Goal: Task Accomplishment & Management: Complete application form

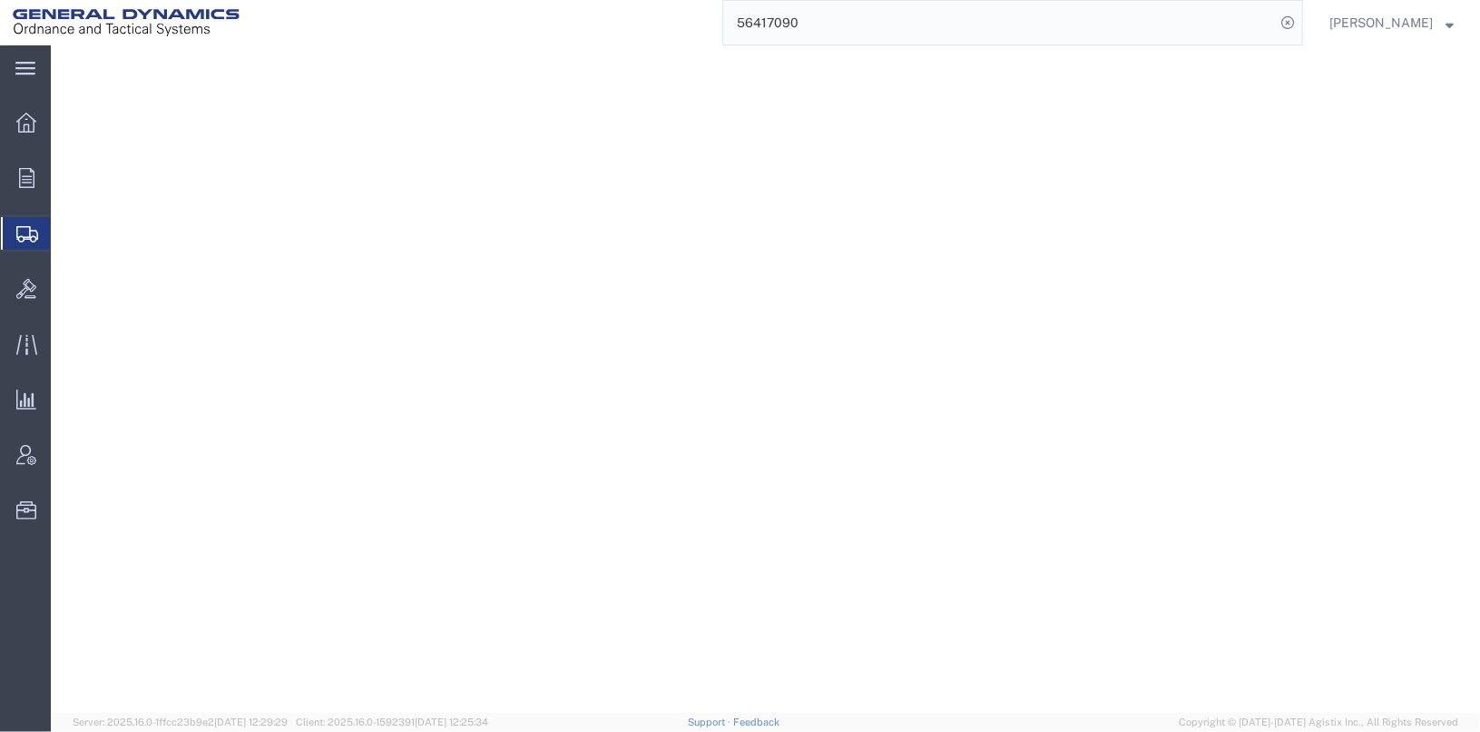
select select "2"
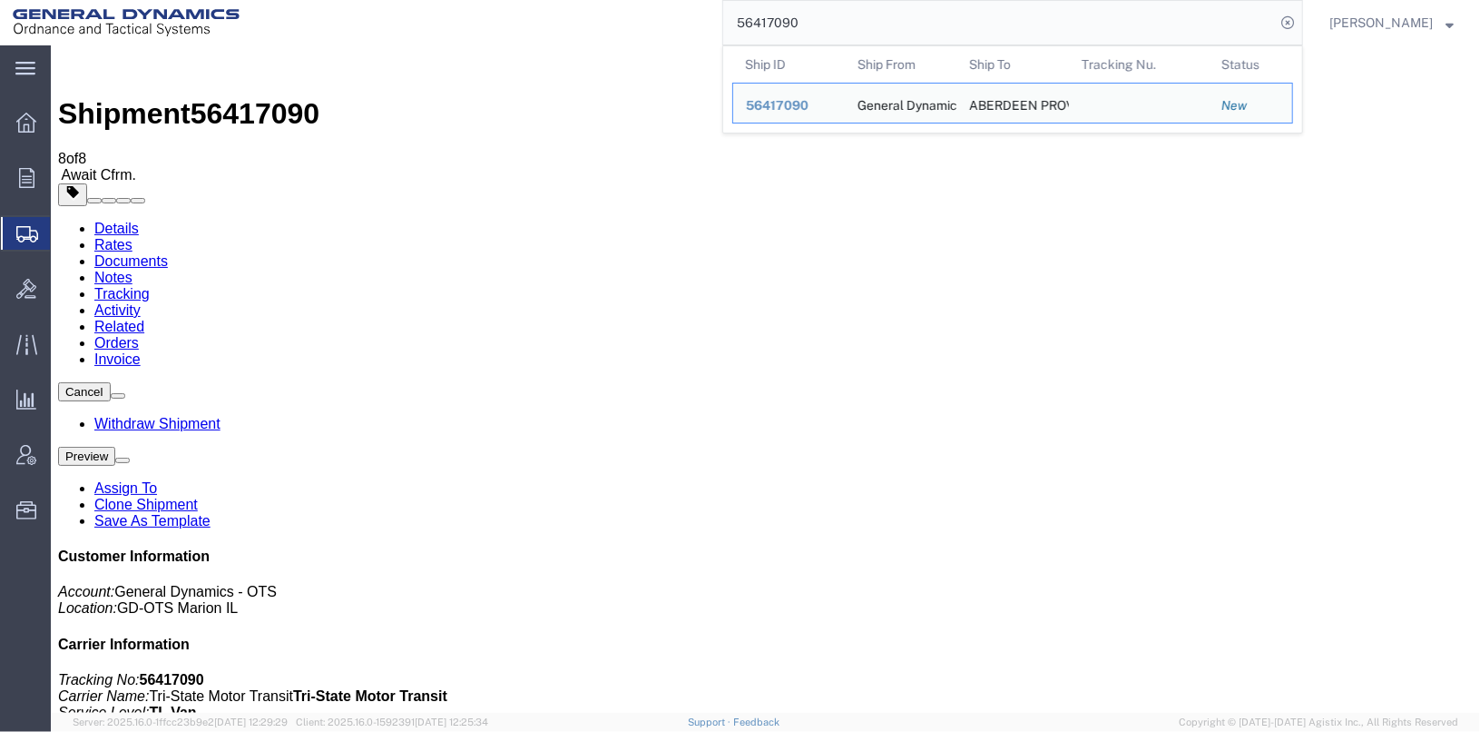
click at [868, 20] on input "56417090" at bounding box center [999, 23] width 552 height 44
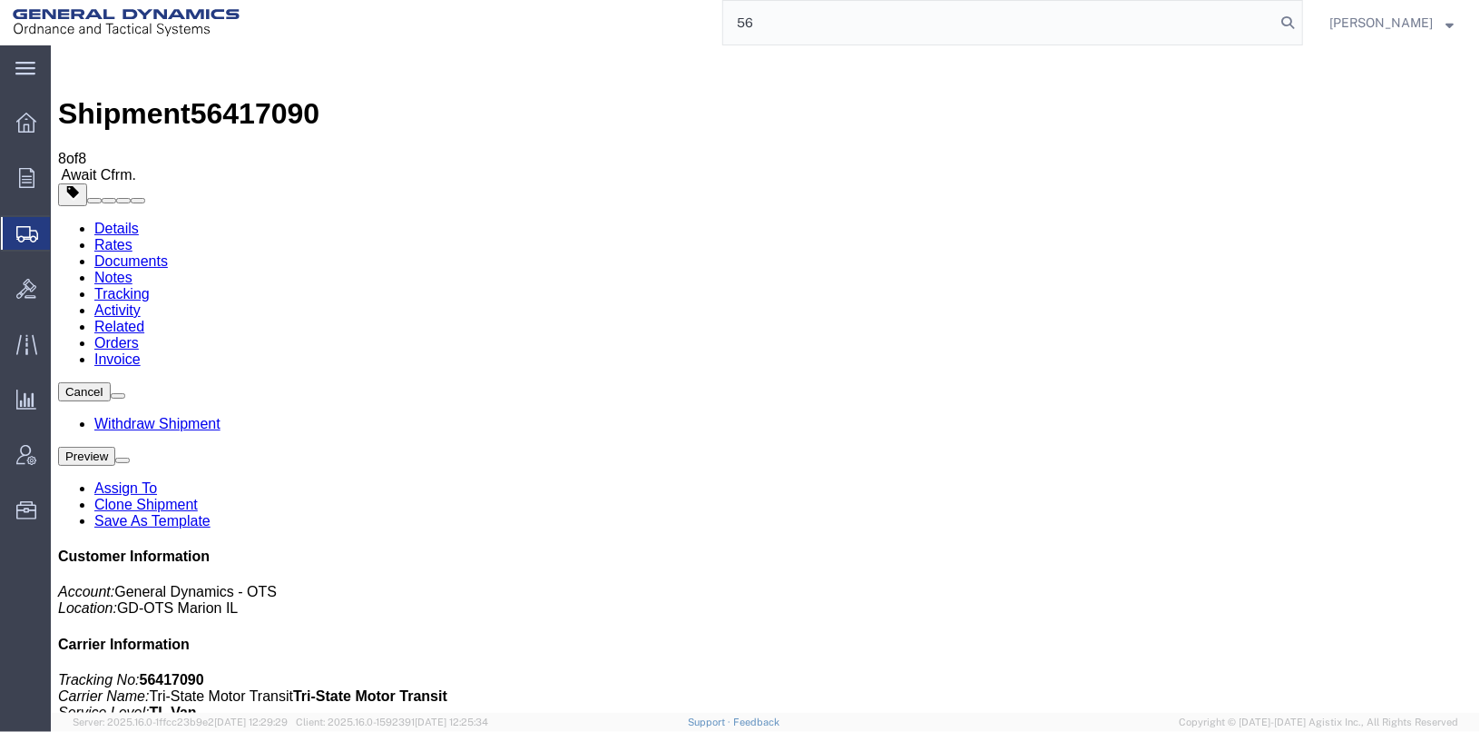
type input "5"
click at [762, 18] on input "65470175" at bounding box center [999, 23] width 552 height 44
click at [789, 20] on input "565470175" at bounding box center [999, 23] width 552 height 44
type input "56470175"
click at [1301, 21] on icon at bounding box center [1287, 22] width 25 height 25
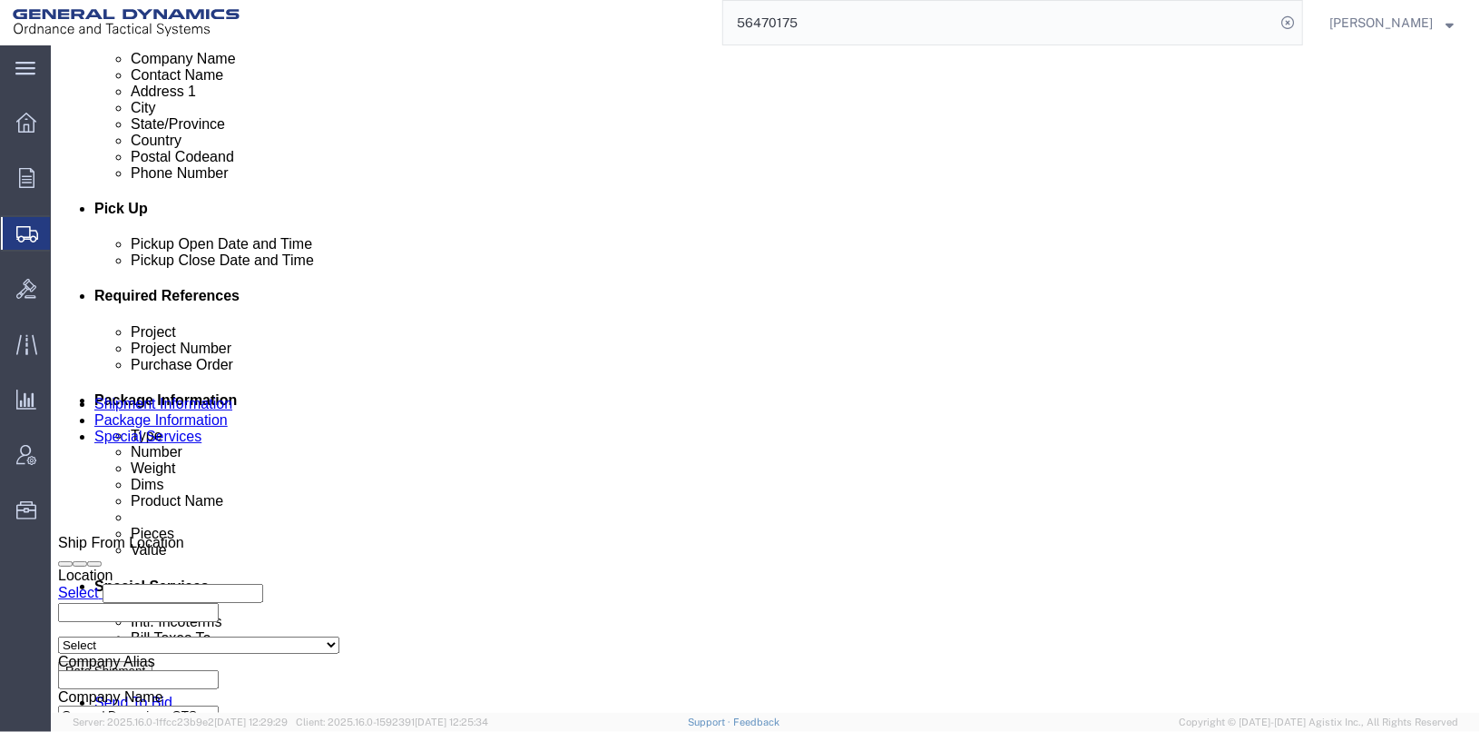
scroll to position [726, 0]
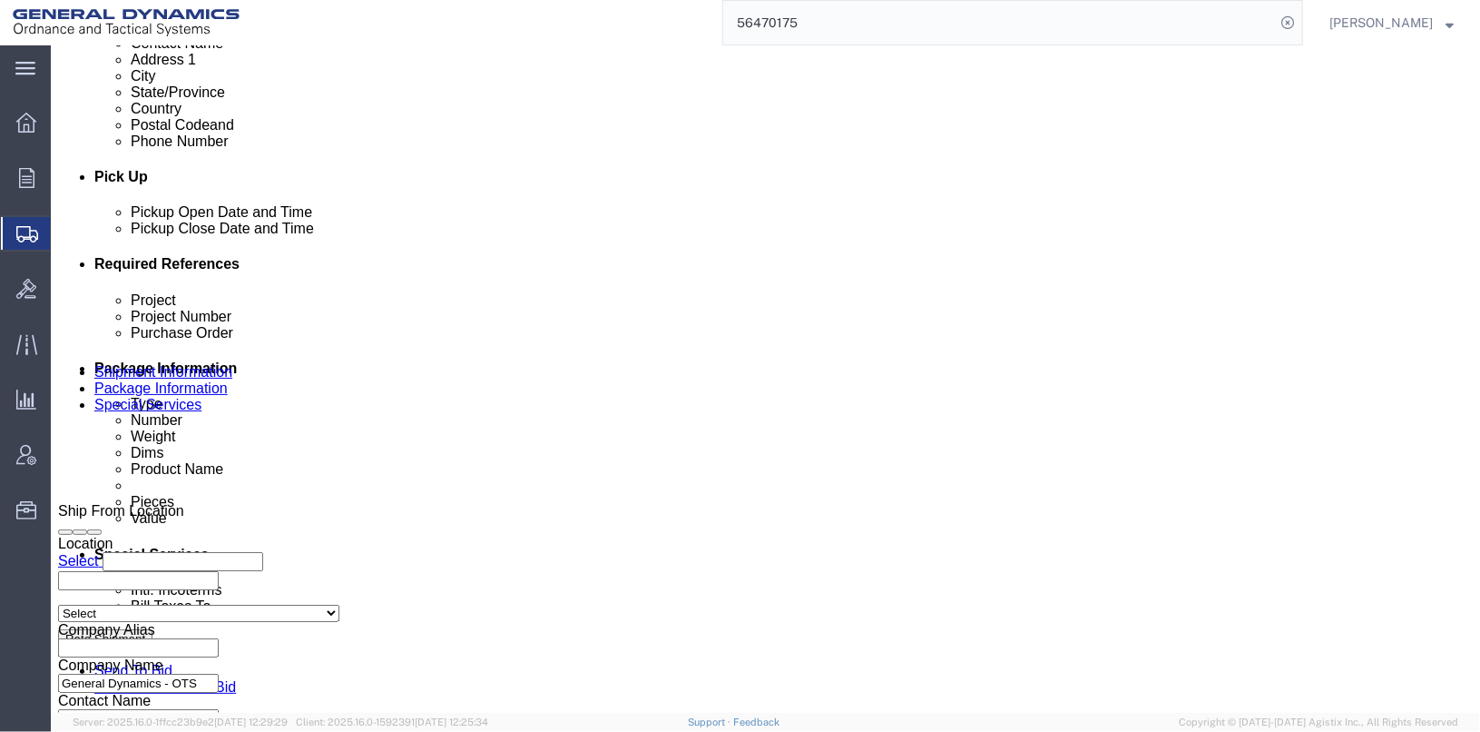
click select "Select Account Type Activity ID Airline Appointment Number ASN Batch Request # …"
select select "BOL"
click select "Select Account Type Activity ID Airline Appointment Number ASN Batch Request # …"
drag, startPoint x: 261, startPoint y: 439, endPoint x: 172, endPoint y: 437, distance: 89.0
click div "Select Account Type Activity ID Airline Appointment Number ASN Batch Request # …"
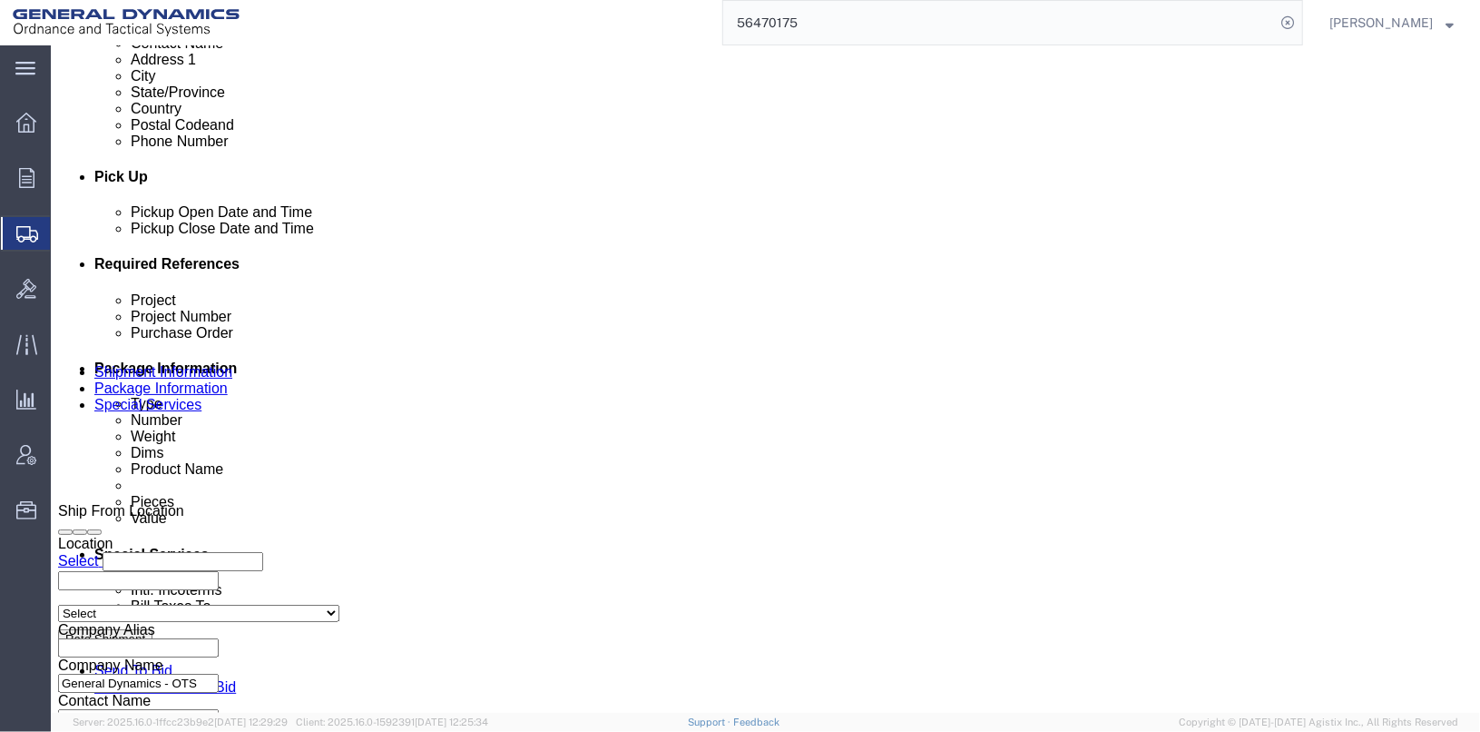
type input "25360"
click icon "button"
click div "[DATE] 1:29 PM"
click div "Delivery by Date Delivery Start Date Delivery Start Time Deliver Open Date and …"
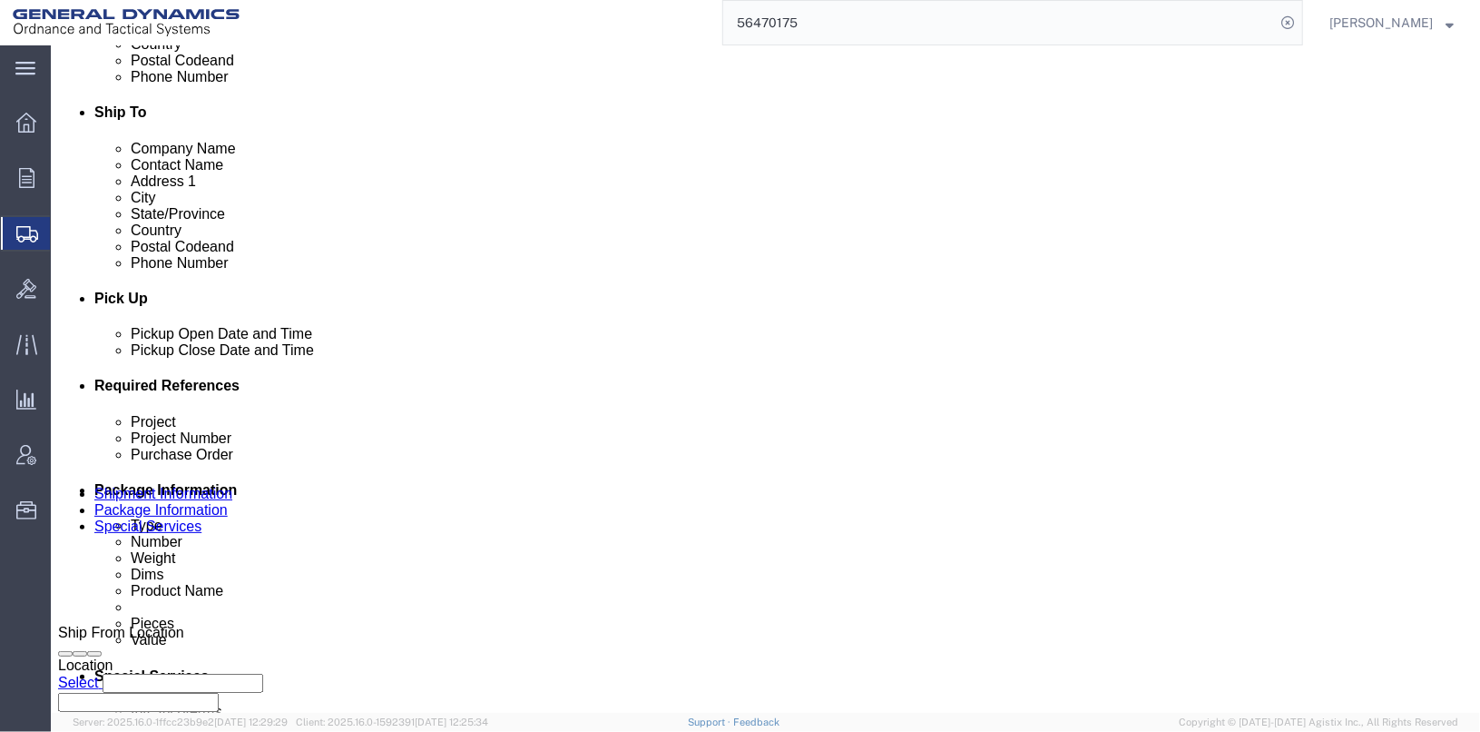
scroll to position [937, 0]
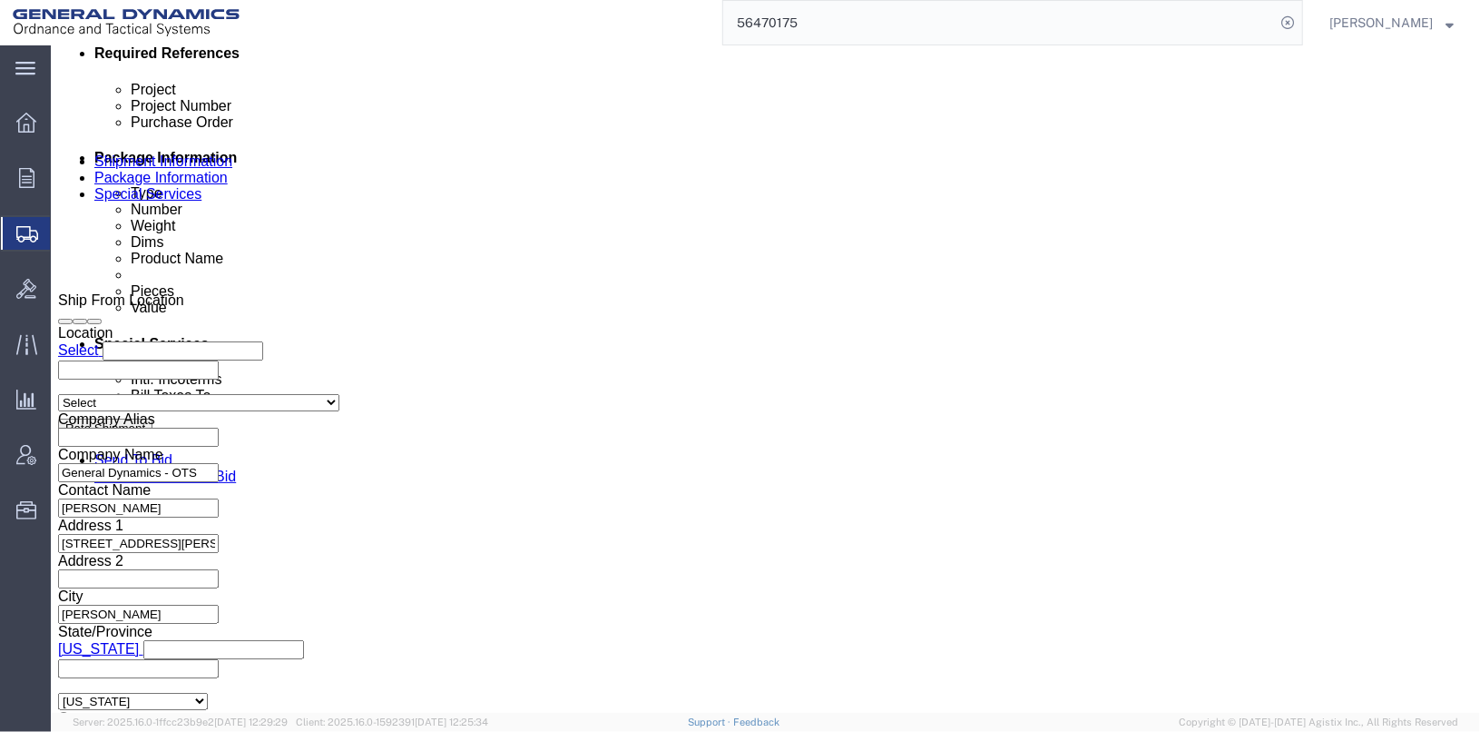
click button "Continue"
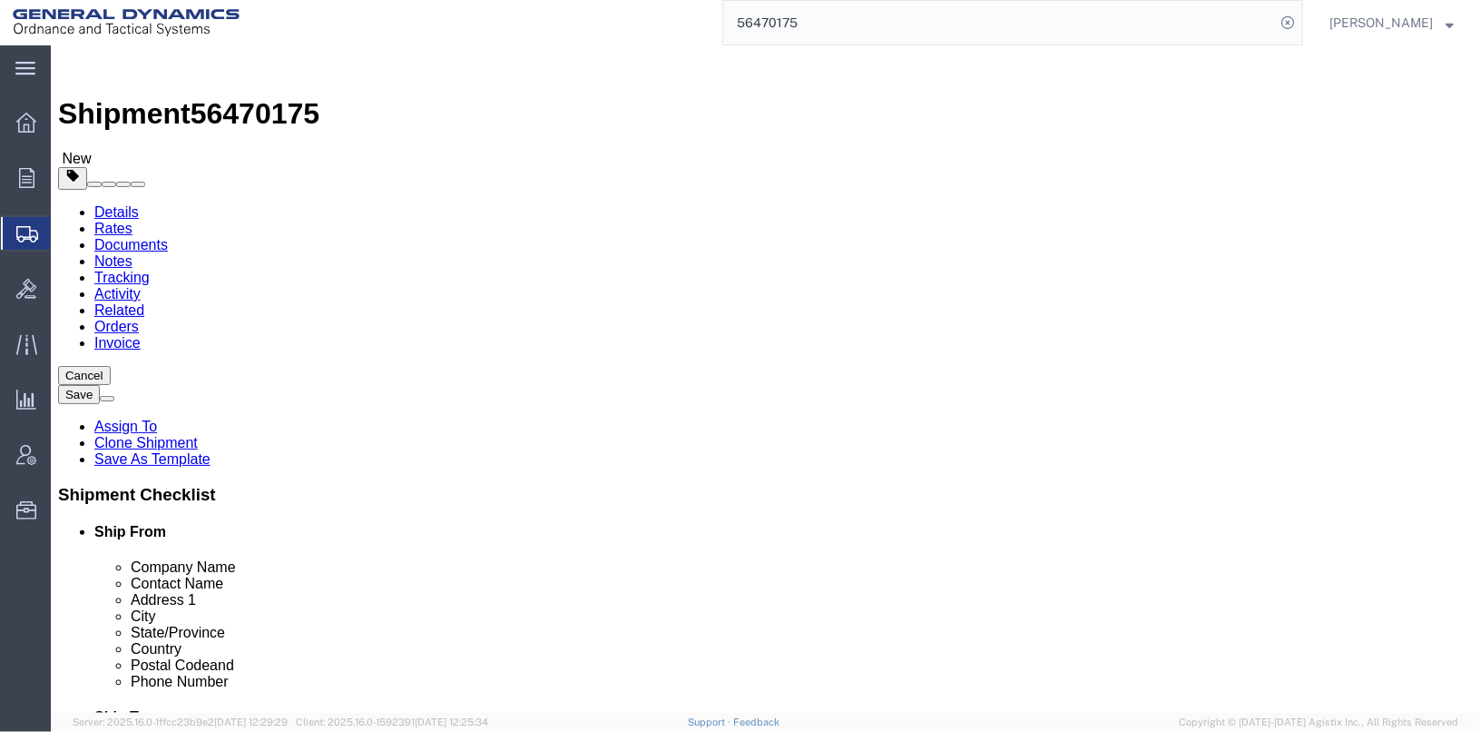
click select "Select Bale(s) Basket(s) Bolt(s) Bottle(s) Buckets Bulk Bundle(s) Can(s) Cardbo…"
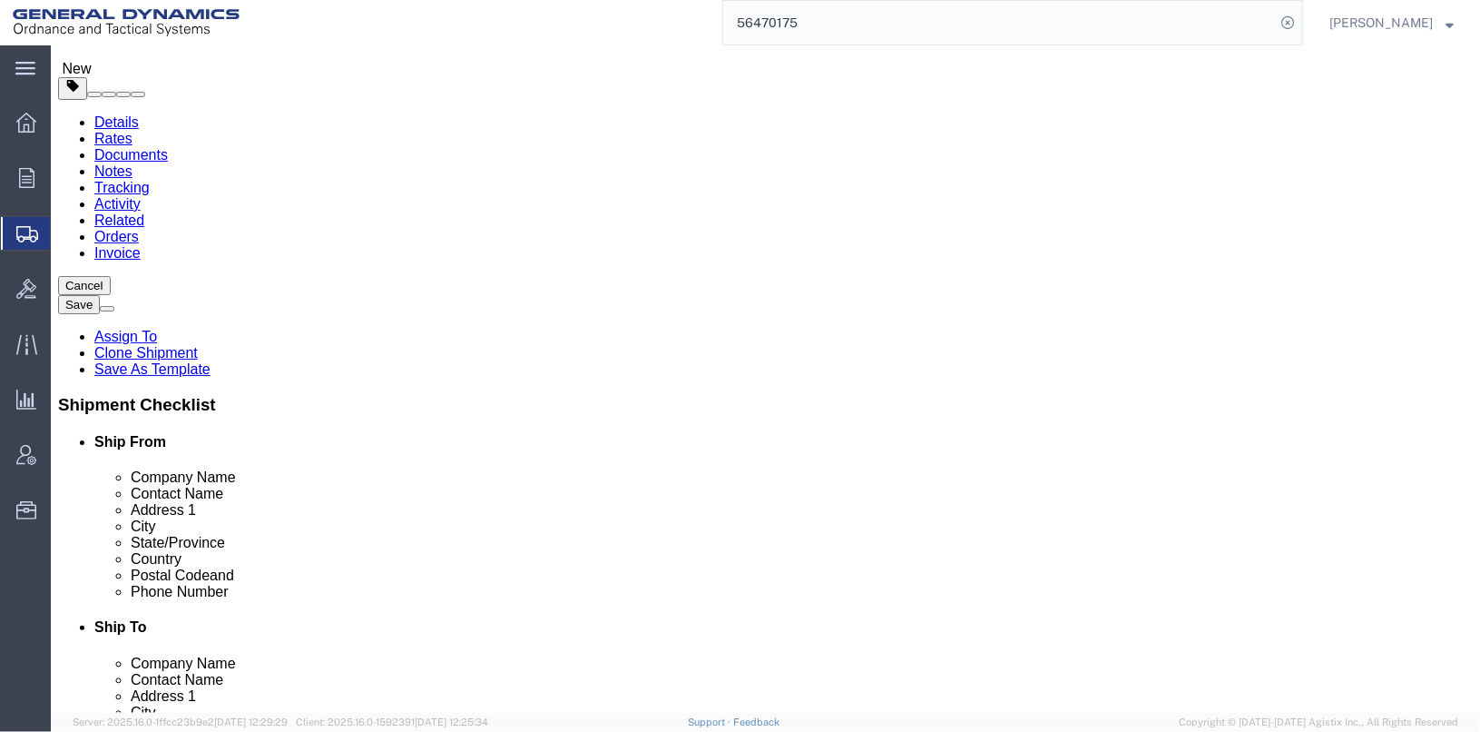
click div "36000.00 Select kgs lbs"
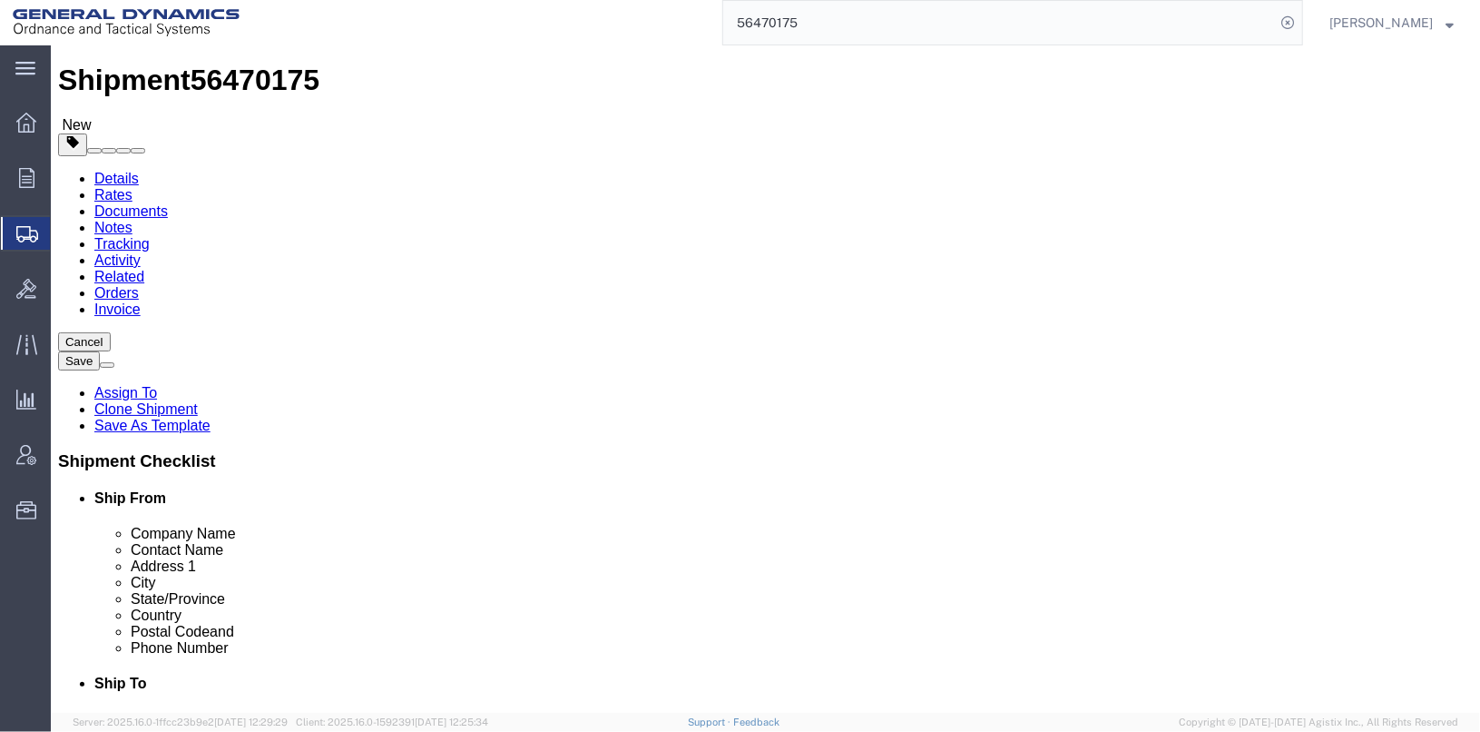
scroll to position [0, 0]
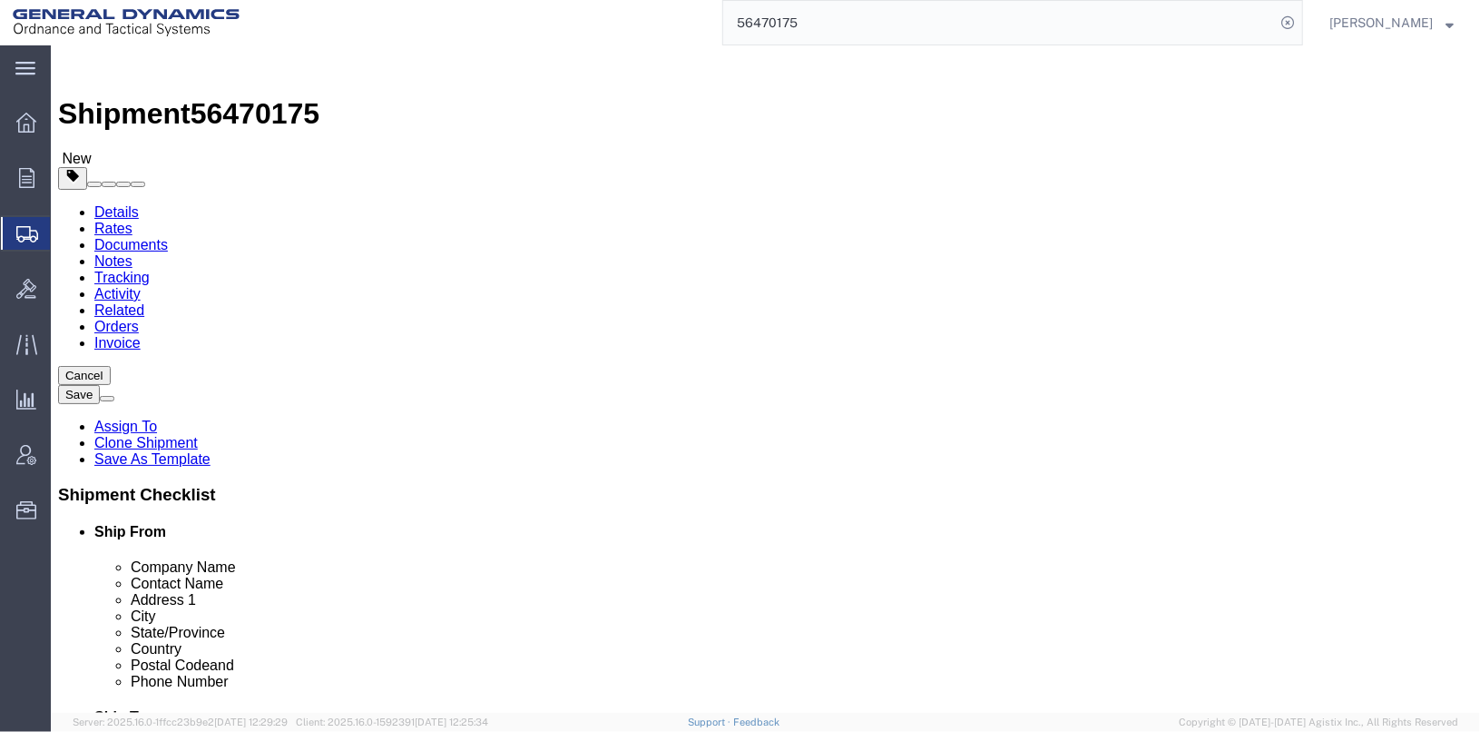
click button "Continue"
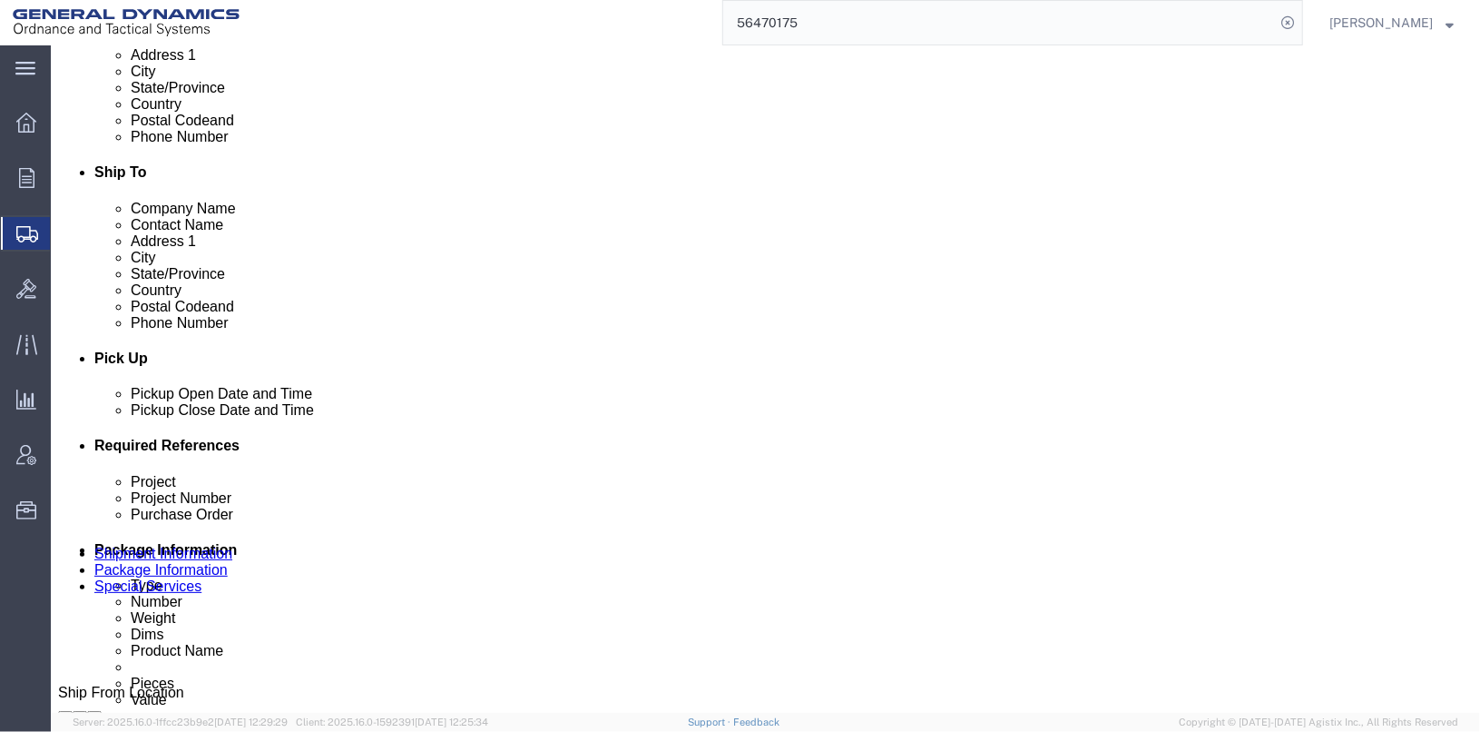
scroll to position [816, 0]
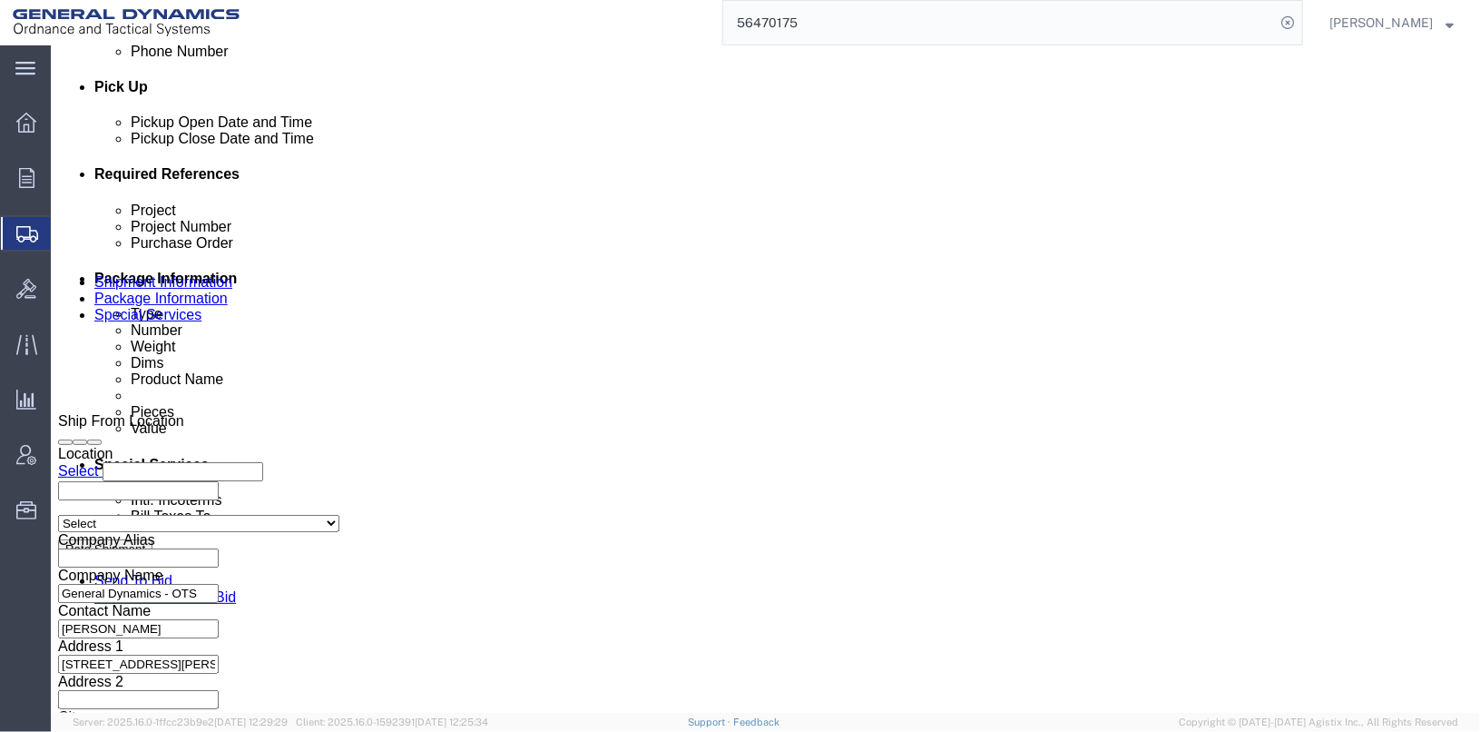
click select "Select Recipient Account Sender/Shipper Third Party Account"
select select "SHIP"
click select "Select Recipient Account Sender/Shipper Third Party Account"
click input "text"
type input "[PERSON_NAME]"
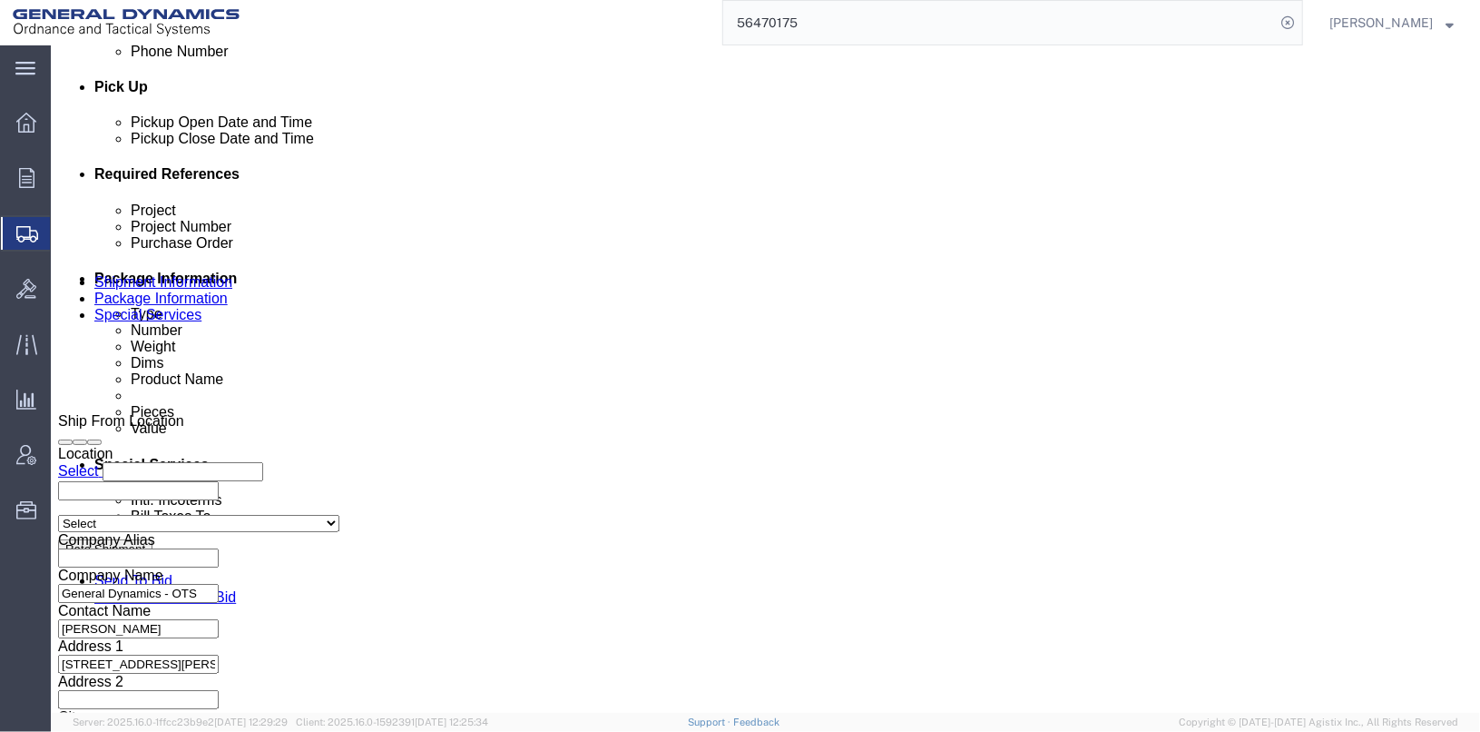
type input "[PERSON_NAME]"
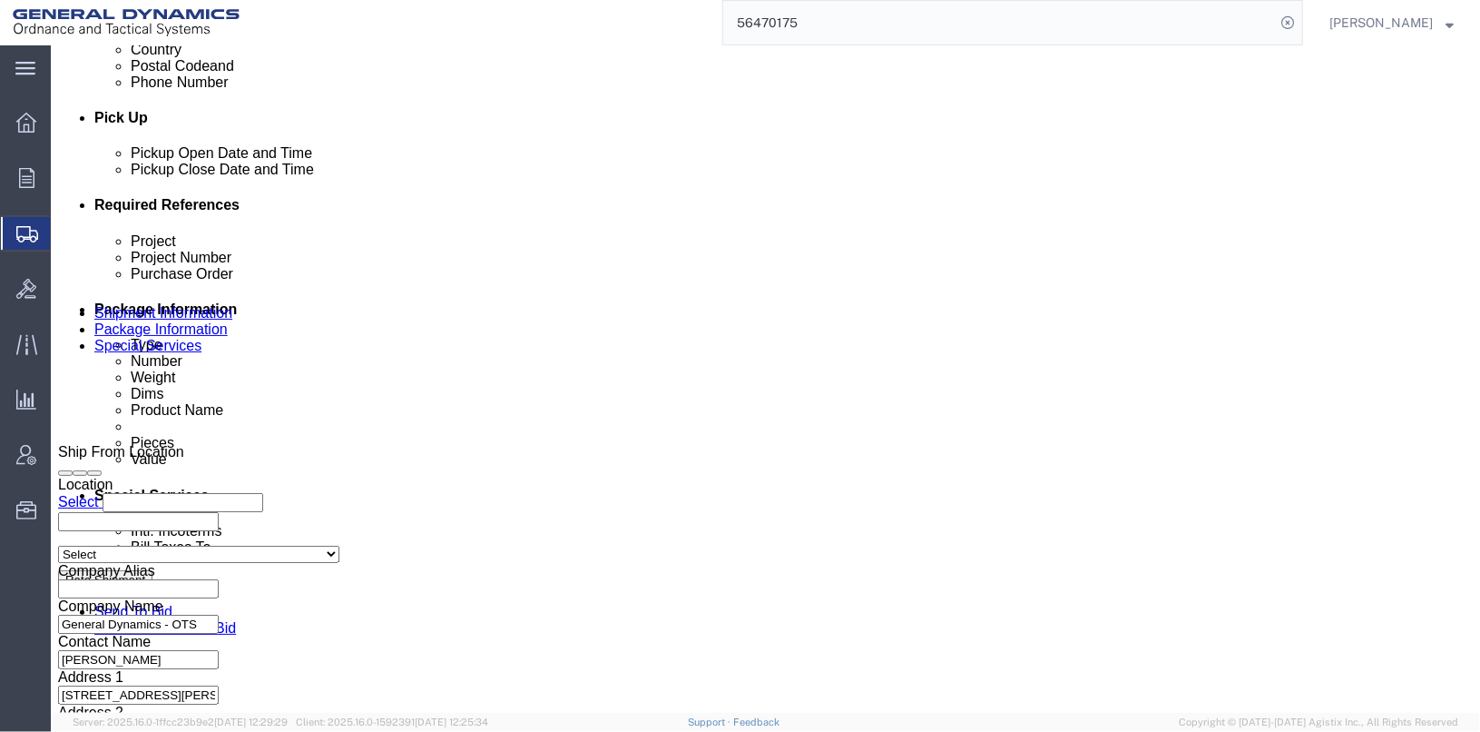
scroll to position [281, 0]
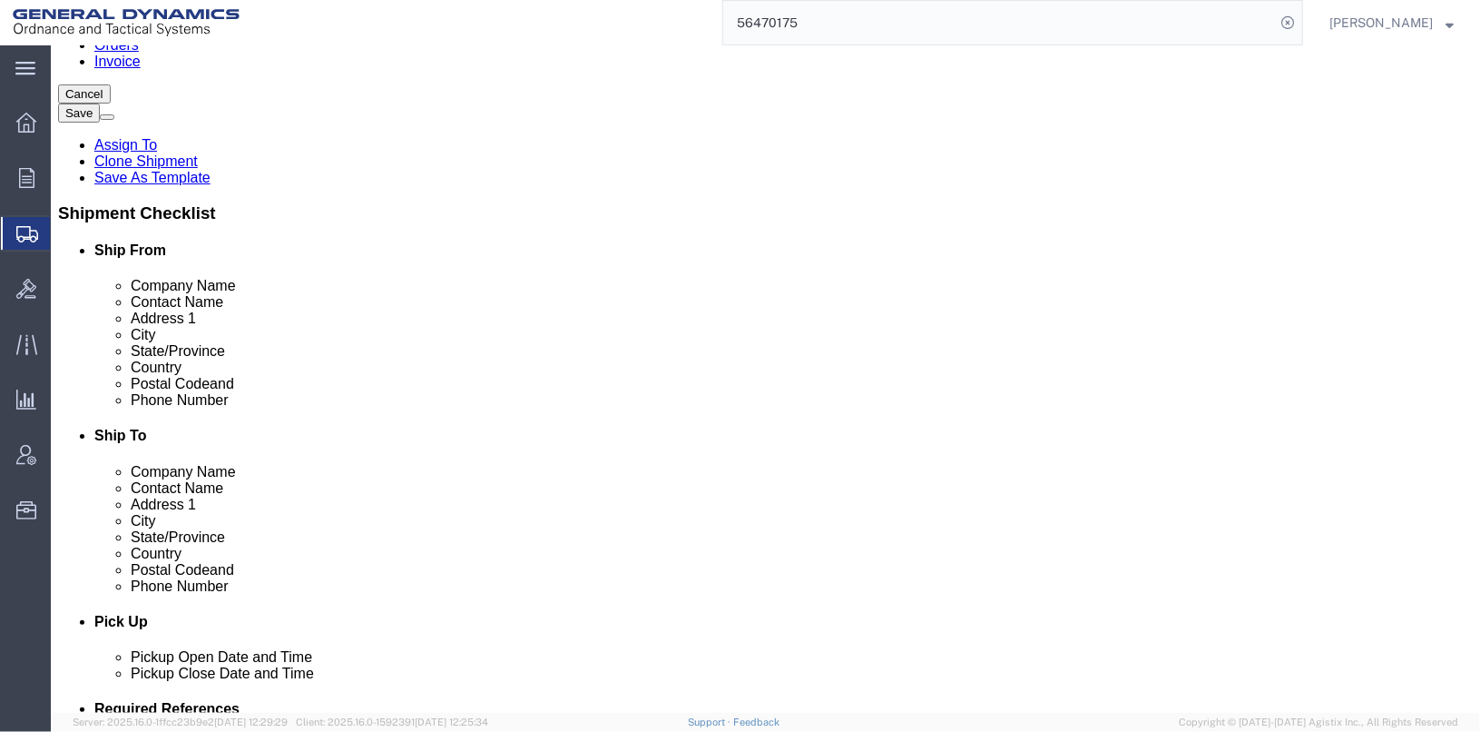
click button "Save"
click div
click button "Rate Shipment"
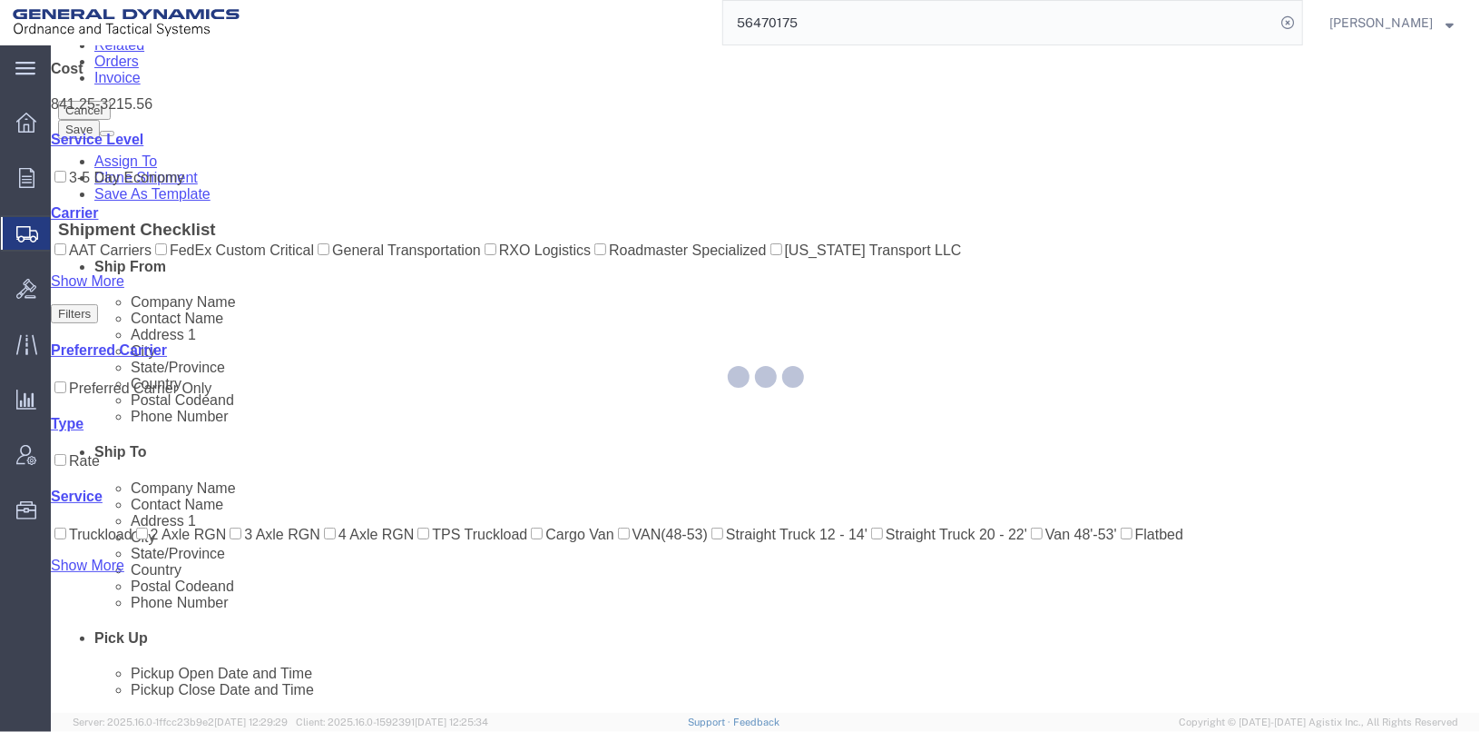
scroll to position [0, 0]
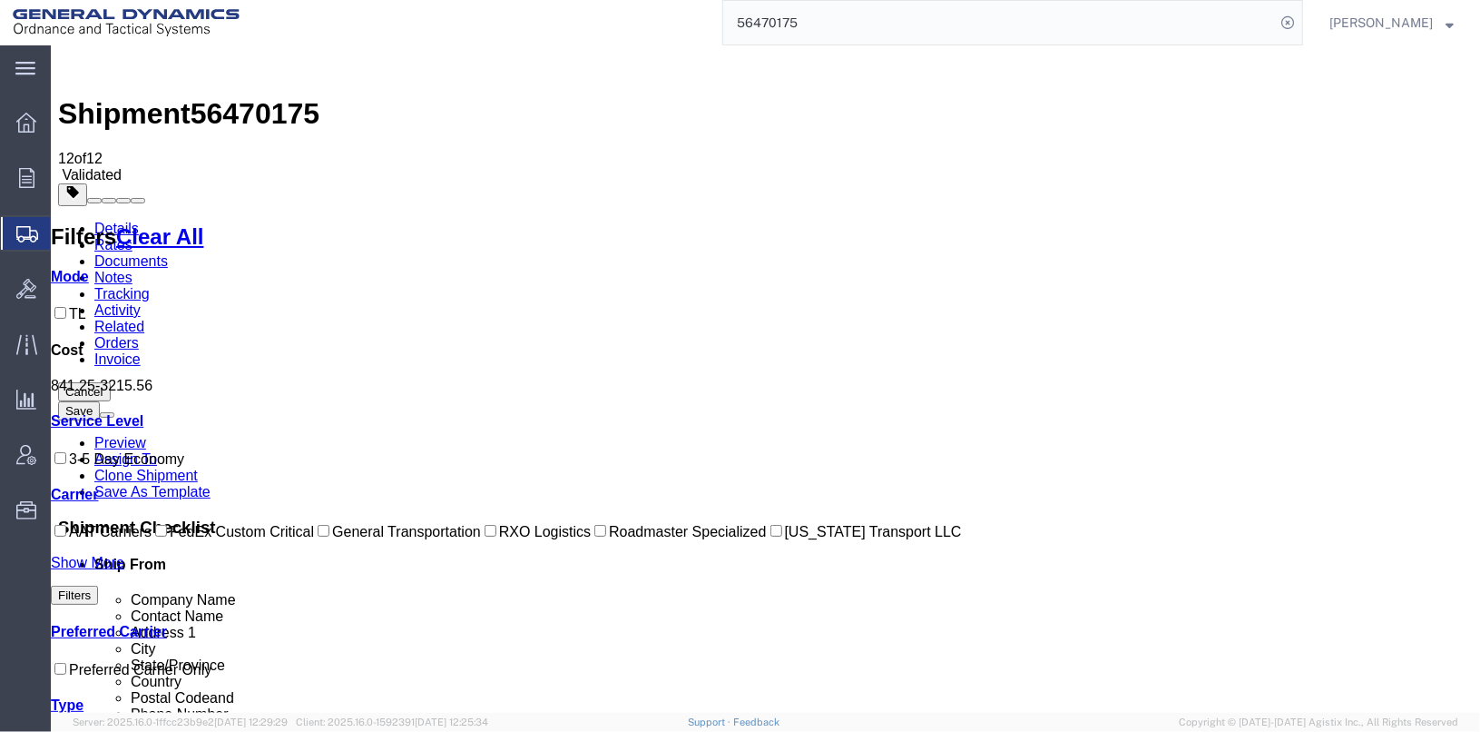
checkbox input "false"
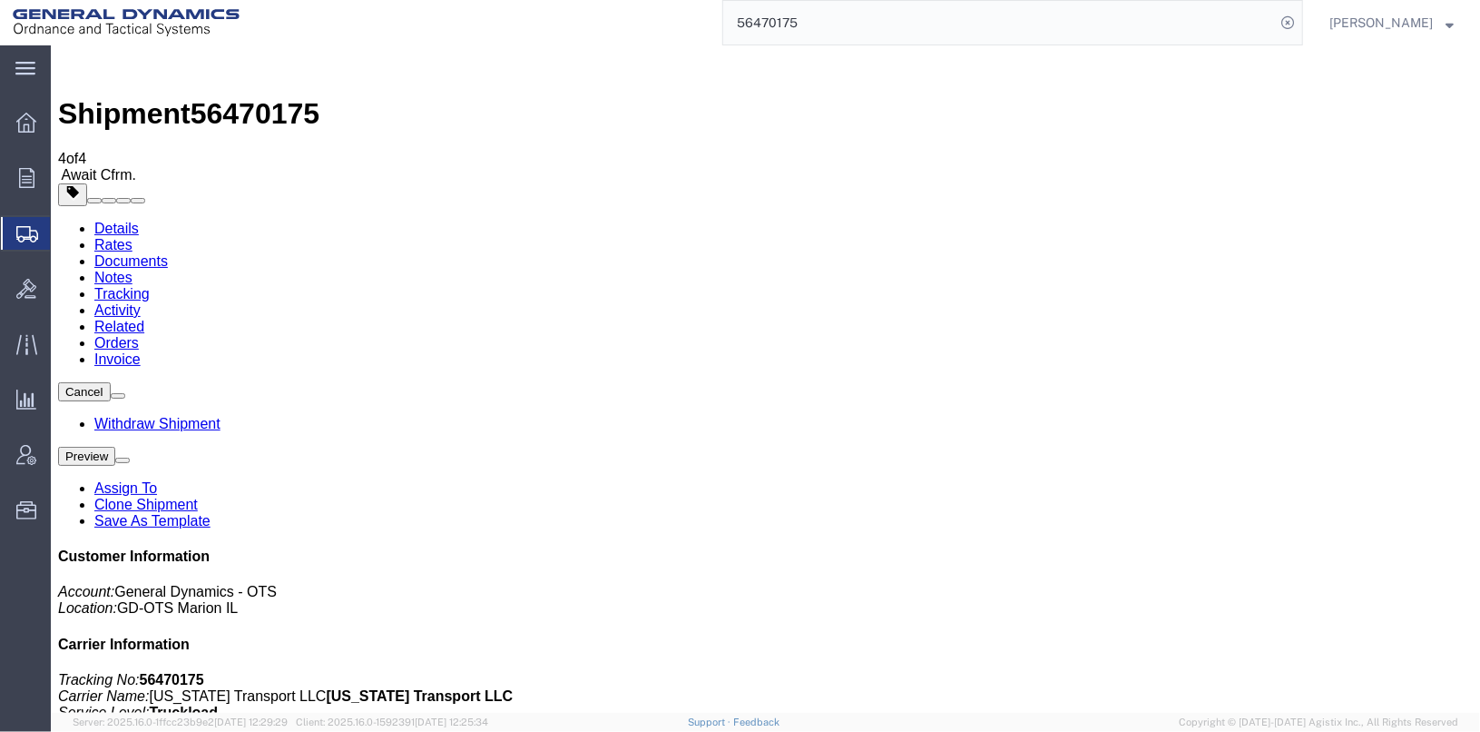
checkbox input "false"
checkbox input "true"
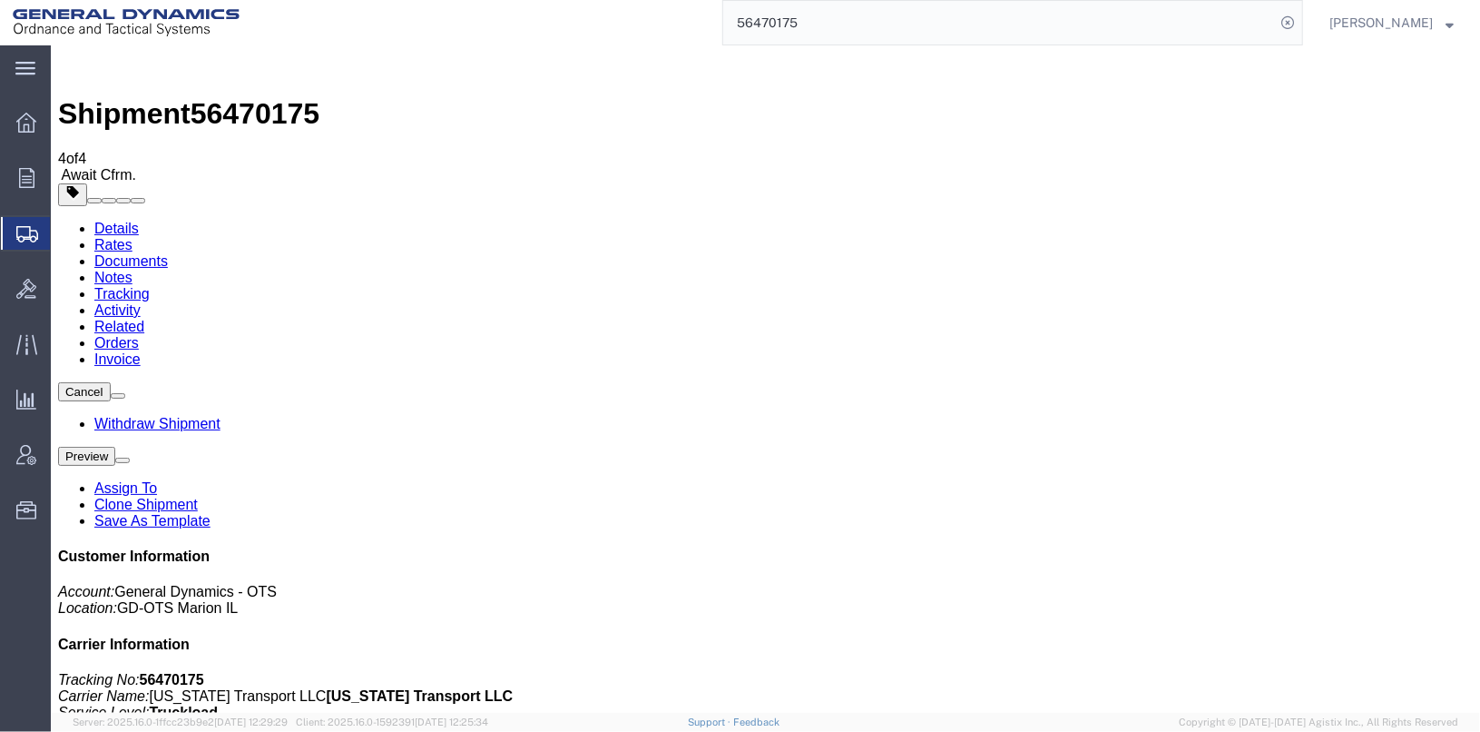
select select "1"
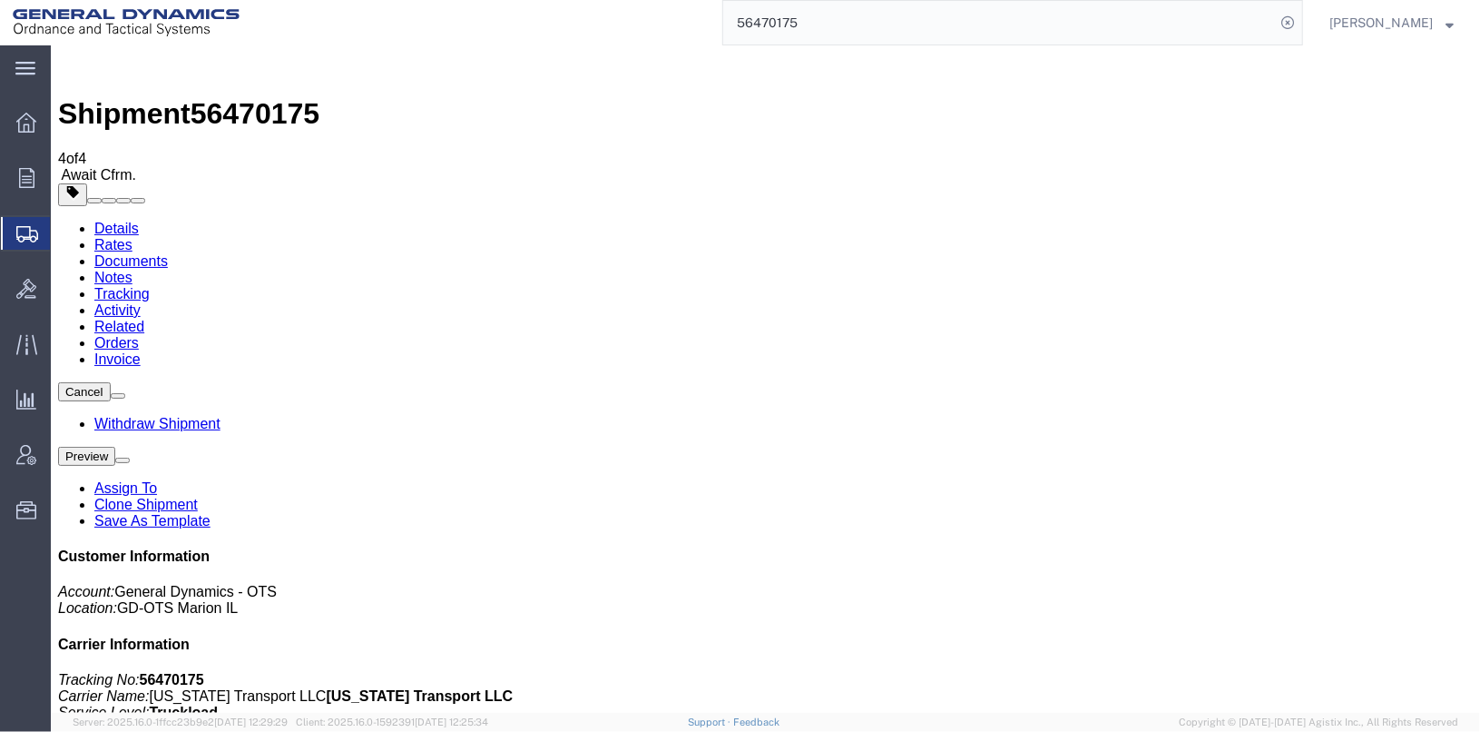
click at [831, 25] on input "56470175" at bounding box center [999, 23] width 552 height 44
type input "56473963"
click at [1301, 20] on icon at bounding box center [1287, 22] width 25 height 25
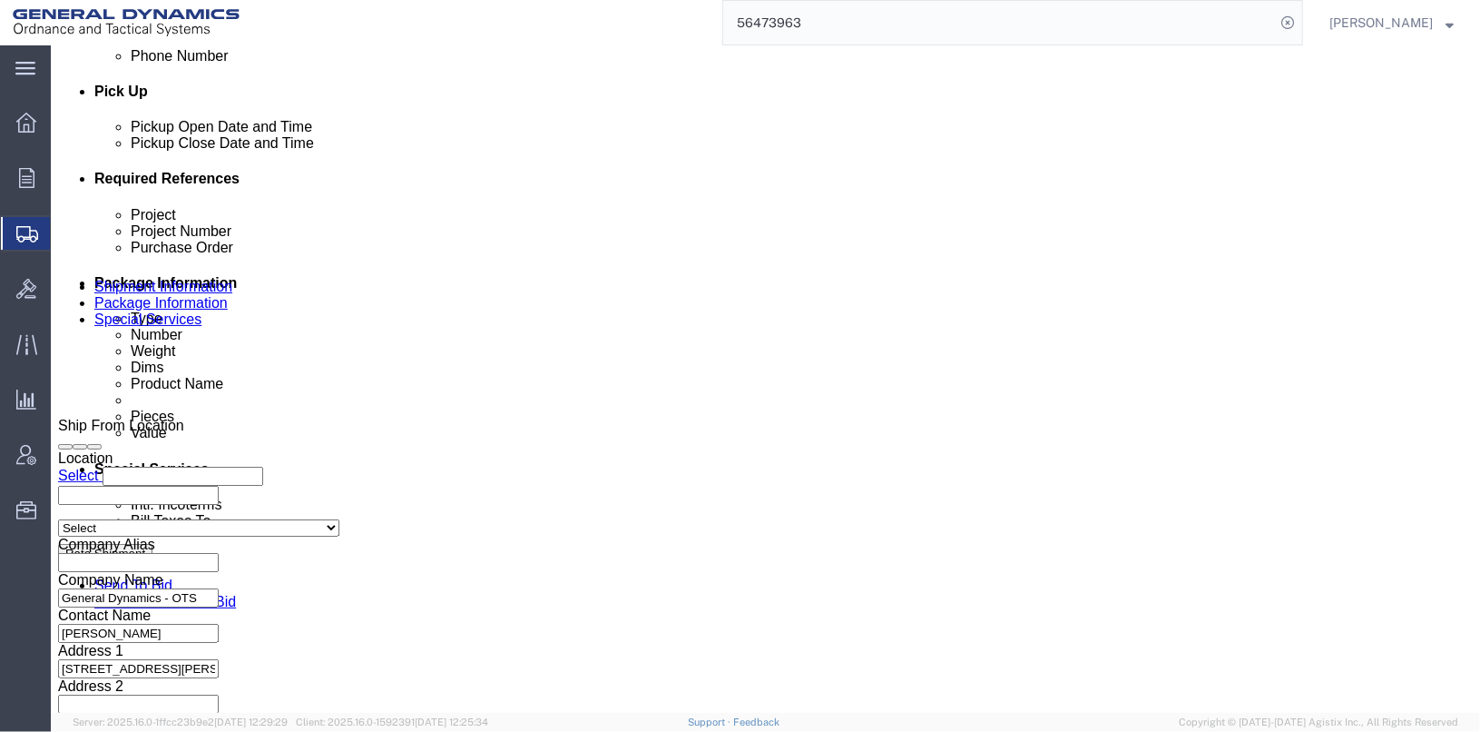
scroll to position [816, 0]
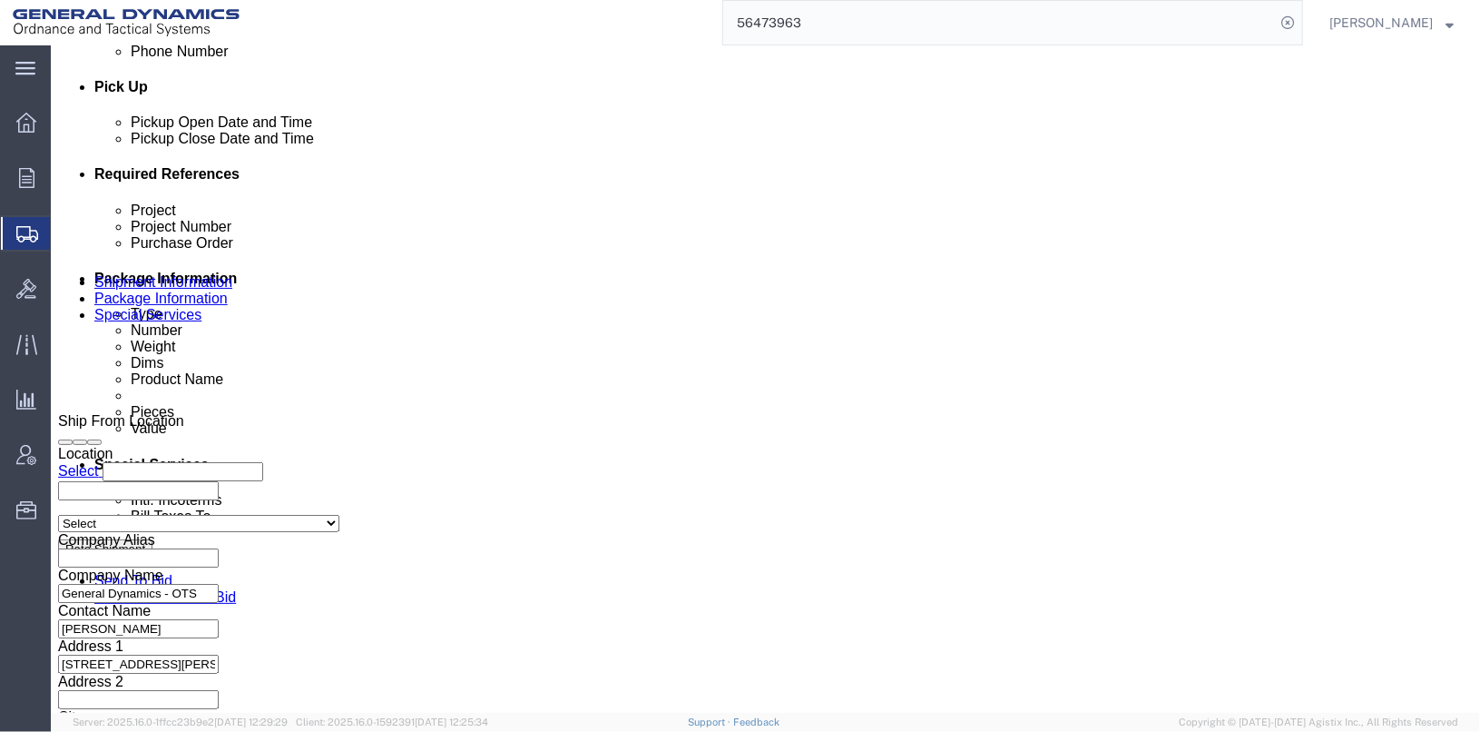
click icon "button"
click select "Select Account Type Activity ID Airline Appointment Number ASN Batch Request # …"
select select "BOL"
click select "Select Account Type Activity ID Airline Appointment Number ASN Batch Request # …"
drag, startPoint x: 246, startPoint y: 344, endPoint x: 260, endPoint y: 349, distance: 14.4
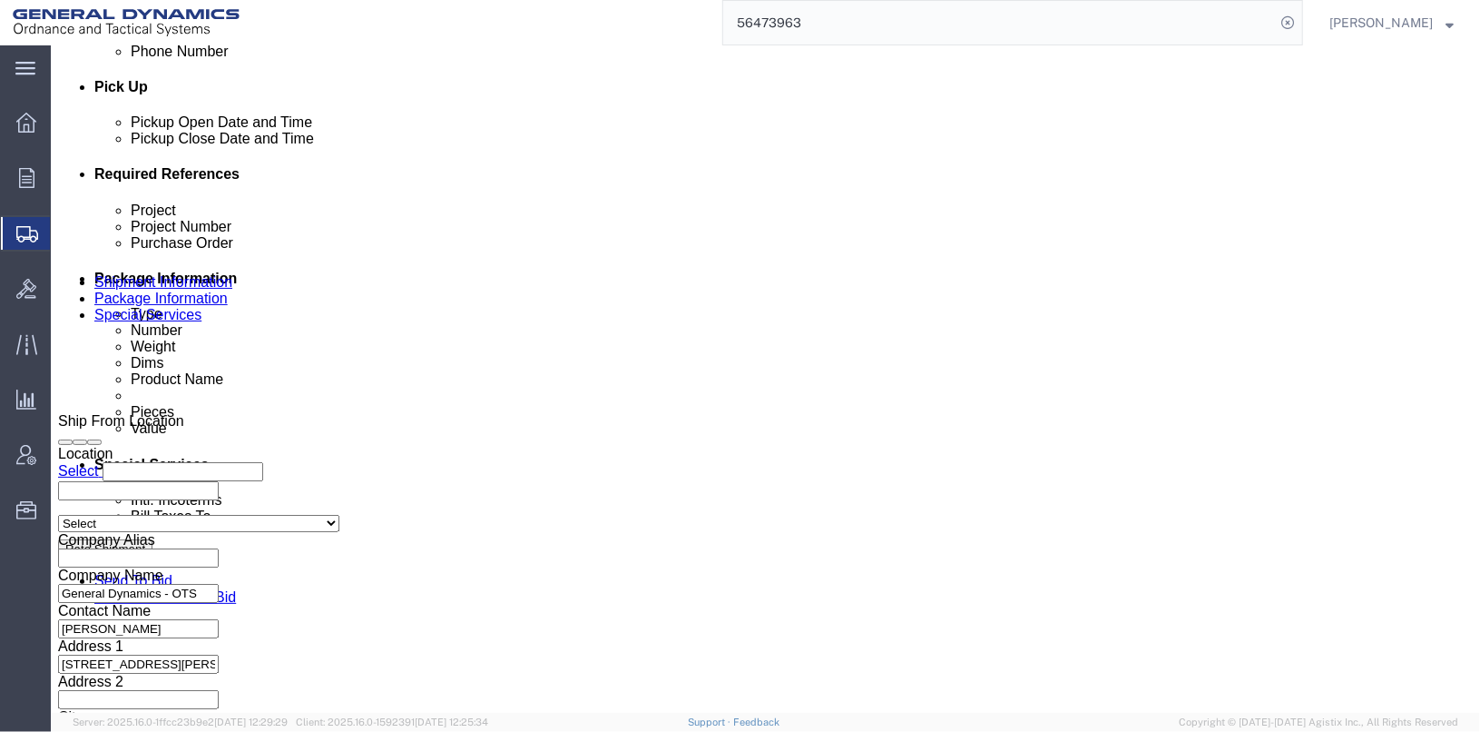
click input "TRK- TLR-"
drag, startPoint x: 260, startPoint y: 349, endPoint x: 192, endPoint y: 353, distance: 67.3
click input "TRK- TLR-"
type input "25361"
click div "Project 30100301 Project Number 30100301 Purchase Order 30100301 Select Account…"
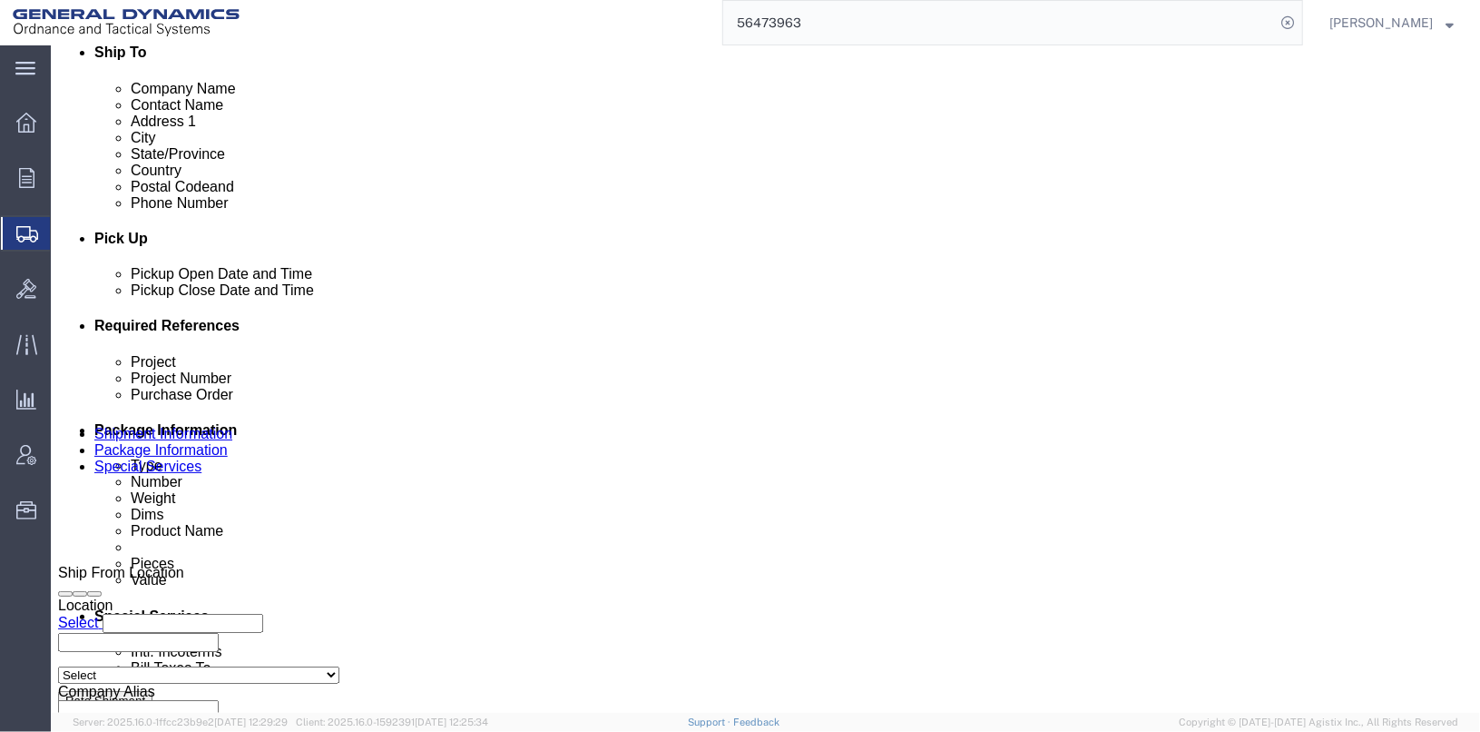
scroll to position [937, 0]
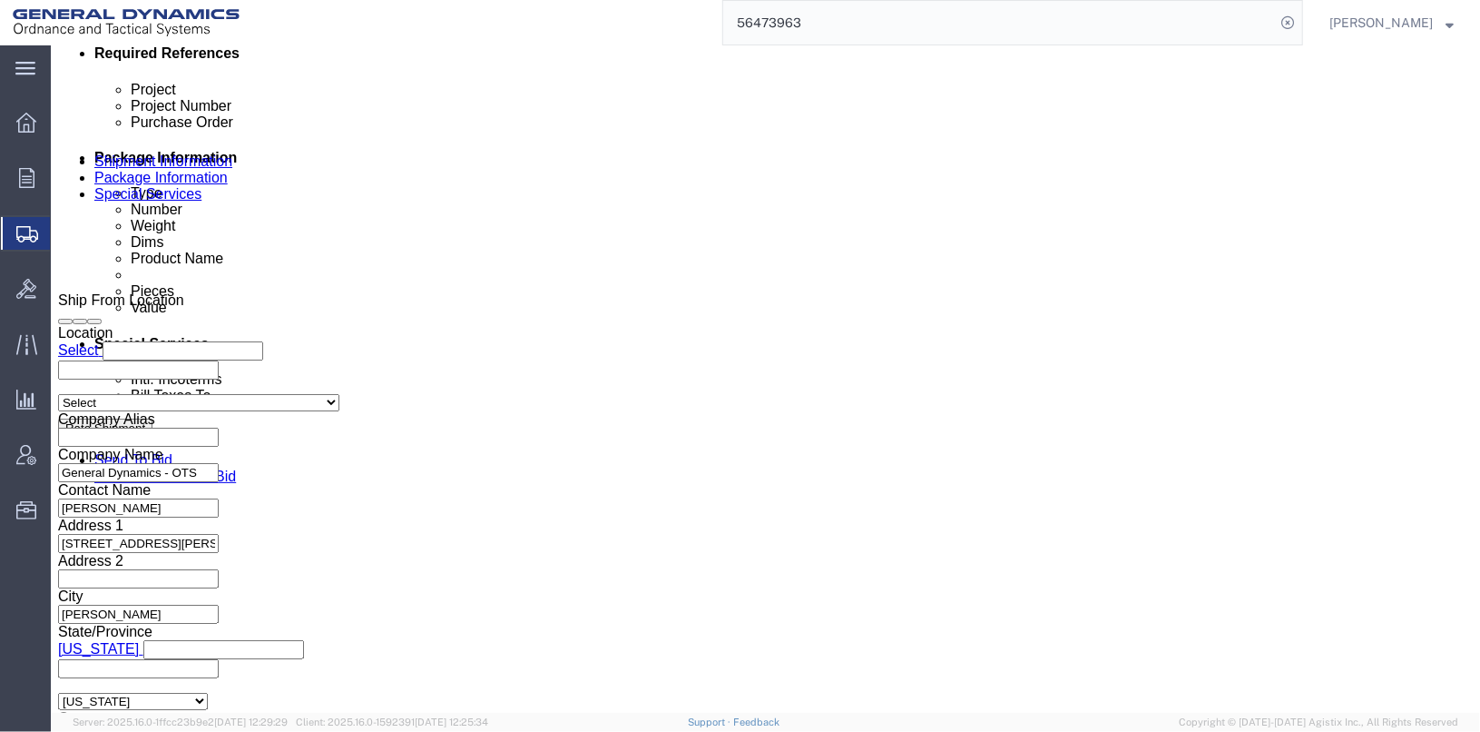
click button "Continue"
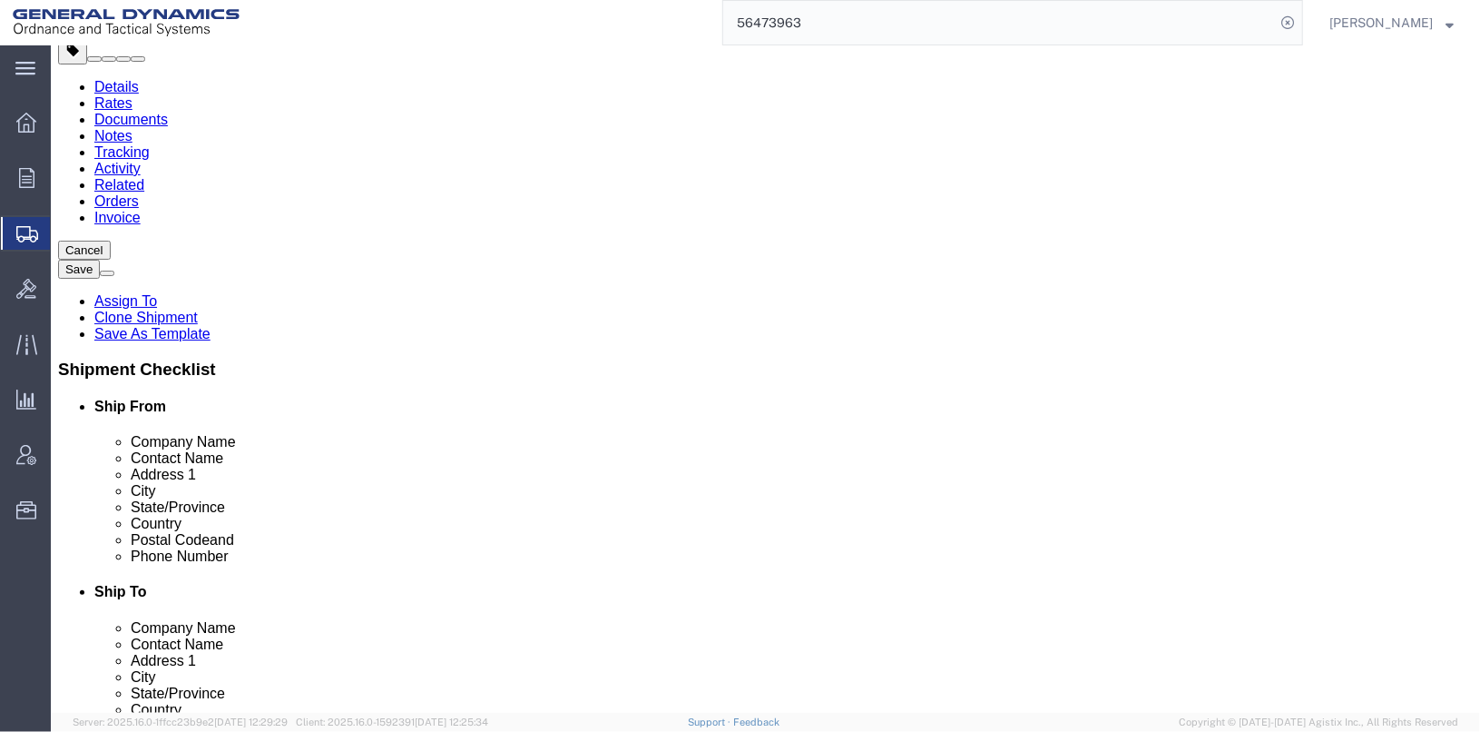
scroll to position [125, 0]
click button "Continue"
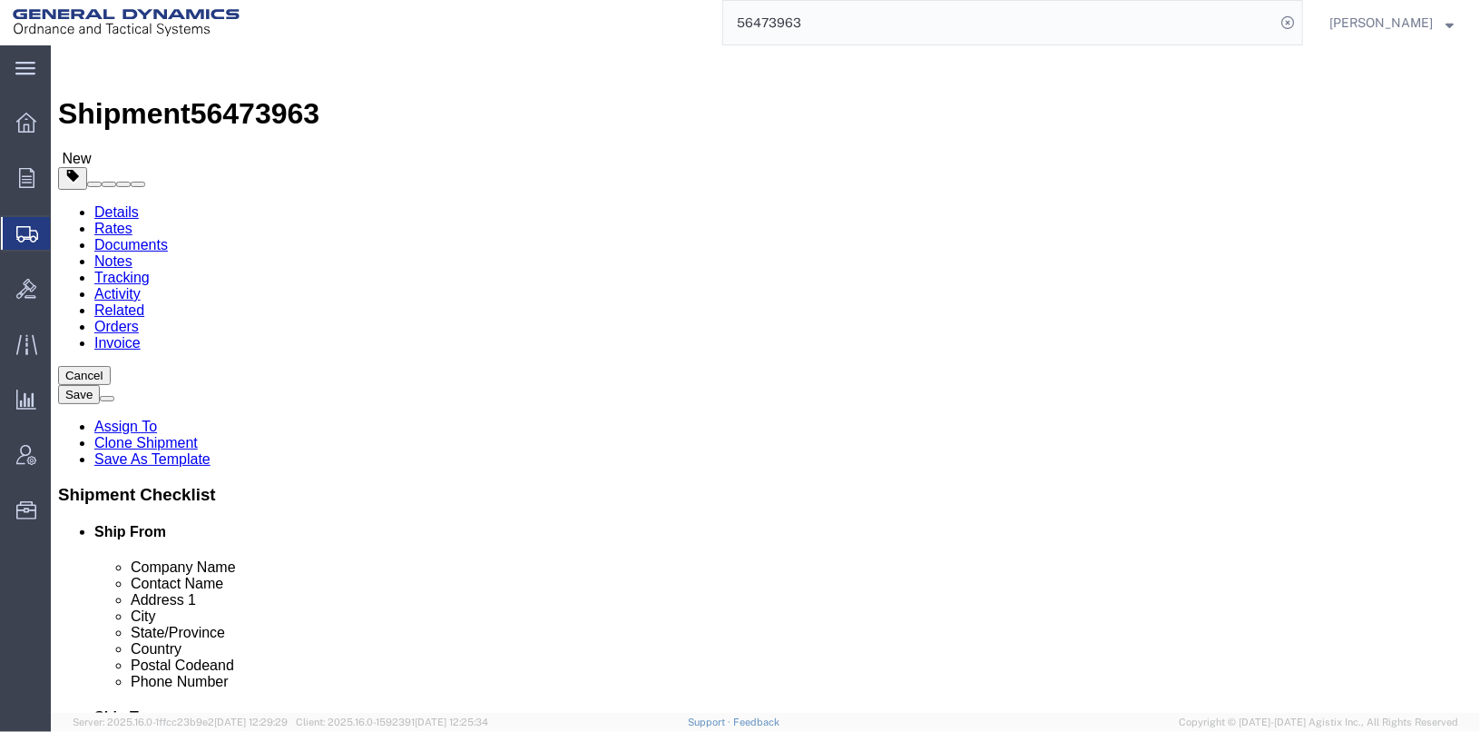
scroll to position [545, 0]
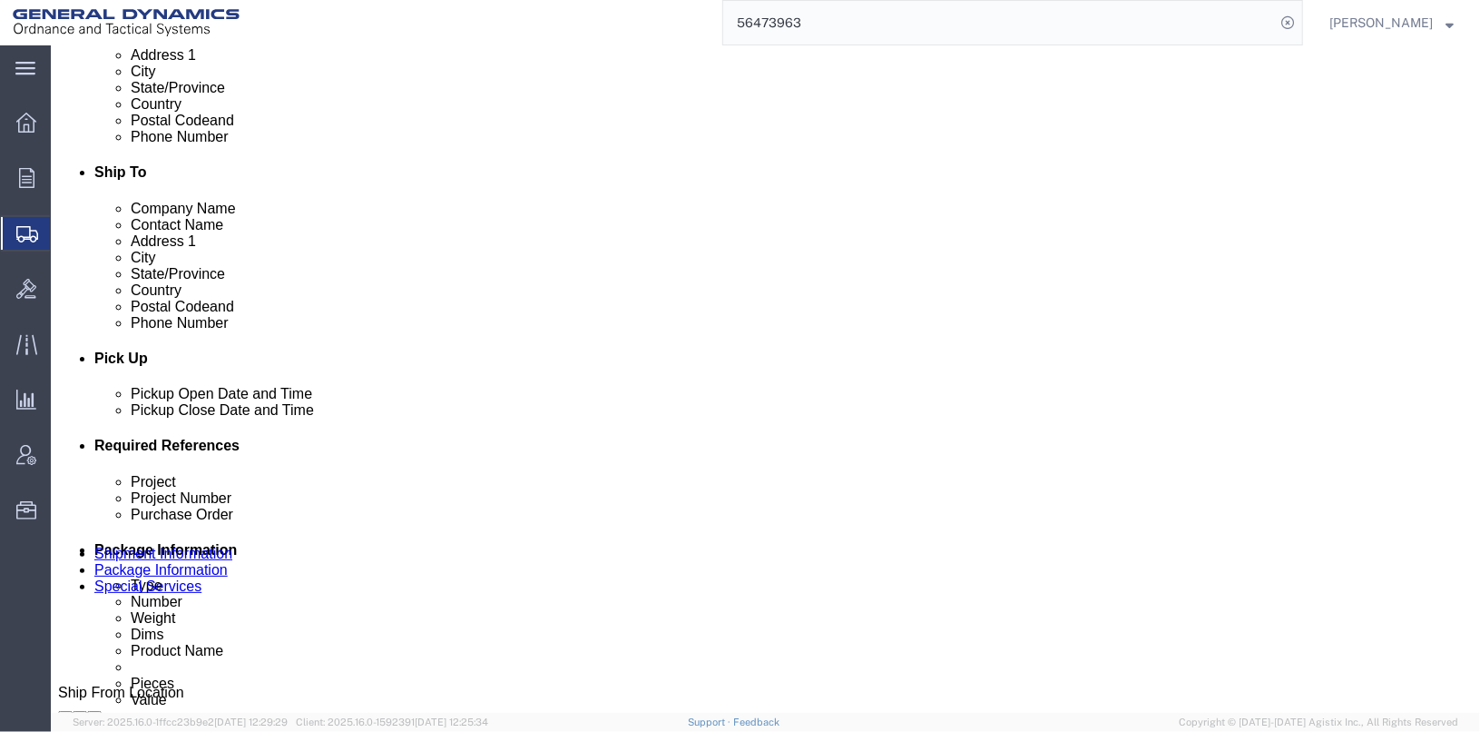
click select "Select Recipient Account Sender/Shipper Third Party Account"
select select "SHIP"
click select "Select Recipient Account Sender/Shipper Third Party Account"
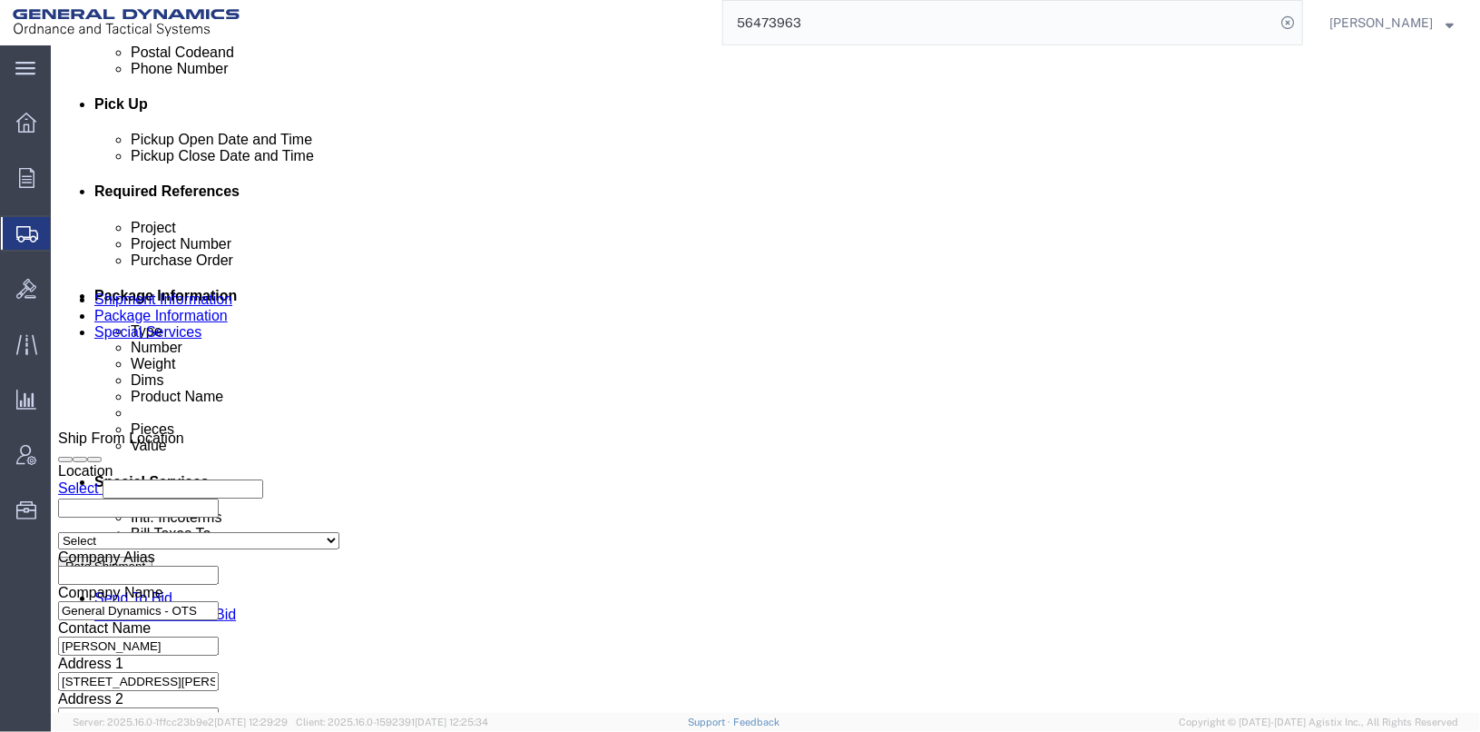
scroll to position [635, 0]
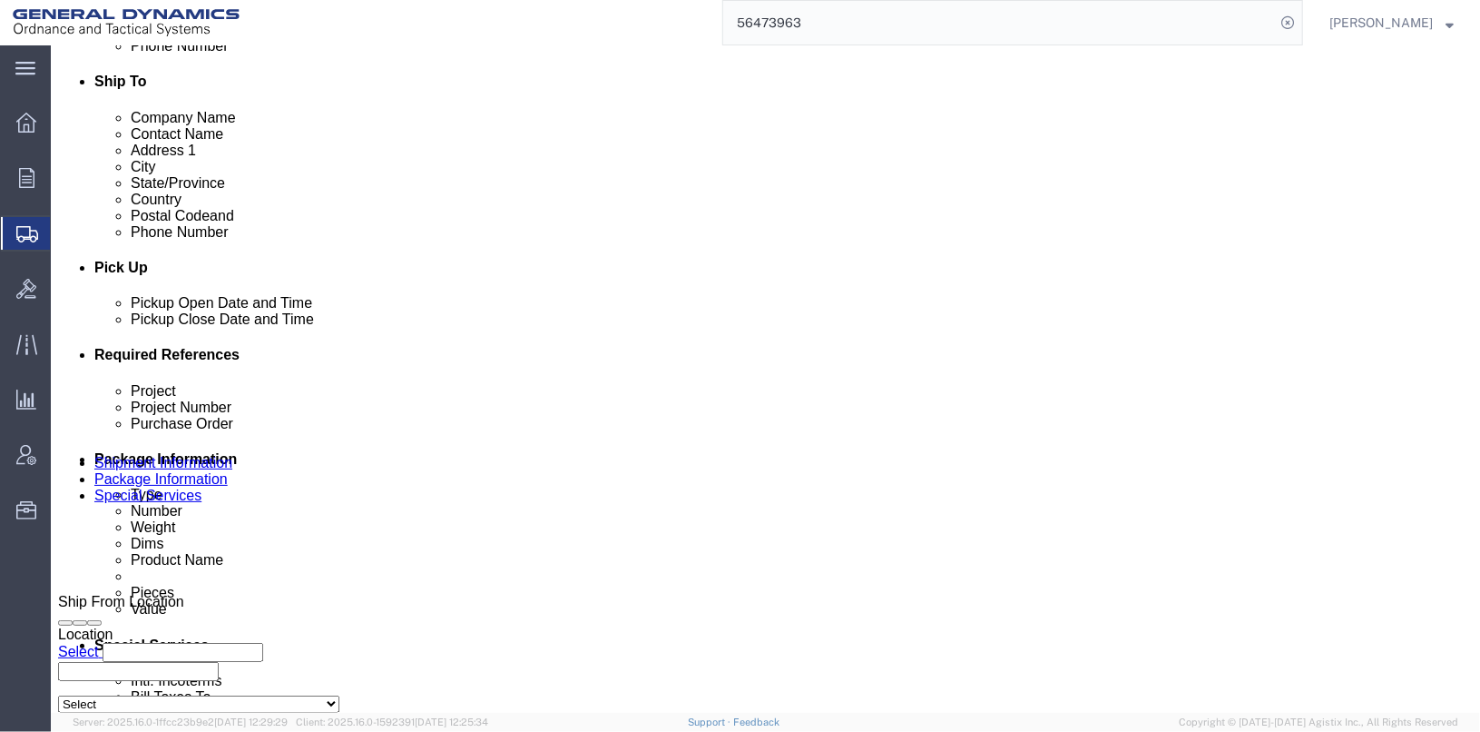
click input "text"
type input "RUS"
click div "Message"
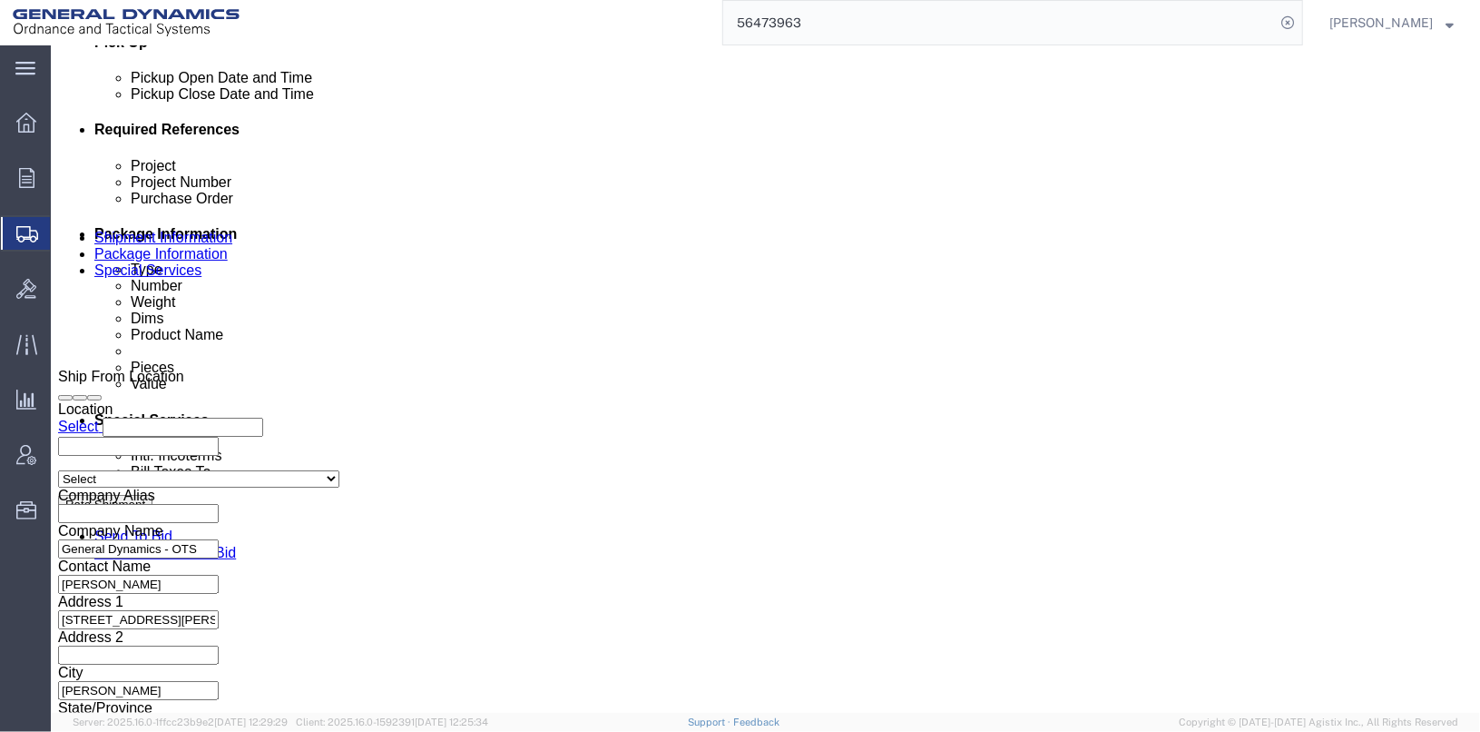
scroll to position [908, 0]
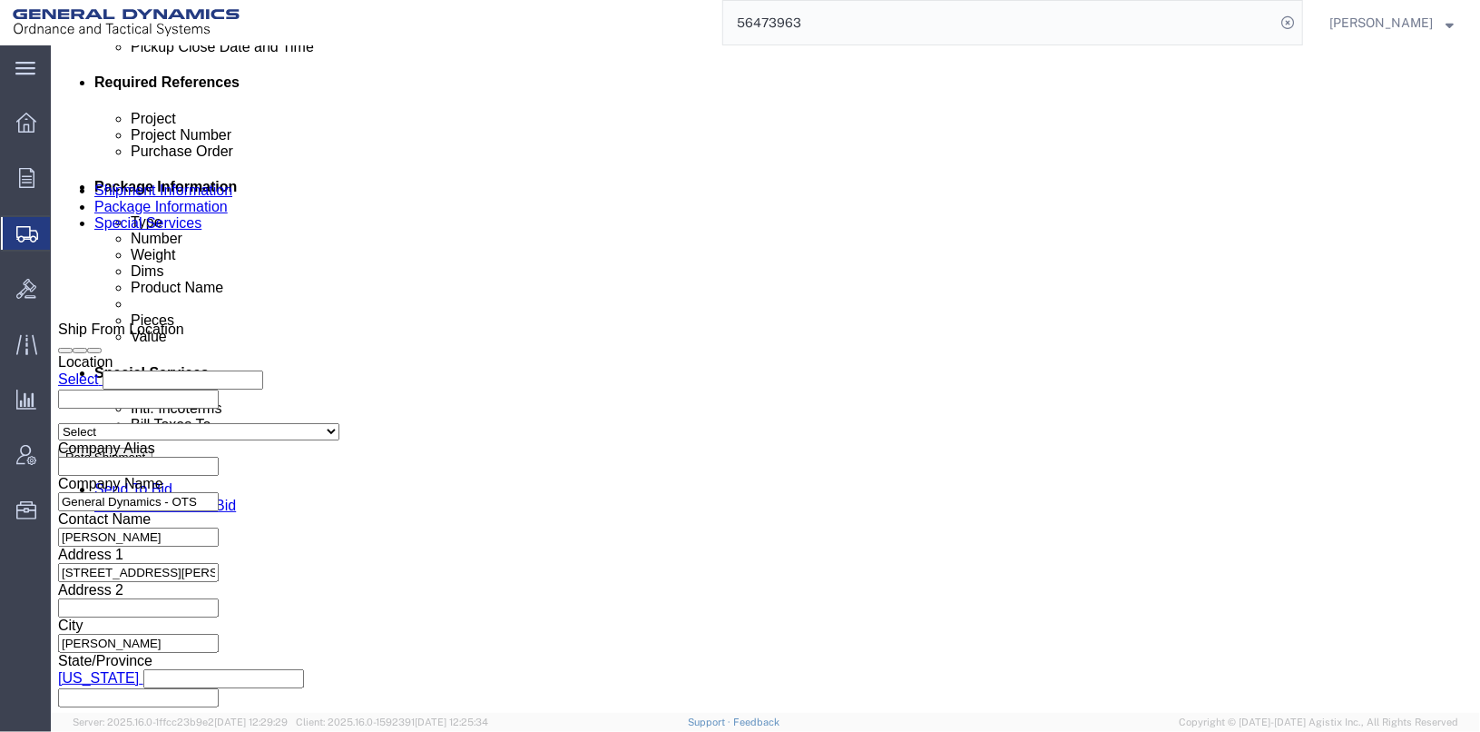
click button "Rate Shipment"
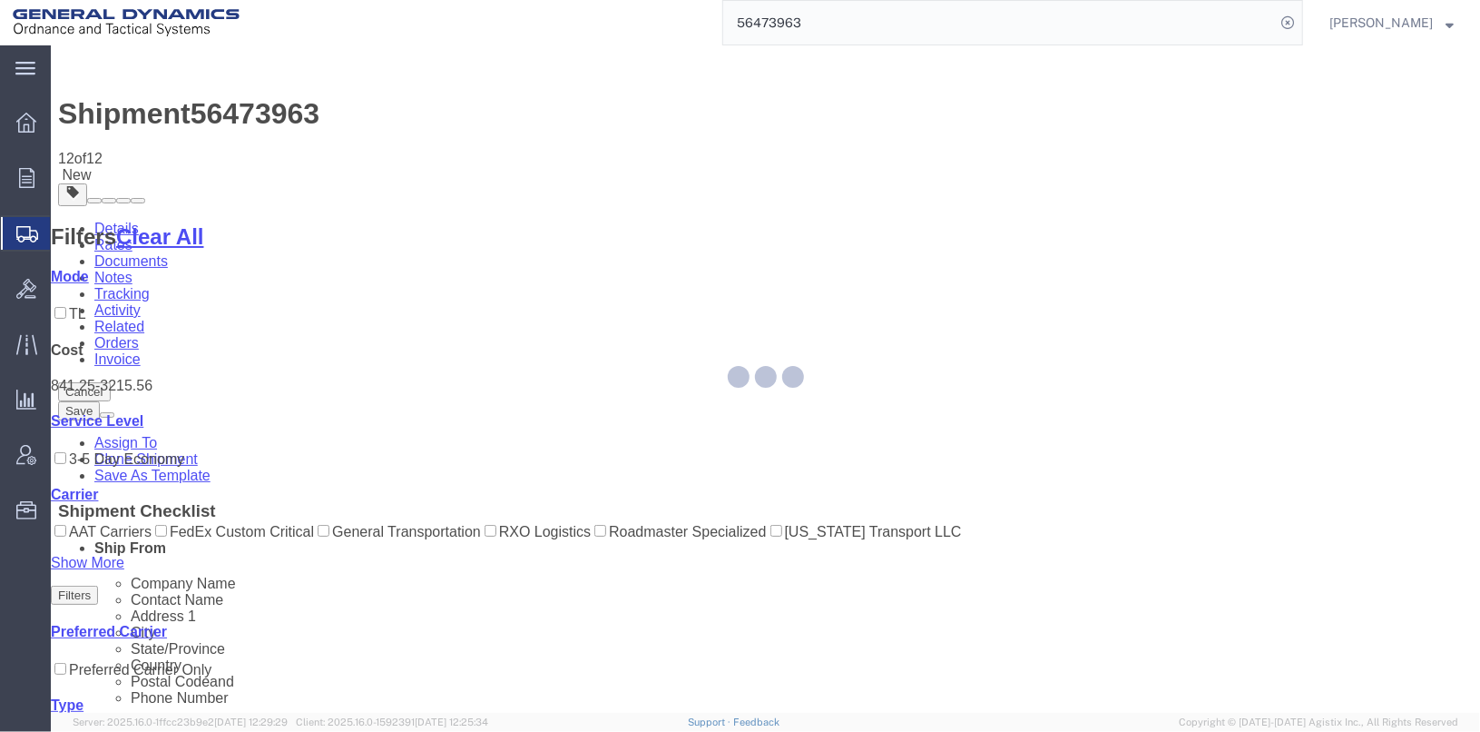
scroll to position [0, 0]
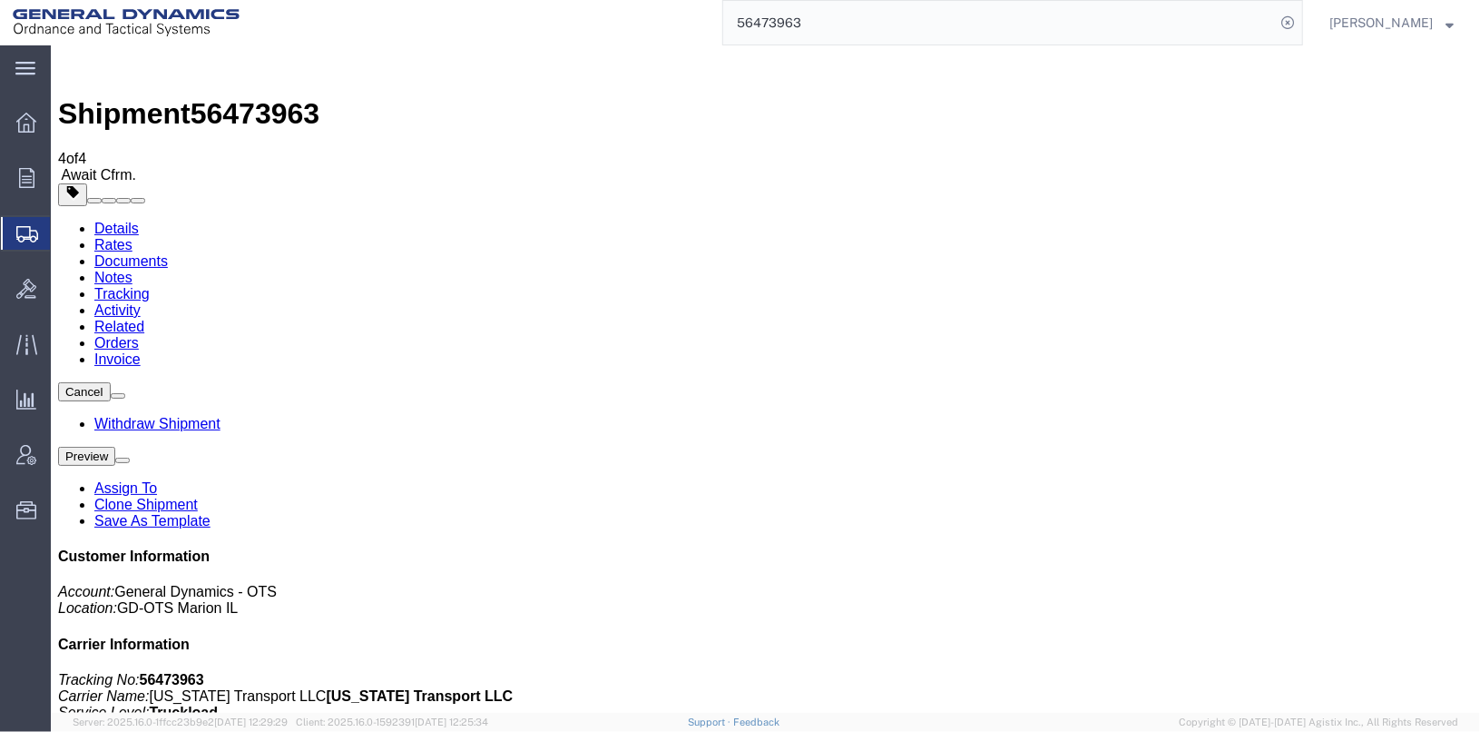
checkbox input "true"
checkbox input "false"
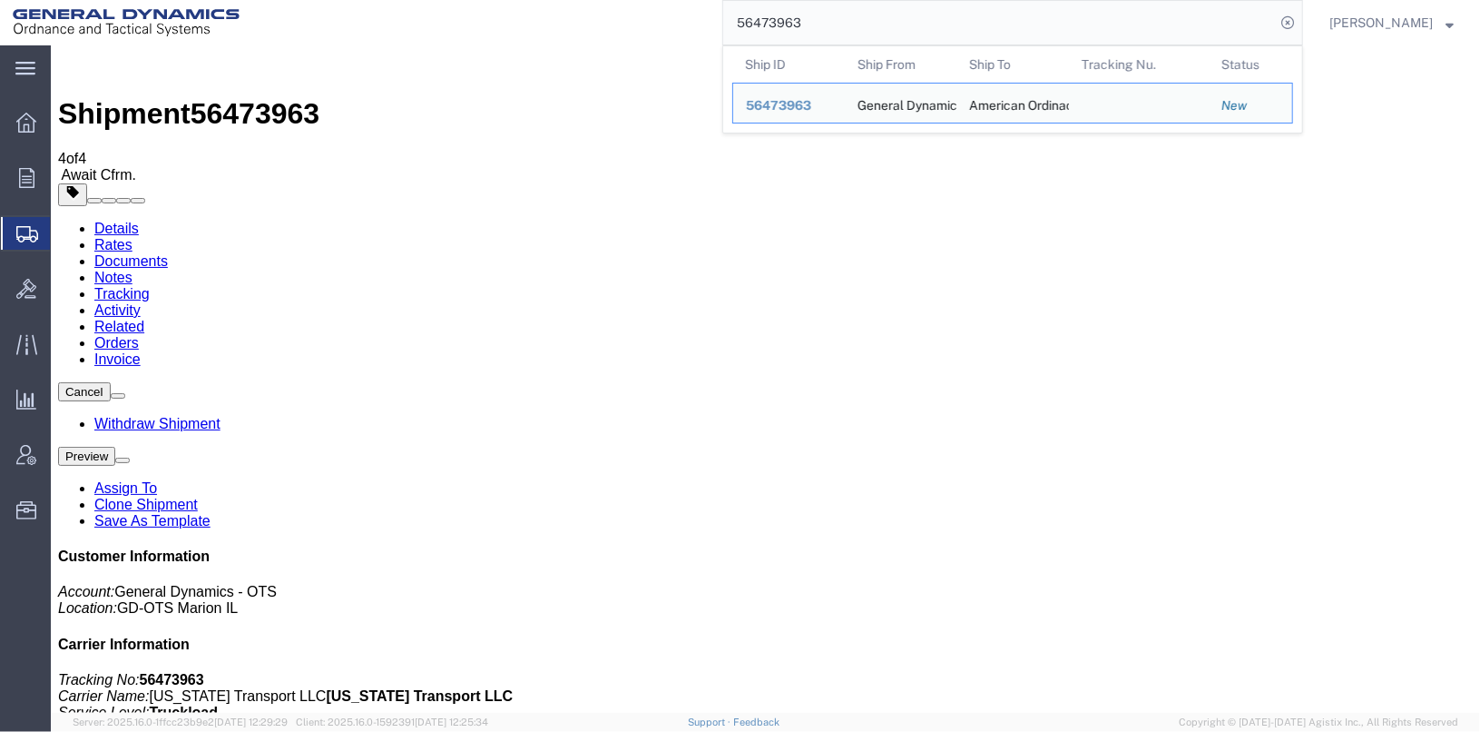
drag, startPoint x: 882, startPoint y: 31, endPoint x: 723, endPoint y: 26, distance: 158.9
click at [723, 26] on div "56473963 Ship ID Ship From Ship To Tracking Nu. Status Ship ID 56473963 Ship Fr…" at bounding box center [777, 22] width 1051 height 45
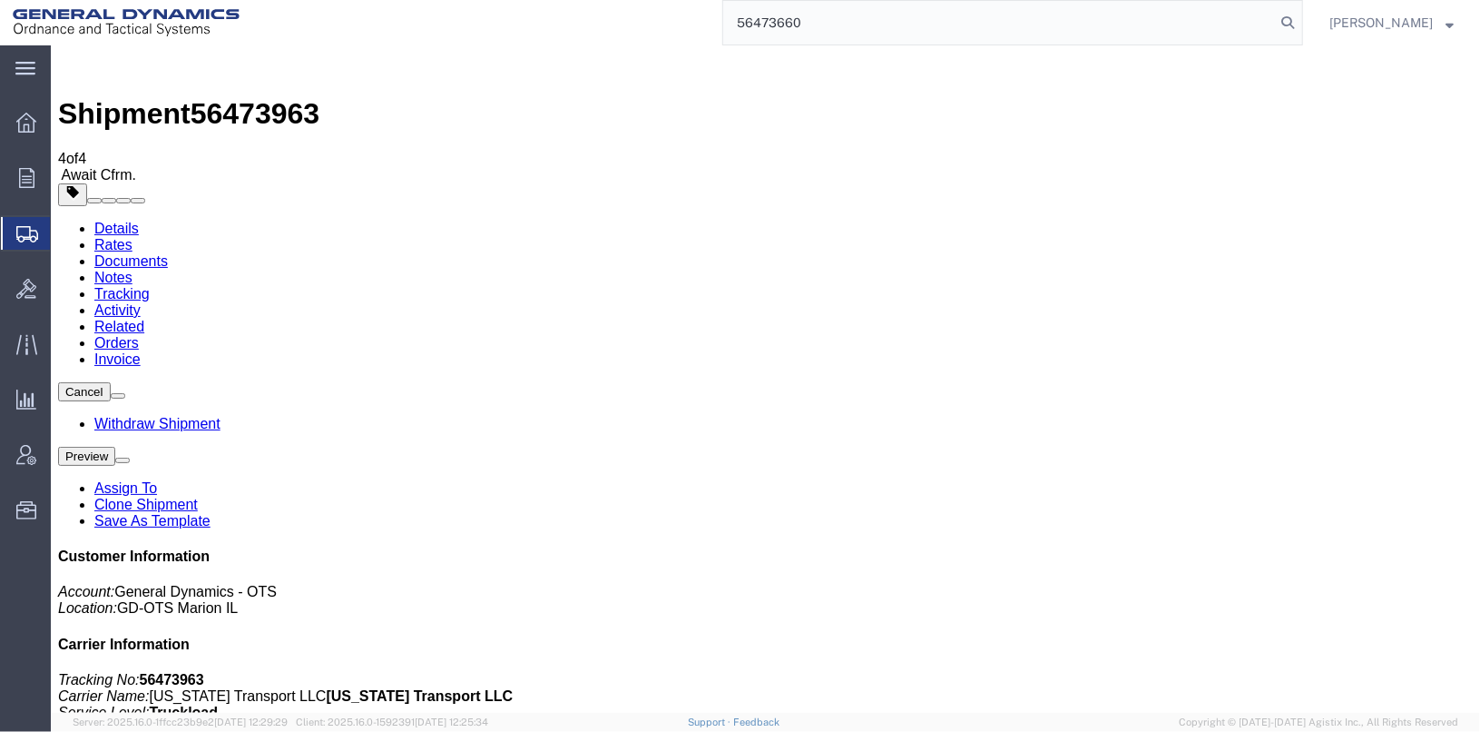
type input "56473660"
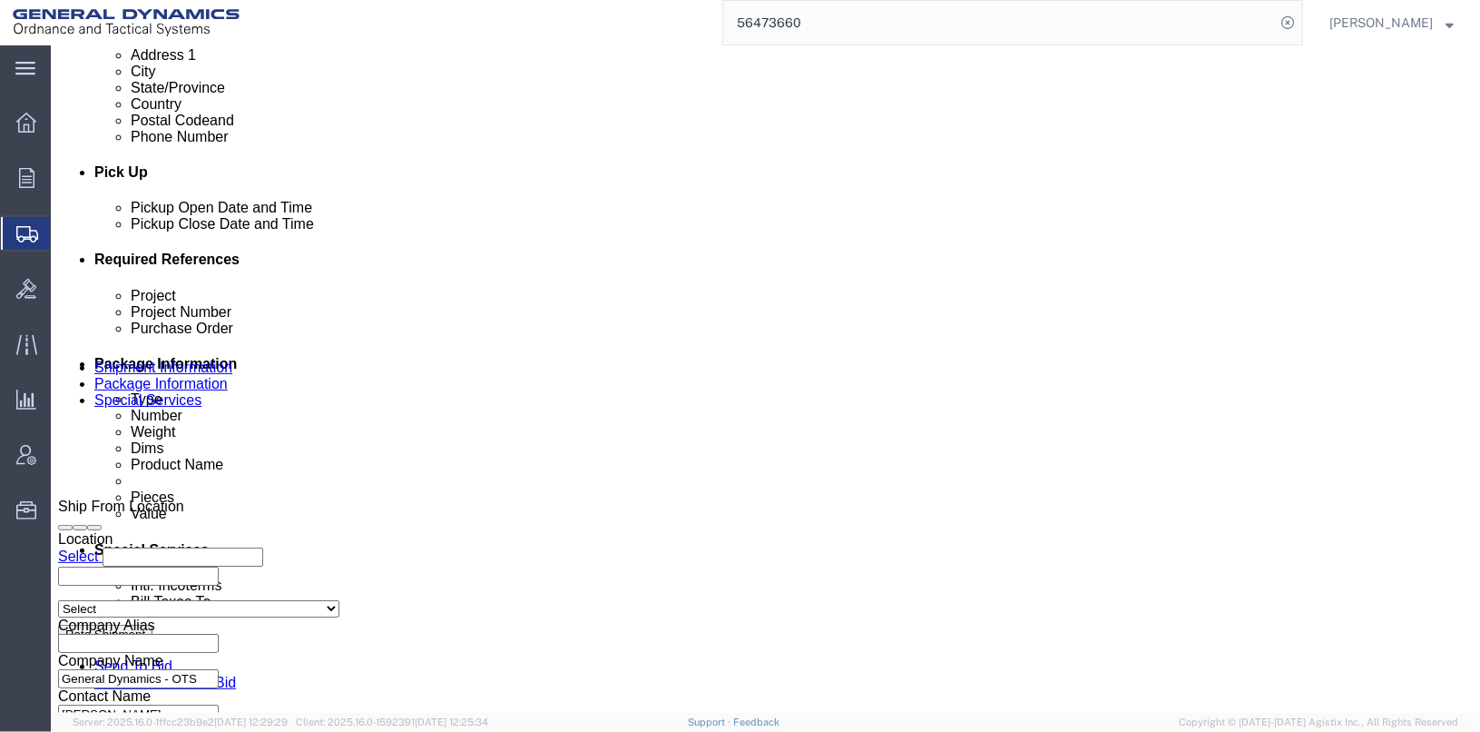
scroll to position [816, 0]
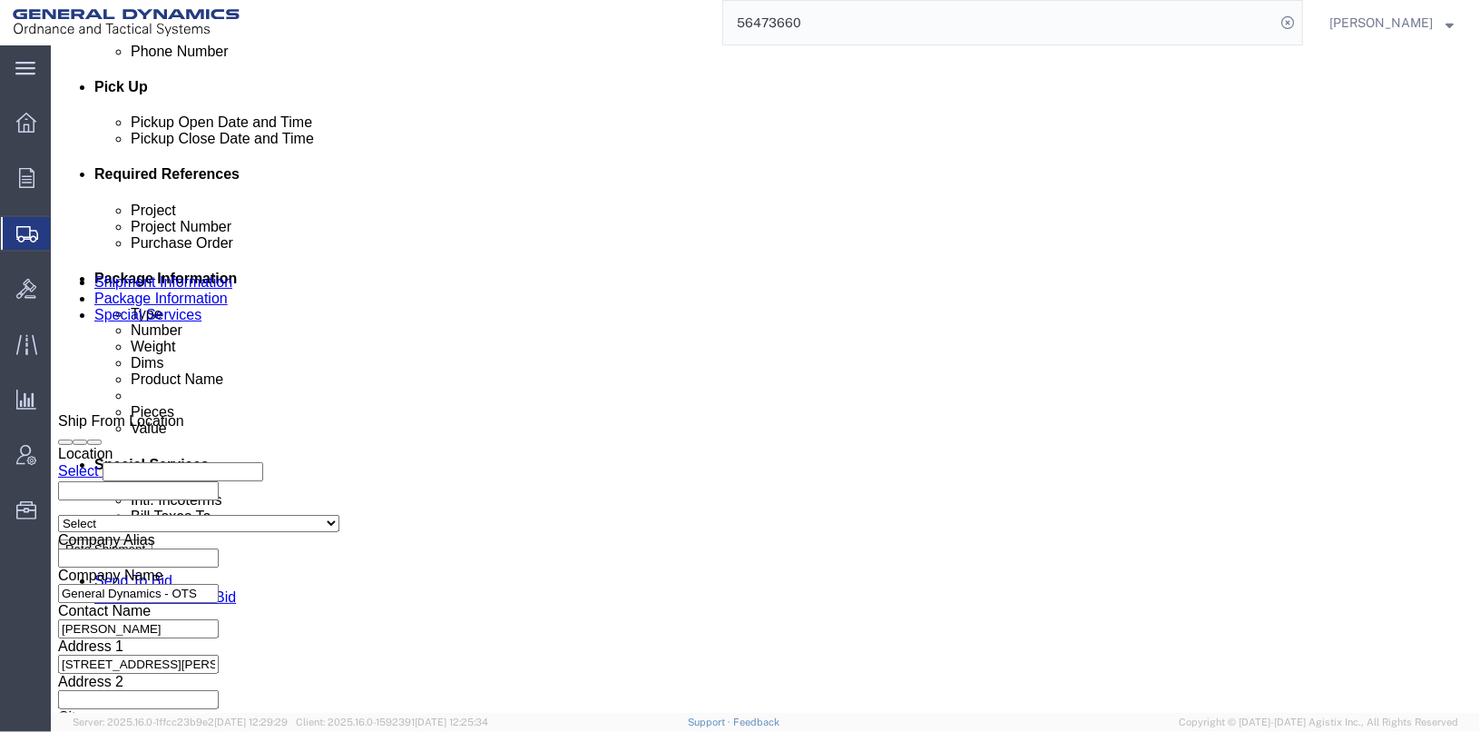
click select "Select Account Type Activity ID Airline Appointment Number ASN Batch Request # …"
select select "BOL"
click select "Select Account Type Activity ID Airline Appointment Number ASN Batch Request # …"
drag, startPoint x: 271, startPoint y: 351, endPoint x: 171, endPoint y: 318, distance: 106.2
click div "Project 30100301 Project Number 30100301 Purchase Order 30100301 Select Account…"
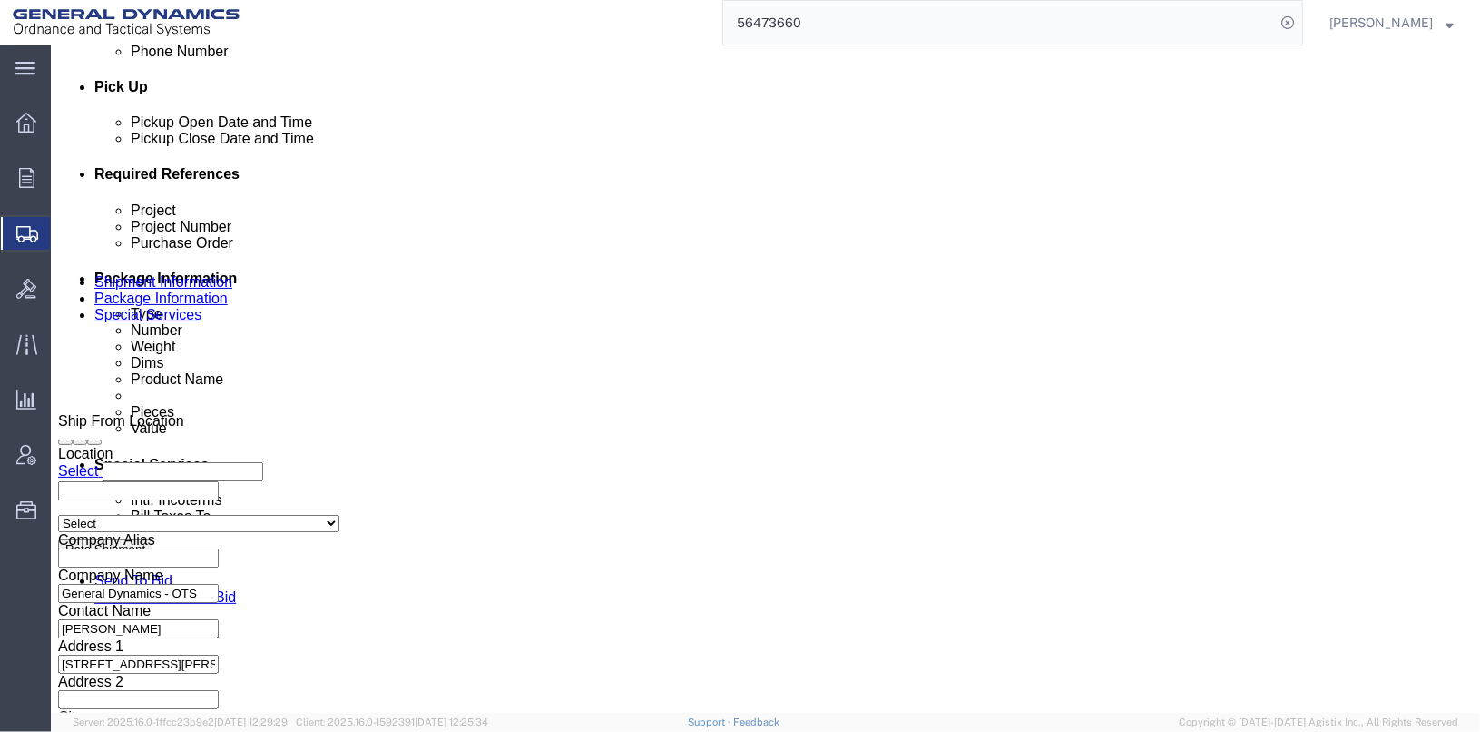
type input "25362"
click icon "button"
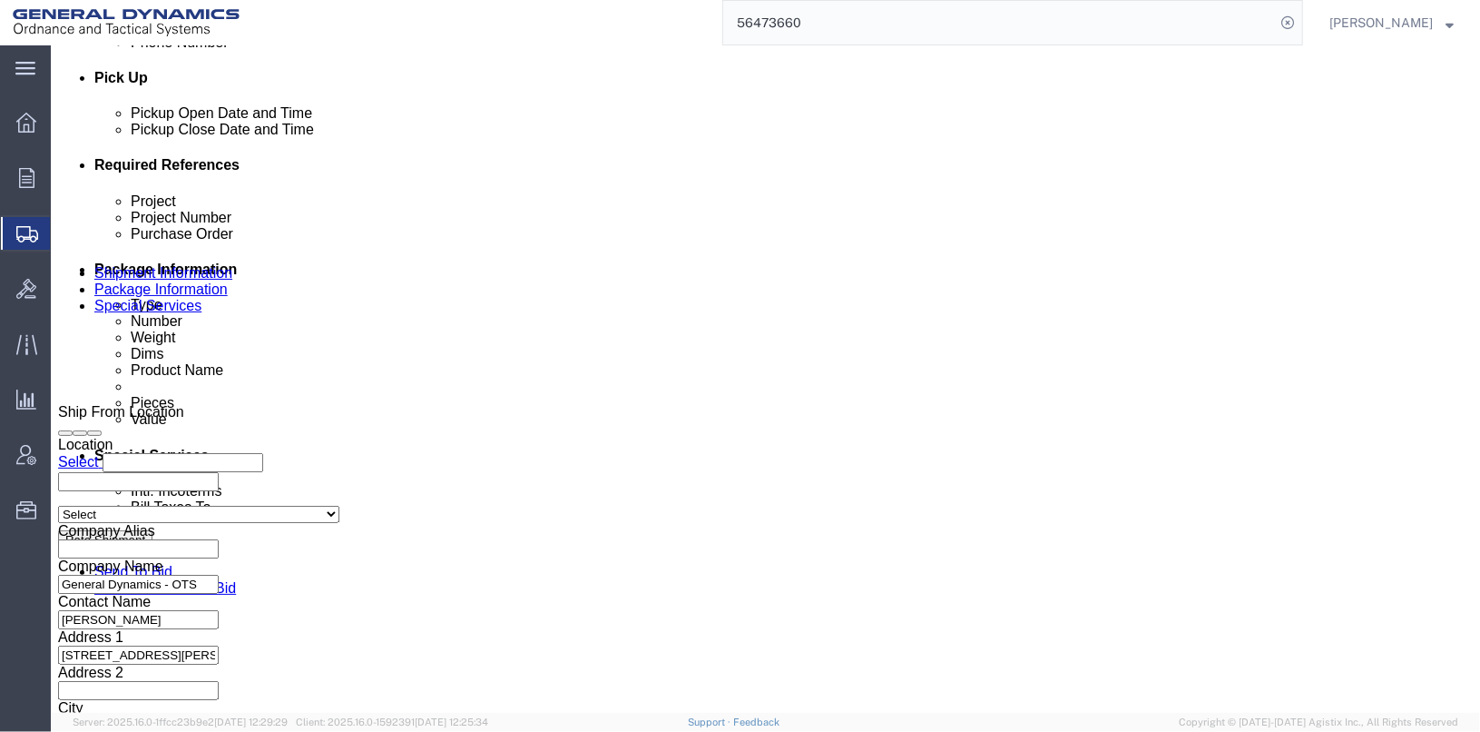
scroll to position [937, 0]
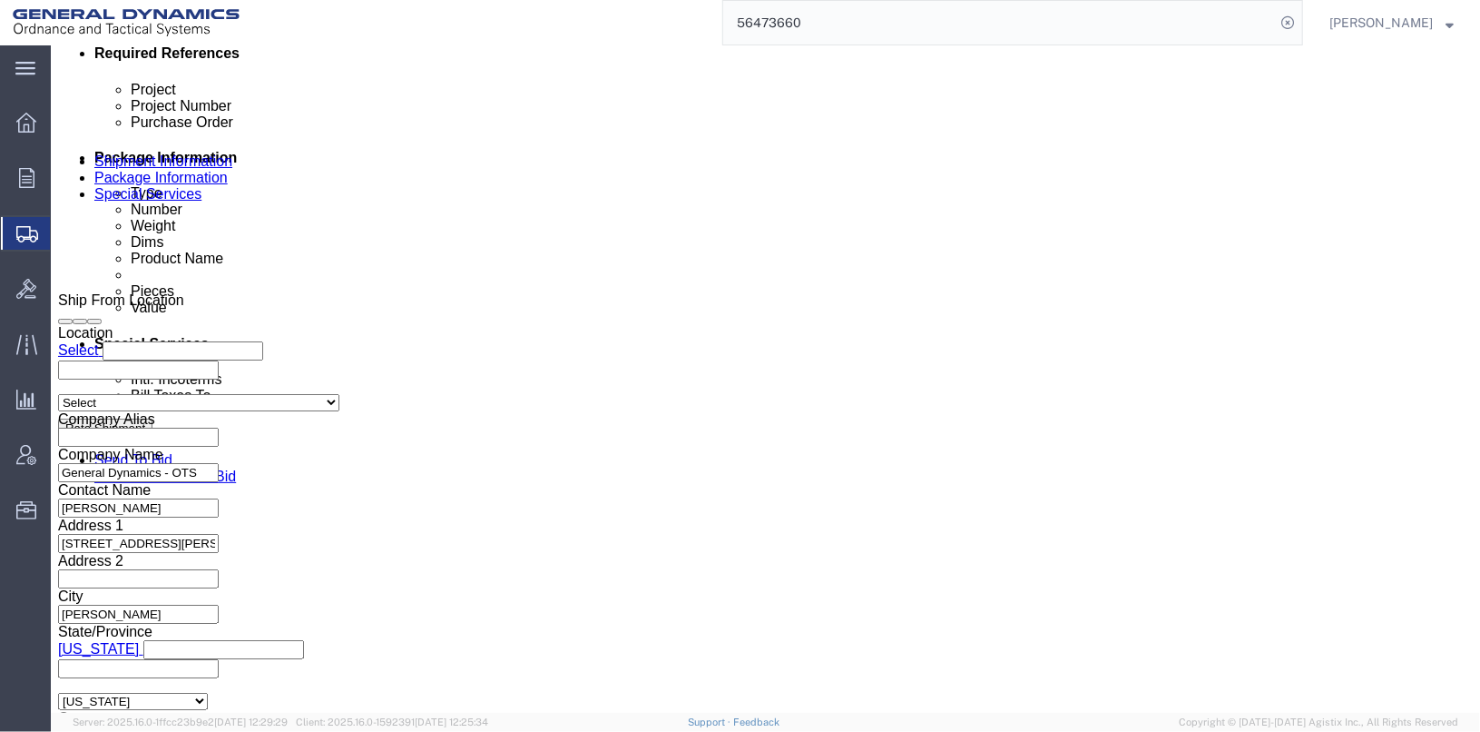
click button "Continue"
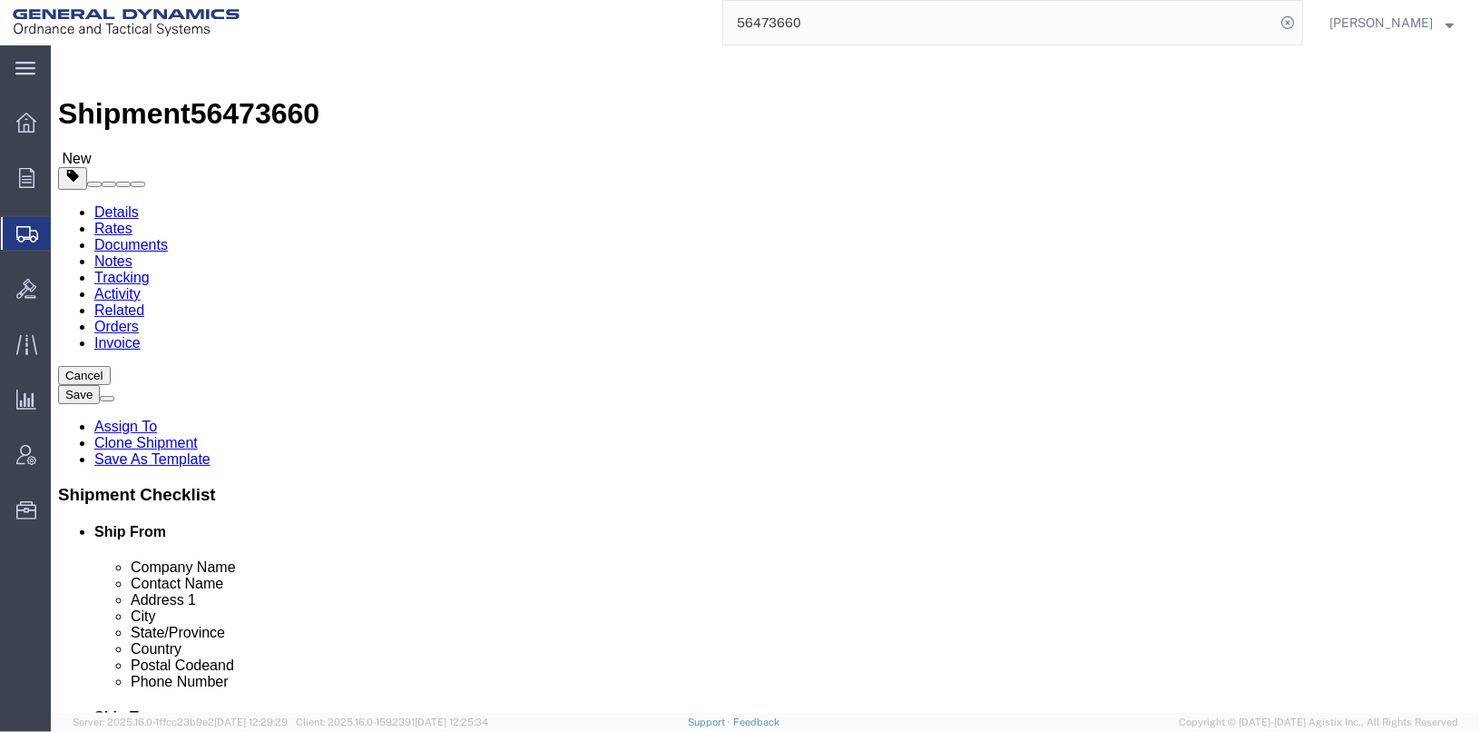
click button "Continue"
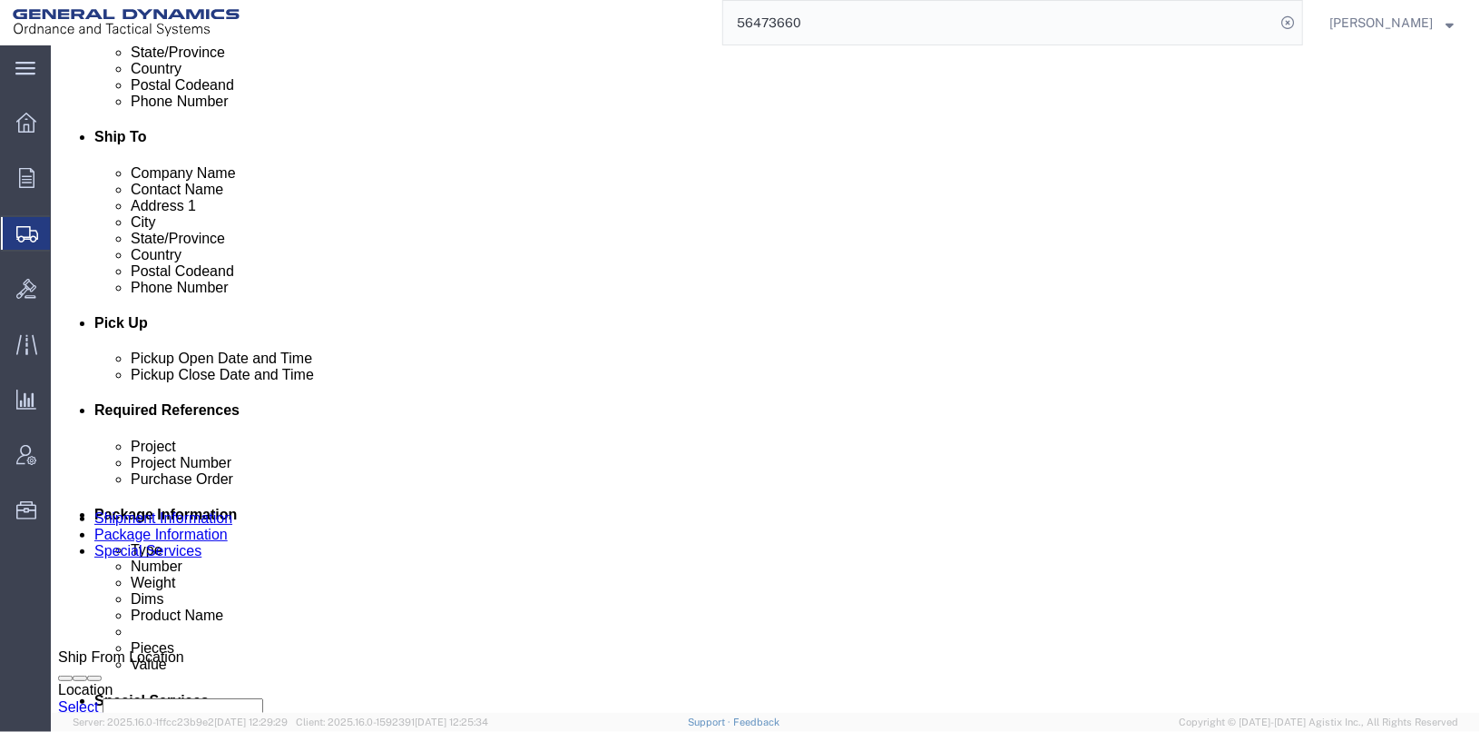
scroll to position [726, 0]
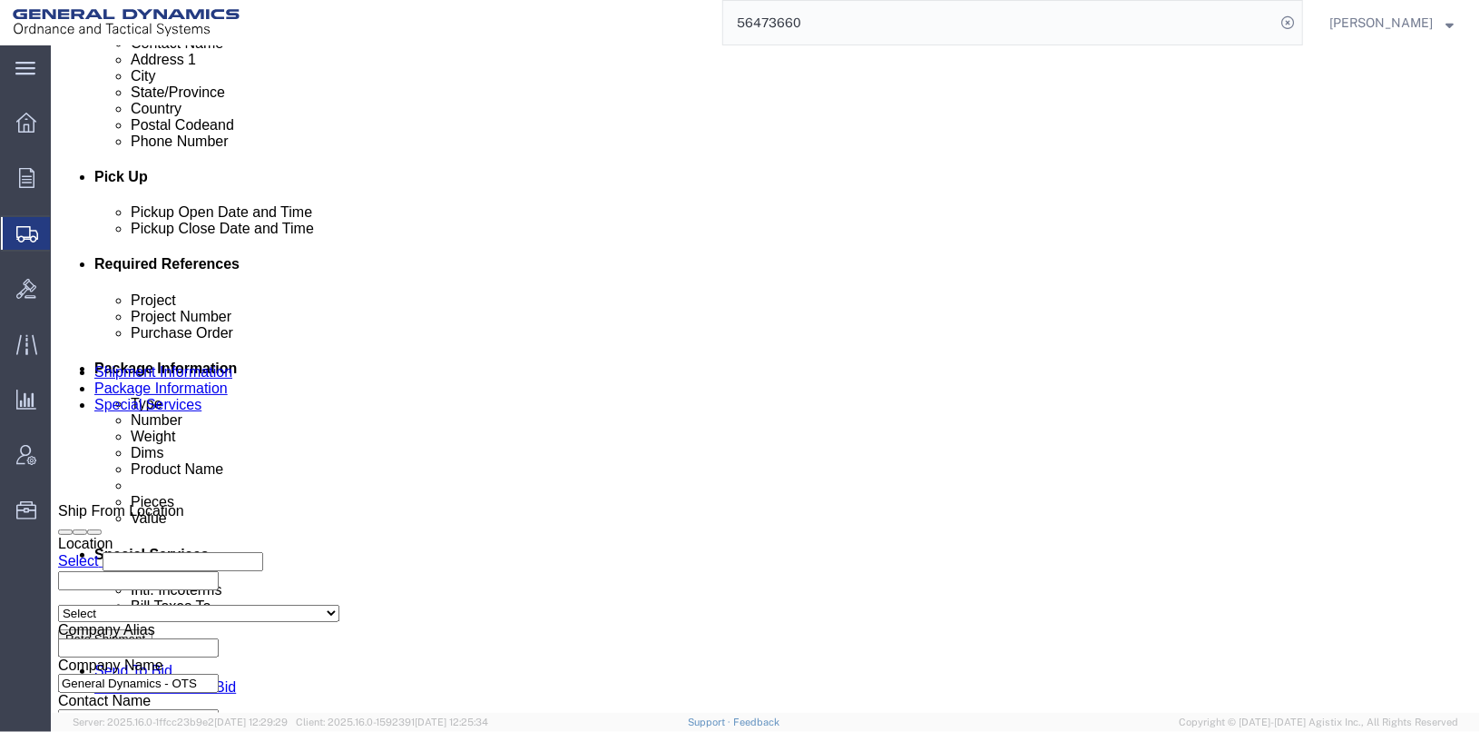
click button "Rate Shipment"
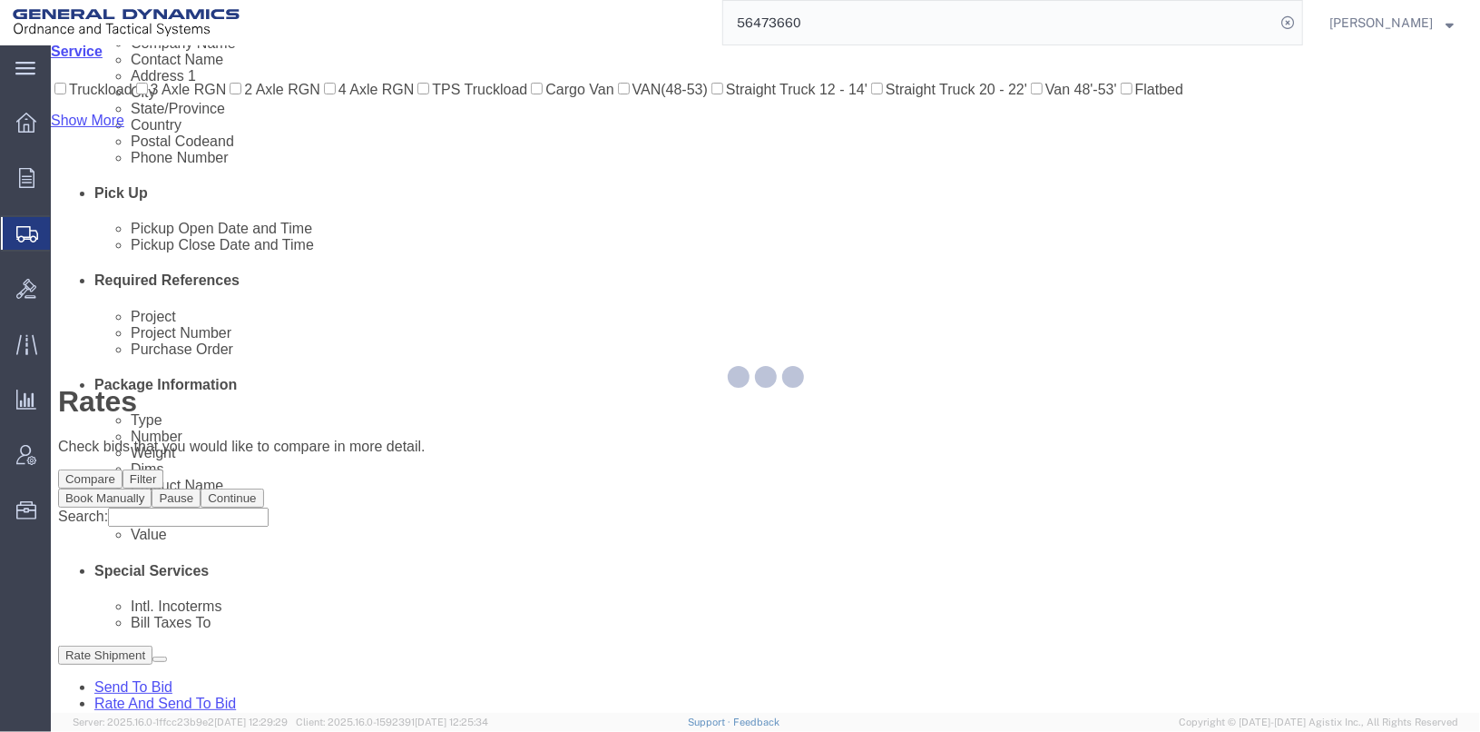
scroll to position [0, 0]
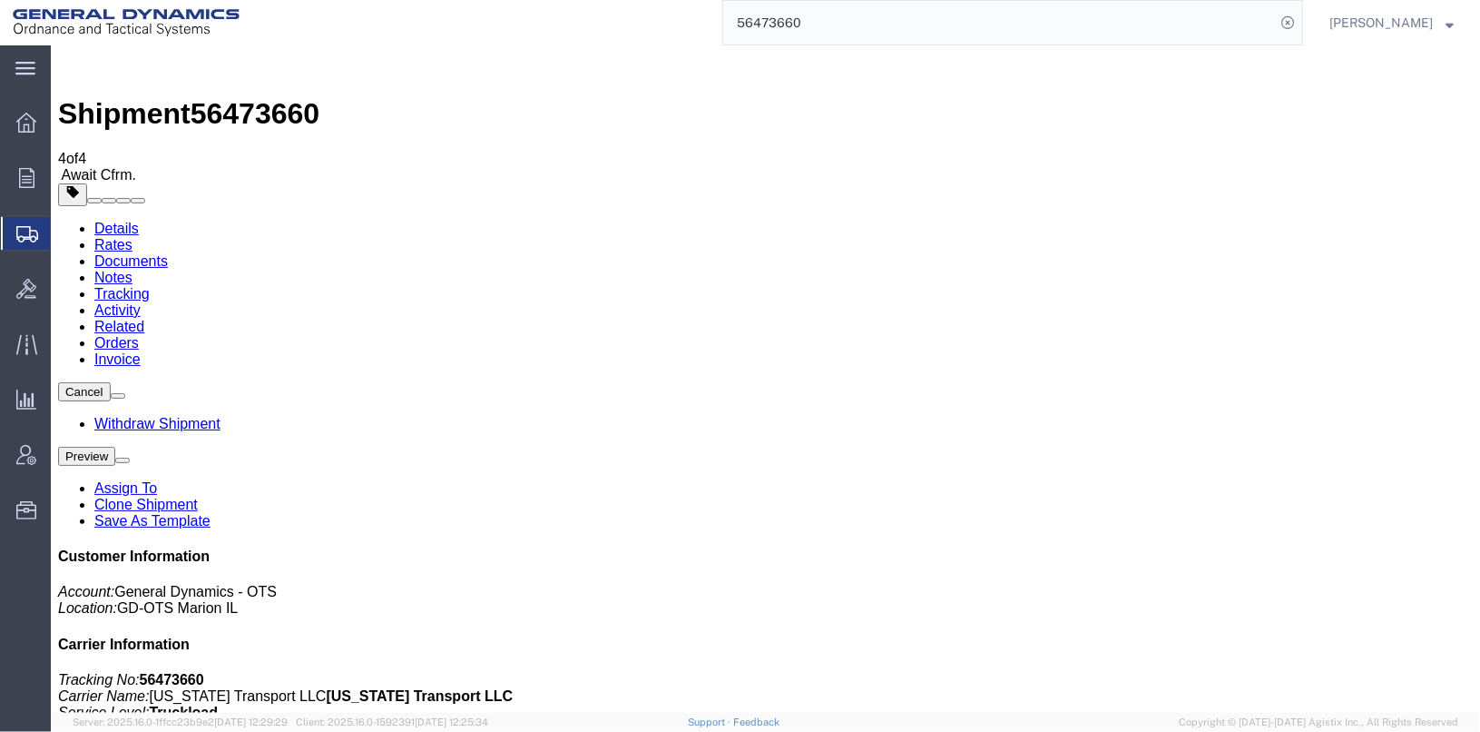
checkbox input "true"
drag, startPoint x: 70, startPoint y: 358, endPoint x: 145, endPoint y: 354, distance: 75.4
checkbox input "false"
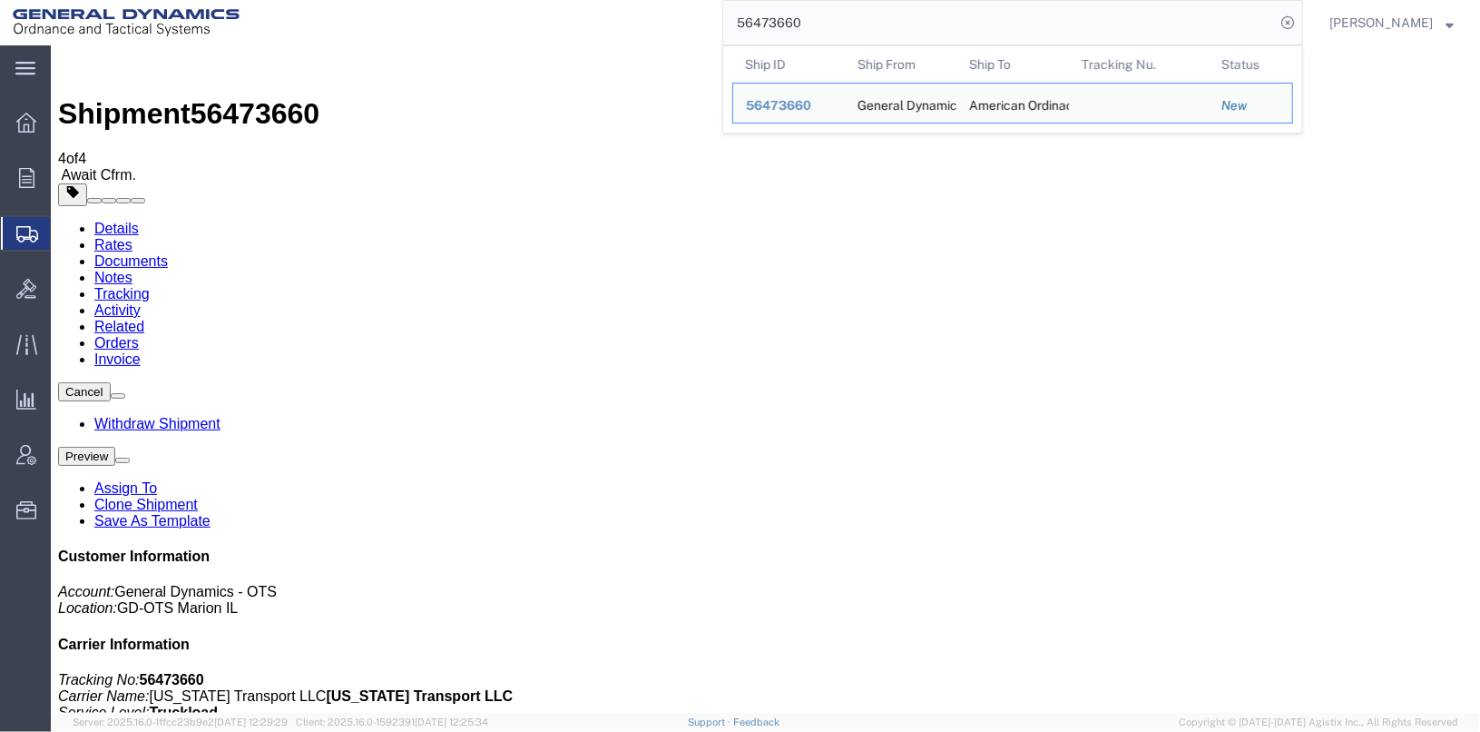
drag, startPoint x: 825, startPoint y: 17, endPoint x: 743, endPoint y: 15, distance: 81.7
click at [743, 15] on div "56473660 Ship ID Ship From Ship To Tracking Nu. Status Ship ID 56473660 Ship Fr…" at bounding box center [777, 22] width 1051 height 45
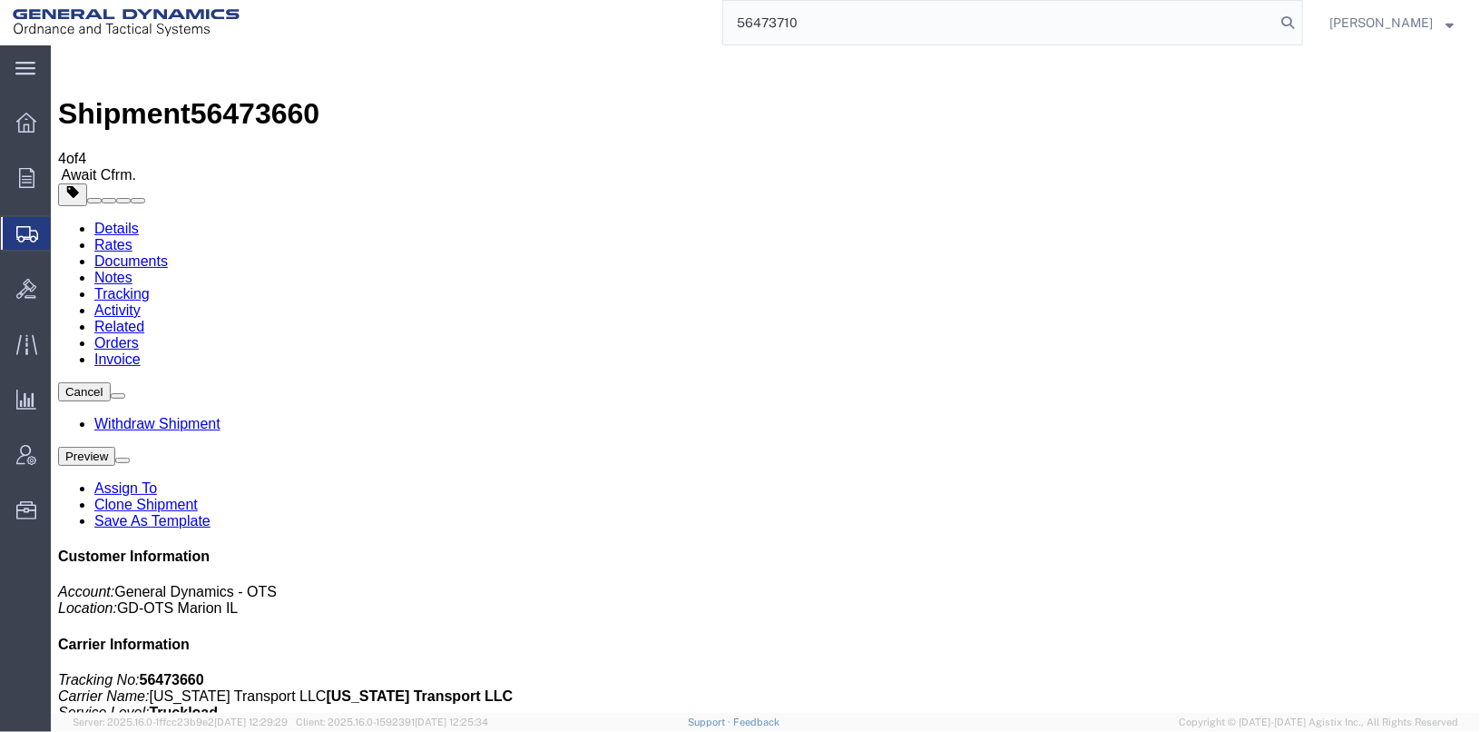
type input "56473710"
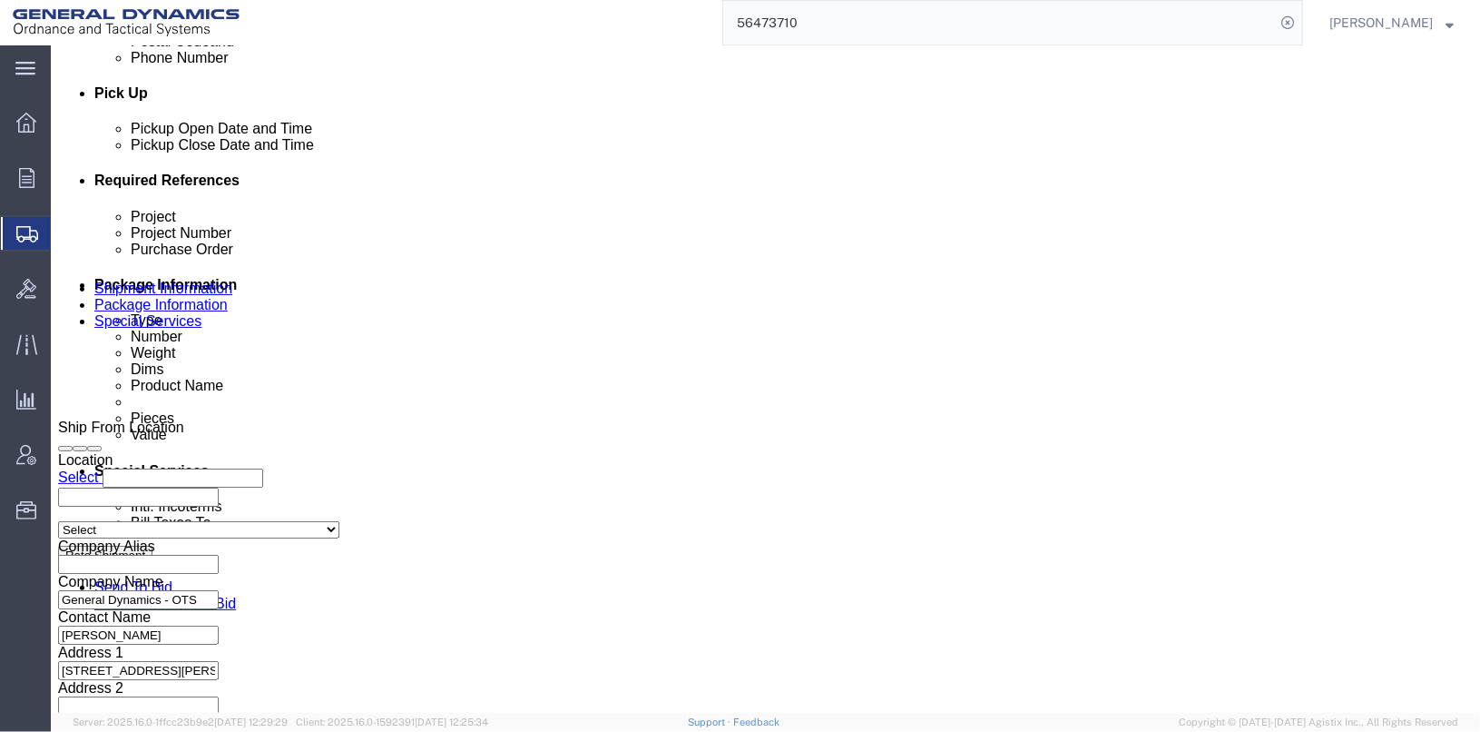
scroll to position [816, 0]
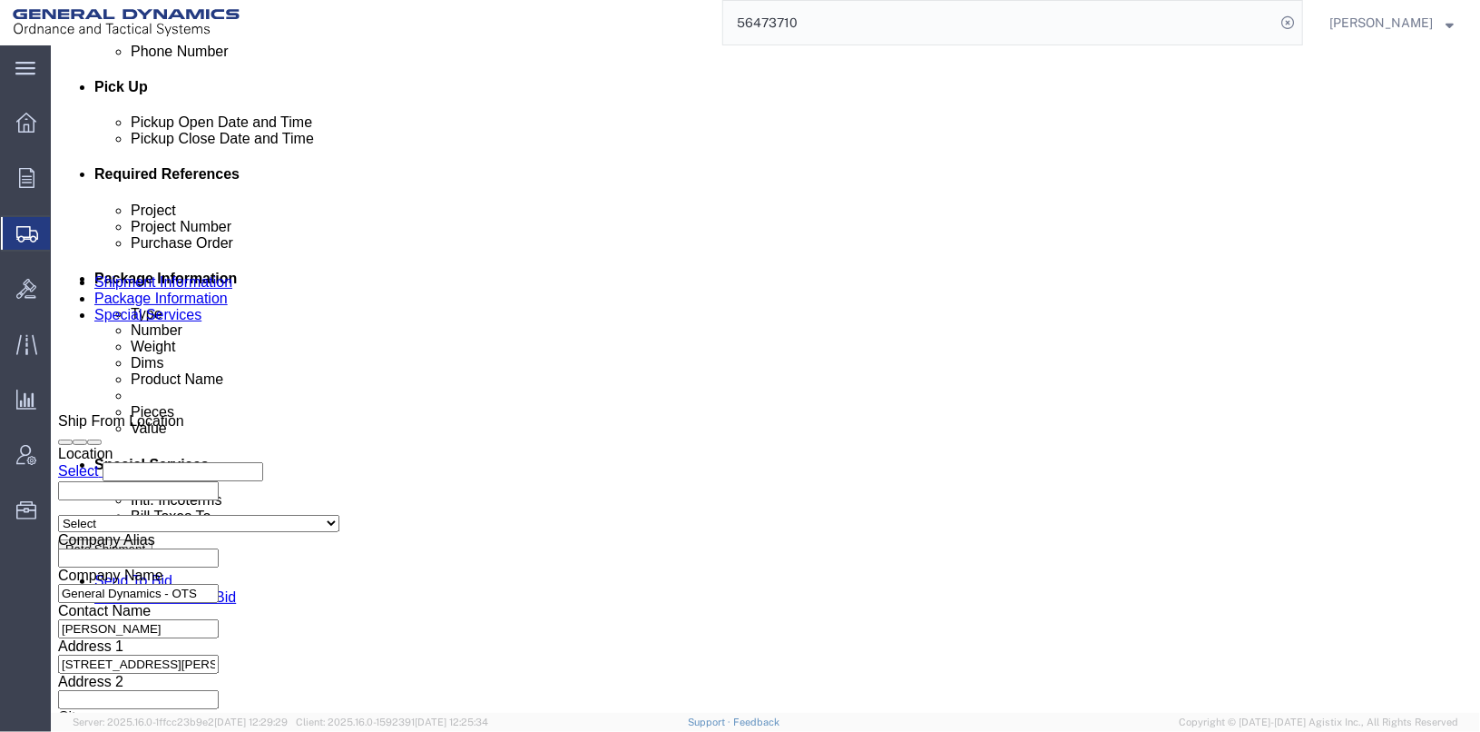
click select "Select Account Type Activity ID Airline Appointment Number ASN Batch Request # …"
select select "BOL"
click select "Select Account Type Activity ID Airline Appointment Number ASN Batch Request # …"
drag, startPoint x: 270, startPoint y: 347, endPoint x: 176, endPoint y: 342, distance: 94.5
click div "Select Account Type Activity ID Airline Appointment Number ASN Batch Request # …"
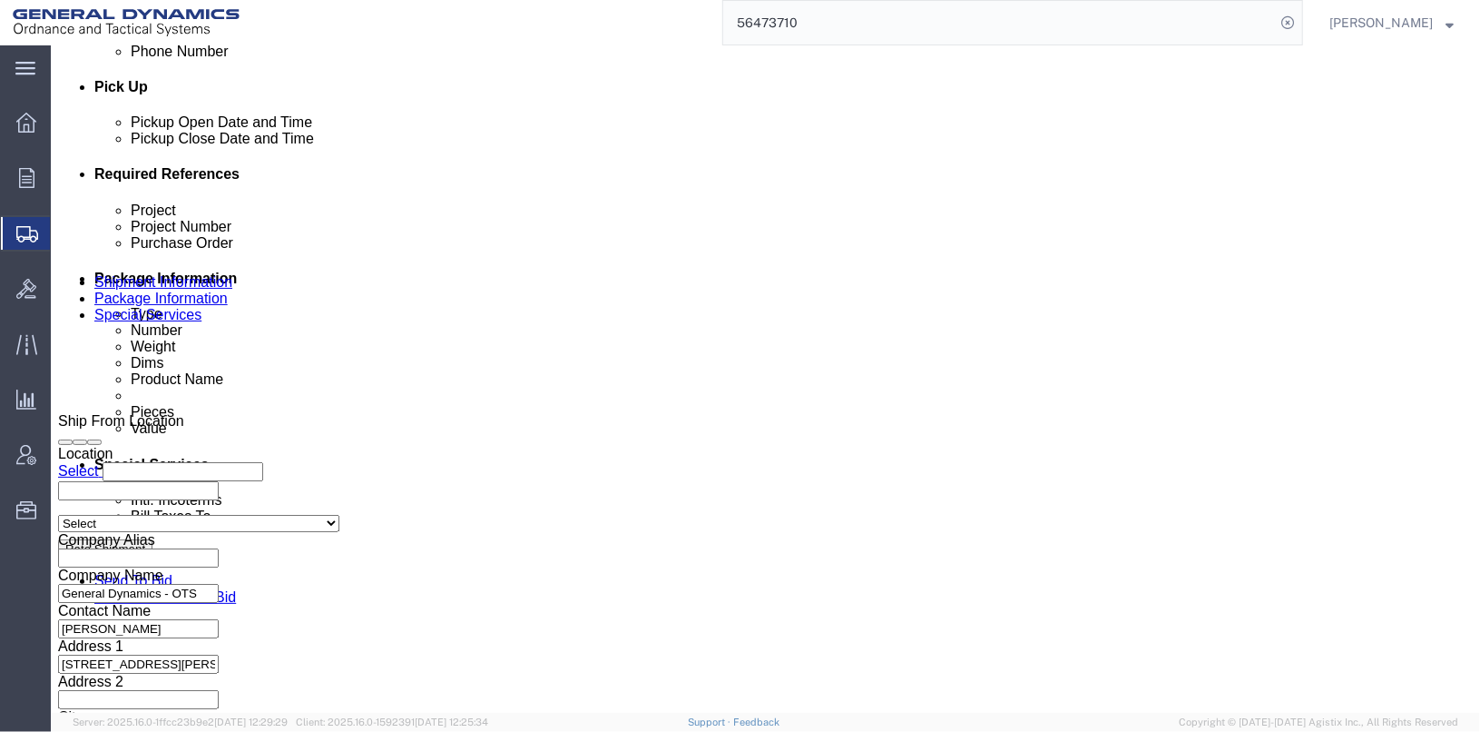
type input "25363"
click button "button"
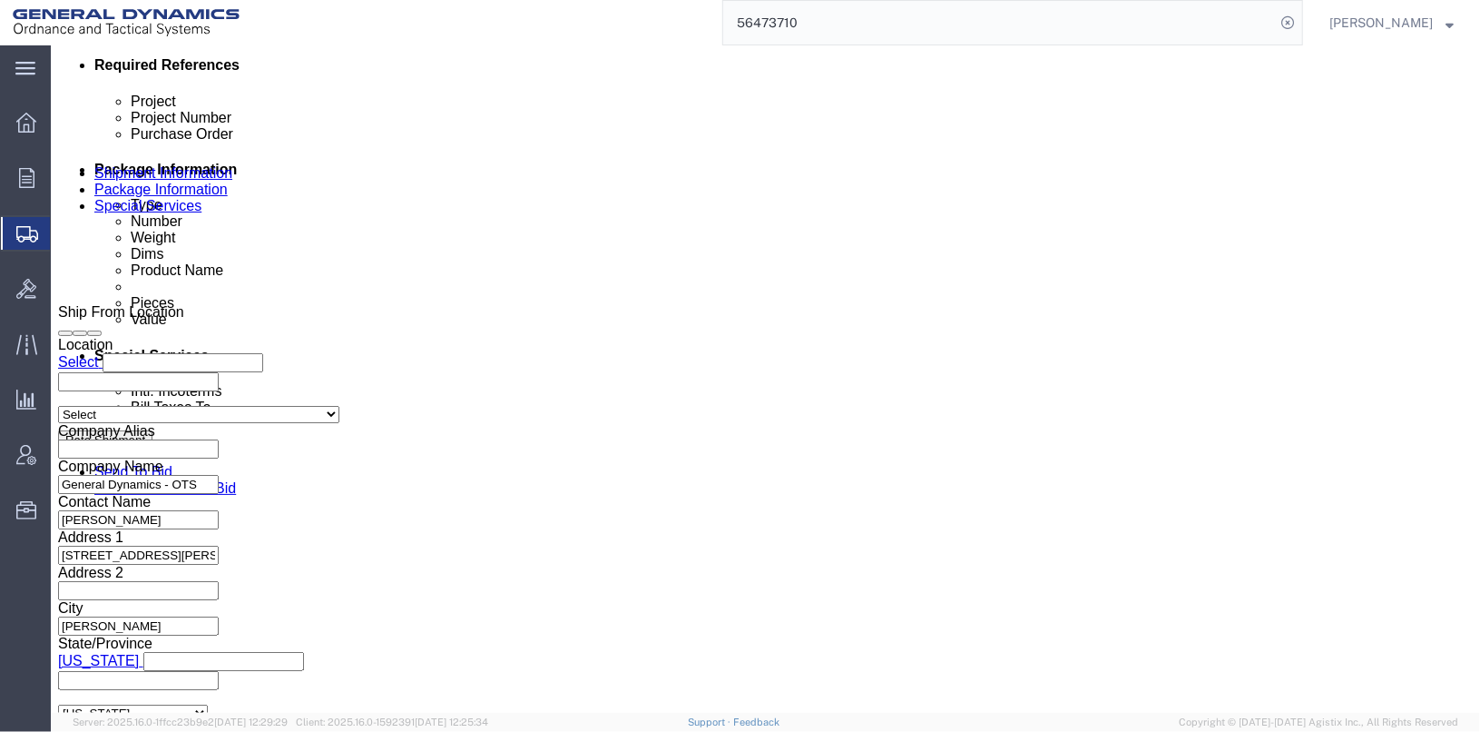
scroll to position [937, 0]
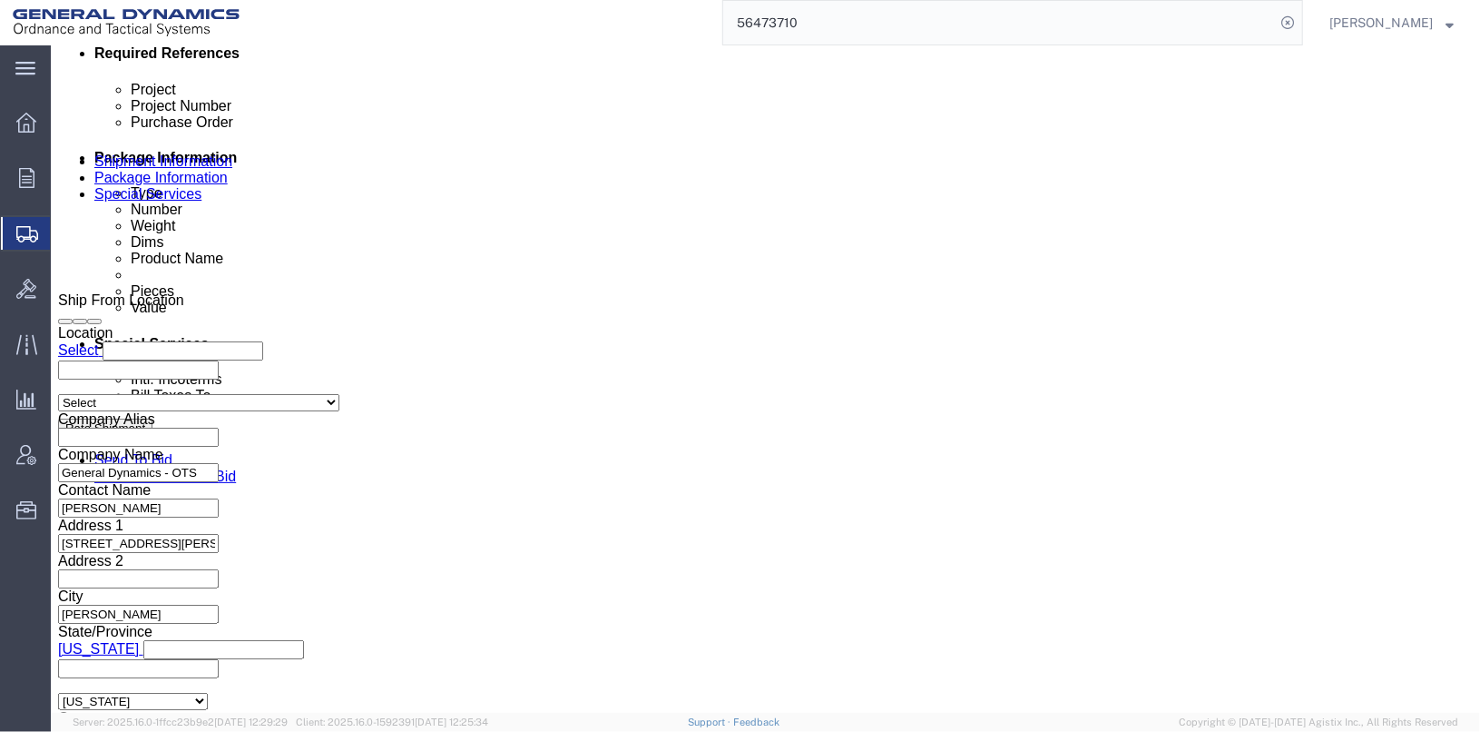
click button "Continue"
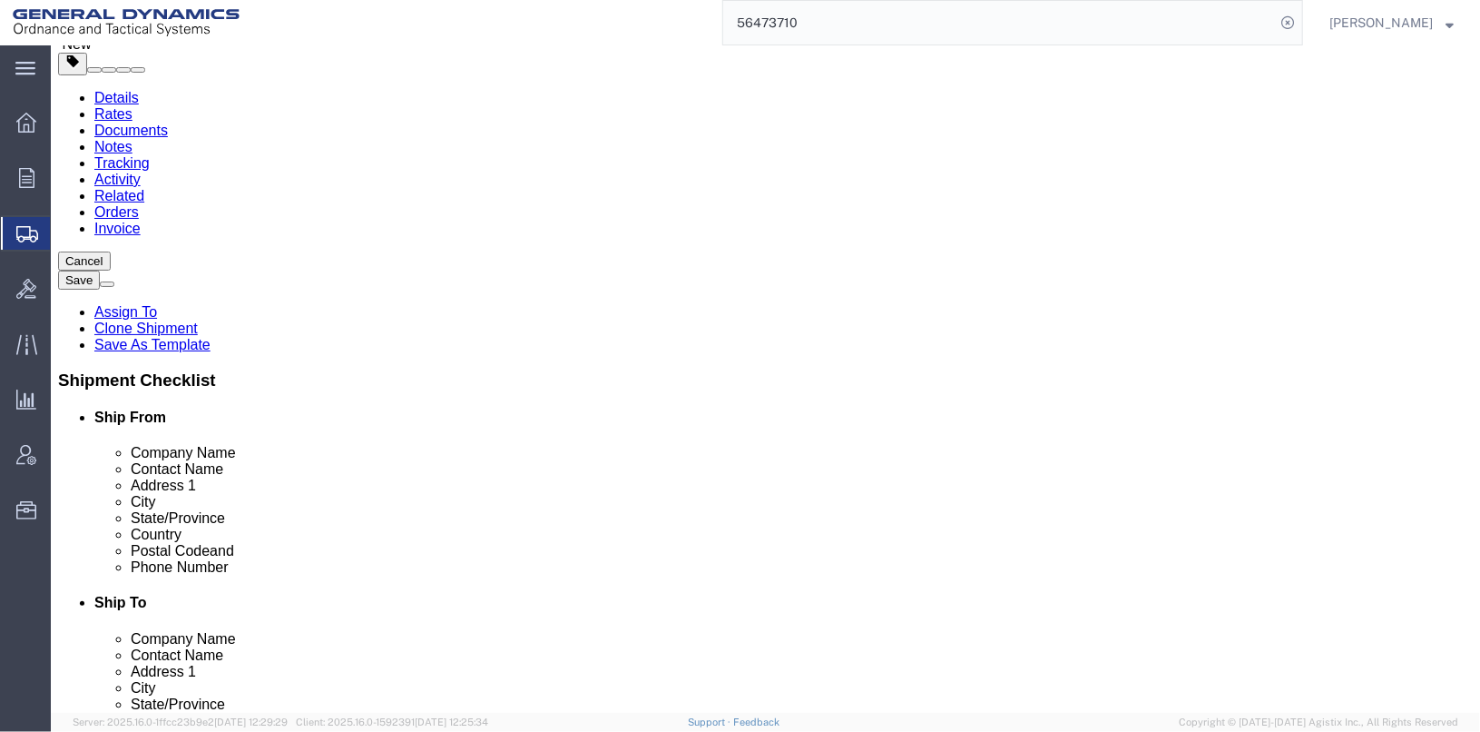
scroll to position [125, 0]
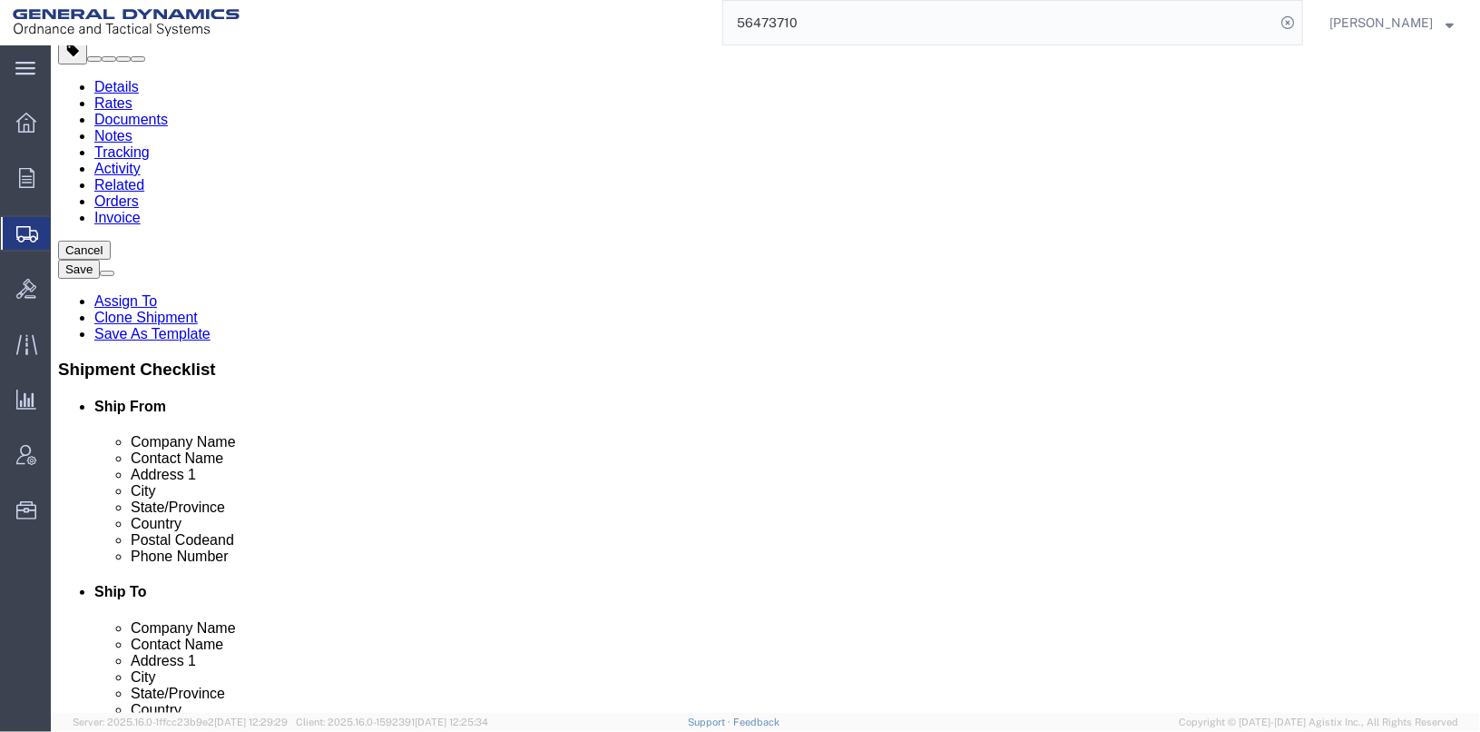
click button "Continue"
click button "Rate Shipment"
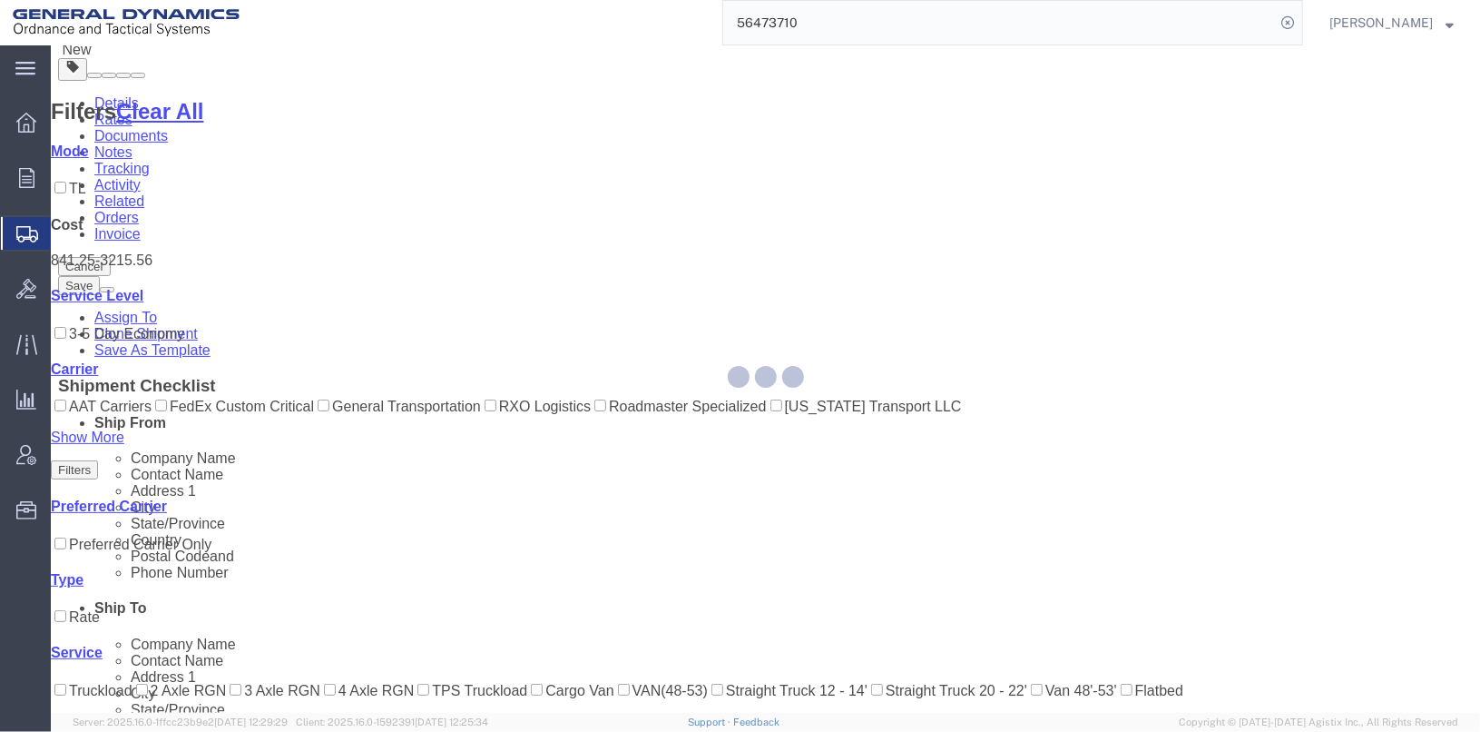
scroll to position [0, 0]
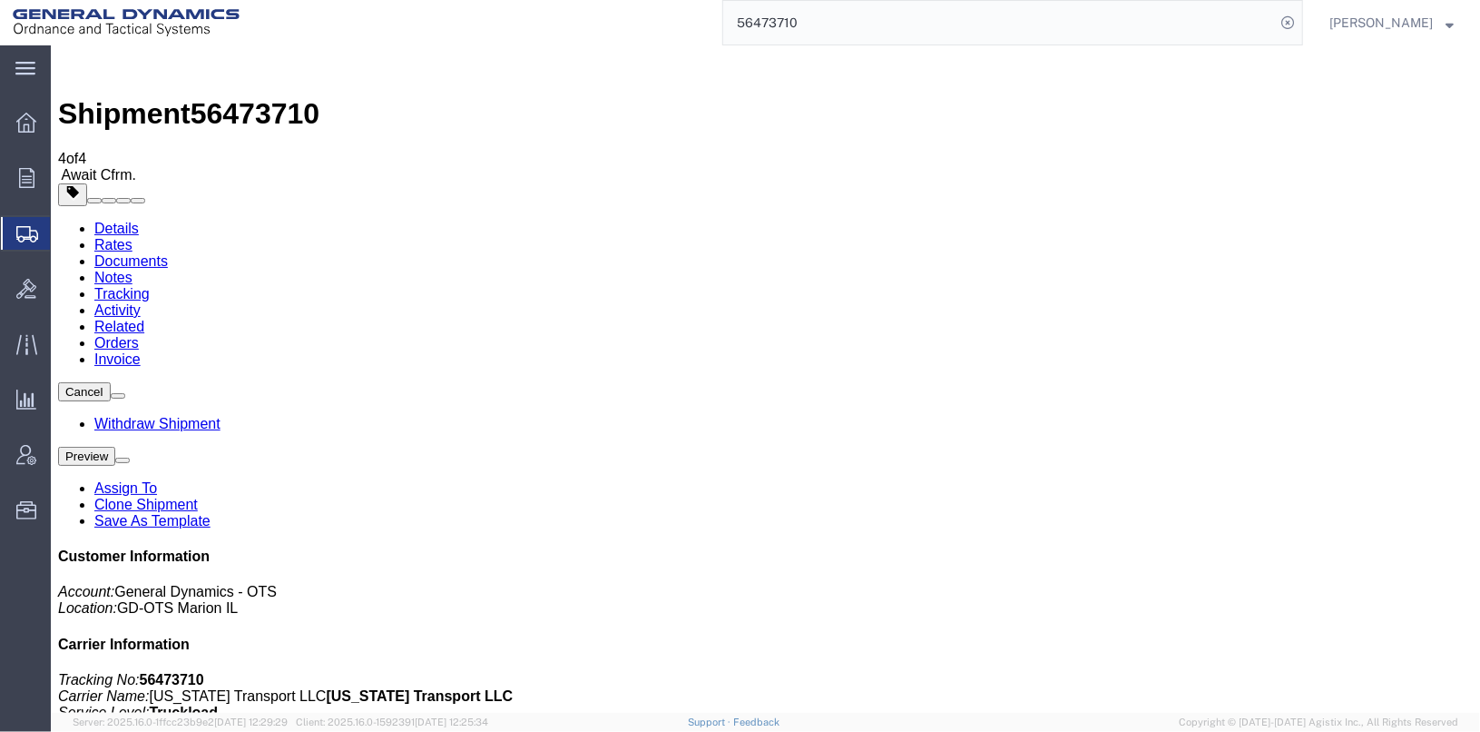
checkbox input "true"
checkbox input "false"
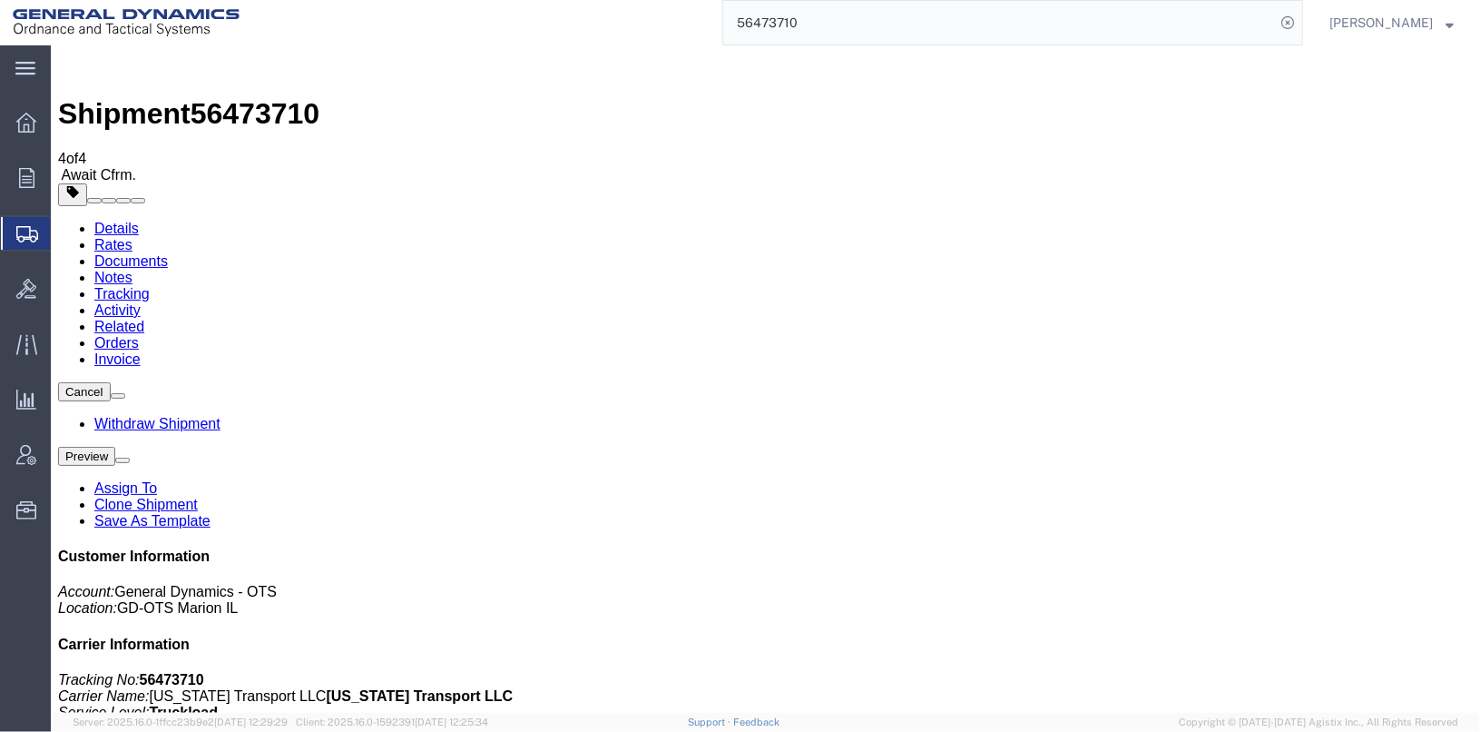
click at [825, 19] on input "56473710" at bounding box center [999, 23] width 552 height 44
type input "56473736"
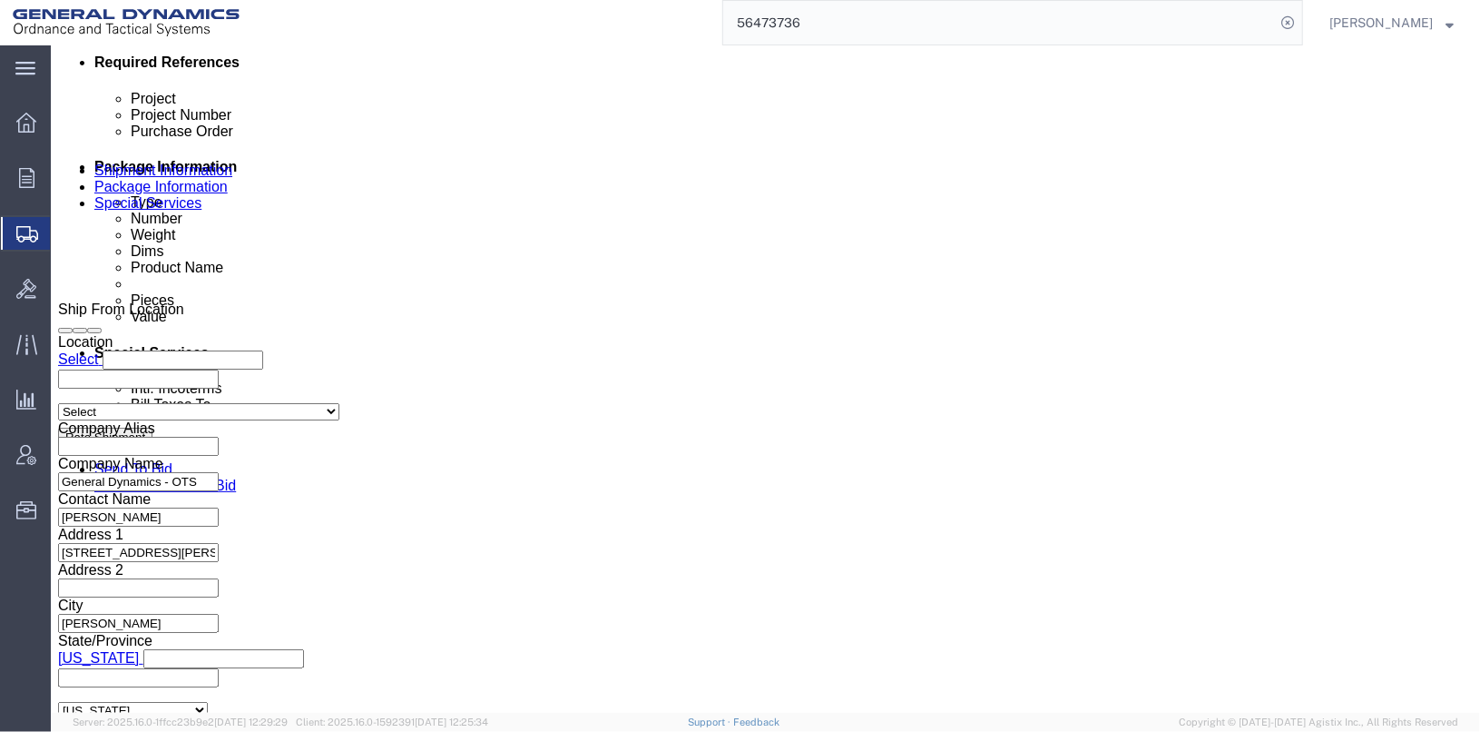
scroll to position [937, 0]
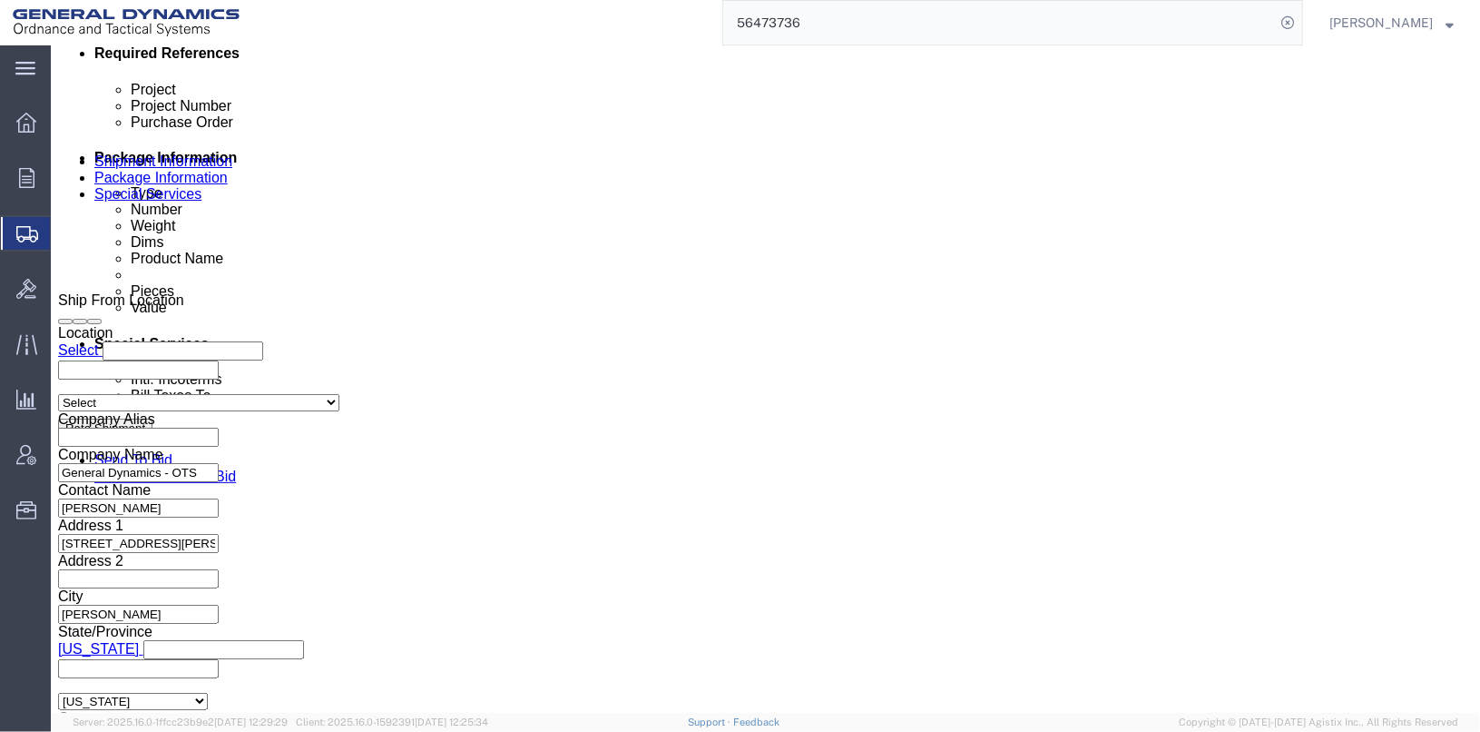
click select "Select Account Type Activity ID Airline Appointment Number ASN Batch Request # …"
select select "BOL"
click select "Select Account Type Activity ID Airline Appointment Number ASN Batch Request # …"
drag, startPoint x: 275, startPoint y: 223, endPoint x: 185, endPoint y: 236, distance: 90.7
click div "Select Account Type Activity ID Airline Appointment Number ASN Batch Request # …"
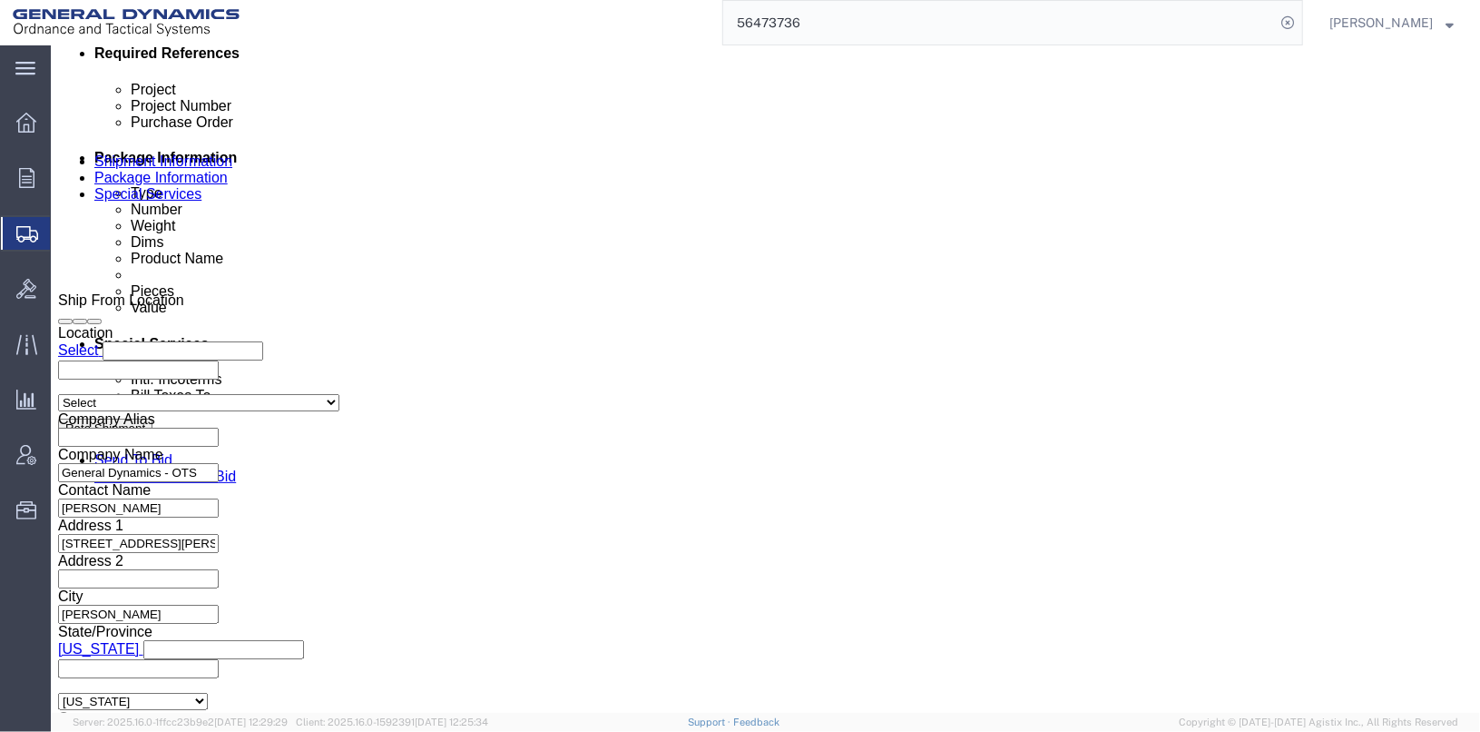
type input "25364"
click icon "button"
click button "Continue"
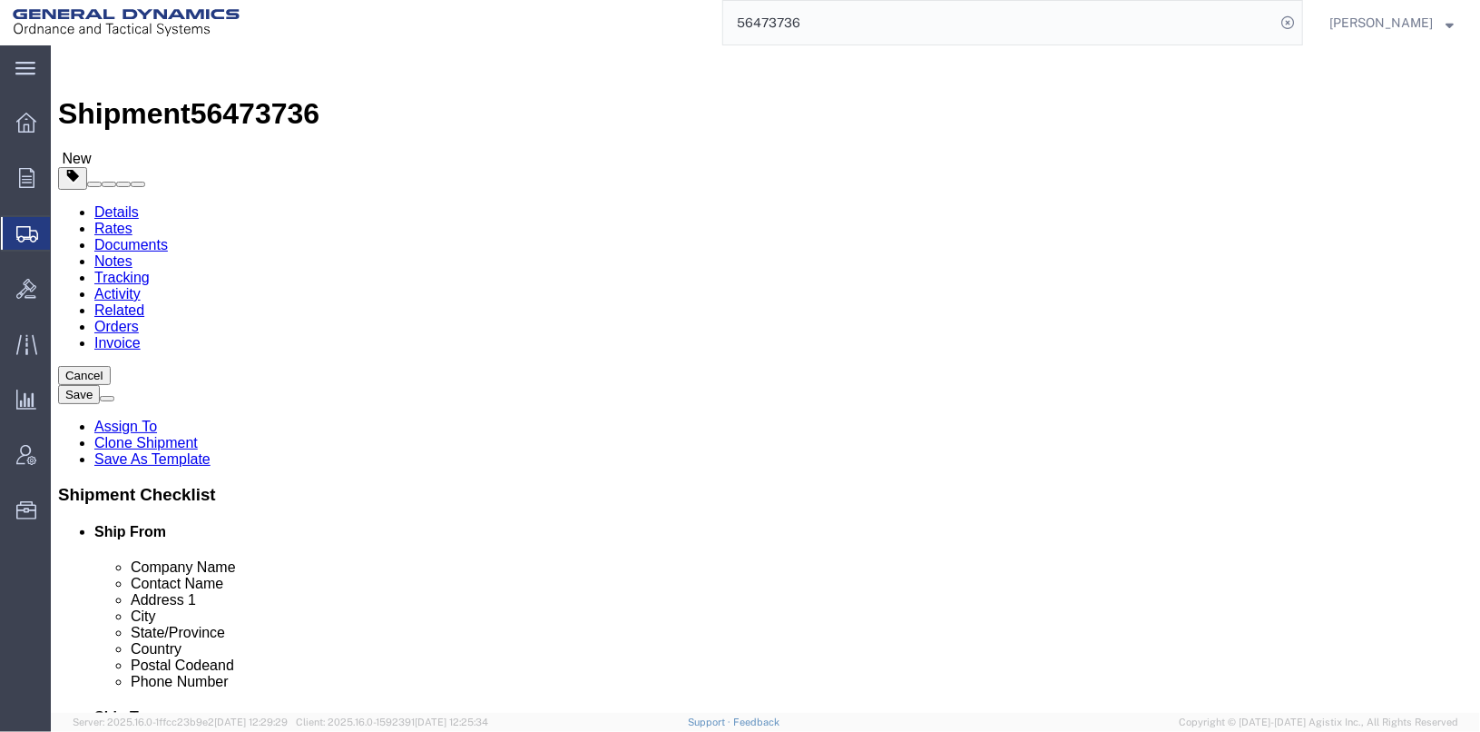
click button "Continue"
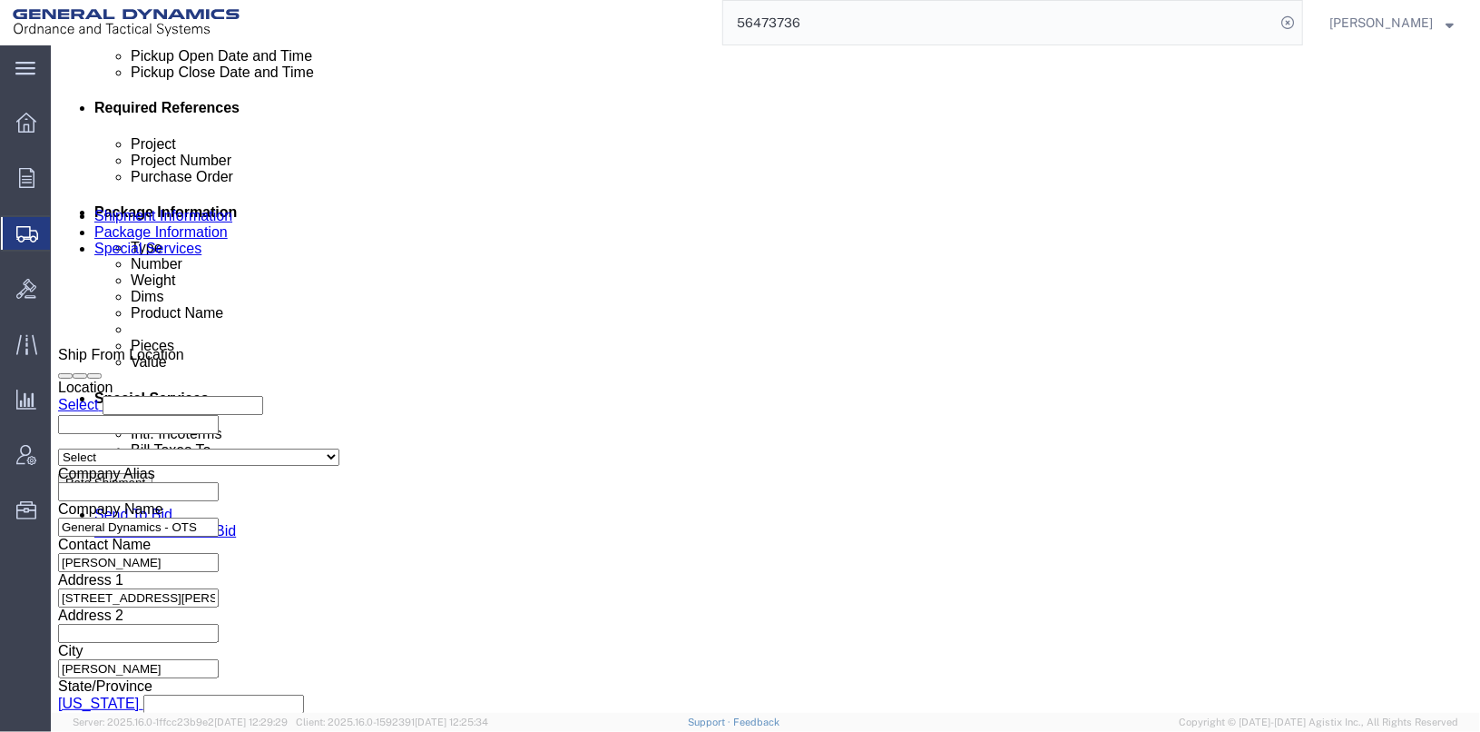
scroll to position [1089, 0]
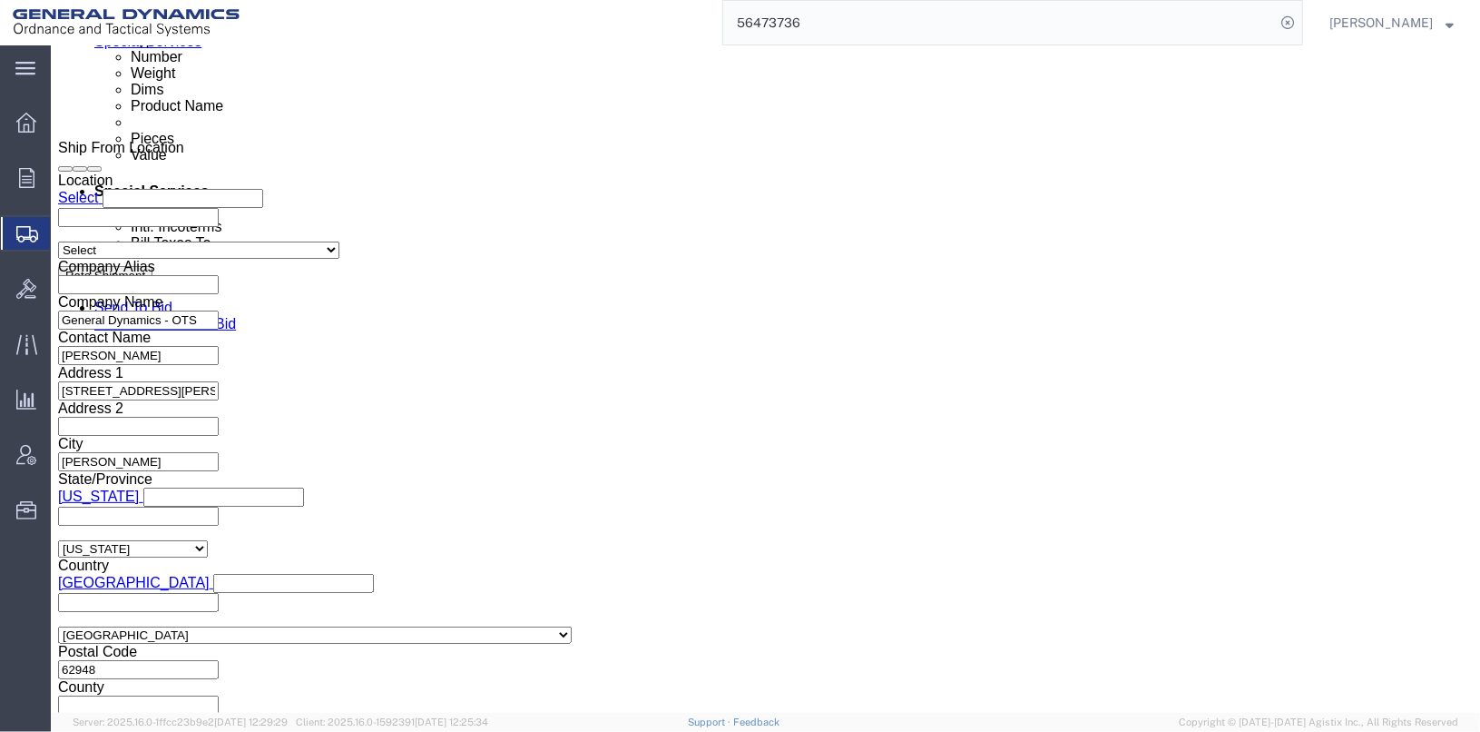
click input "text"
type input "[PERSON_NAME]"
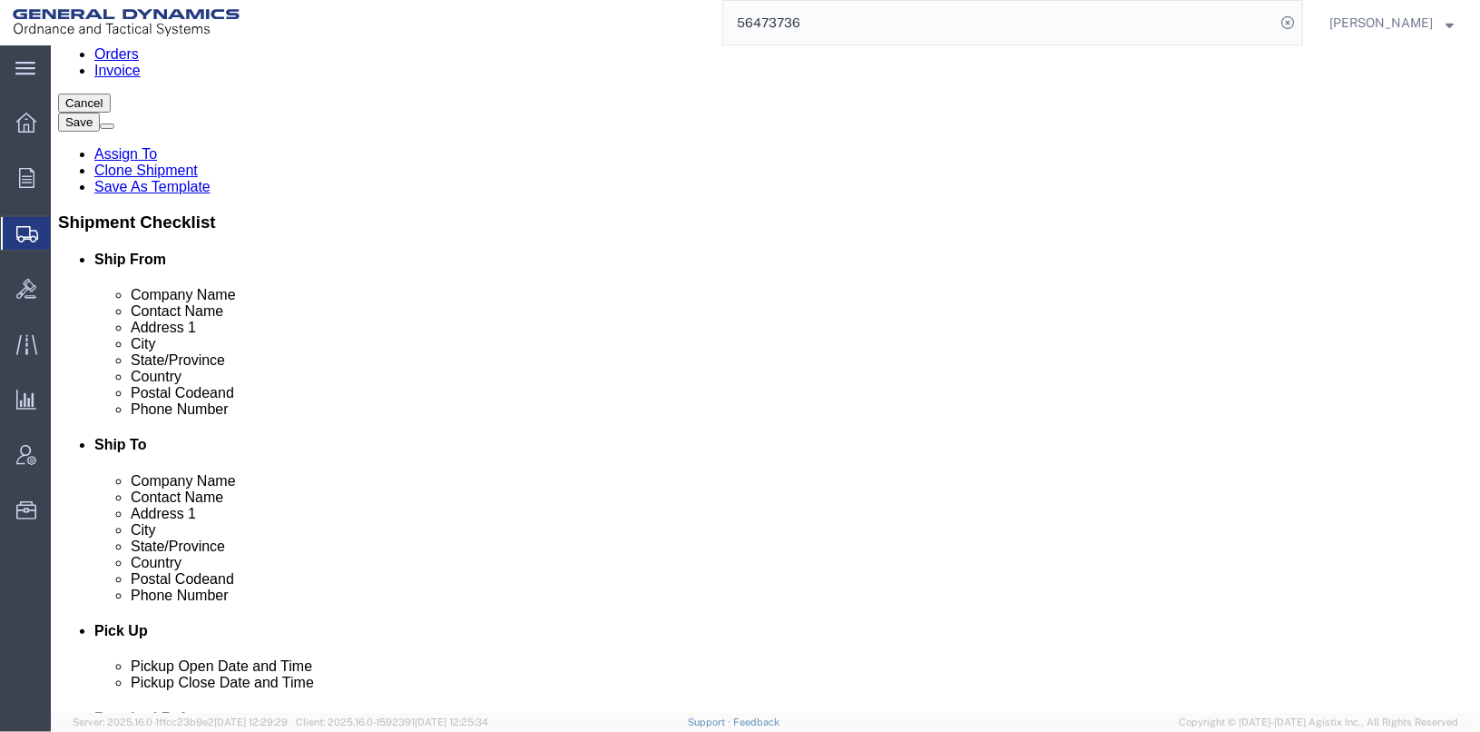
scroll to position [545, 0]
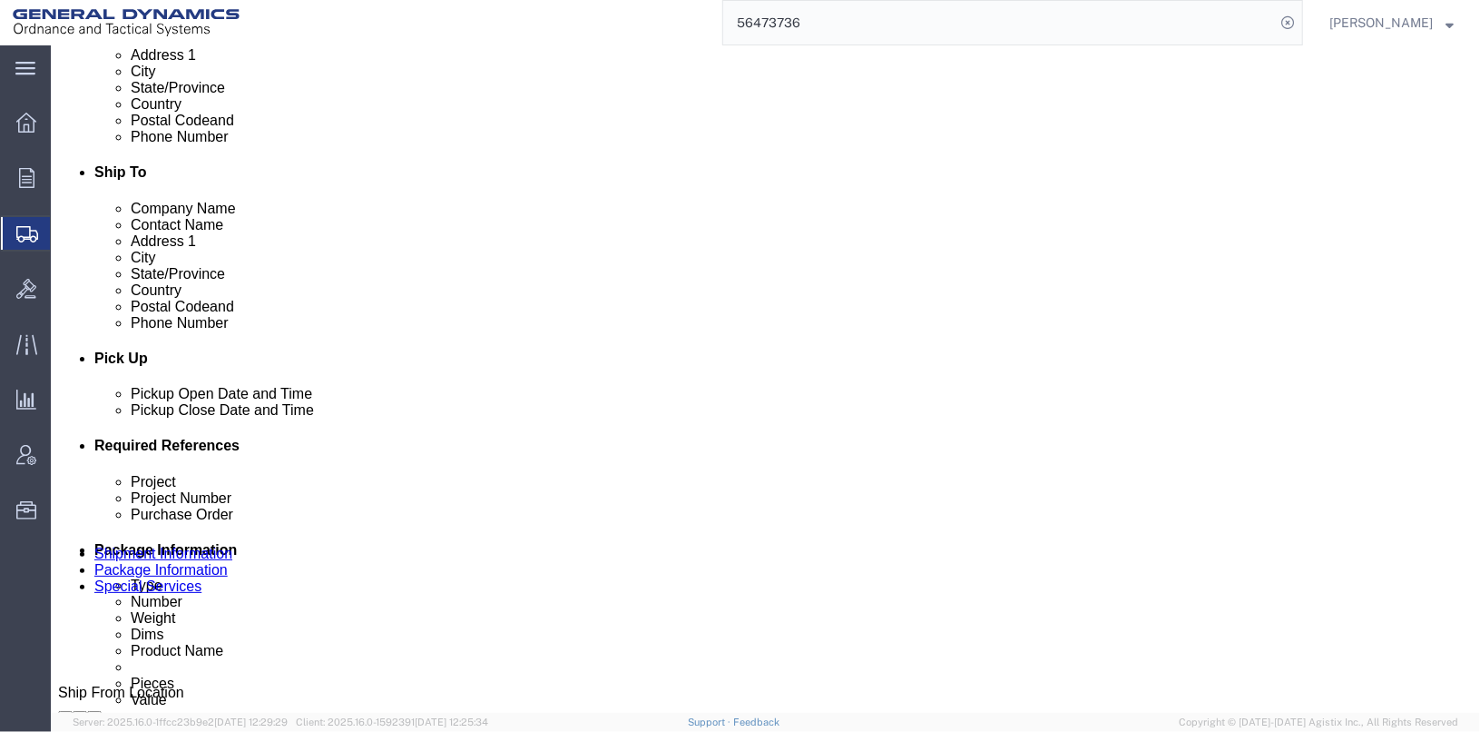
click button "Rate Shipment"
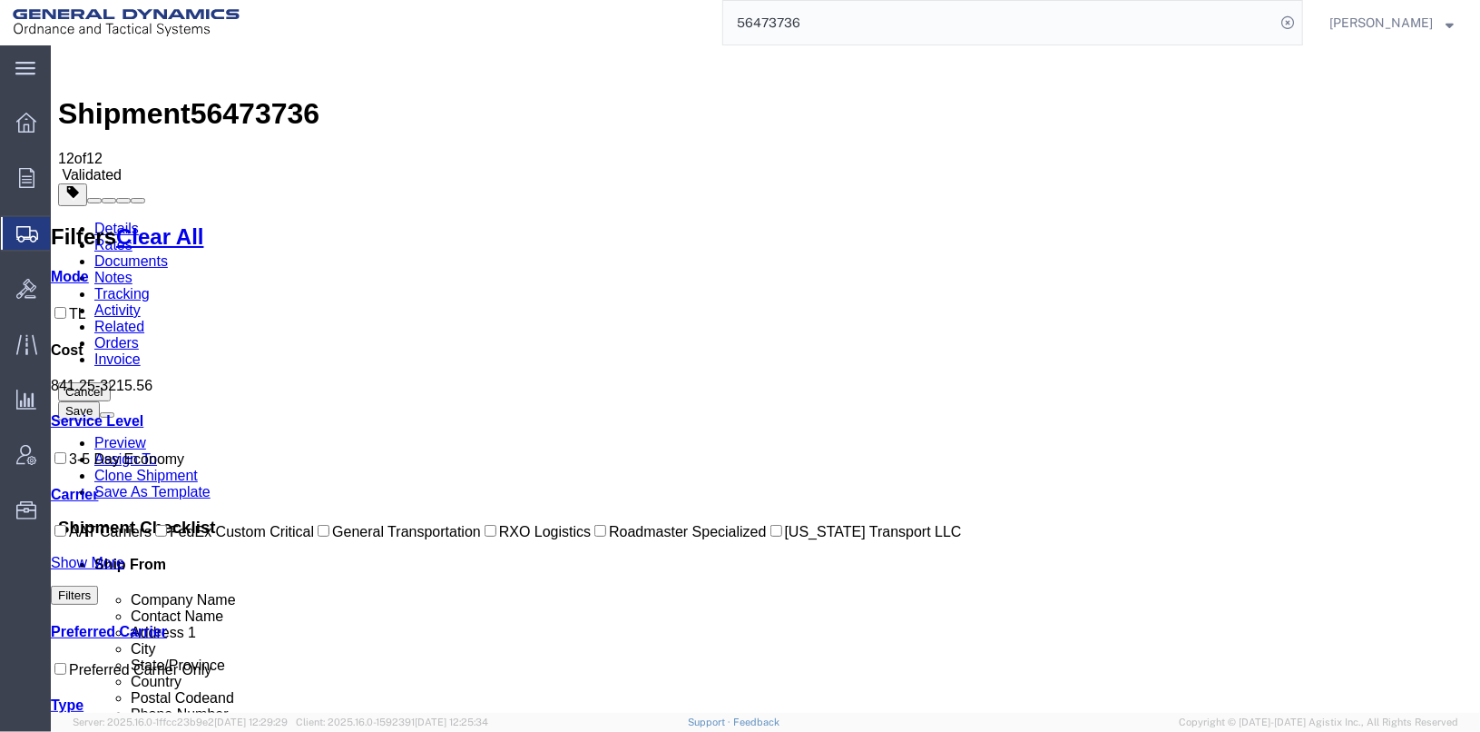
scroll to position [0, 0]
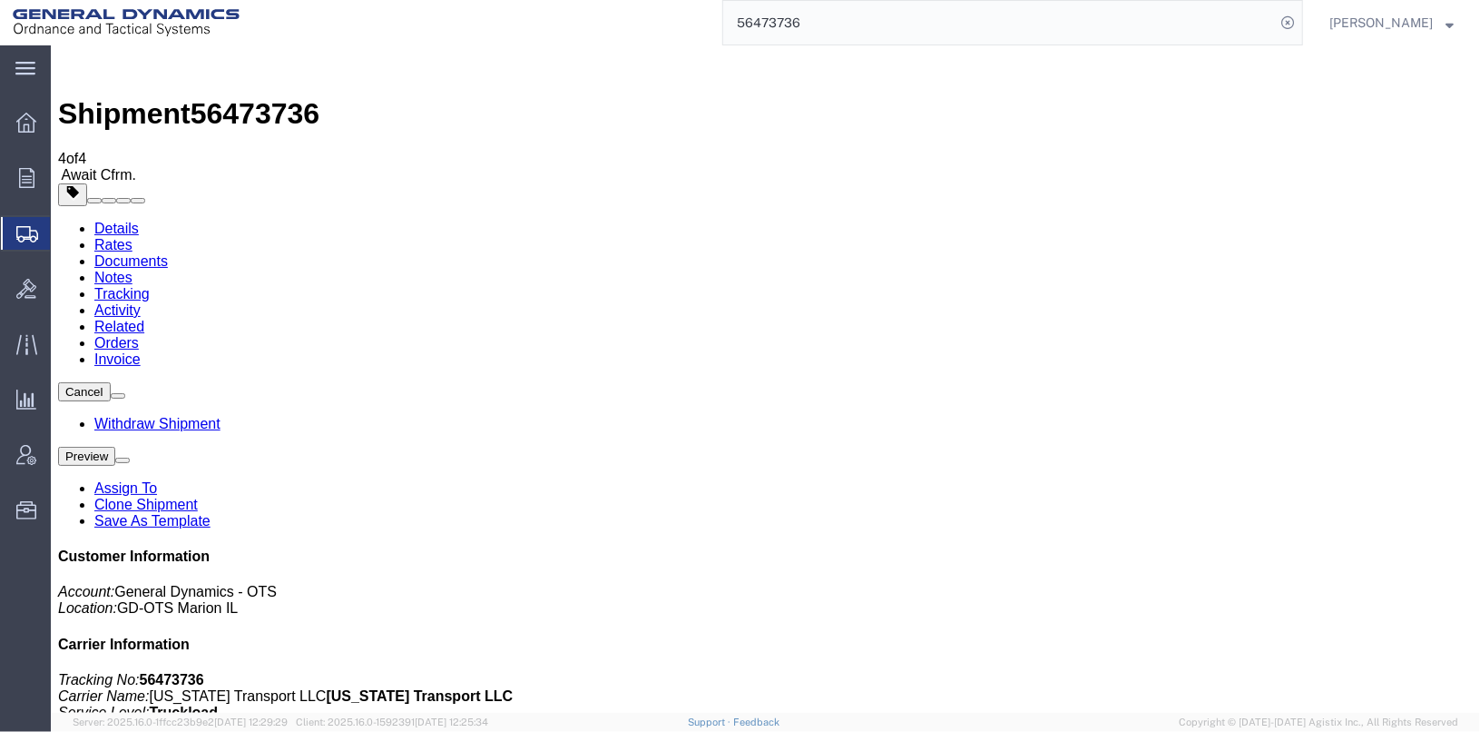
drag, startPoint x: 71, startPoint y: 320, endPoint x: 73, endPoint y: 330, distance: 10.1
checkbox input "true"
checkbox input "false"
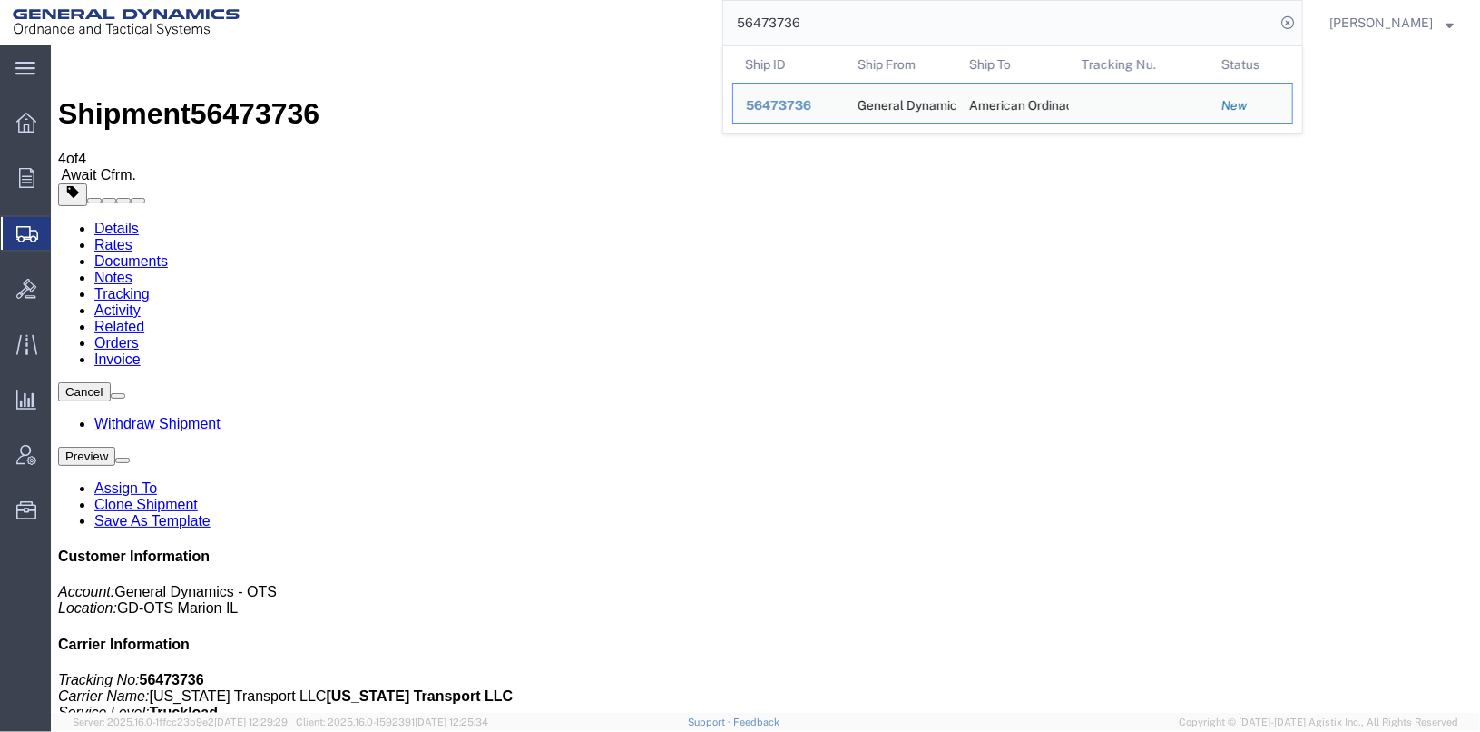
drag, startPoint x: 830, startPoint y: 26, endPoint x: 741, endPoint y: 18, distance: 89.3
click at [741, 18] on div "56473736 Ship ID Ship From Ship To Tracking Nu. Status Ship ID 56473736 Ship Fr…" at bounding box center [777, 22] width 1051 height 45
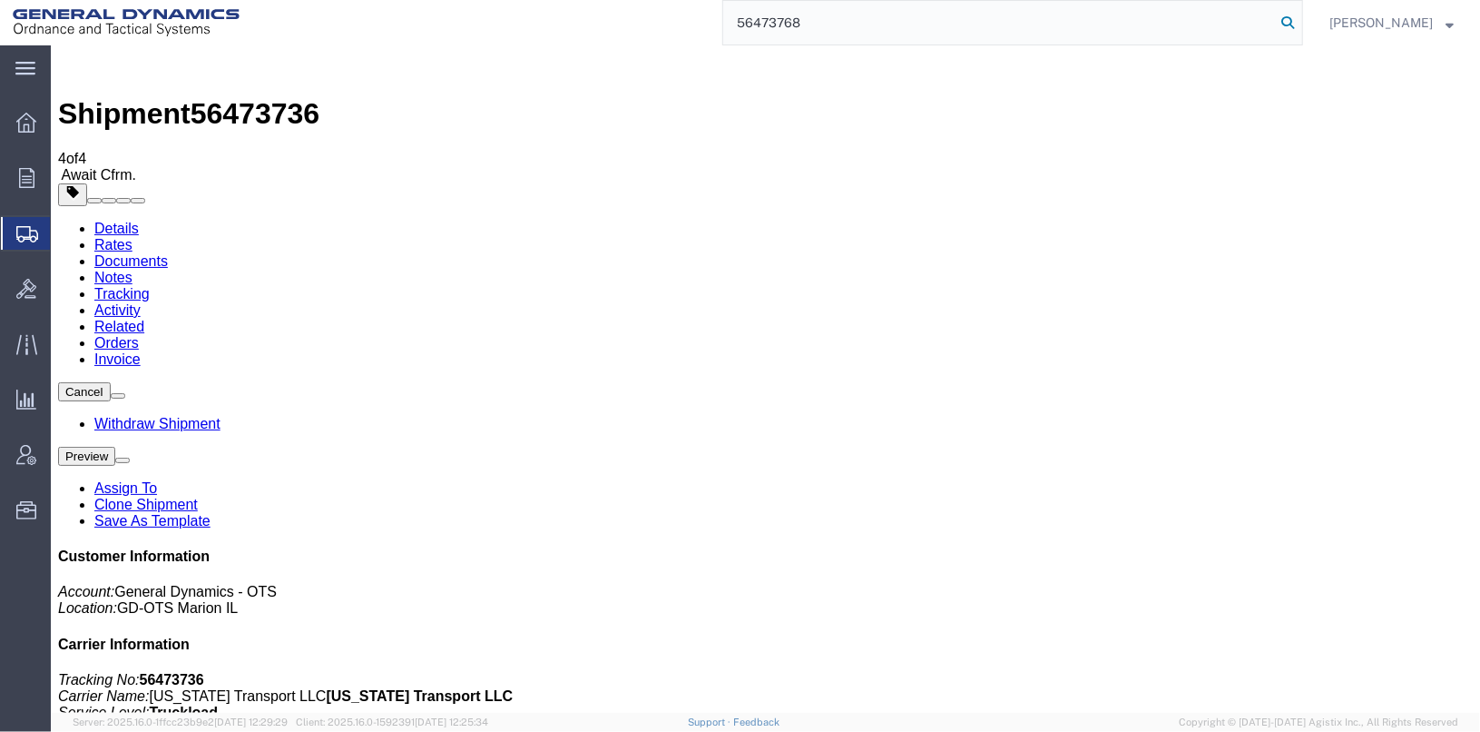
type input "56473768"
click at [1301, 19] on icon at bounding box center [1287, 22] width 25 height 25
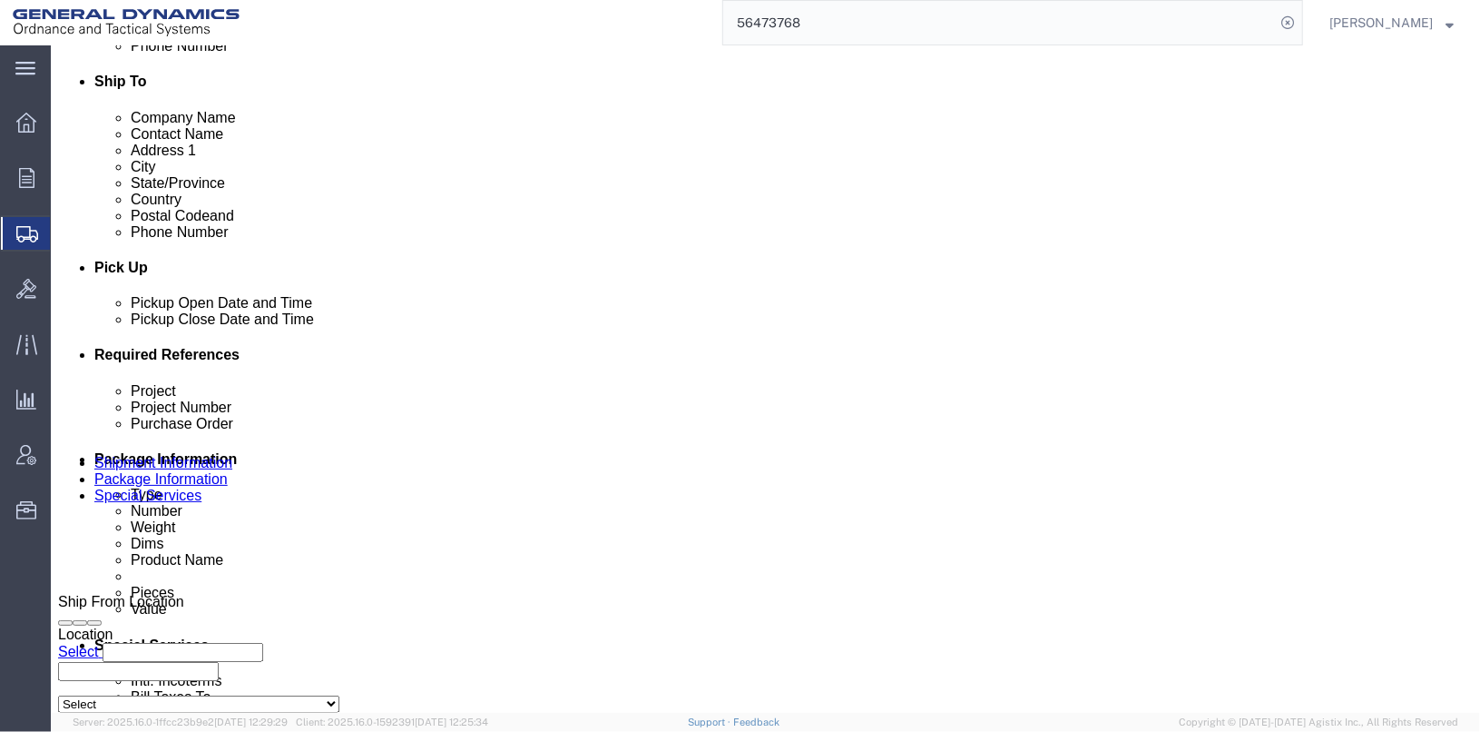
scroll to position [908, 0]
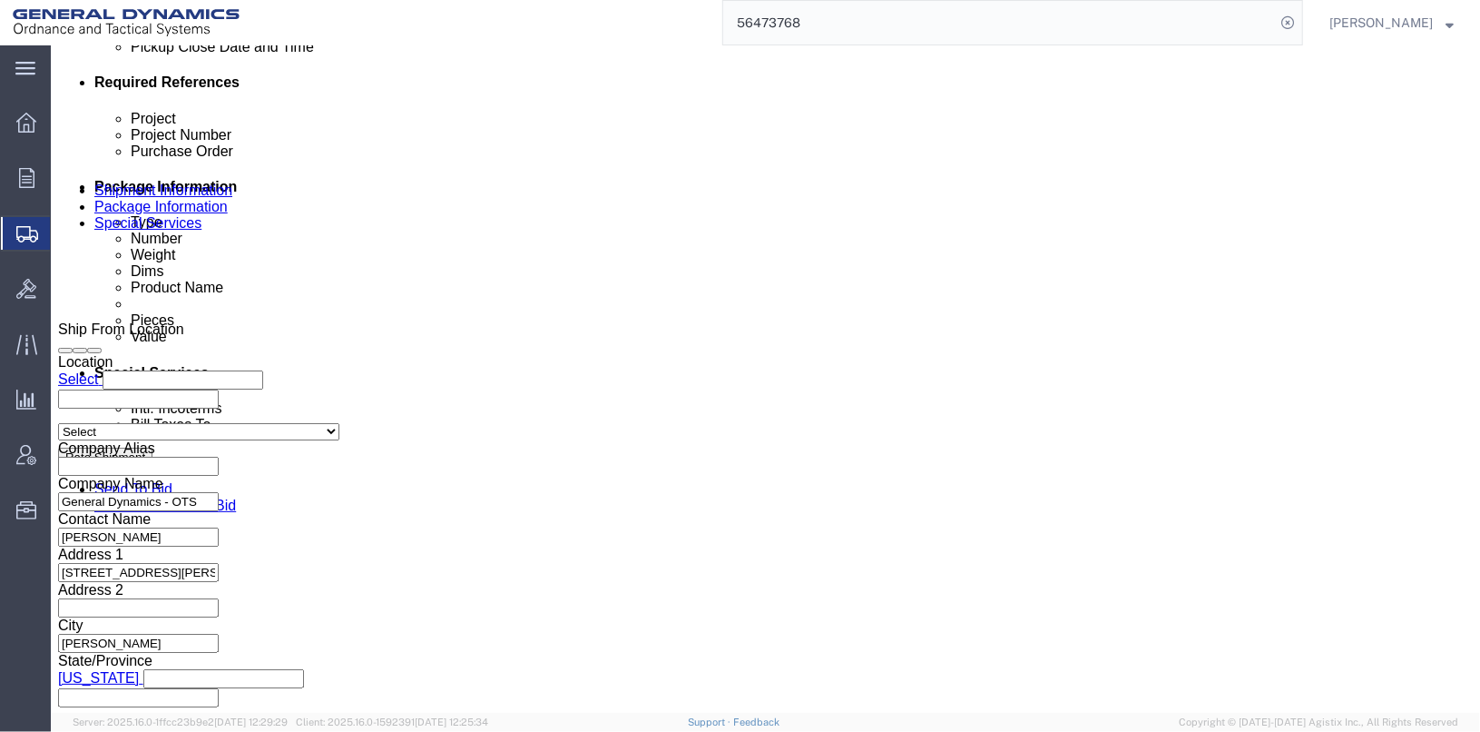
click select "Select Account Type Activity ID Airline Appointment Number ASN Batch Request # …"
select select "BOL"
click select "Select Account Type Activity ID Airline Appointment Number ASN Batch Request # …"
drag, startPoint x: 261, startPoint y: 253, endPoint x: 165, endPoint y: 261, distance: 96.6
click div "Select Account Type Activity ID Airline Appointment Number ASN Batch Request # …"
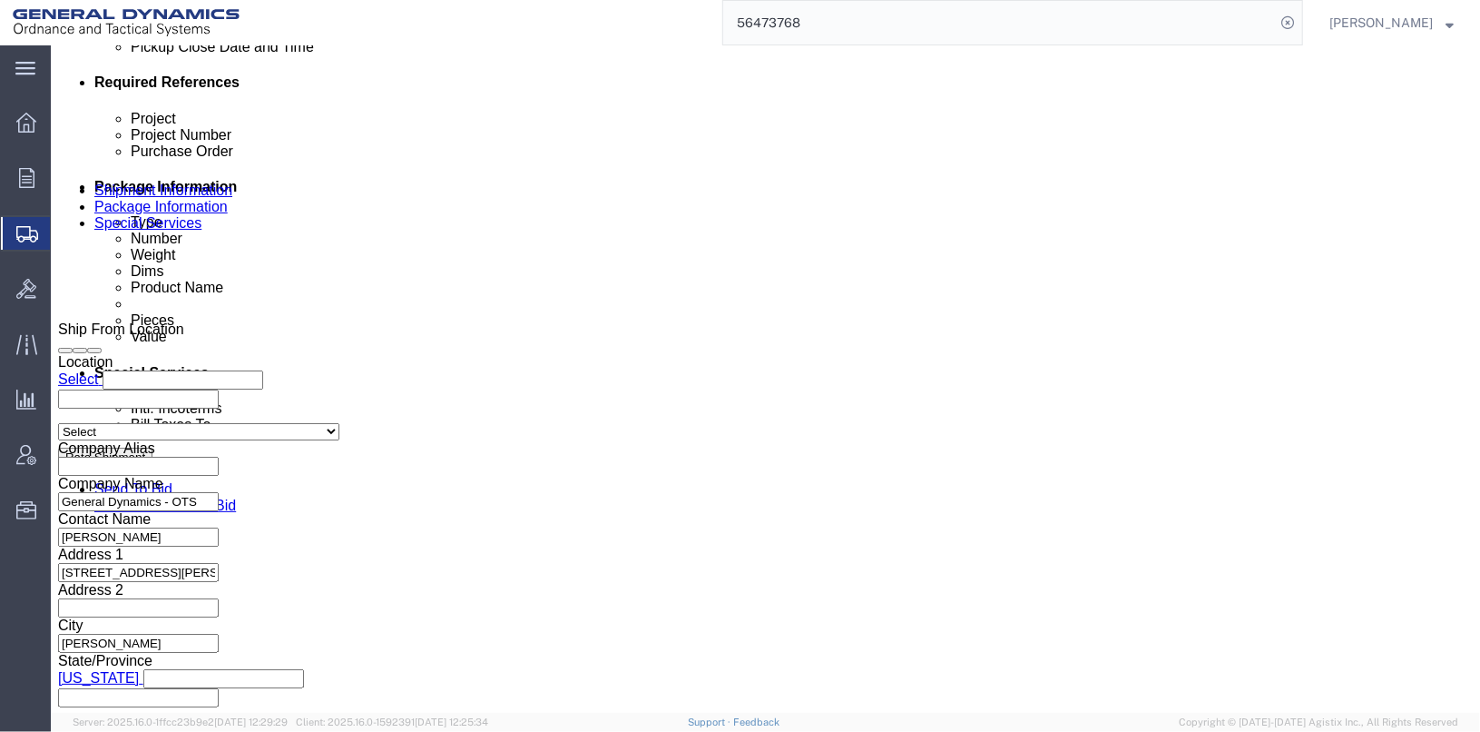
type input "25365"
click icon "button"
click button "Continue"
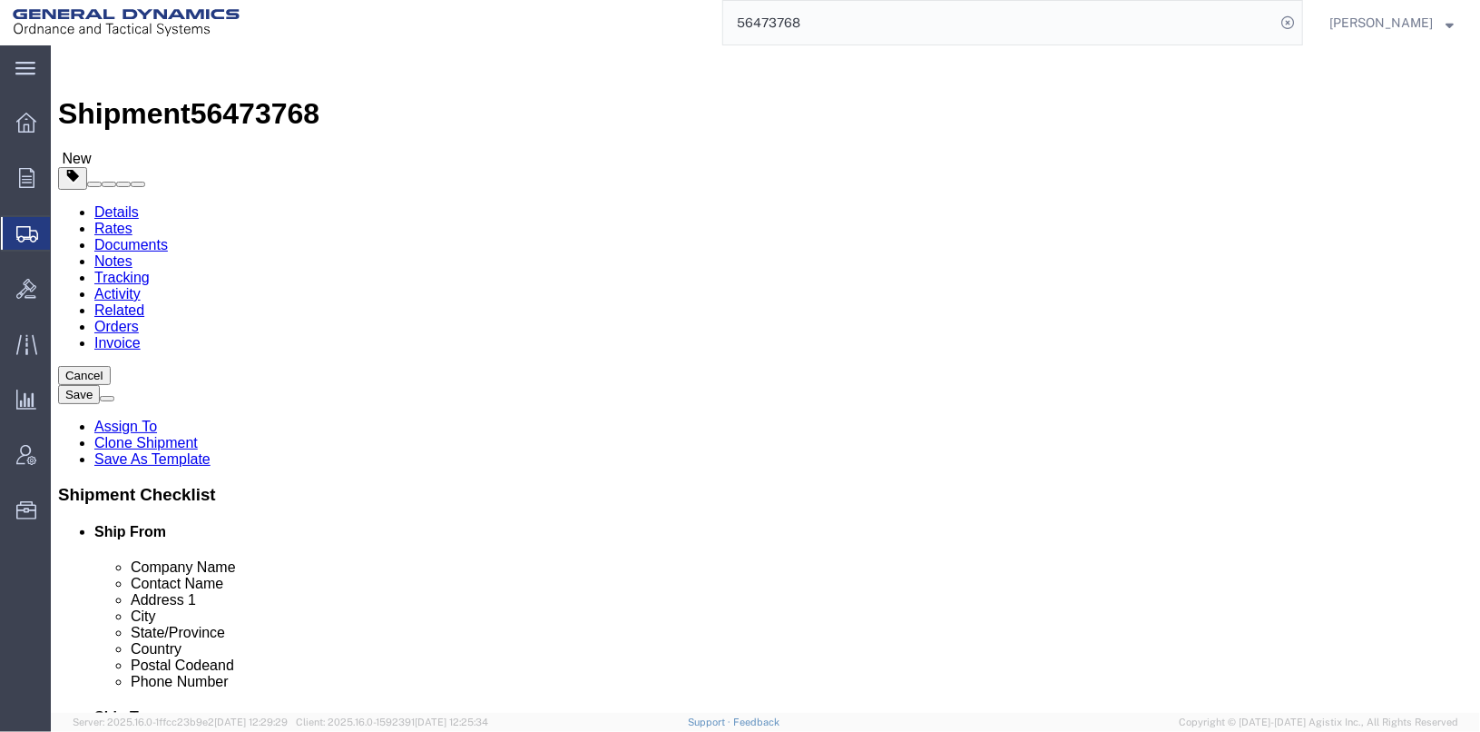
click button "Continue"
click link "Package Information"
click button "Continue"
click button "Rate Shipment"
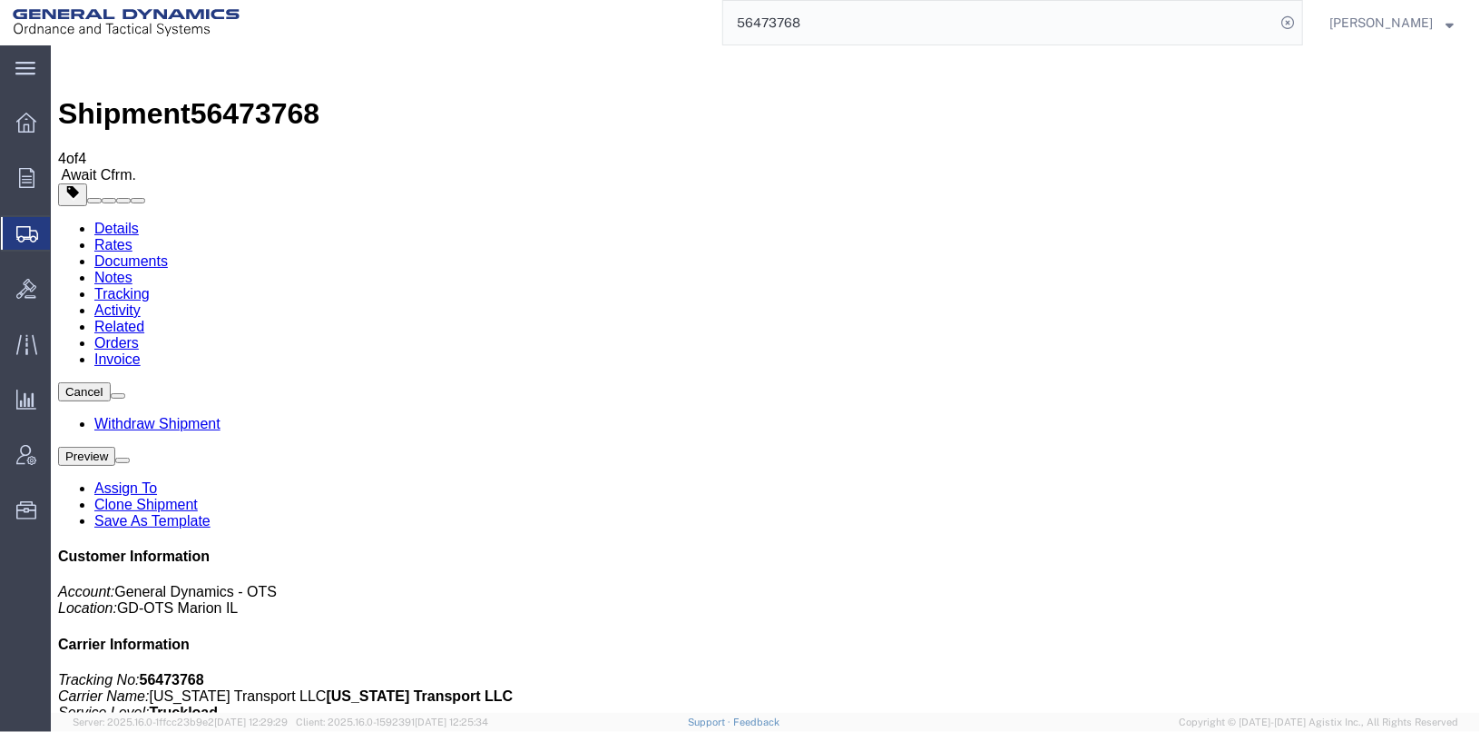
drag, startPoint x: 74, startPoint y: 319, endPoint x: 77, endPoint y: 330, distance: 12.1
checkbox input "true"
checkbox input "false"
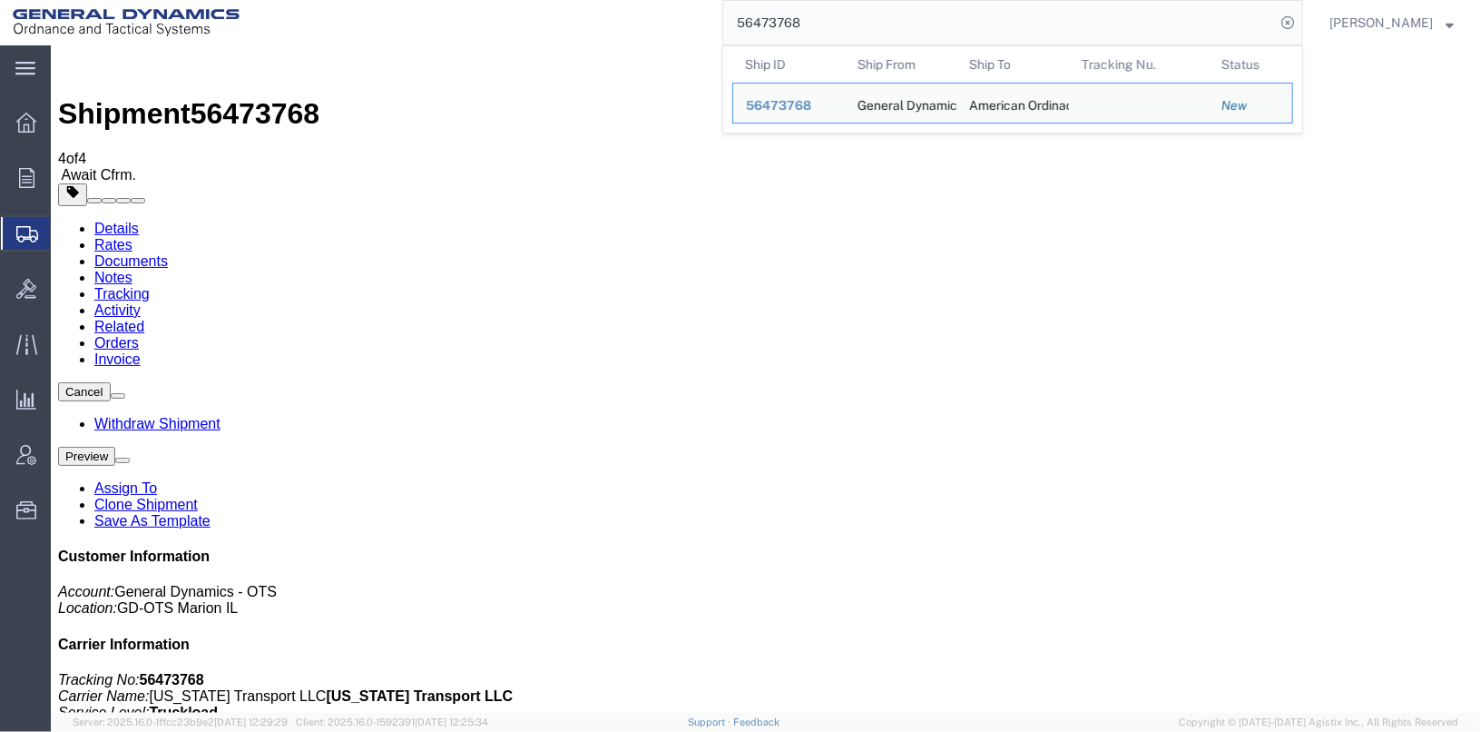
drag, startPoint x: 860, startPoint y: 25, endPoint x: 688, endPoint y: 39, distance: 173.1
click at [688, 39] on div "56473768 Ship ID Ship From Ship To Tracking Nu. Status Ship ID 56473768 Ship Fr…" at bounding box center [777, 22] width 1051 height 45
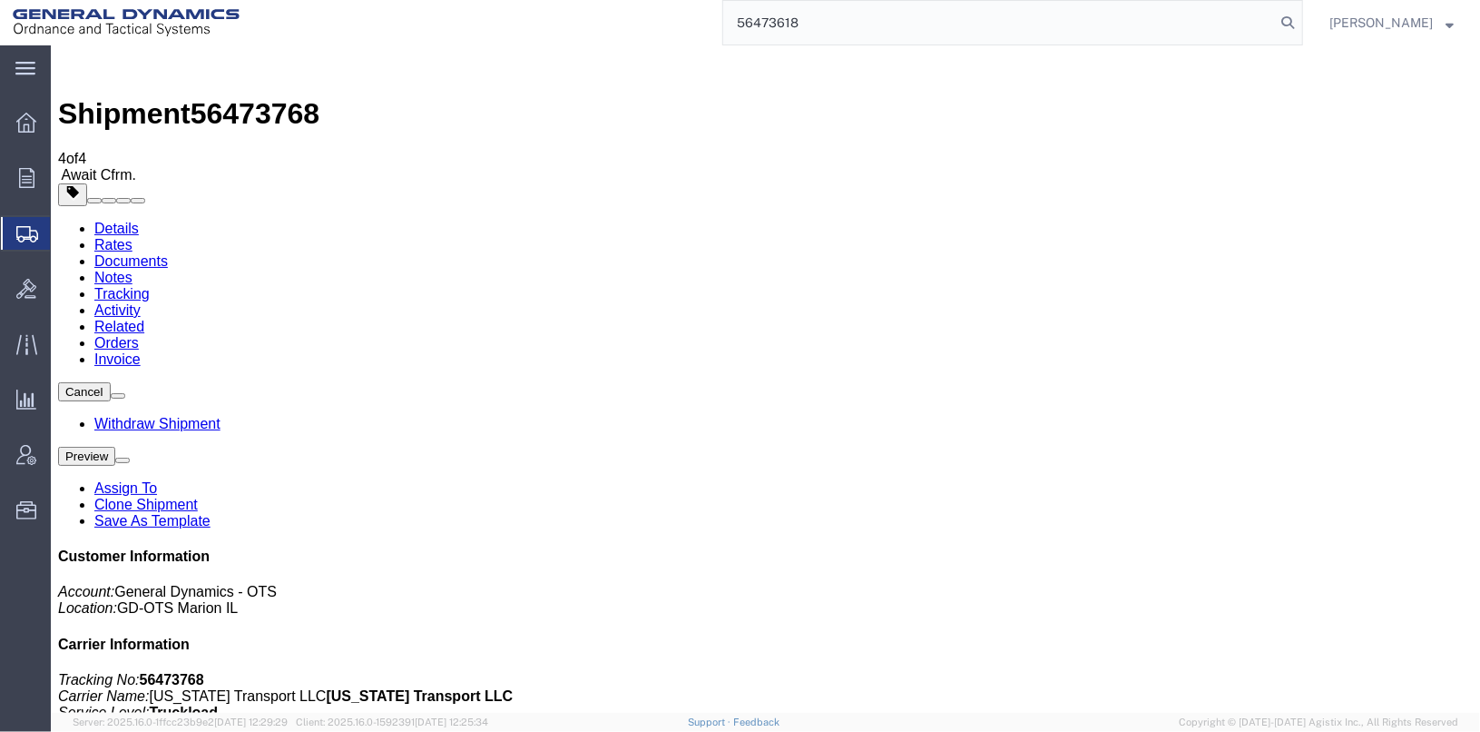
type input "56473618"
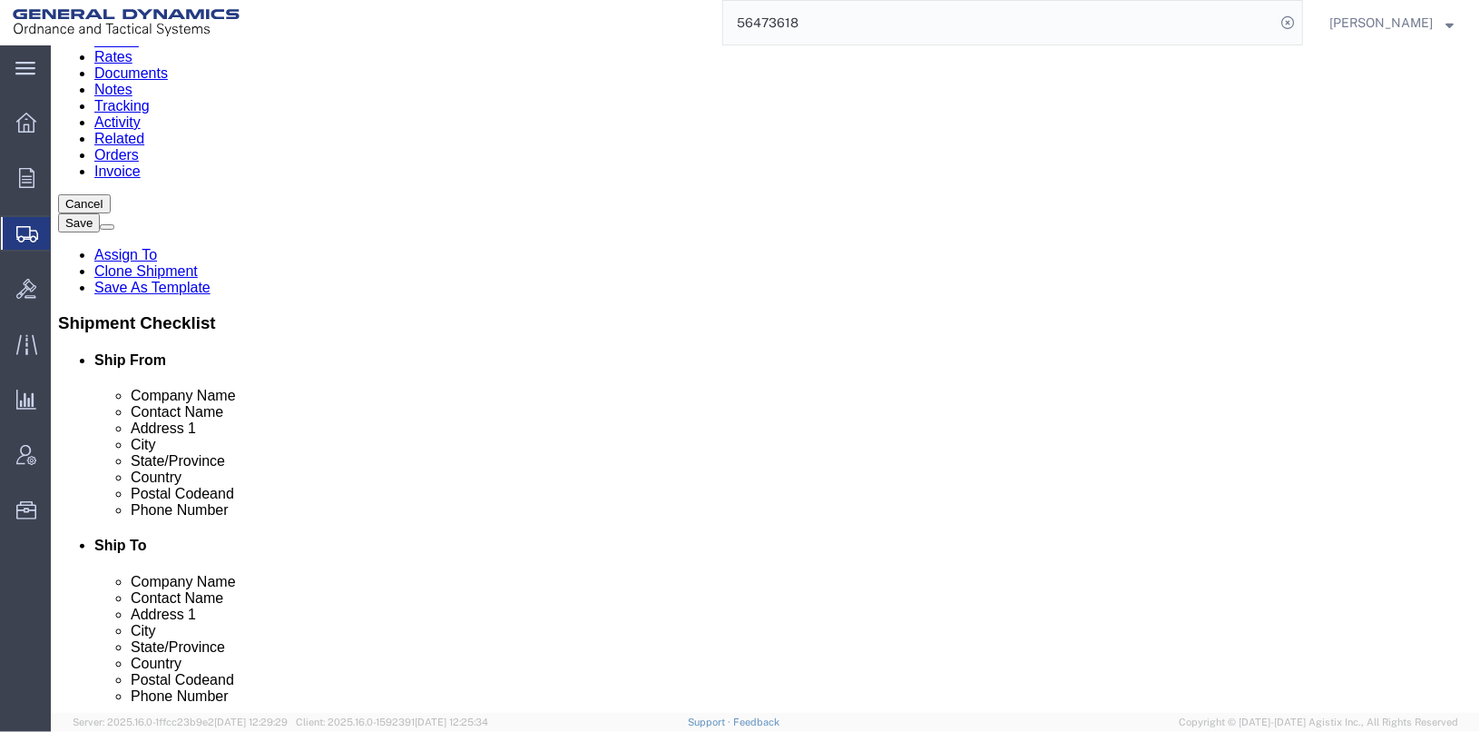
scroll to position [635, 0]
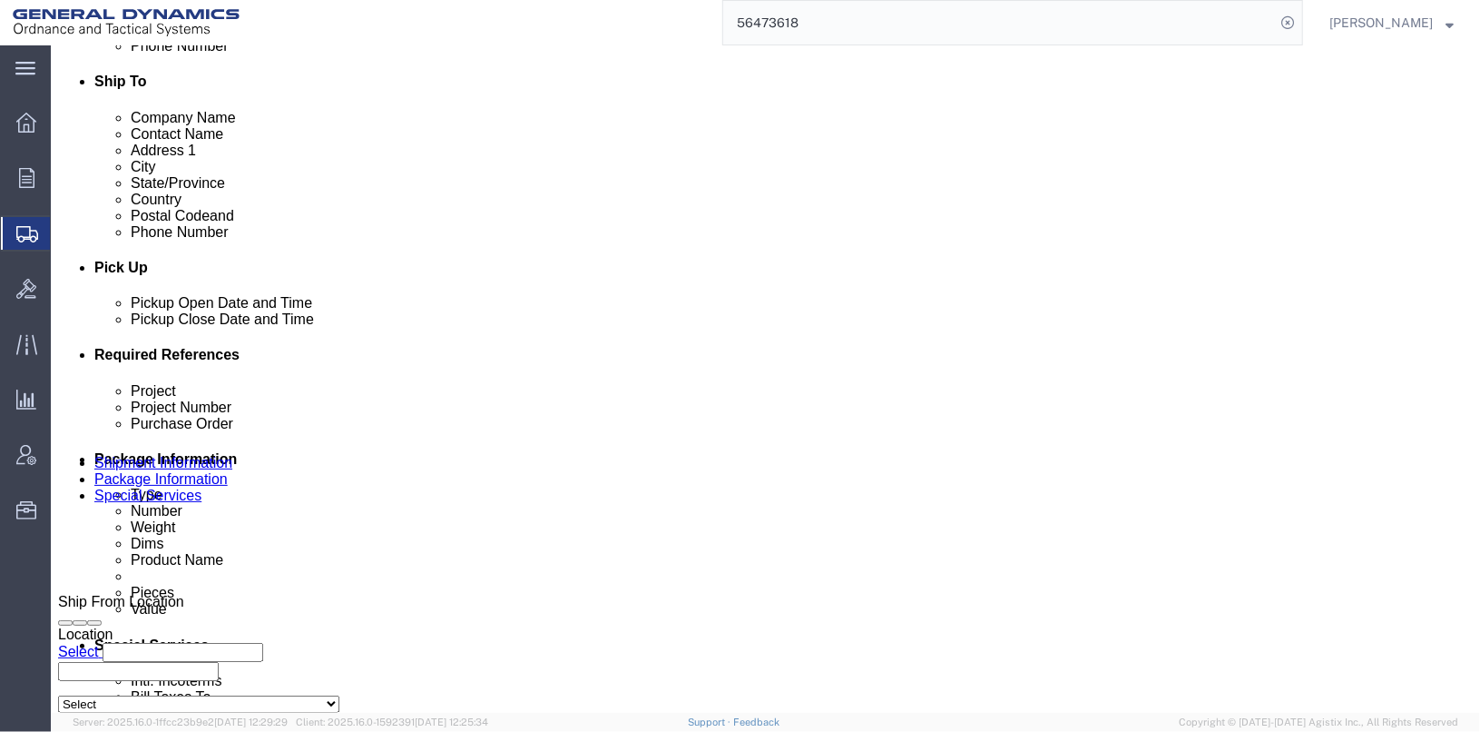
click div "[DATE] 1:29 PM"
click div "[DATE] 6:00 AM"
click button "Apply"
click div "[DATE] 1:29 PM"
click button "Apply"
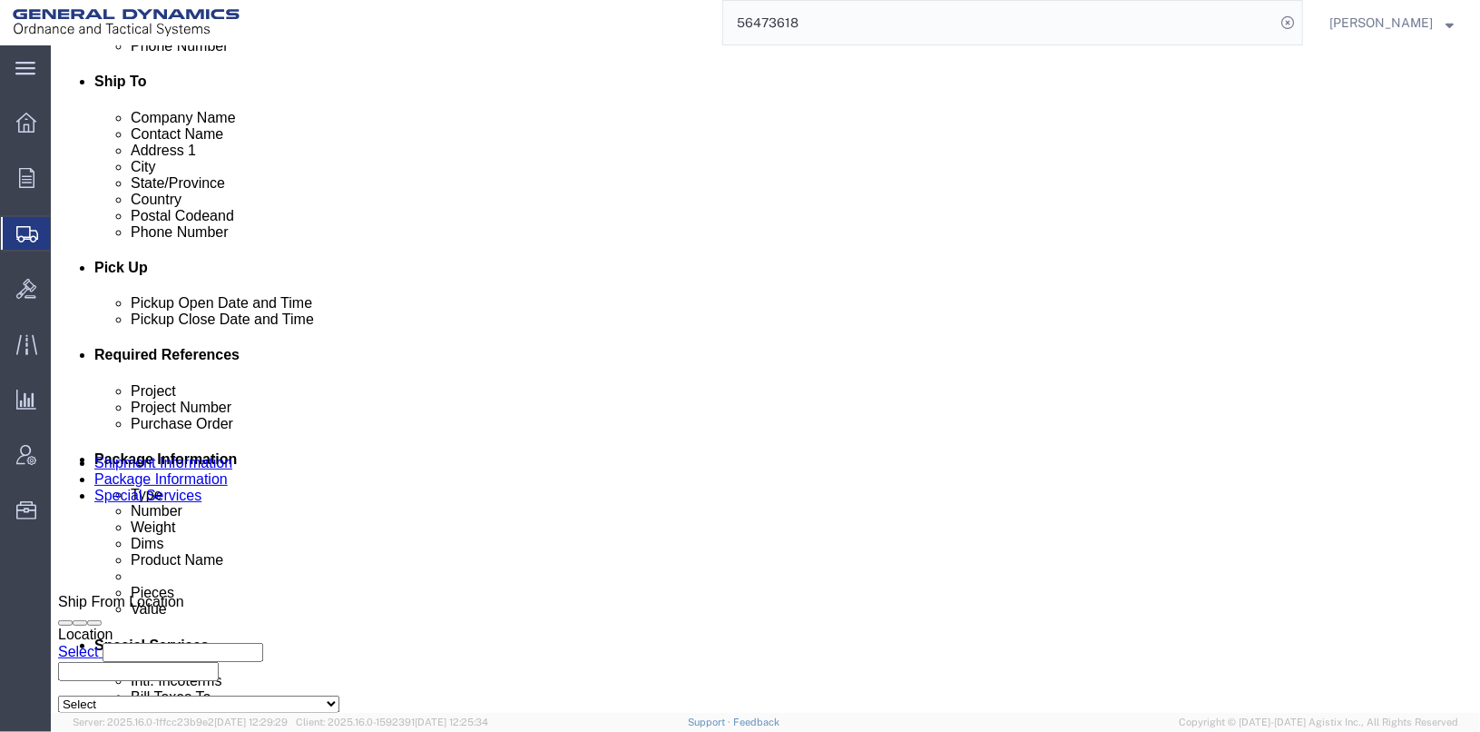
click div "[DATE] 1:29 PM"
click input "1:29 PM"
type input "1:00 PM"
click button "Apply"
click button "Save"
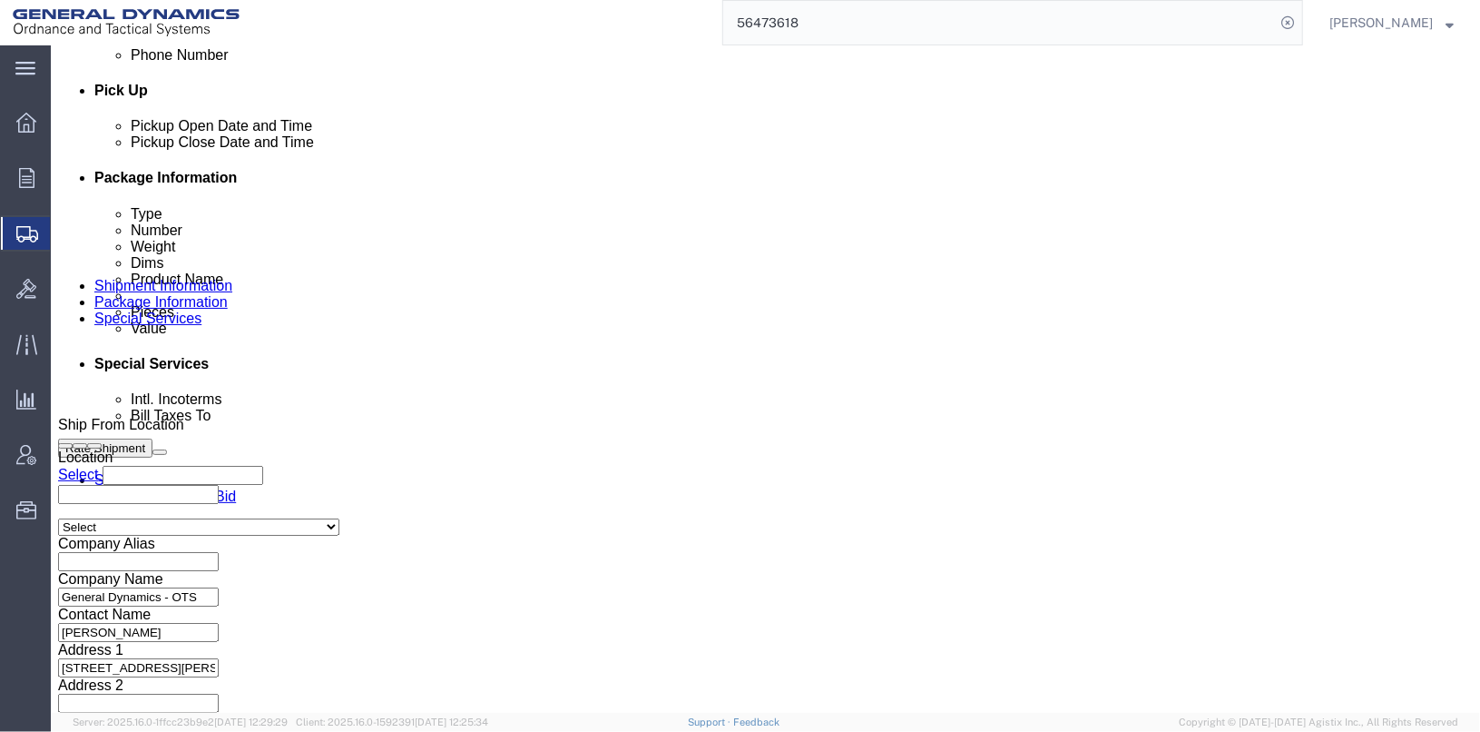
scroll to position [937, 0]
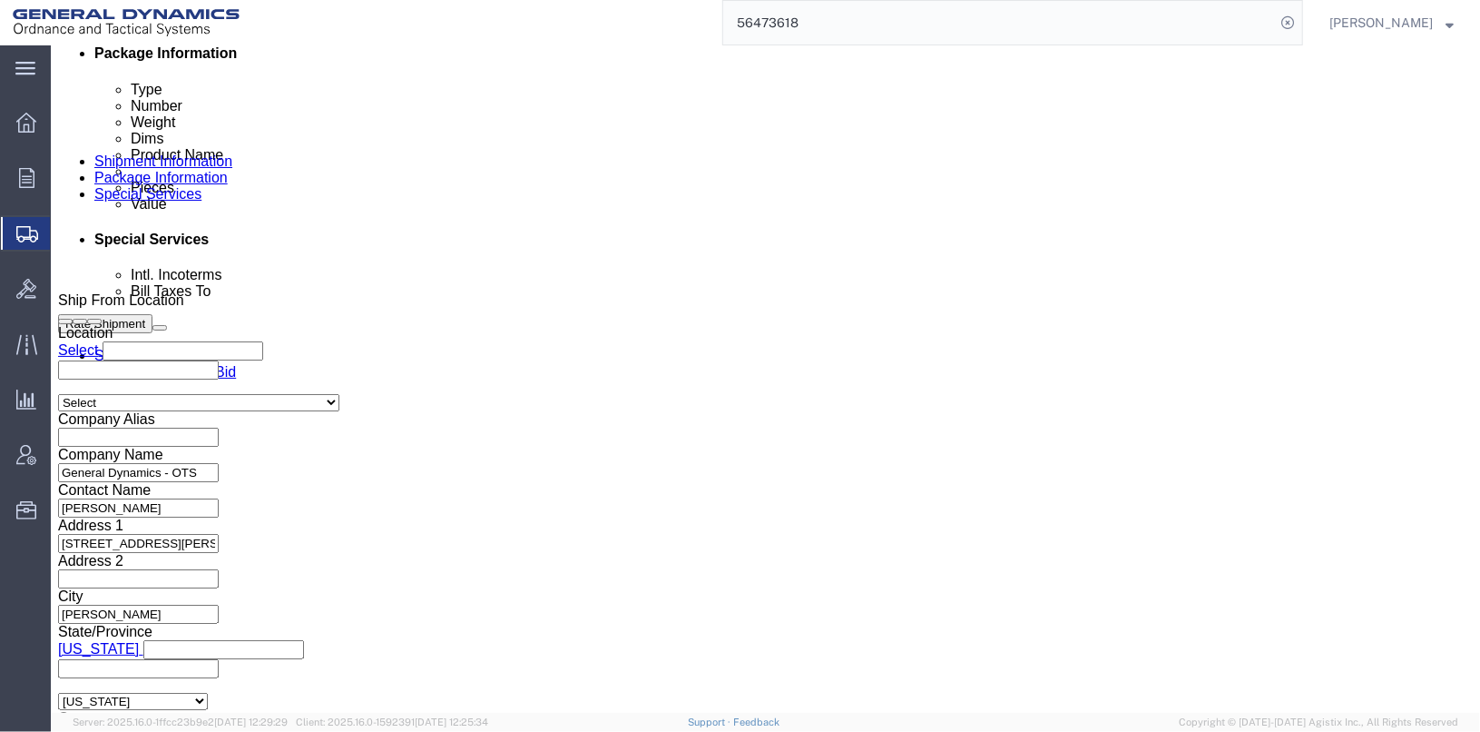
click button "Continue"
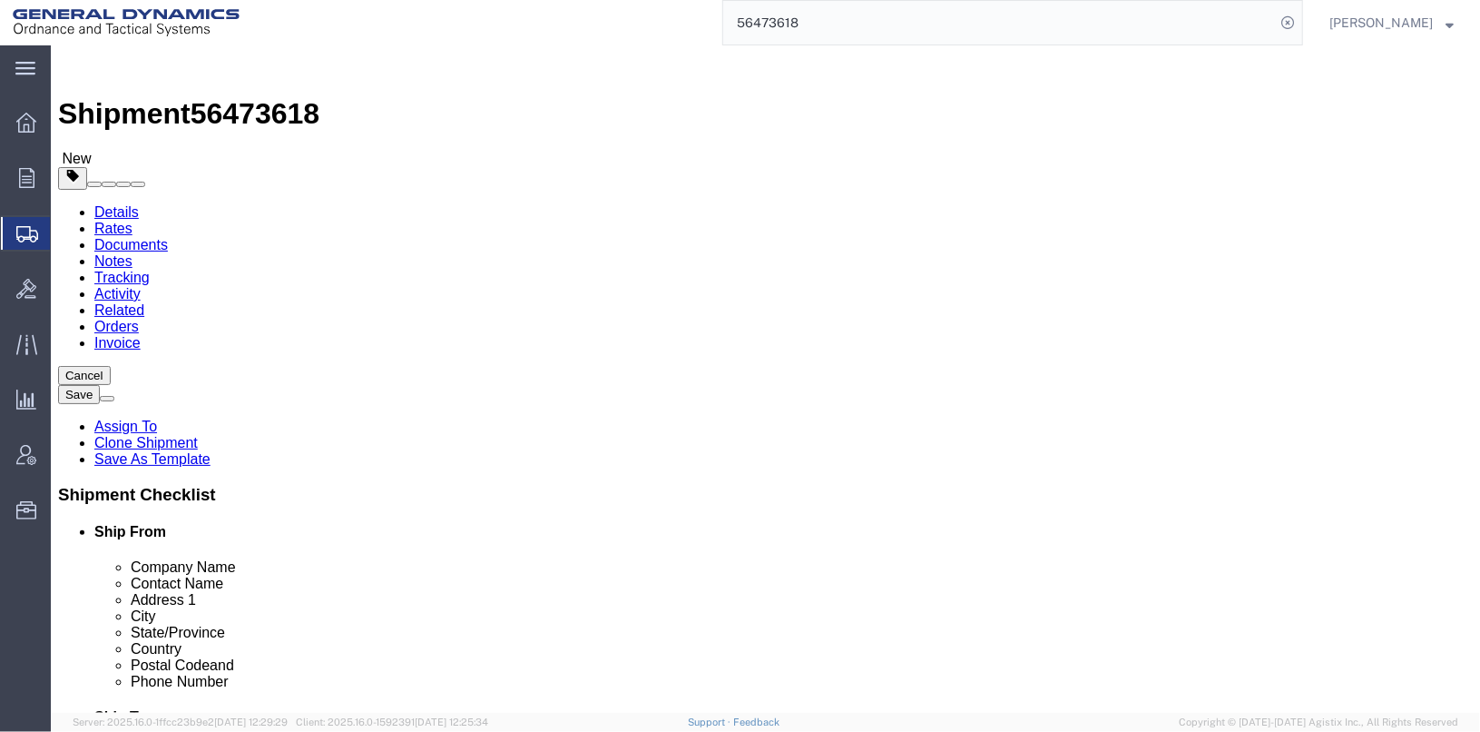
click button "Continue"
click button "Save"
click button "Rate Shipment"
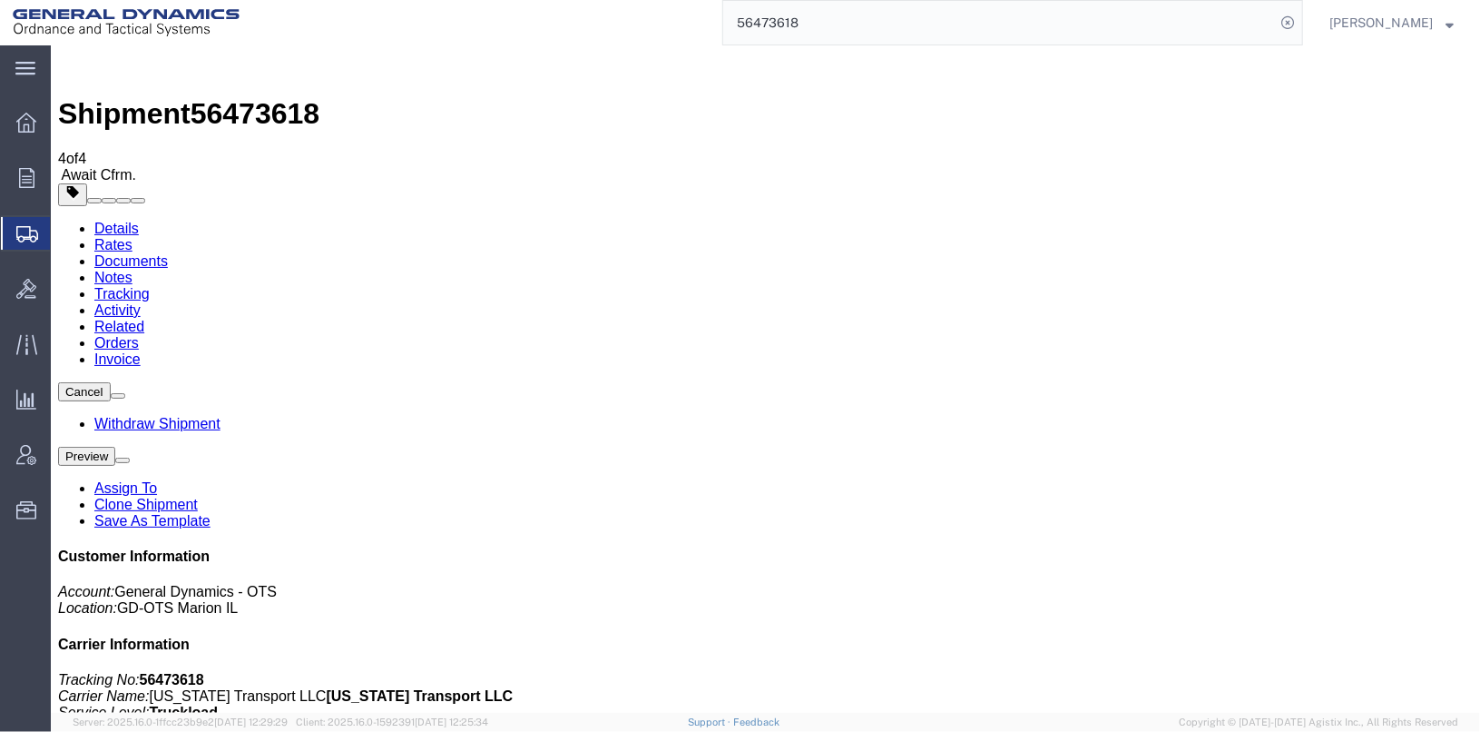
checkbox input "false"
checkbox input "true"
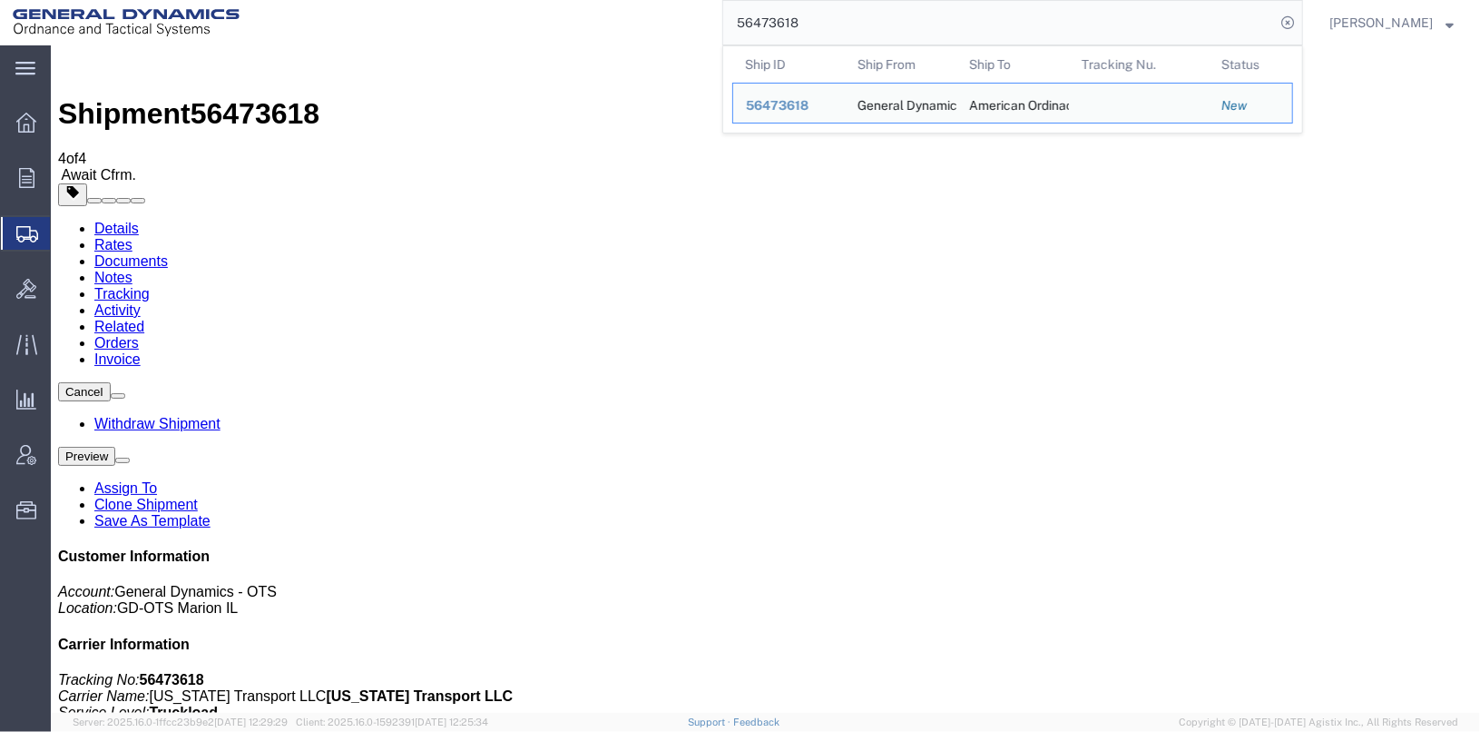
drag, startPoint x: 893, startPoint y: 24, endPoint x: 696, endPoint y: 22, distance: 197.0
click at [696, 22] on div "56473618 Ship ID Ship From Ship To Tracking Nu. Status Ship ID 56473618 Ship Fr…" at bounding box center [777, 22] width 1051 height 45
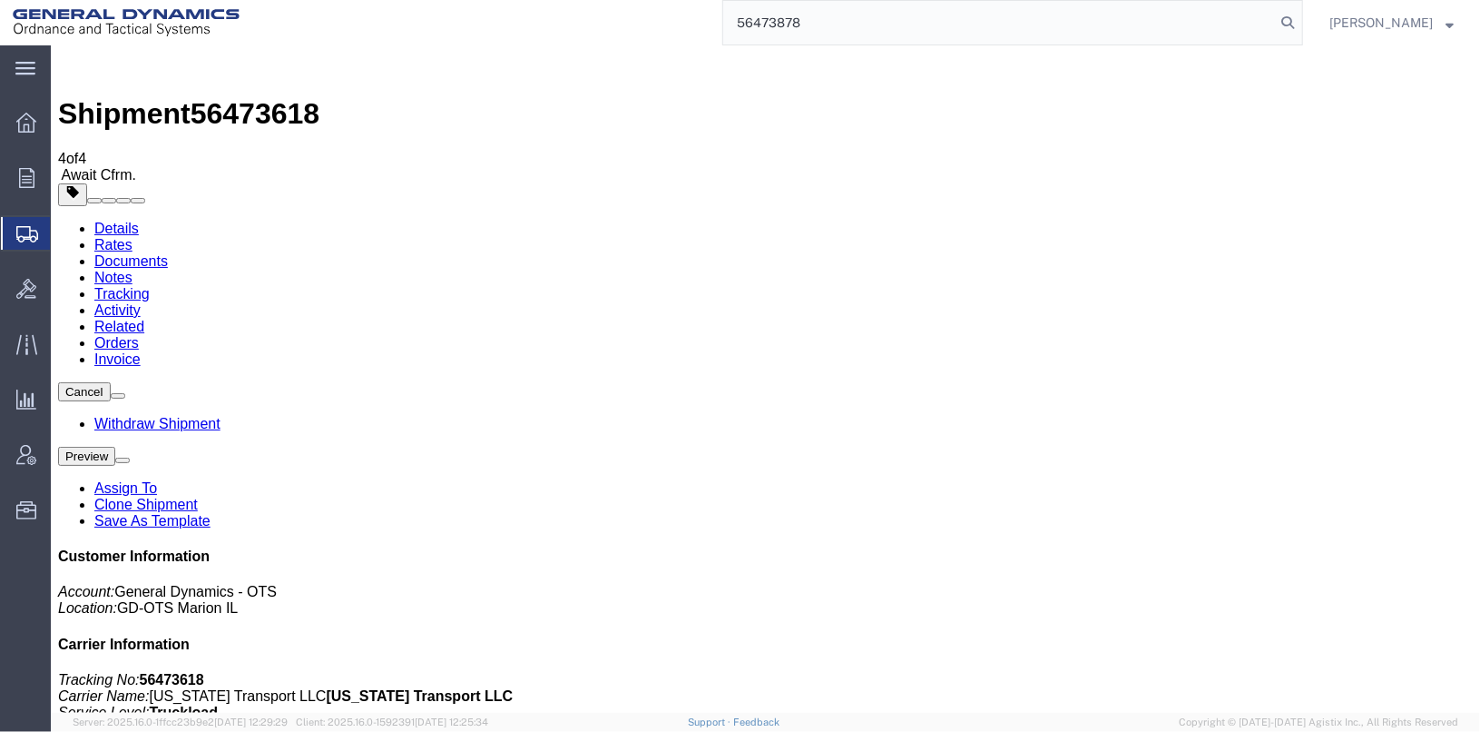
type input "56473878"
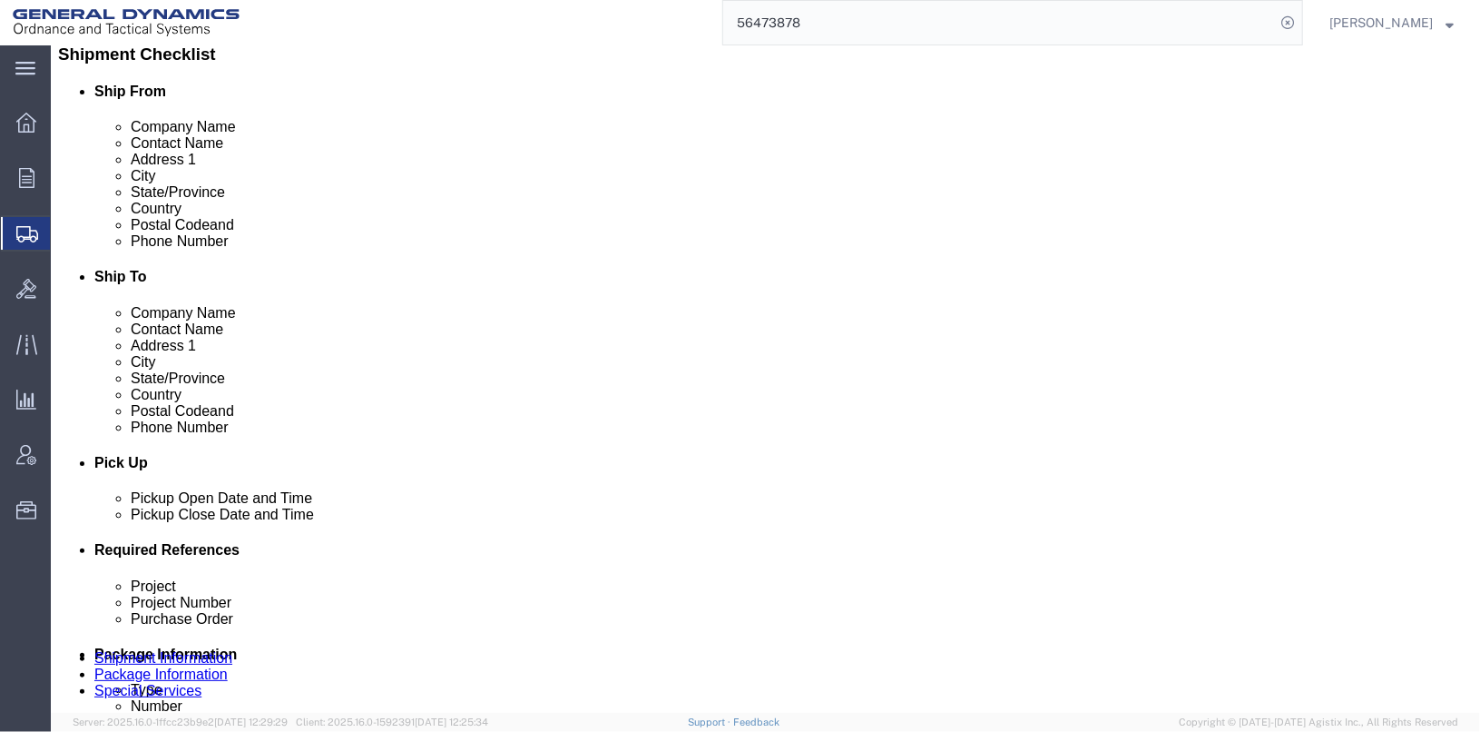
scroll to position [635, 0]
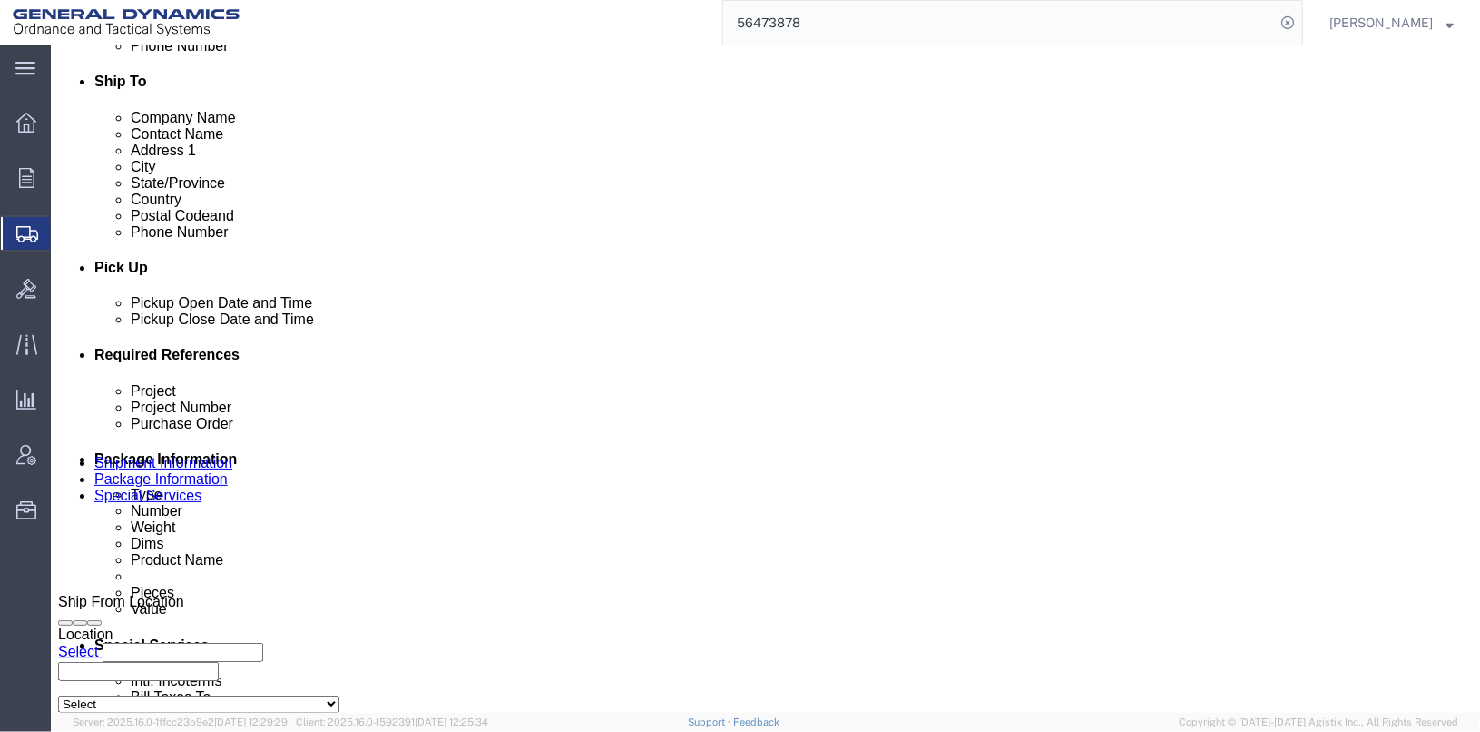
click div "[DATE] 6:00 AM"
click button "Apply"
click div "[DATE] 1:29 PM"
click button "Apply"
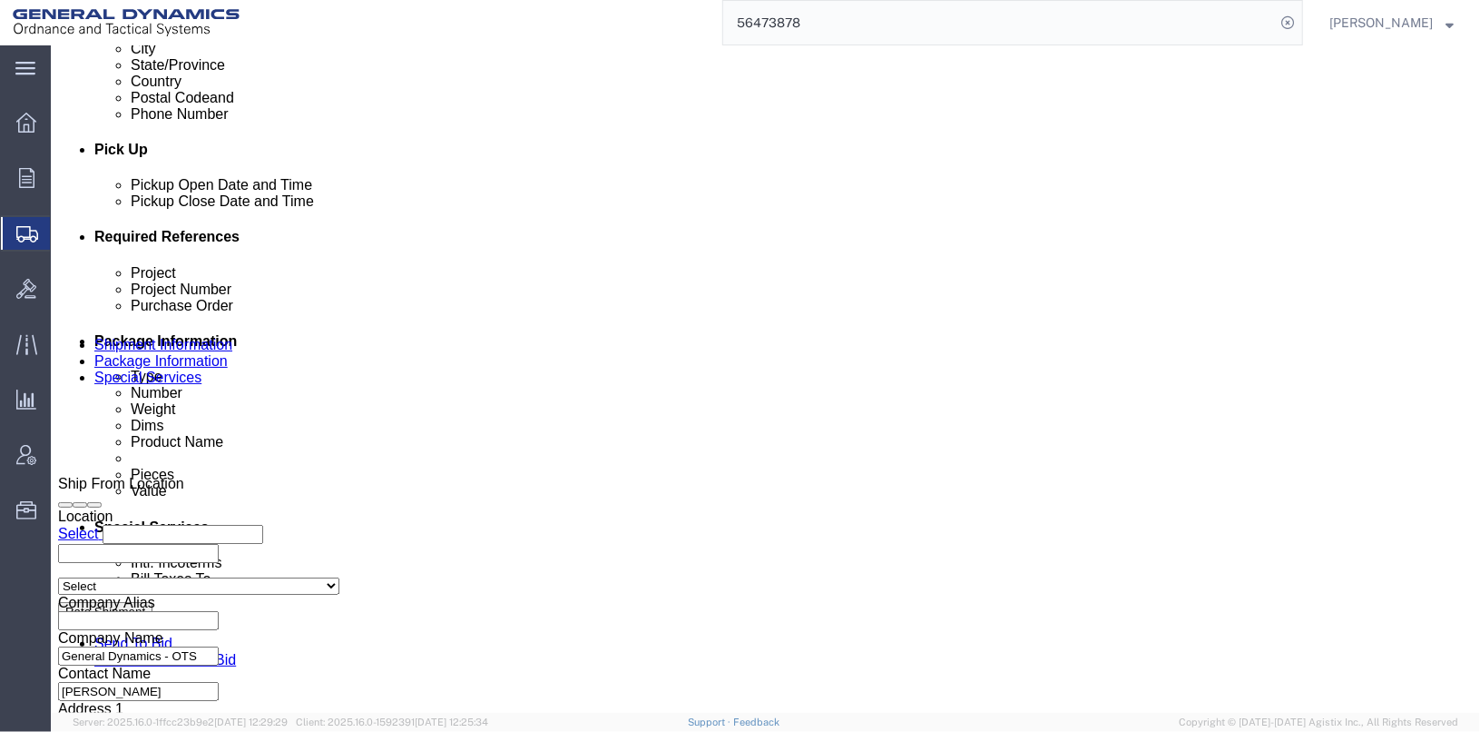
scroll to position [937, 0]
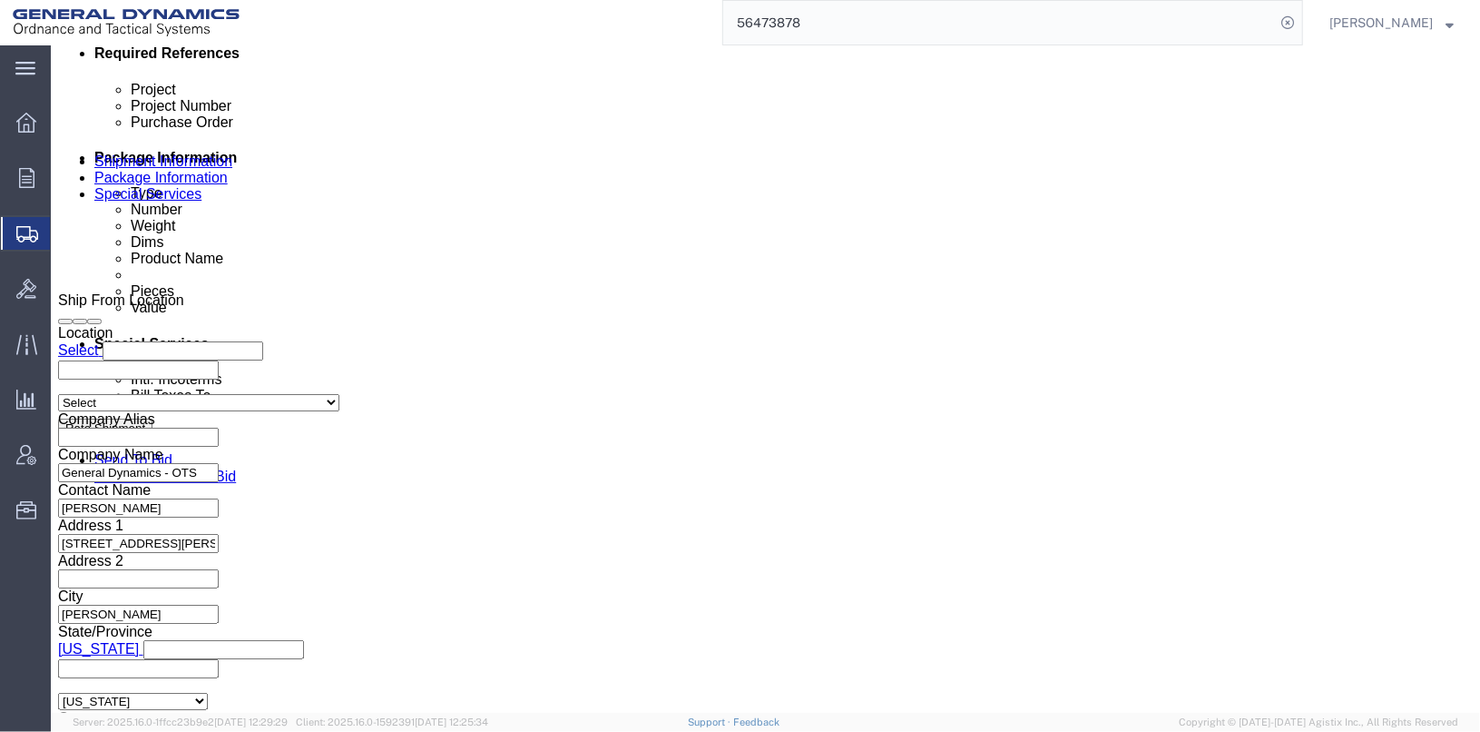
click button "Continue"
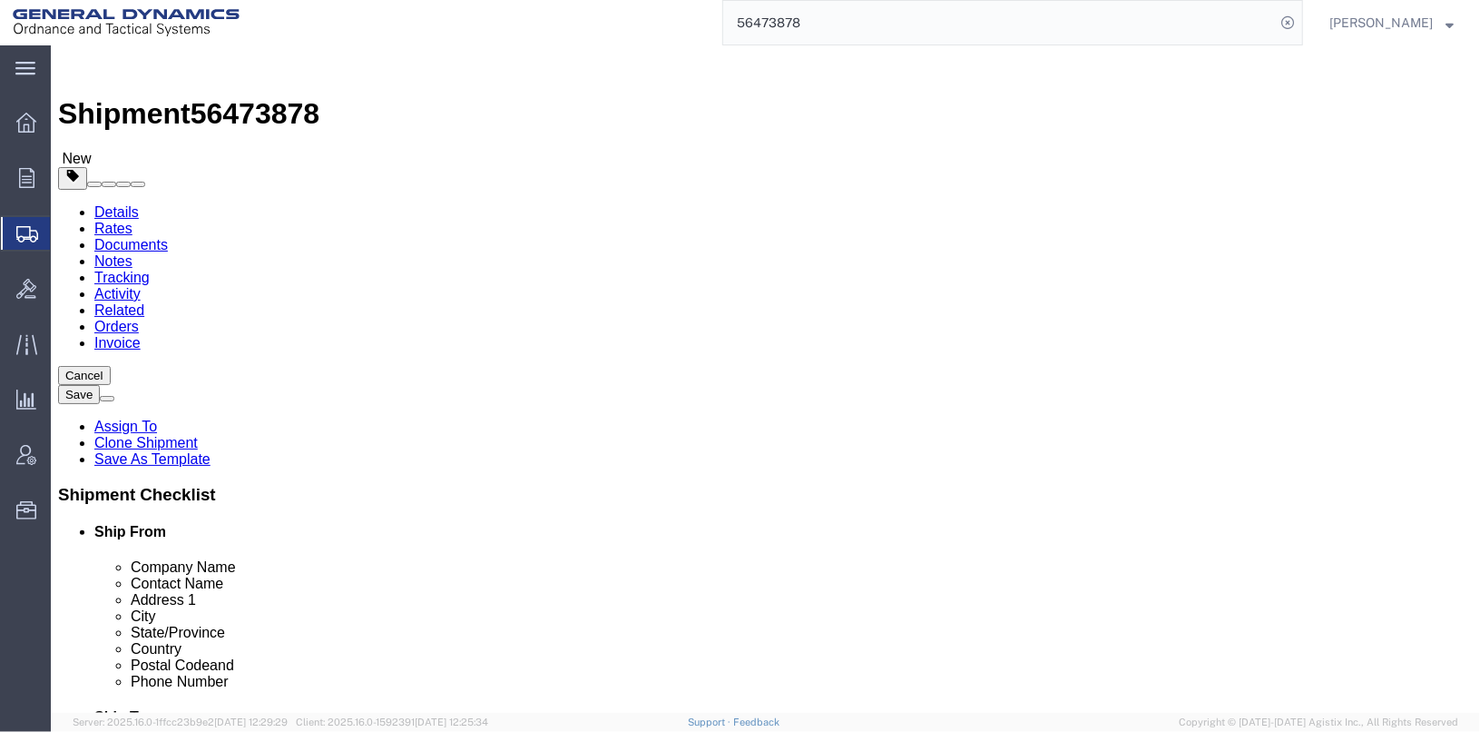
click button "Continue"
click div "Instructions"
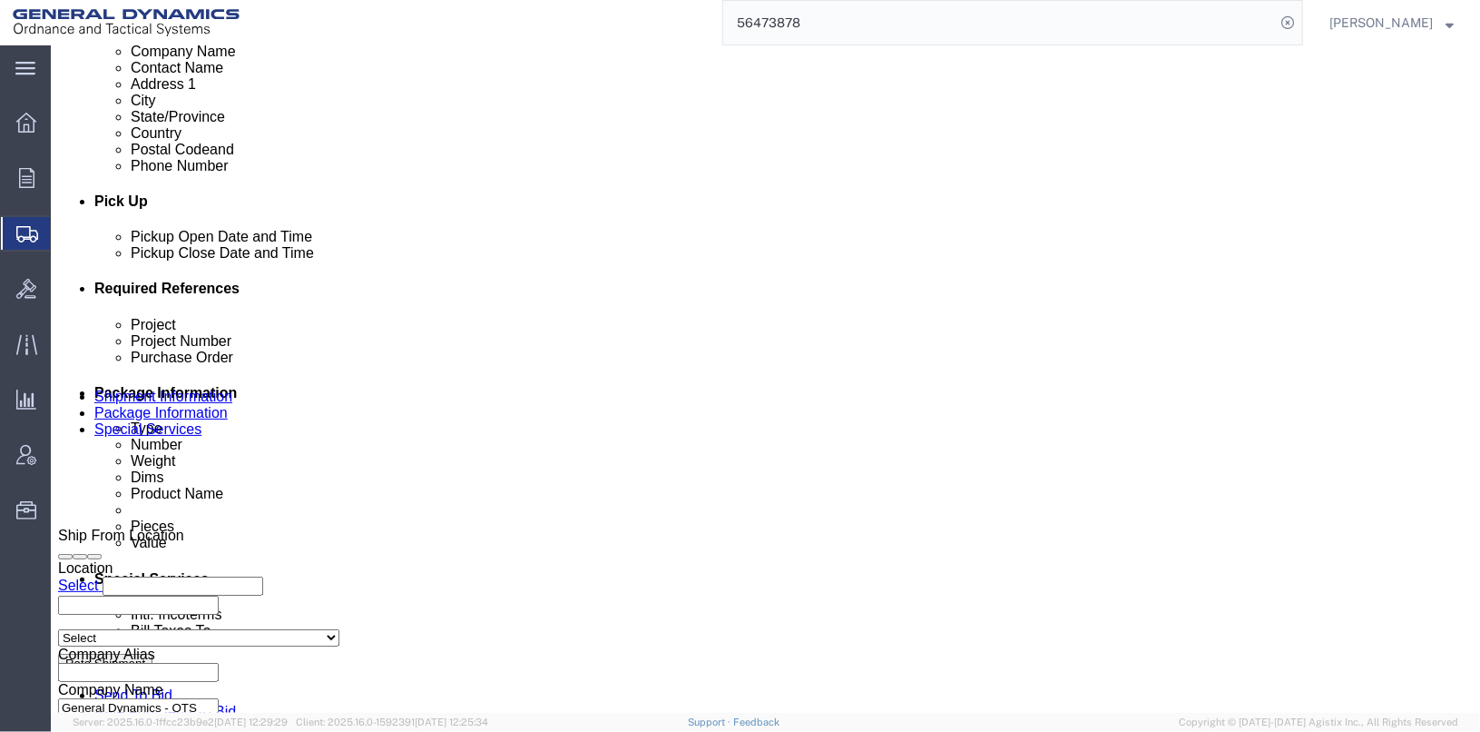
scroll to position [726, 0]
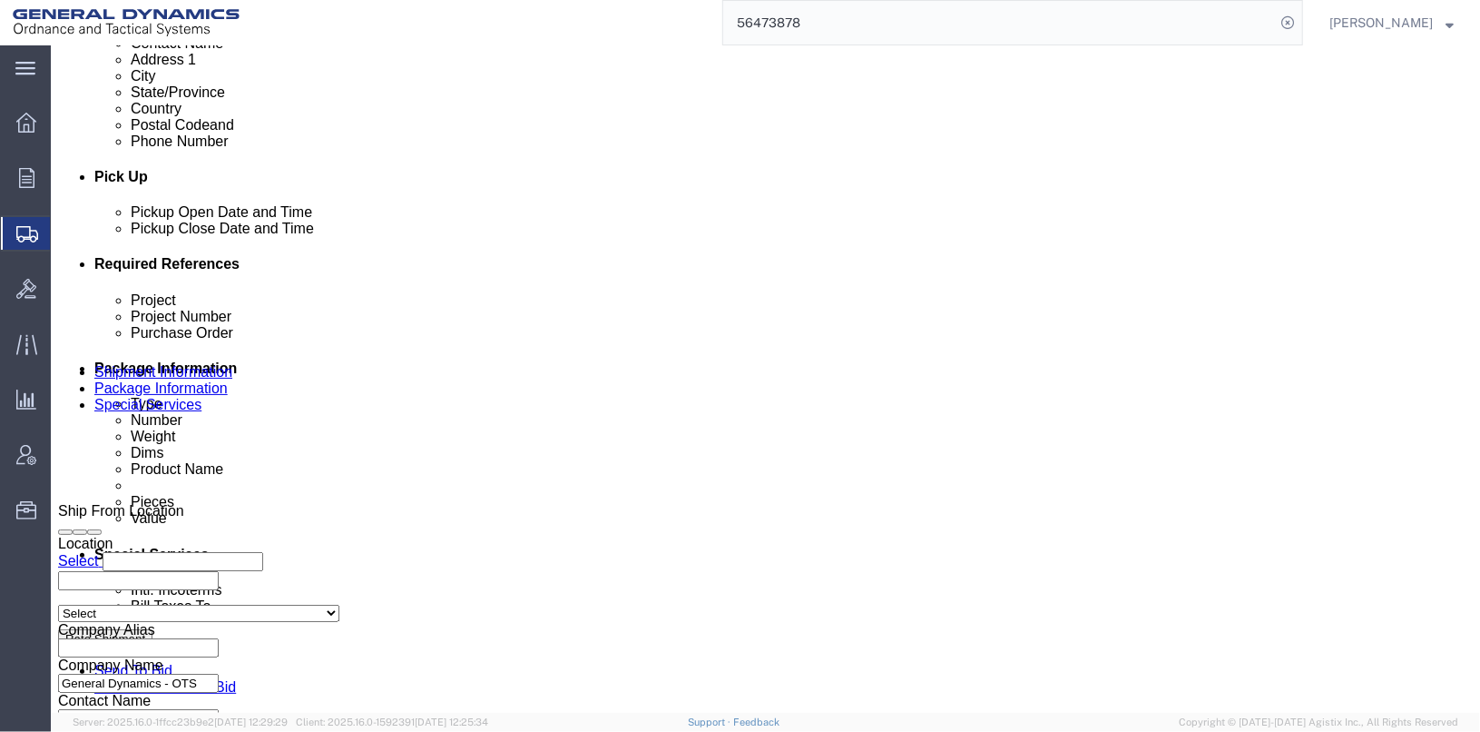
click button "Rate Shipment"
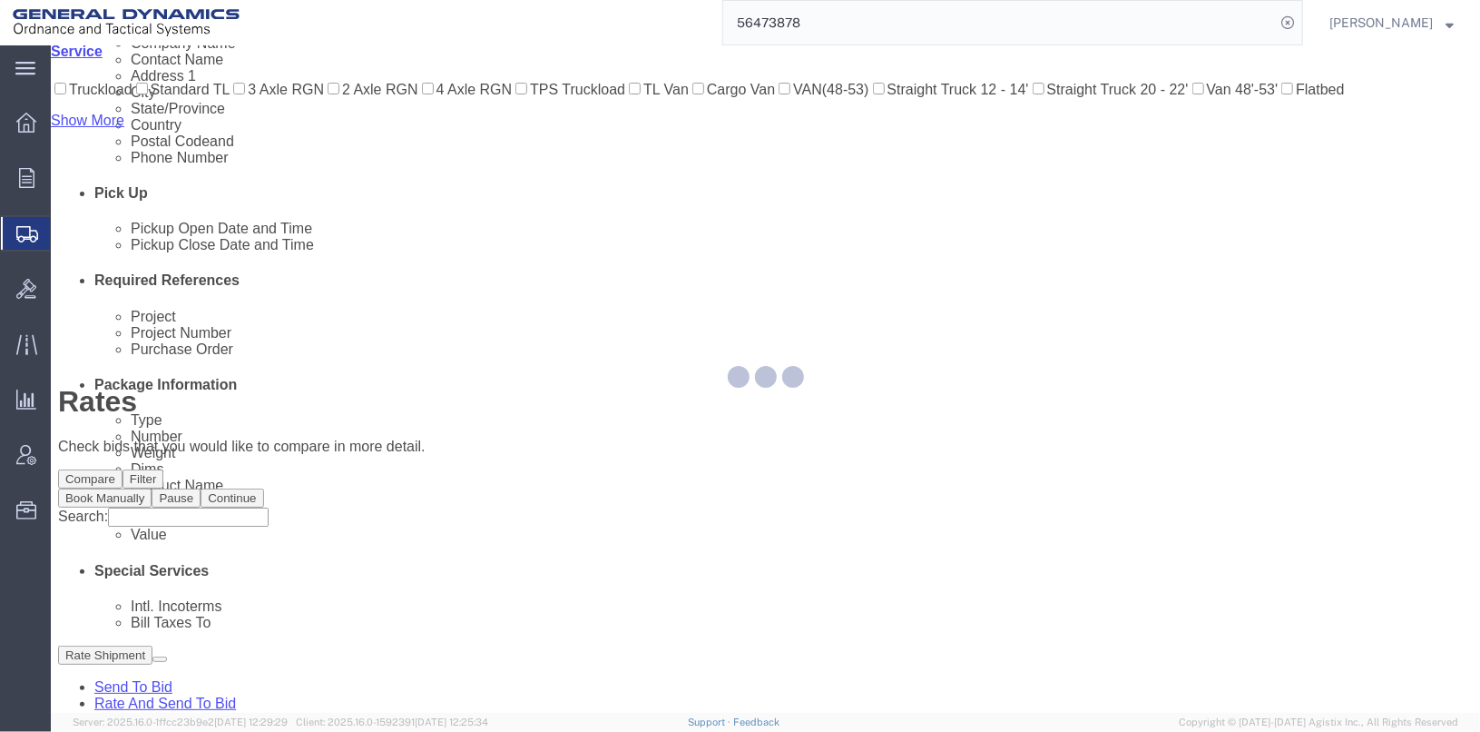
scroll to position [61, 0]
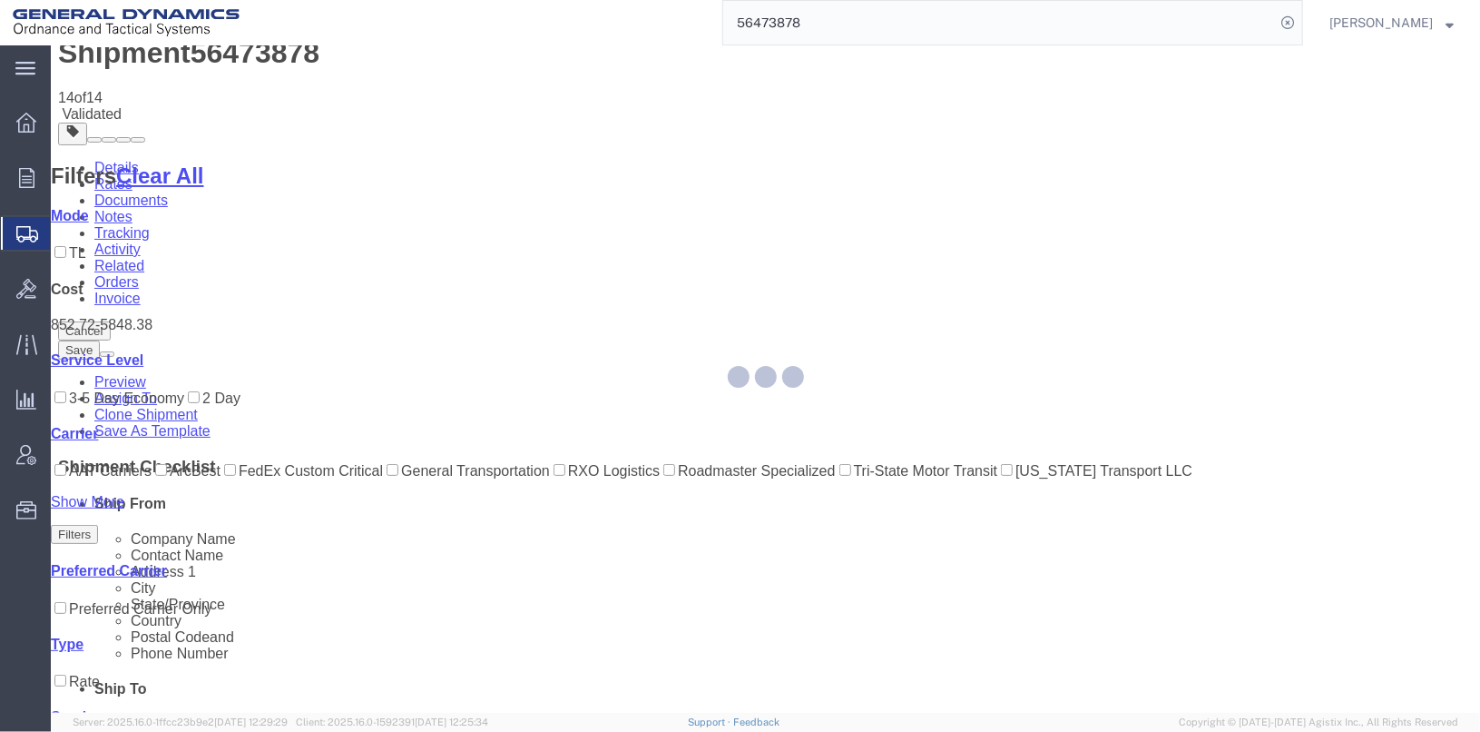
scroll to position [0, 0]
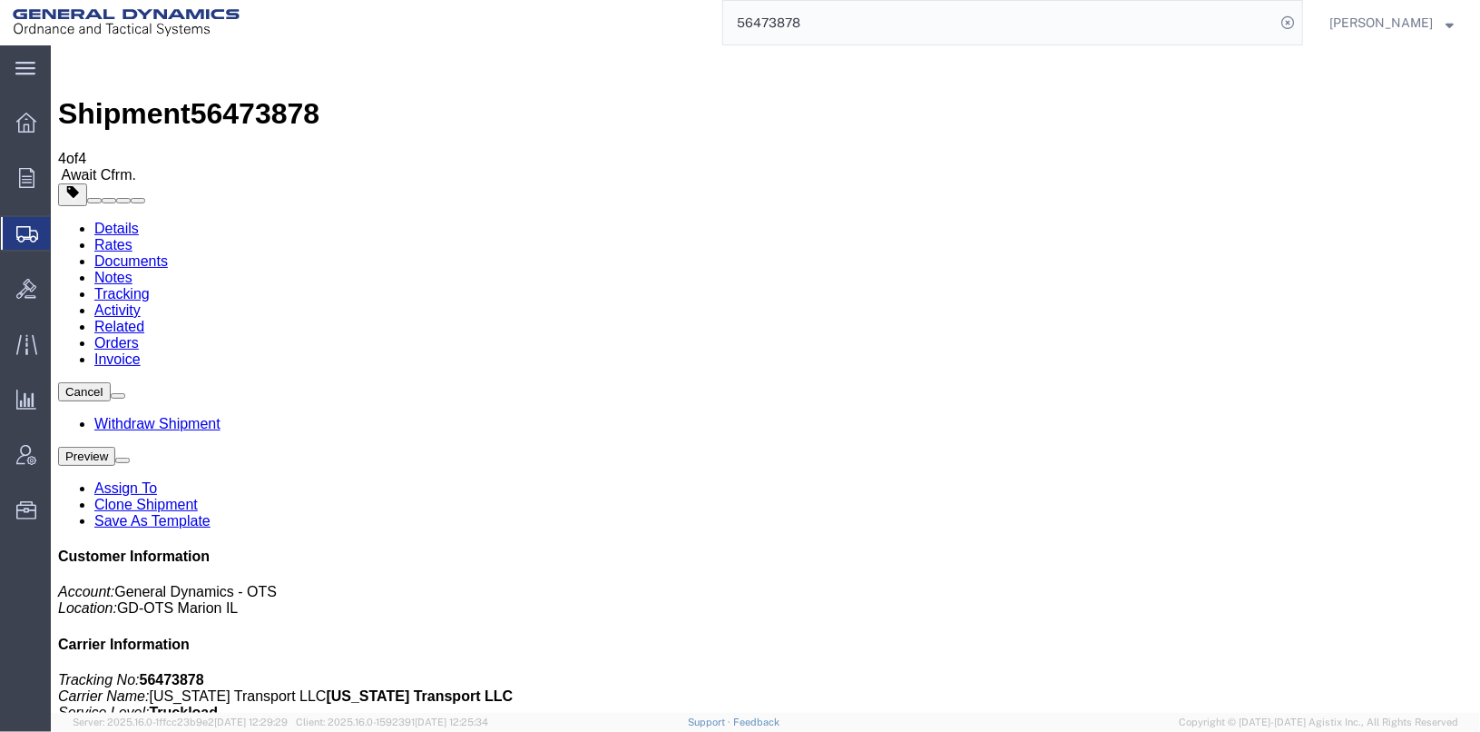
checkbox input "true"
checkbox input "false"
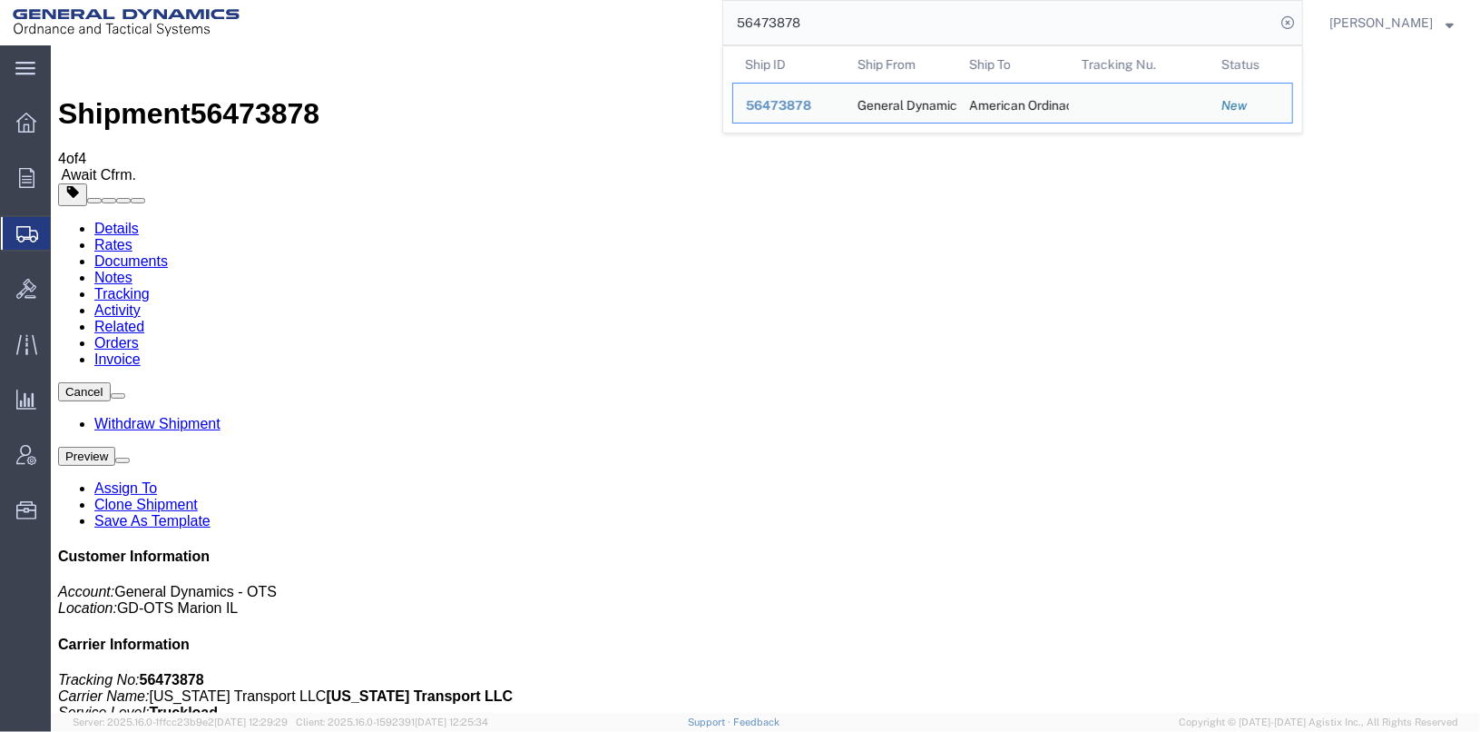
drag, startPoint x: 851, startPoint y: 16, endPoint x: 729, endPoint y: 4, distance: 123.2
click at [729, 4] on div "56473878 Ship ID Ship From Ship To Tracking Nu. Status Ship ID 56473878 Ship Fr…" at bounding box center [777, 22] width 1051 height 45
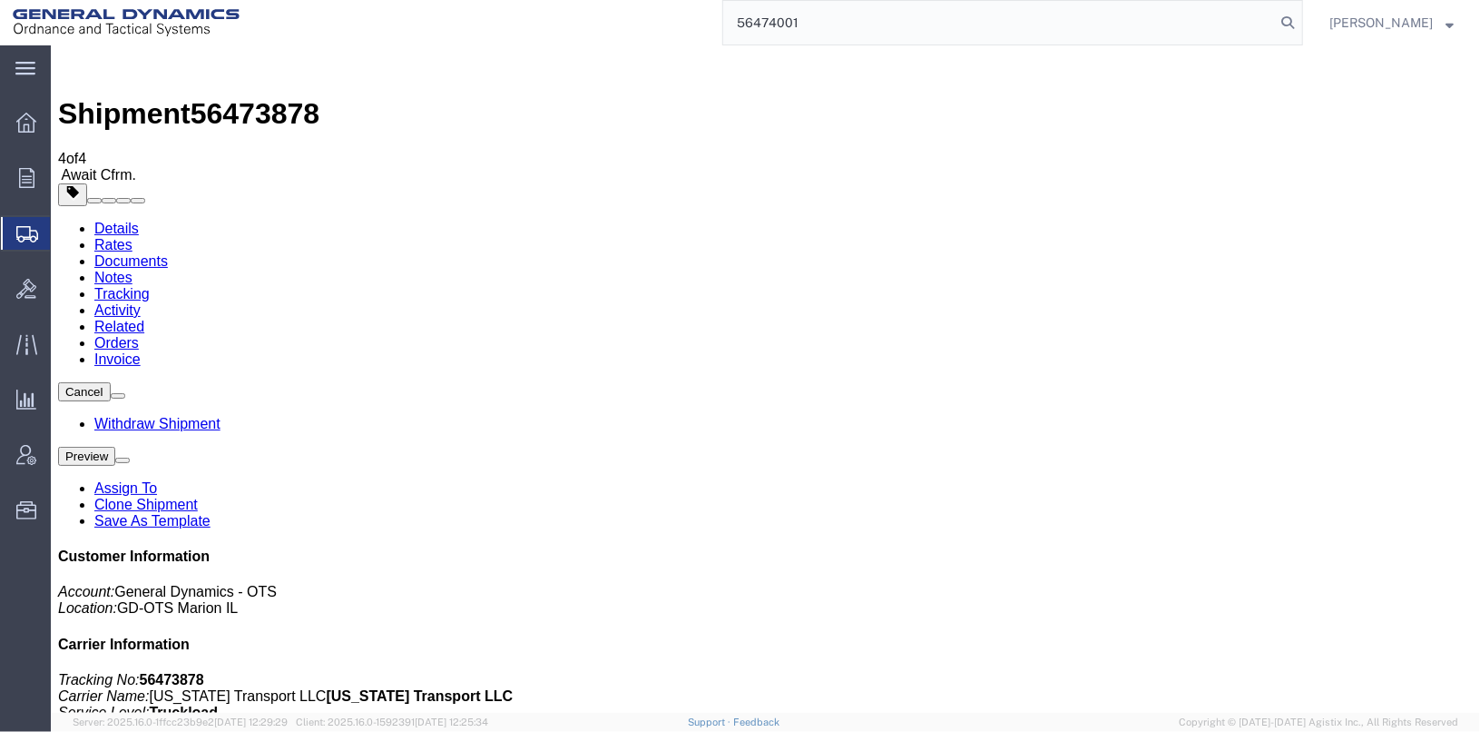
type input "56474001"
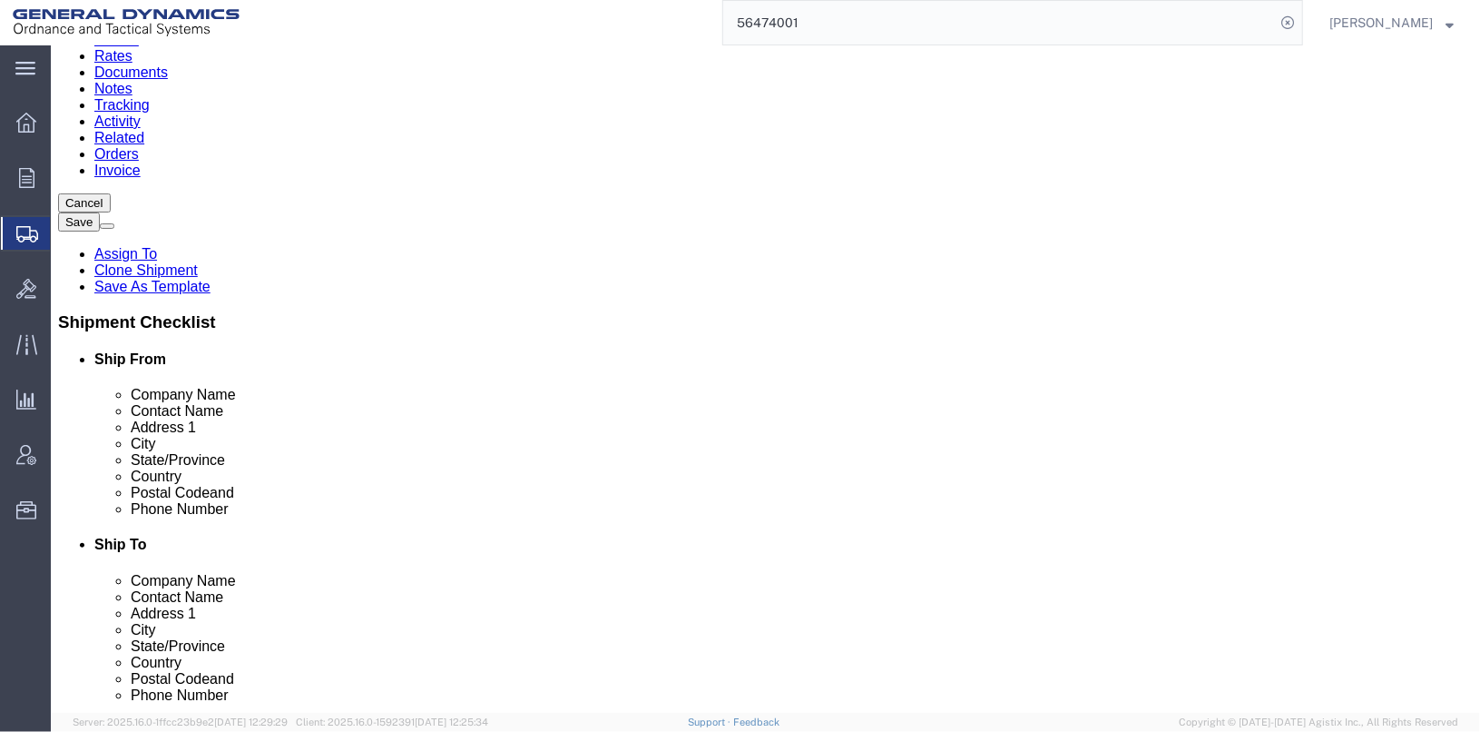
scroll to position [635, 0]
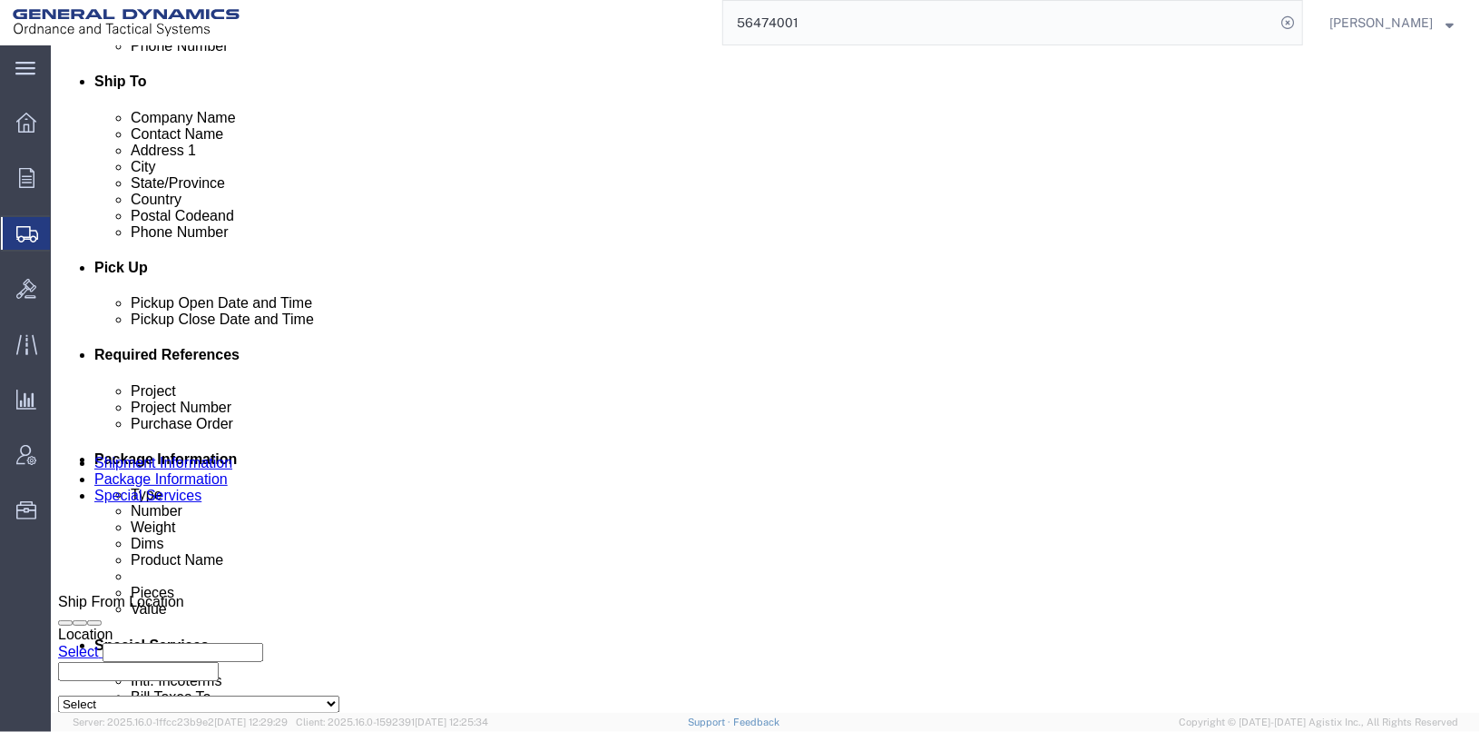
click div "[DATE] 6:00 AM"
click div "Pickup Date: Pickup Start Date Pickup Start Time Pickup Open Date and Time [DAT…"
click div "[DATE] 1:29 PM"
click input "1:29 PM"
type input "1:00 PM"
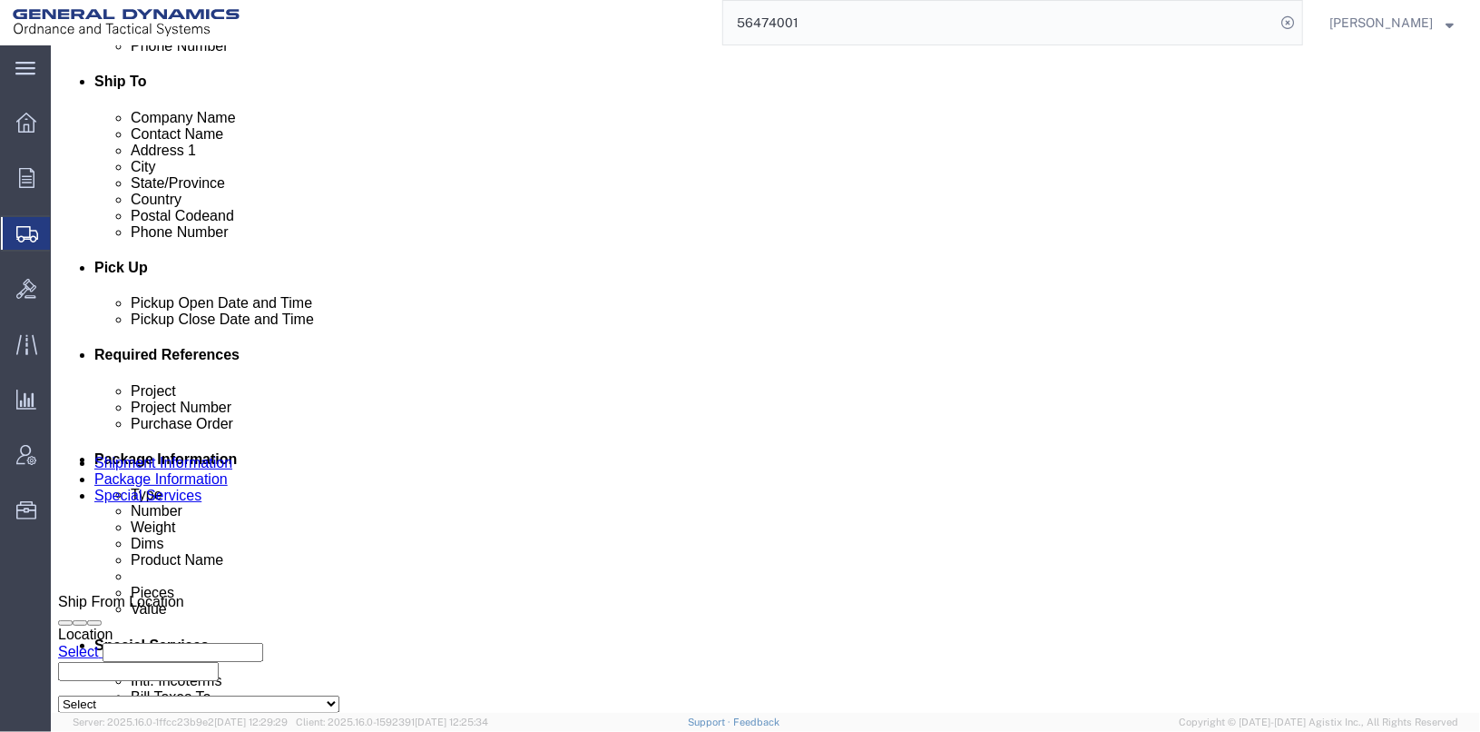
click button "Apply"
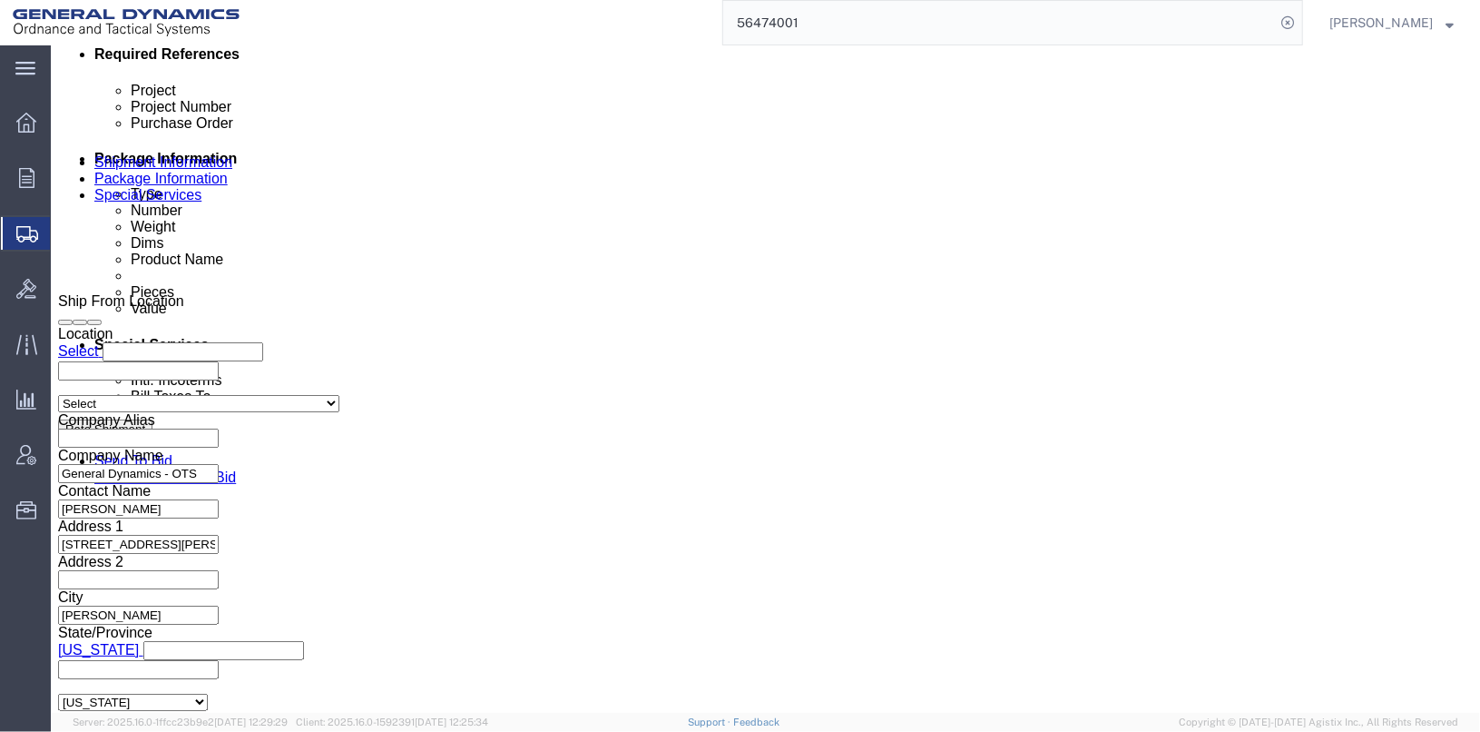
scroll to position [937, 0]
click button "Continue"
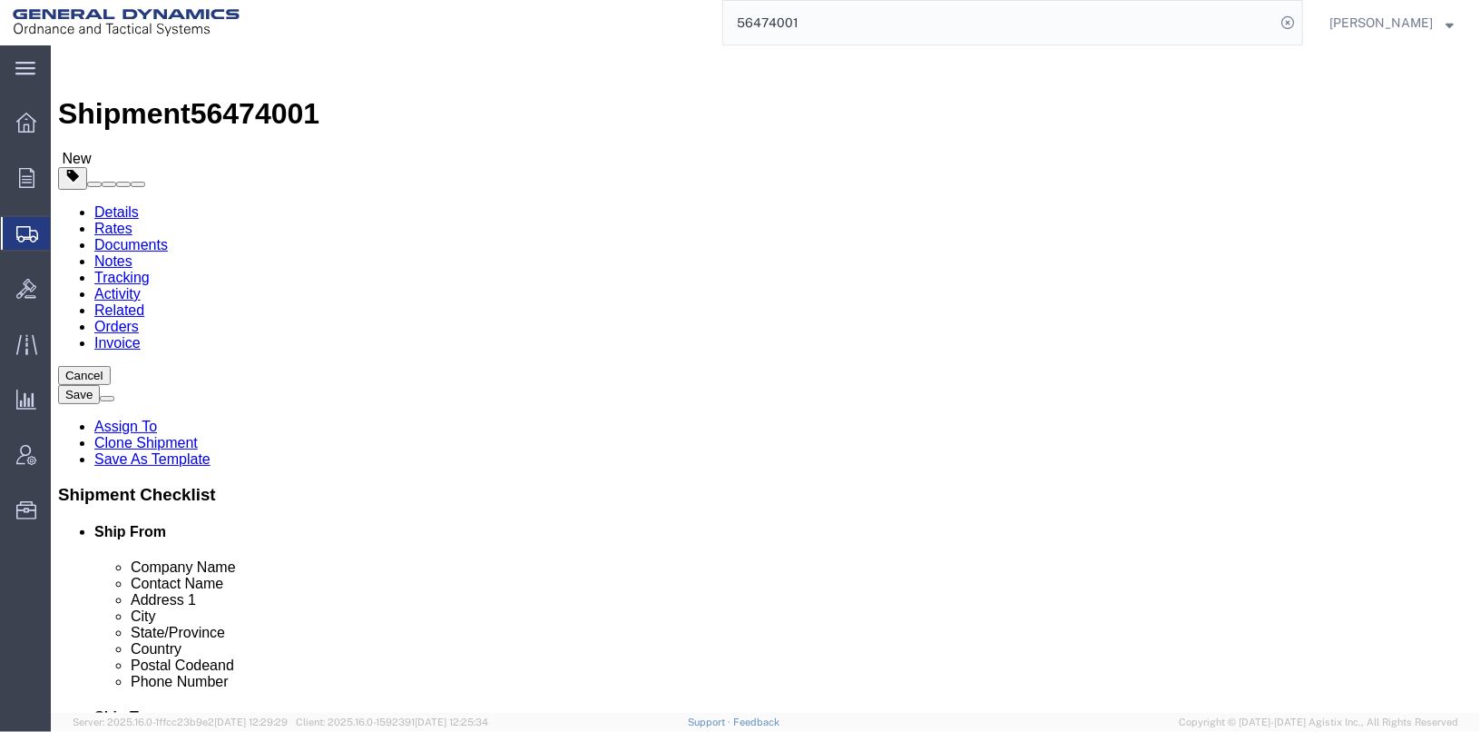
click button "Continue"
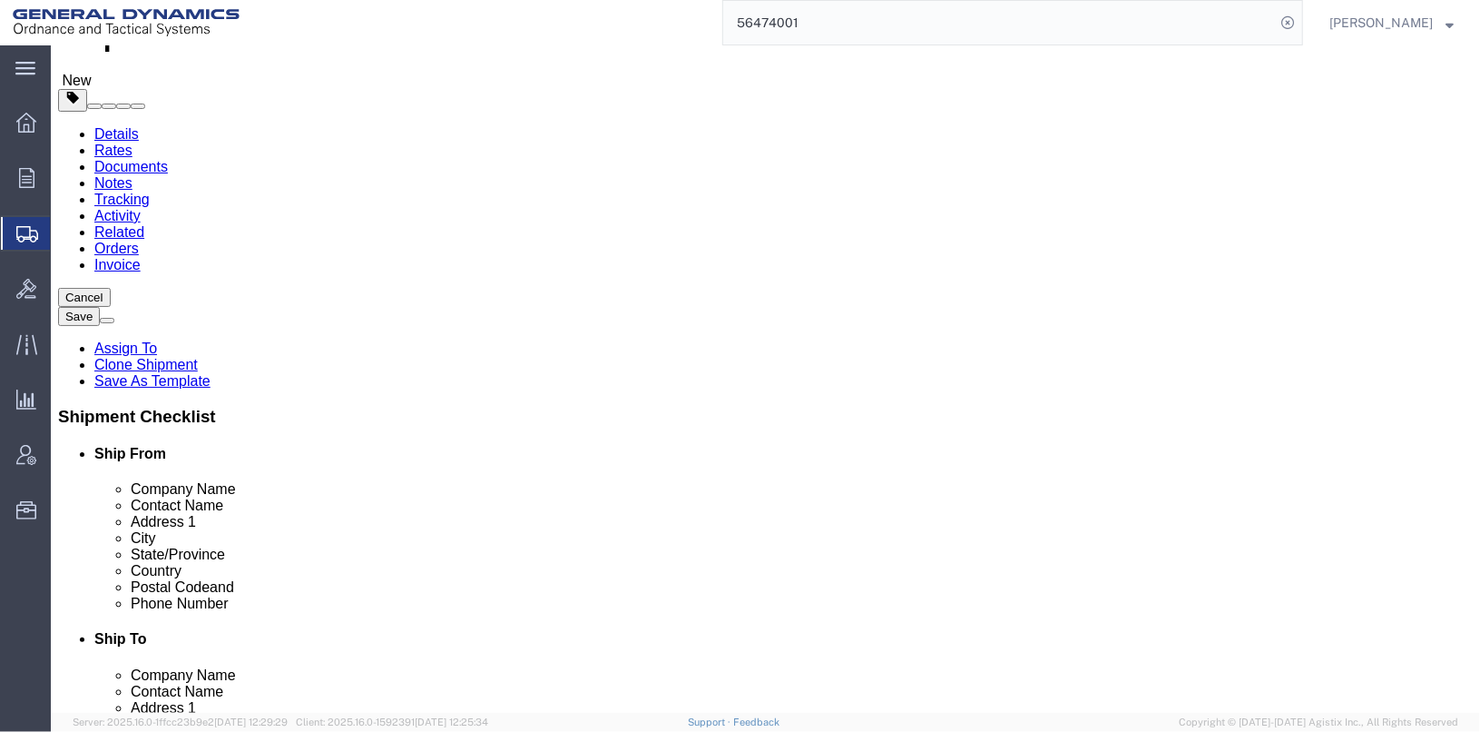
scroll to position [545, 0]
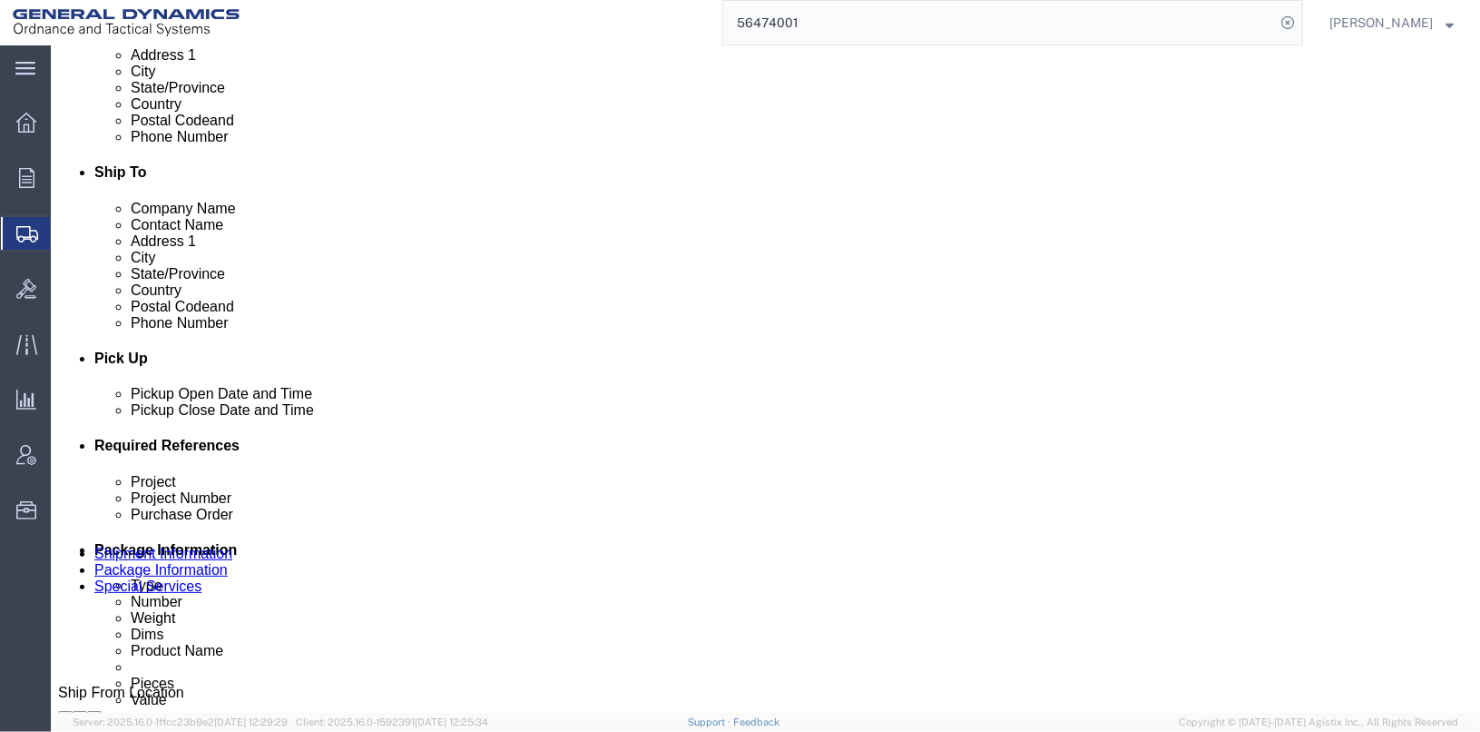
click button "Rate Shipment"
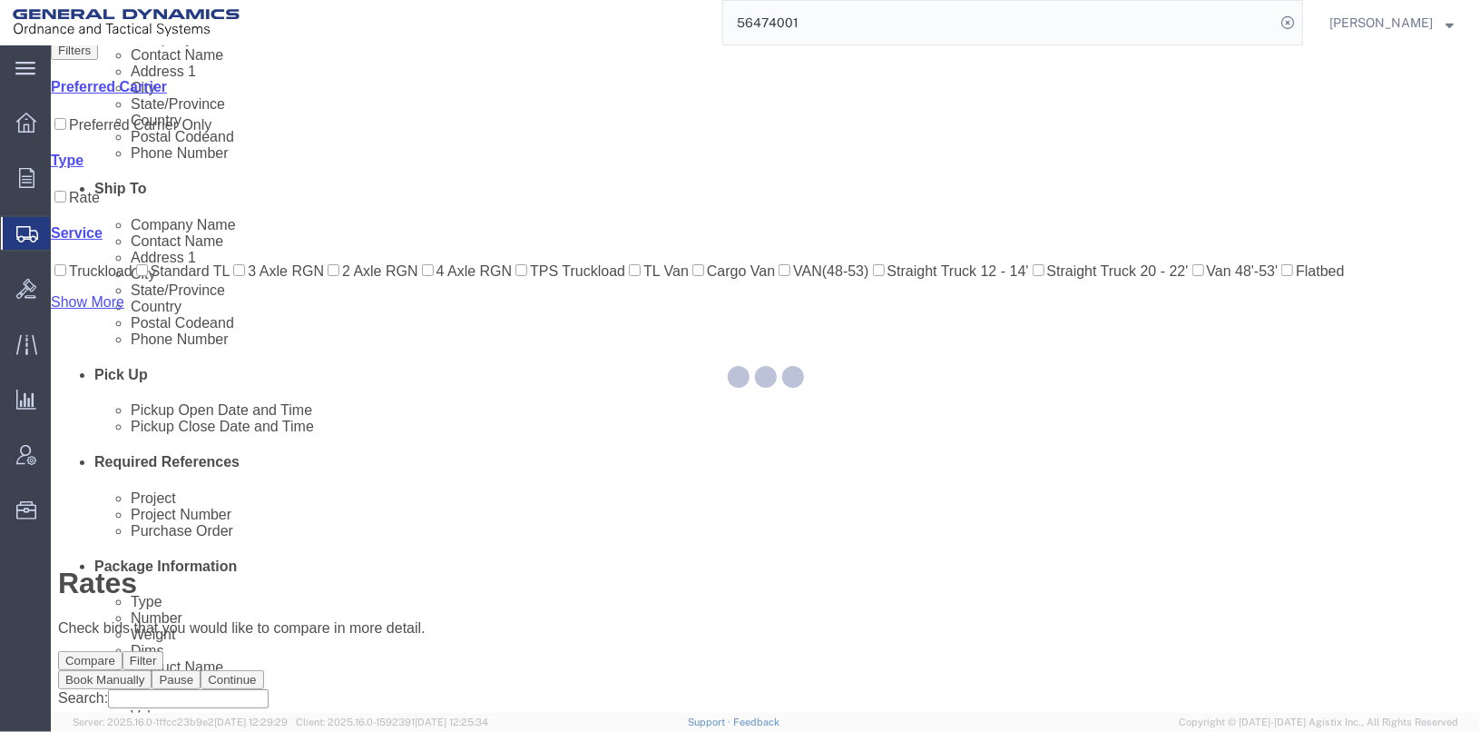
scroll to position [61, 0]
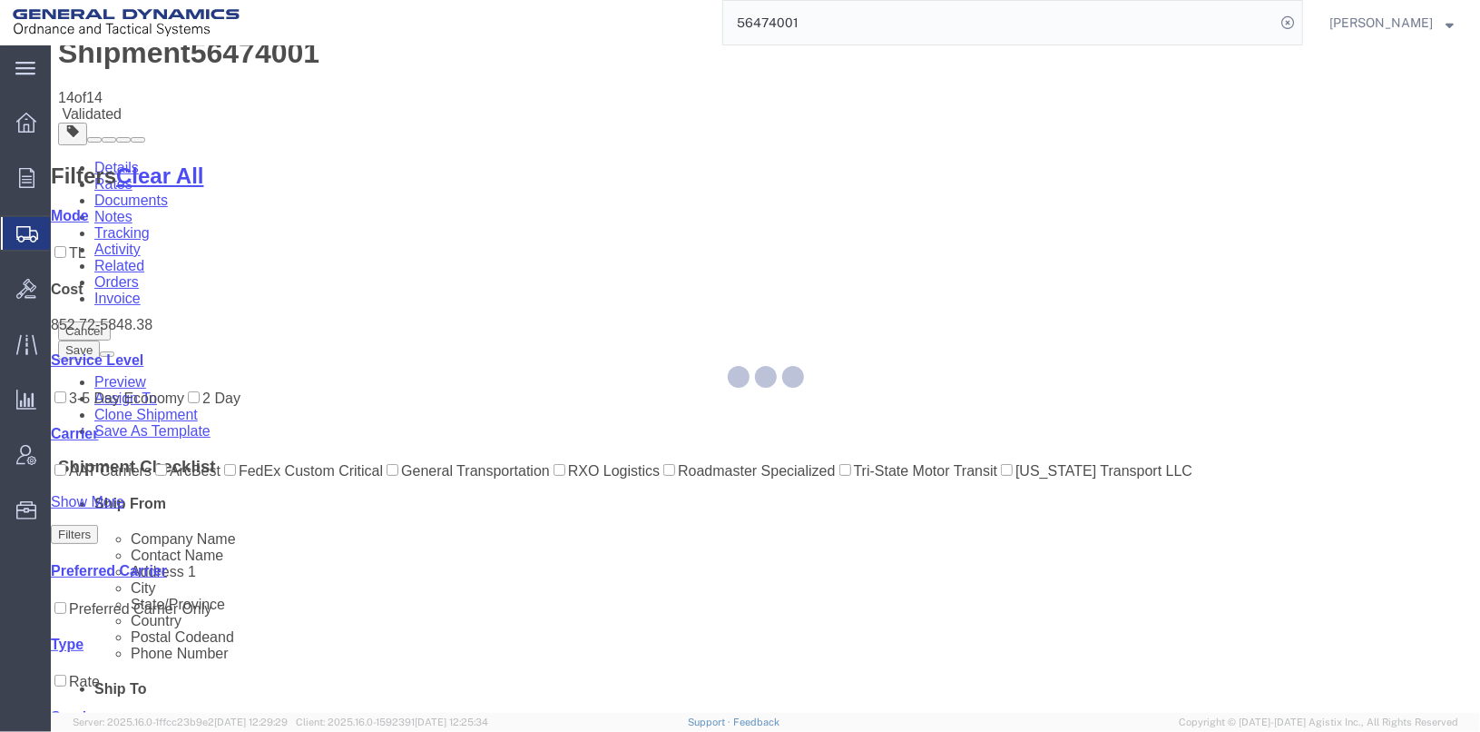
scroll to position [0, 0]
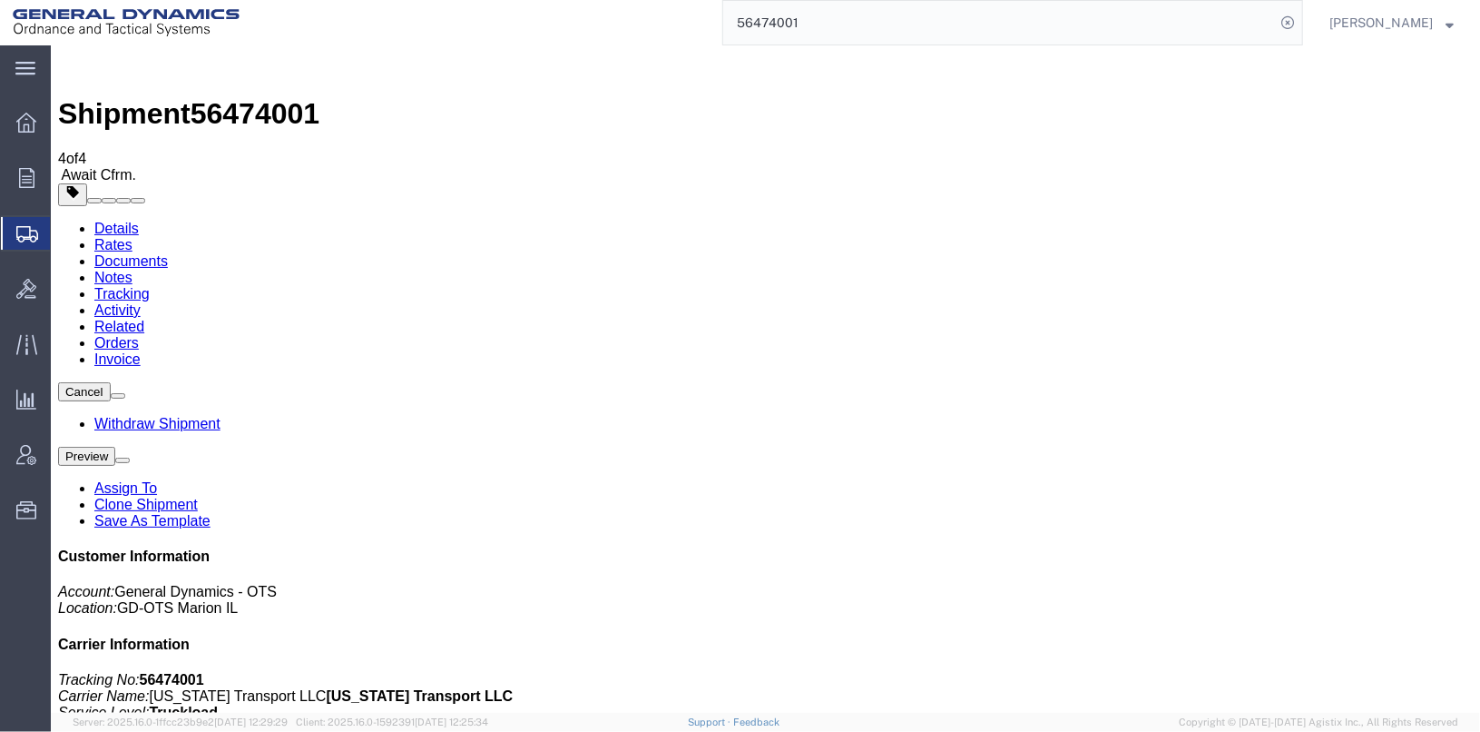
checkbox input "true"
checkbox input "false"
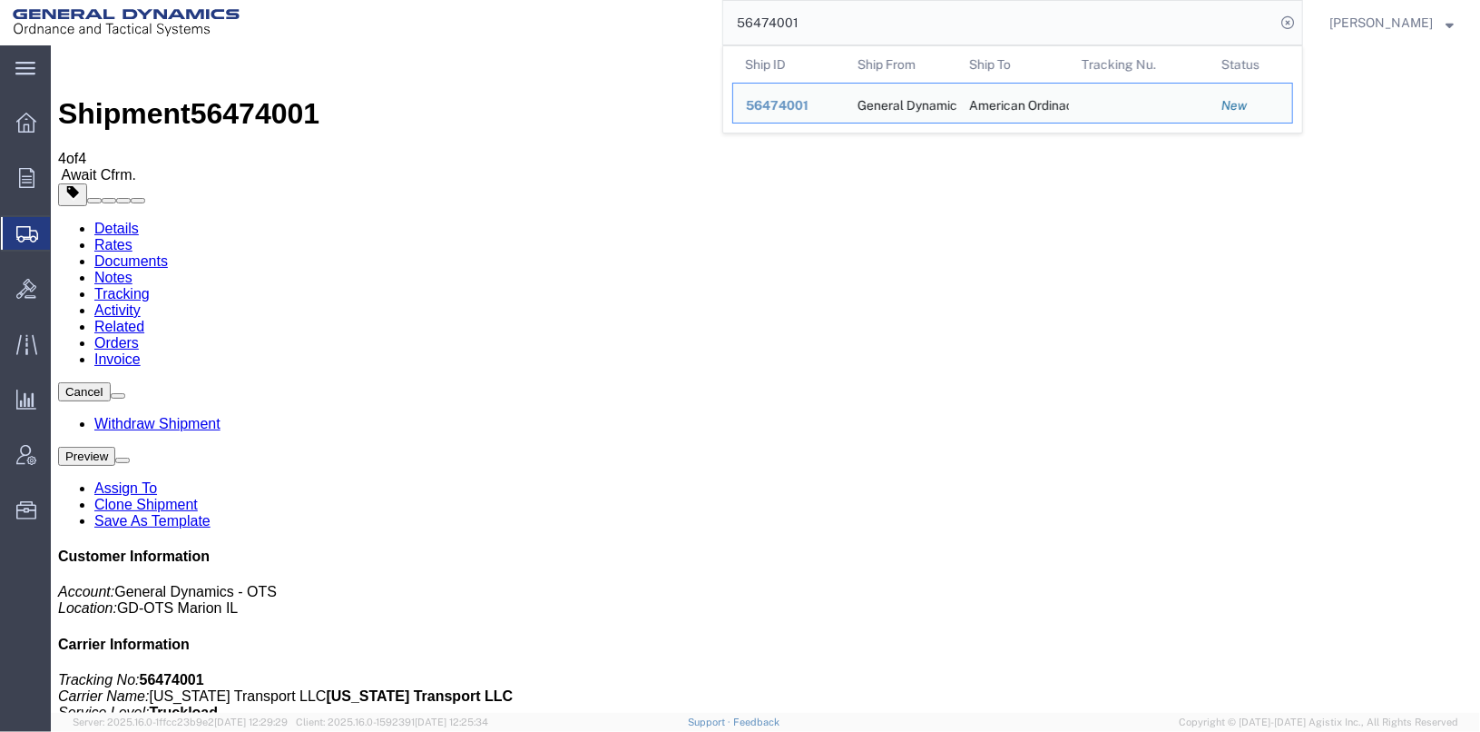
drag, startPoint x: 842, startPoint y: 18, endPoint x: 735, endPoint y: 18, distance: 107.1
click at [735, 18] on div "56474001 Ship ID Ship From Ship To Tracking Nu. Status Ship ID 56474001 Ship Fr…" at bounding box center [777, 22] width 1051 height 45
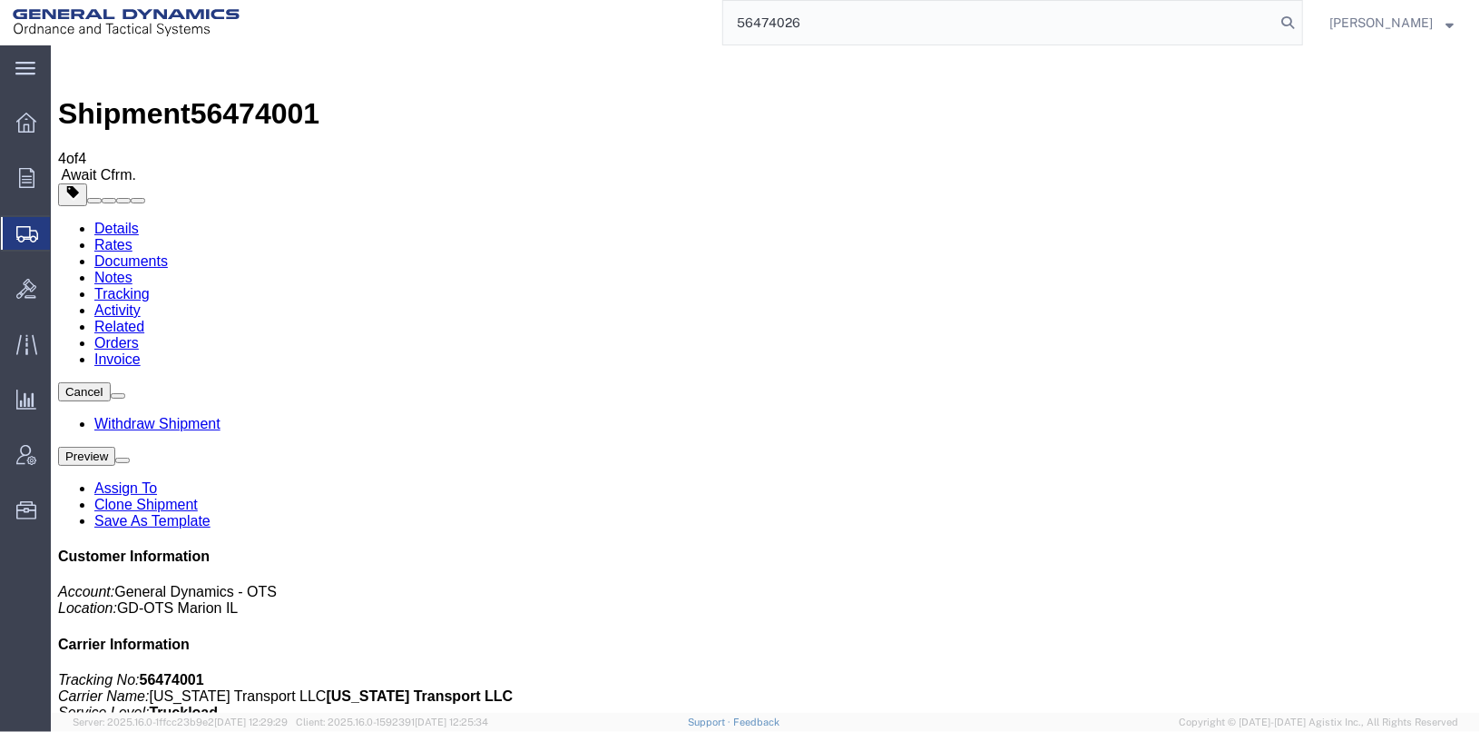
type input "56474026"
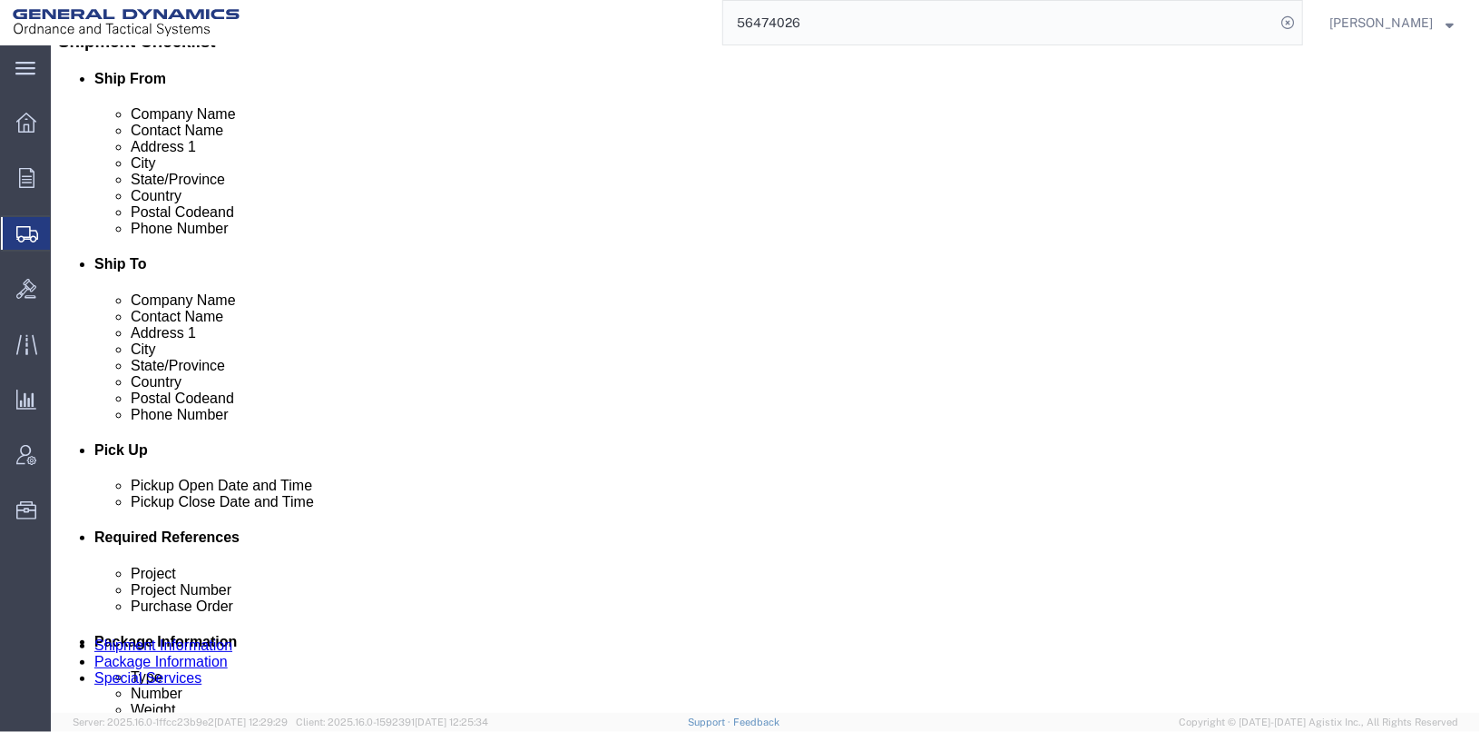
scroll to position [726, 0]
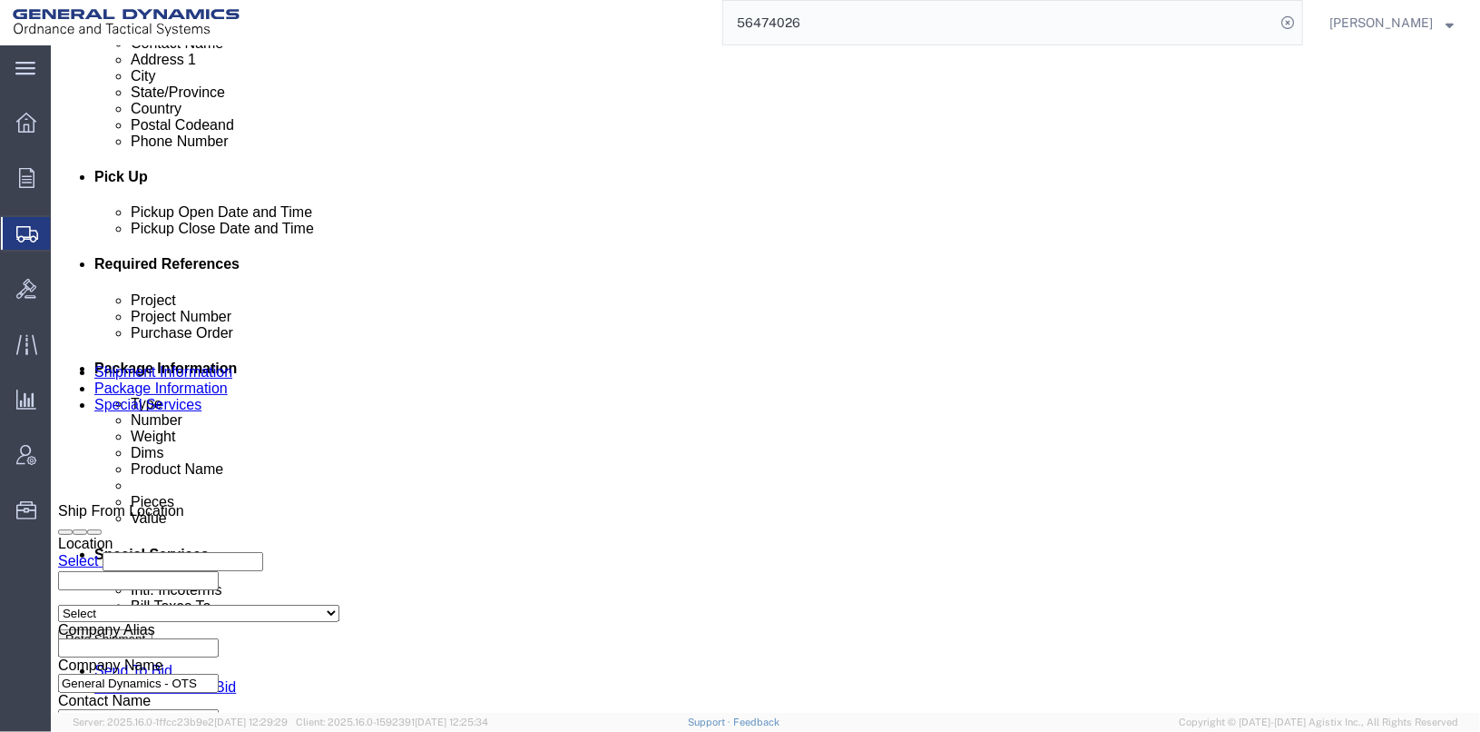
click div "[DATE] 1:29 PM"
click input "1:29 PM"
type input "1:00 PM"
click button "Apply"
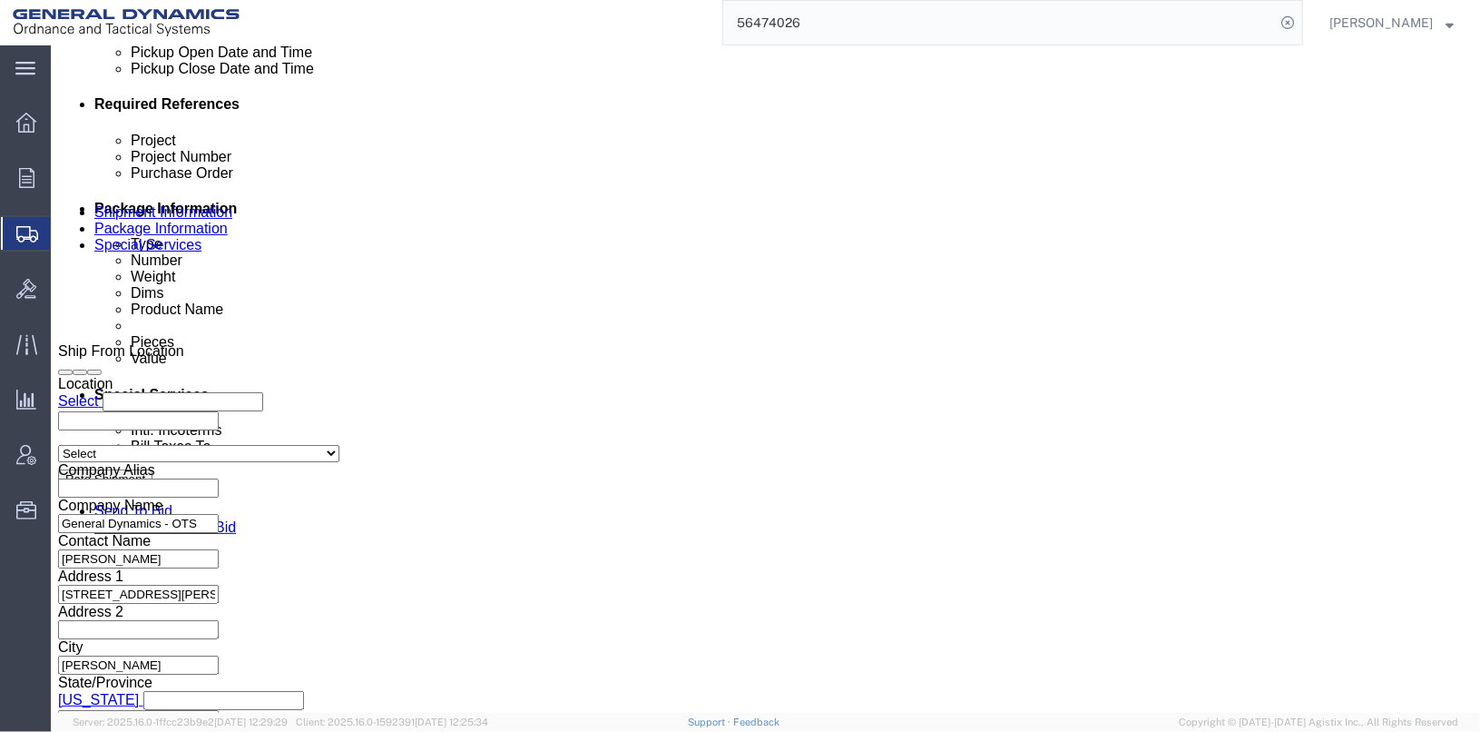
scroll to position [937, 0]
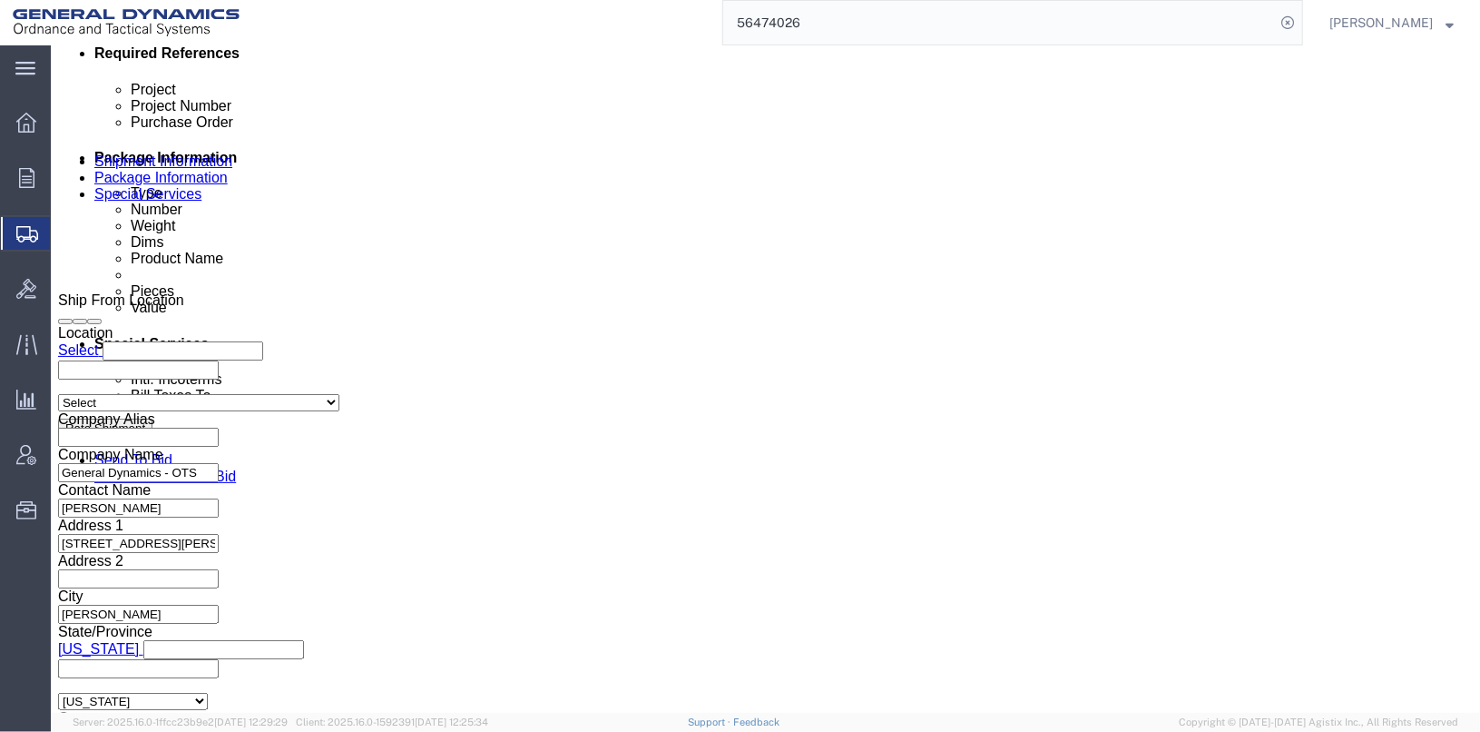
click button "Continue"
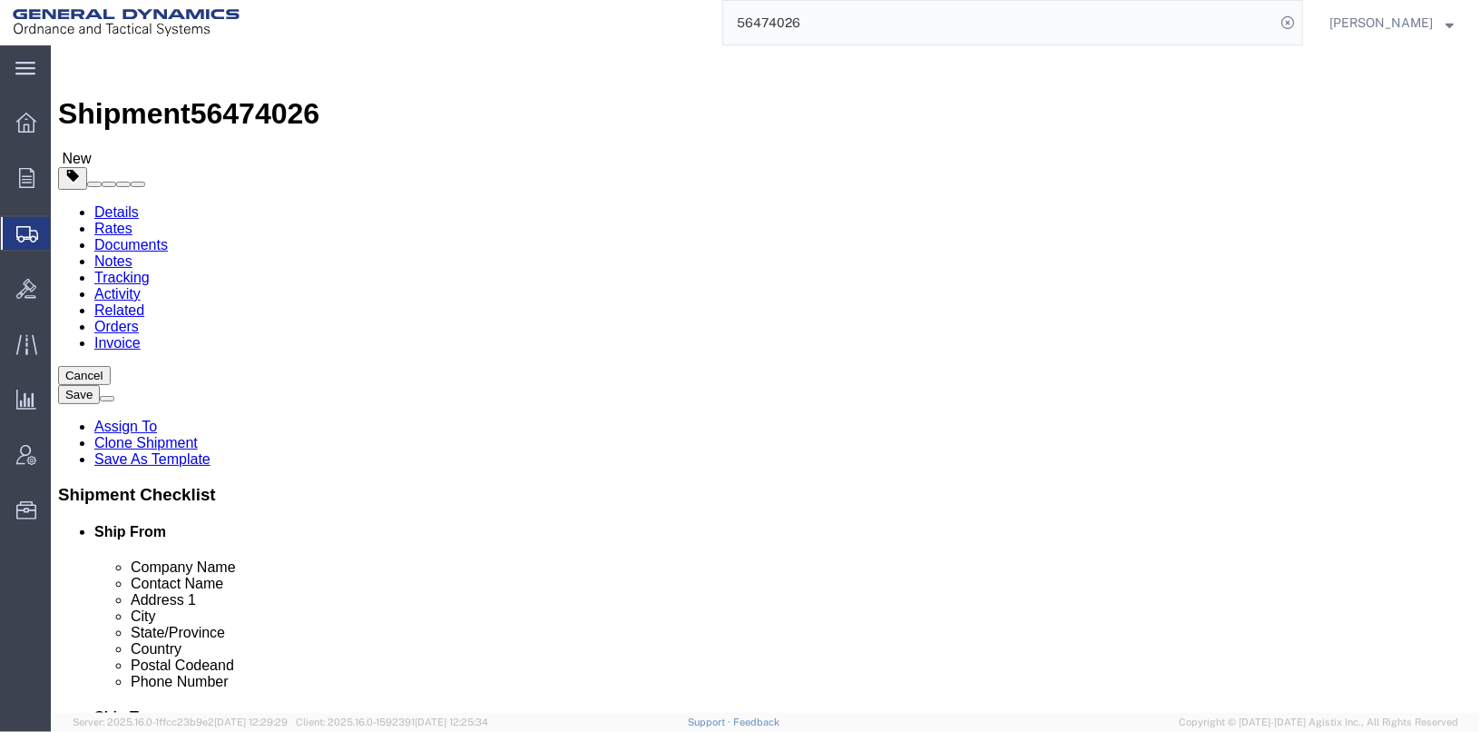
click button "Continue"
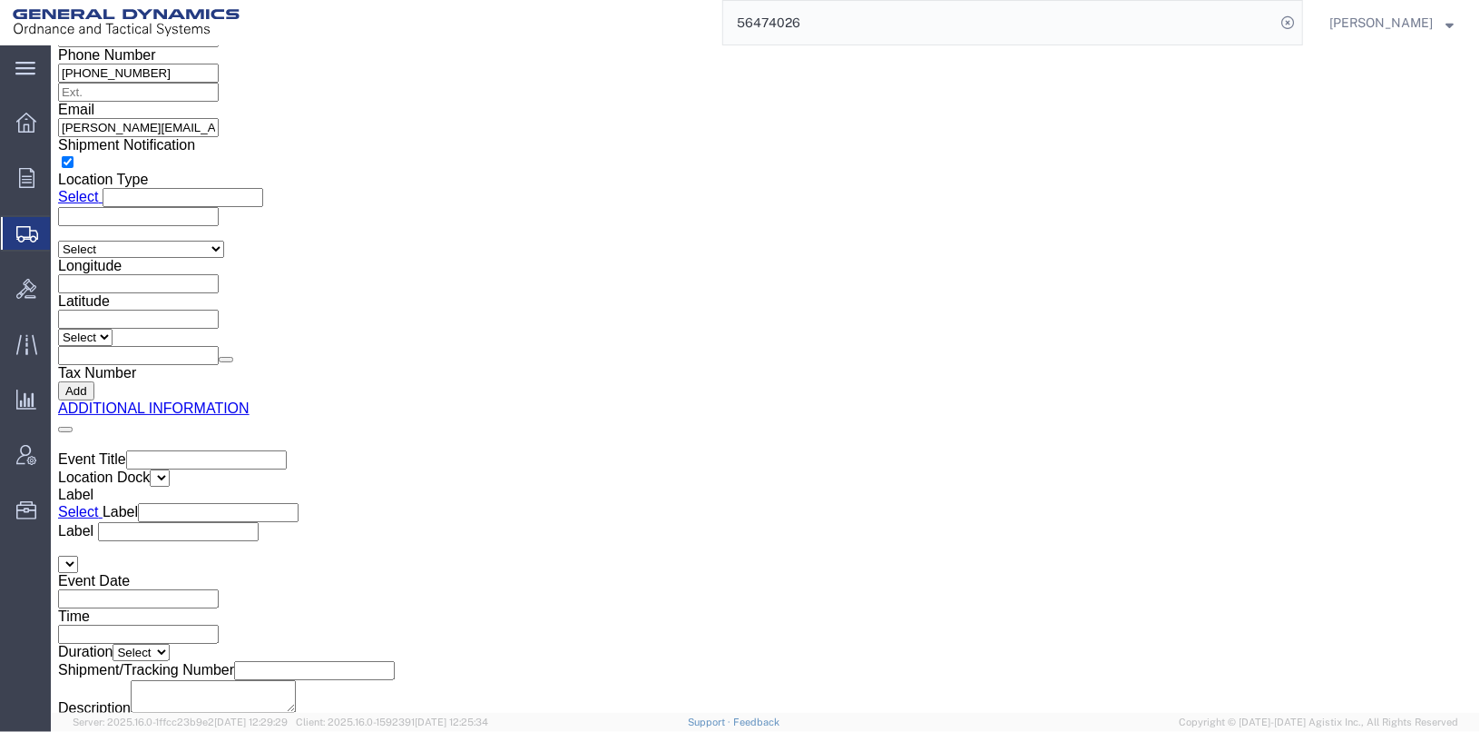
scroll to position [2769, 0]
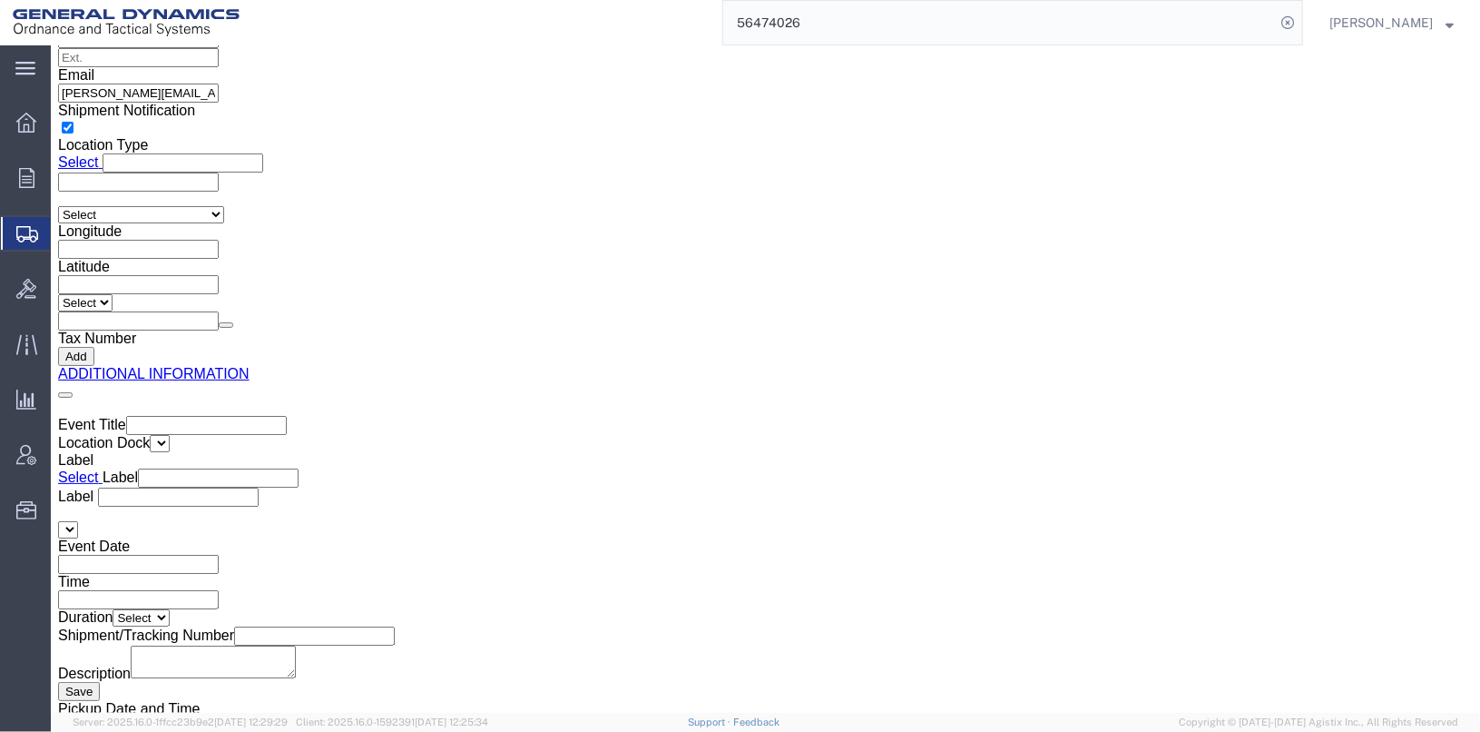
click button "Rate Shipment"
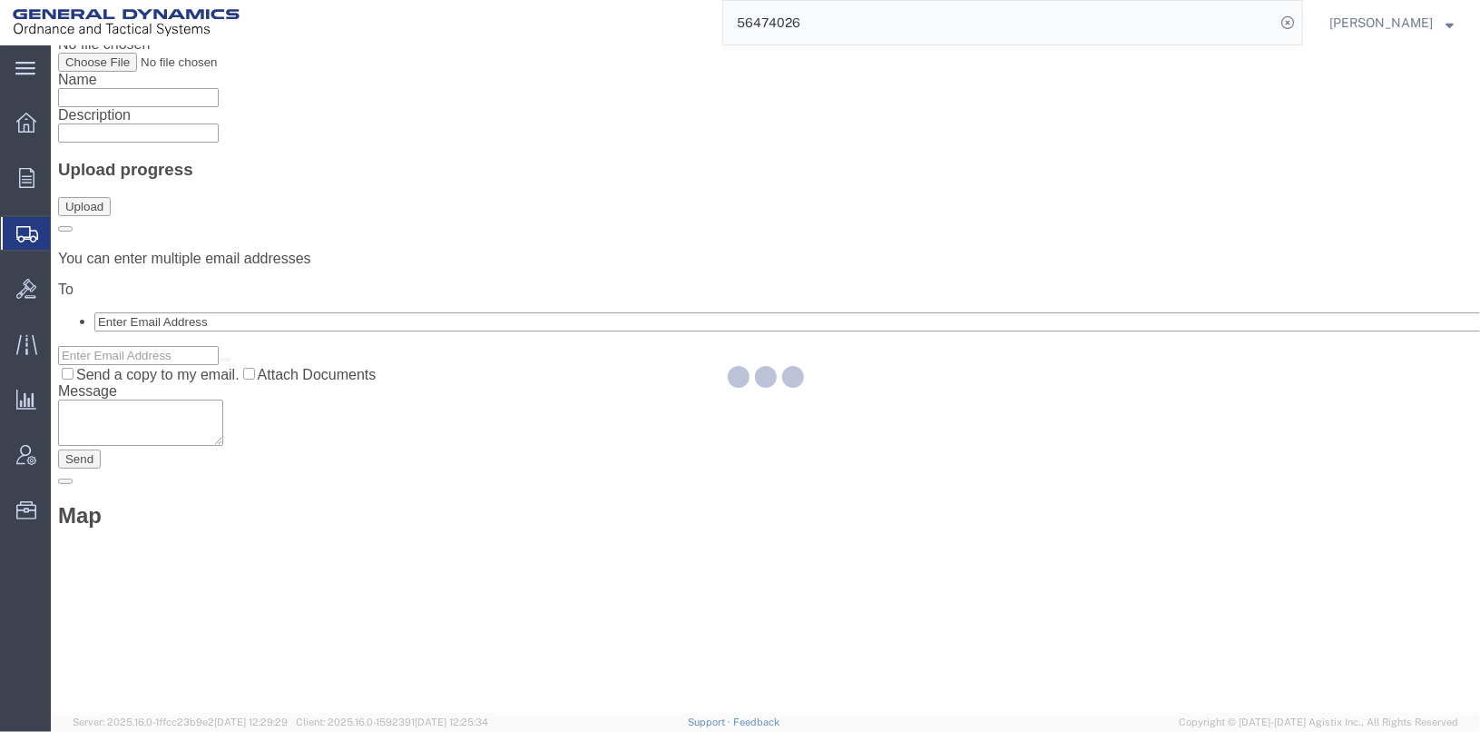
scroll to position [61, 0]
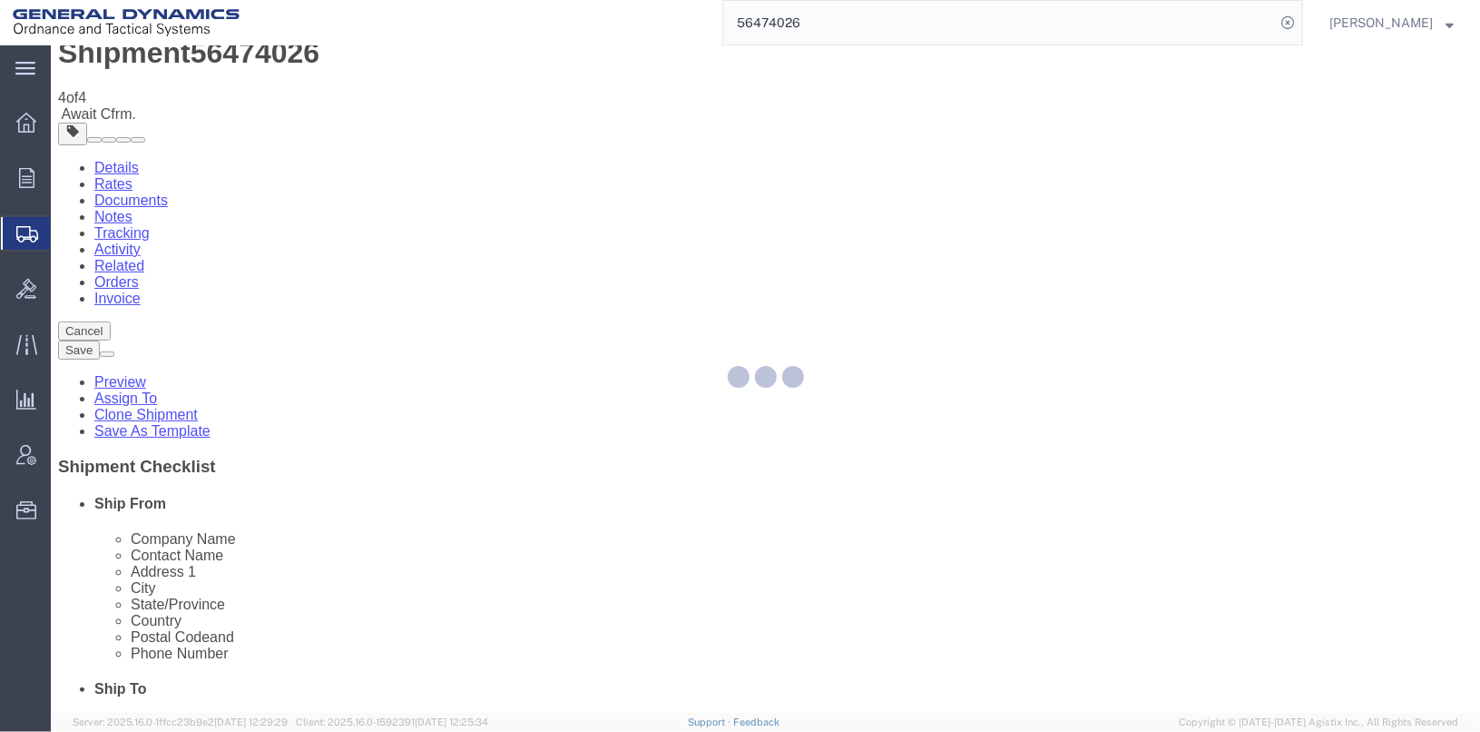
scroll to position [0, 0]
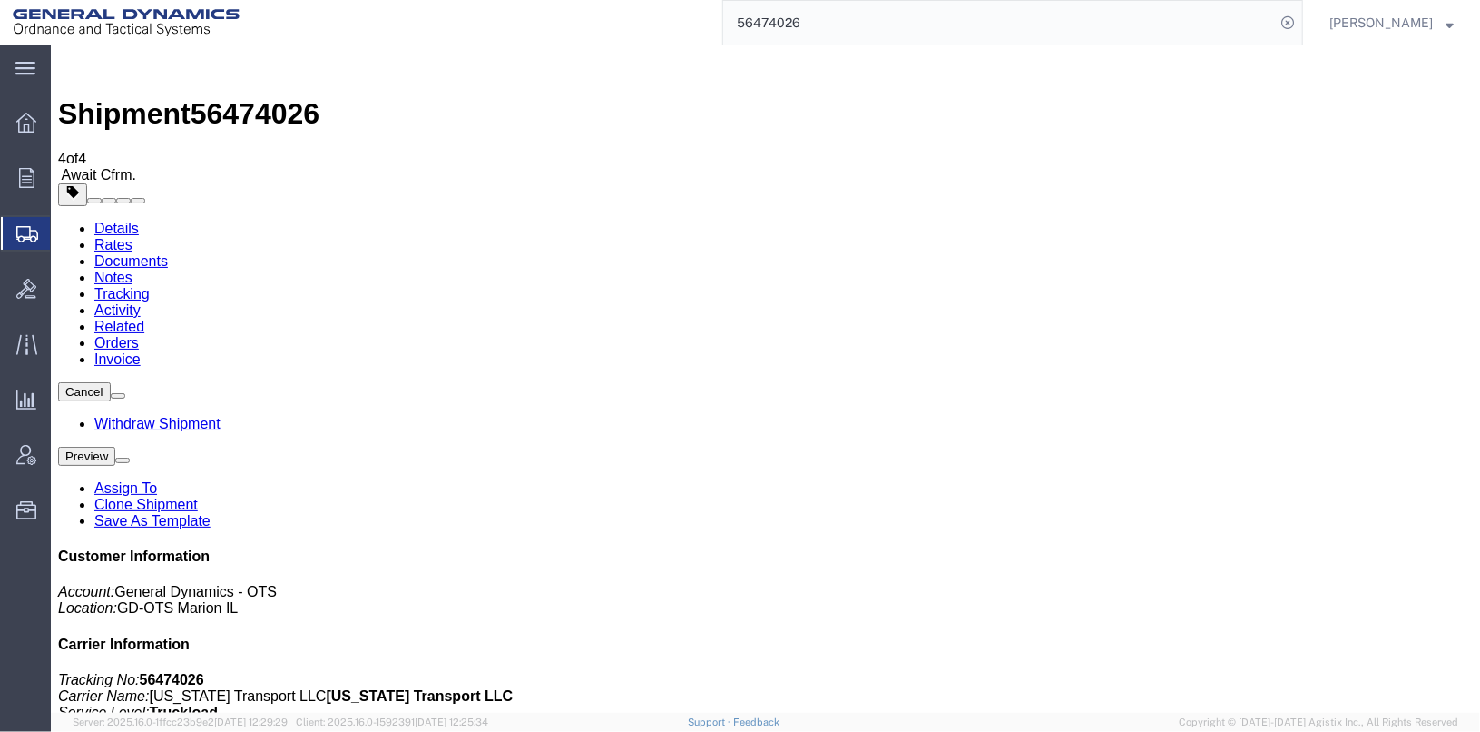
checkbox input "true"
drag, startPoint x: 74, startPoint y: 353, endPoint x: 83, endPoint y: 351, distance: 9.3
checkbox input "false"
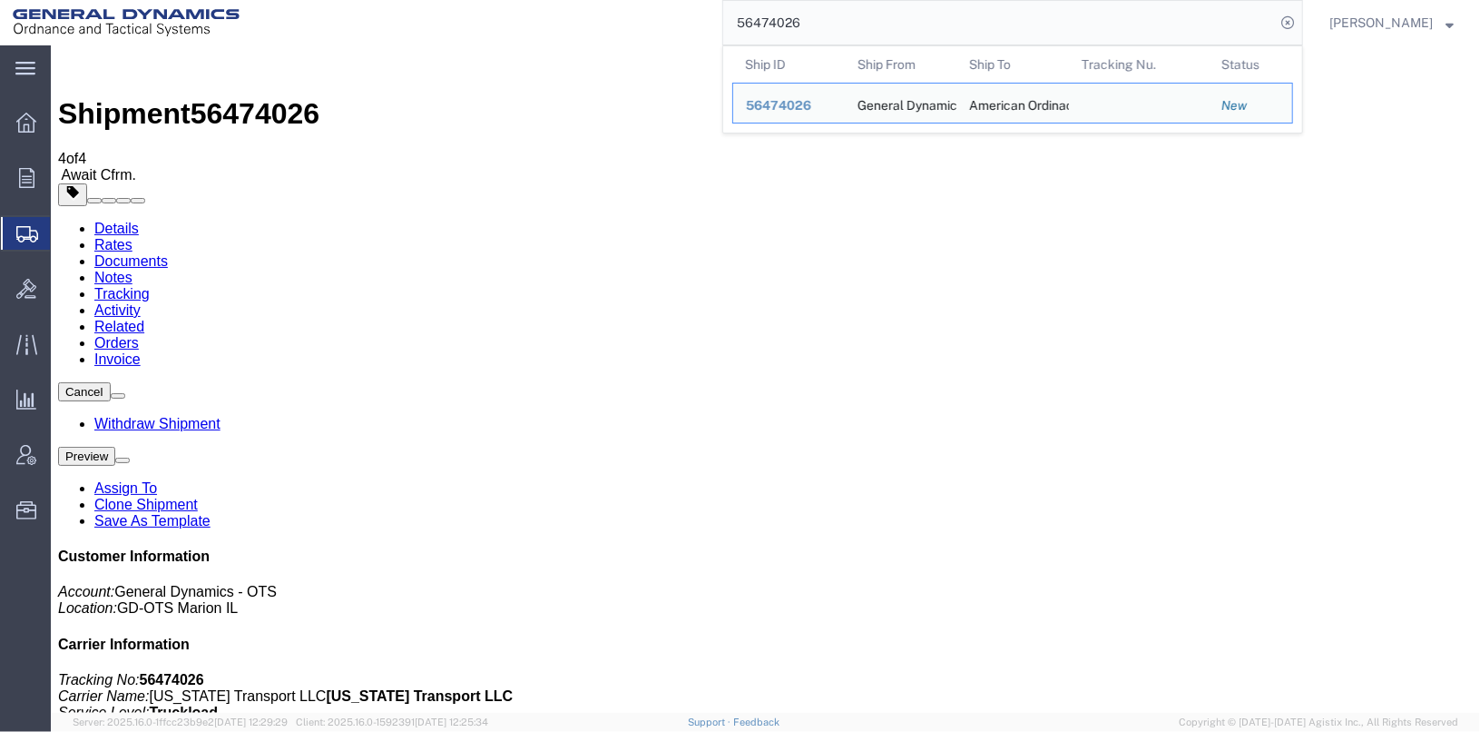
drag, startPoint x: 854, startPoint y: 33, endPoint x: 741, endPoint y: 12, distance: 114.5
click at [741, 12] on div "56474026 Ship ID Ship From Ship To Tracking Nu. Status Ship ID 56474026 Ship Fr…" at bounding box center [777, 22] width 1051 height 45
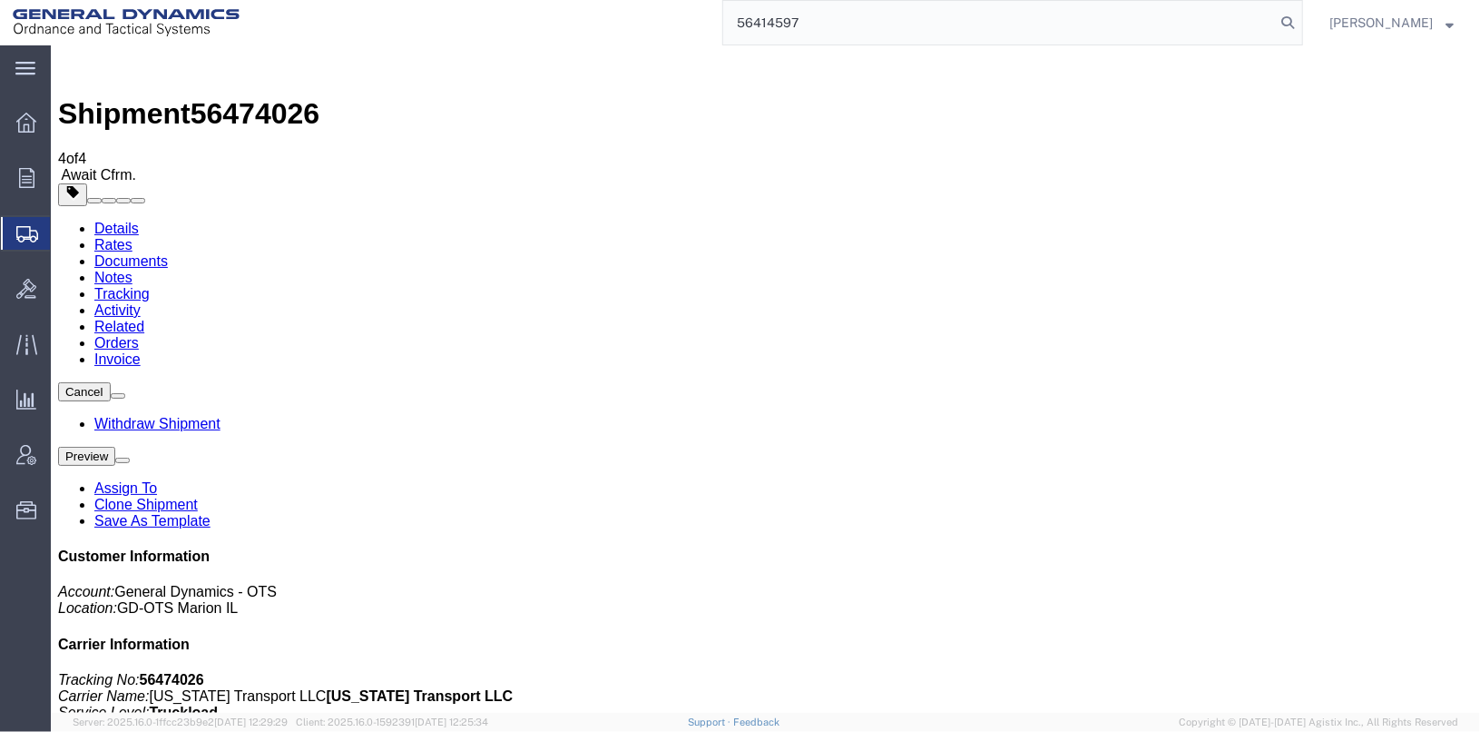
type input "56414597"
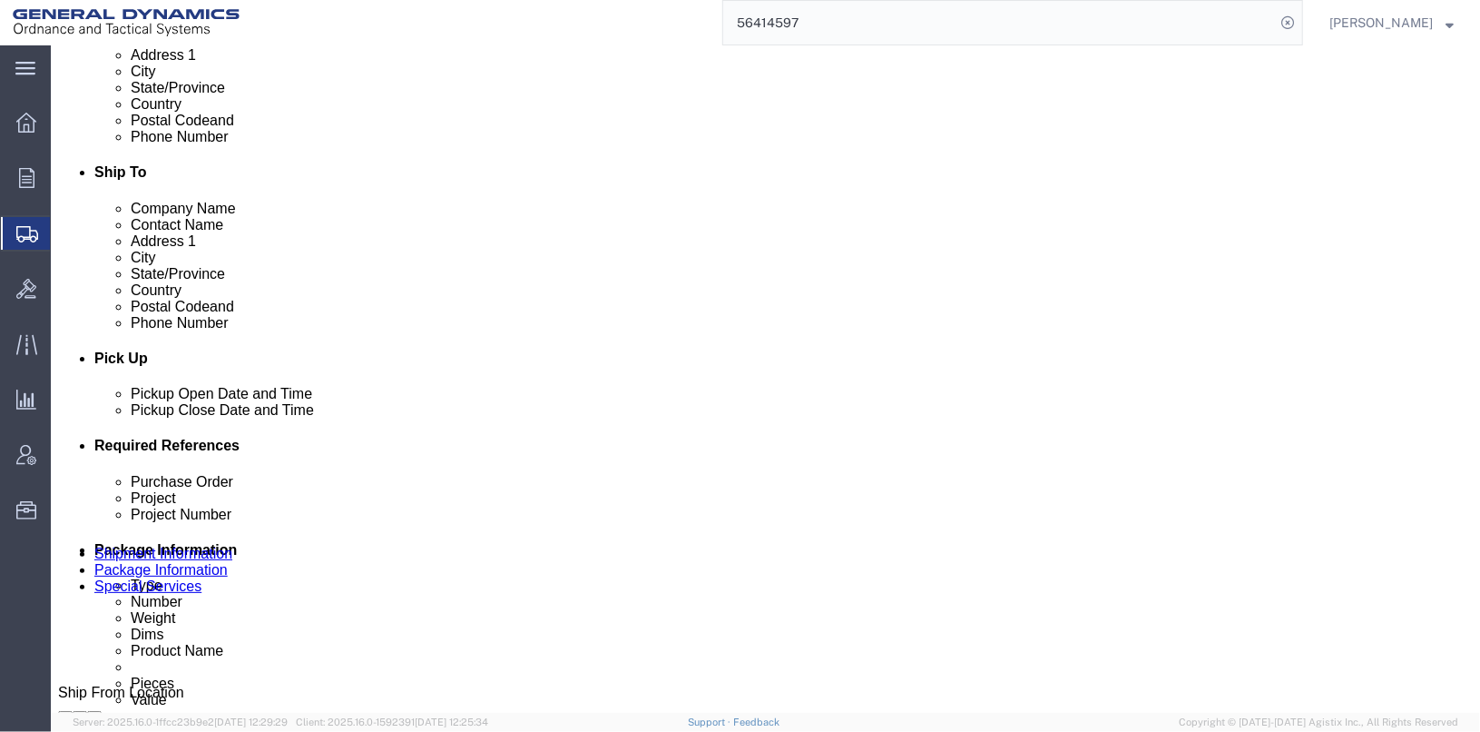
scroll to position [635, 0]
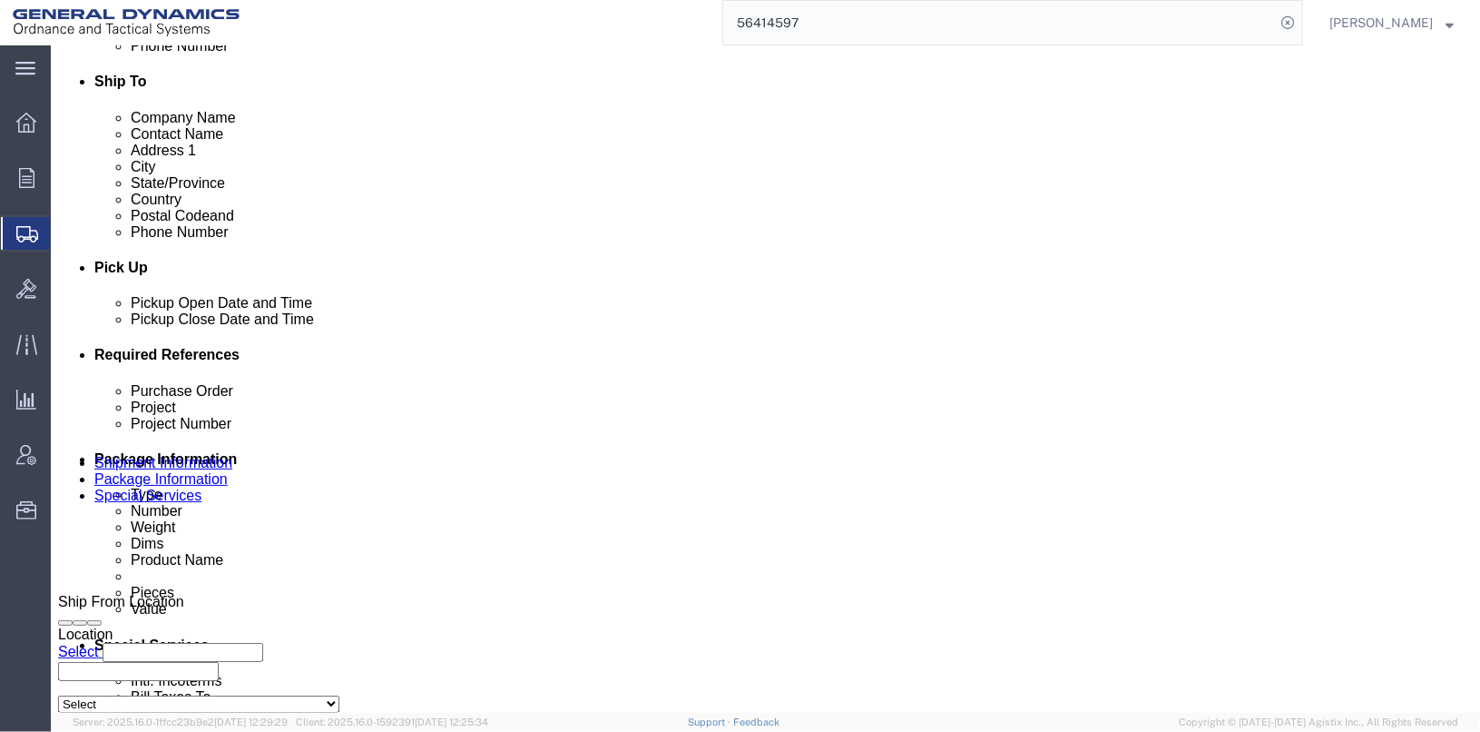
click div "[DATE] 2:00 PM"
click button "Apply"
click div "[DATE] 6:41 AM"
type input "8:41 AM"
click button "Apply"
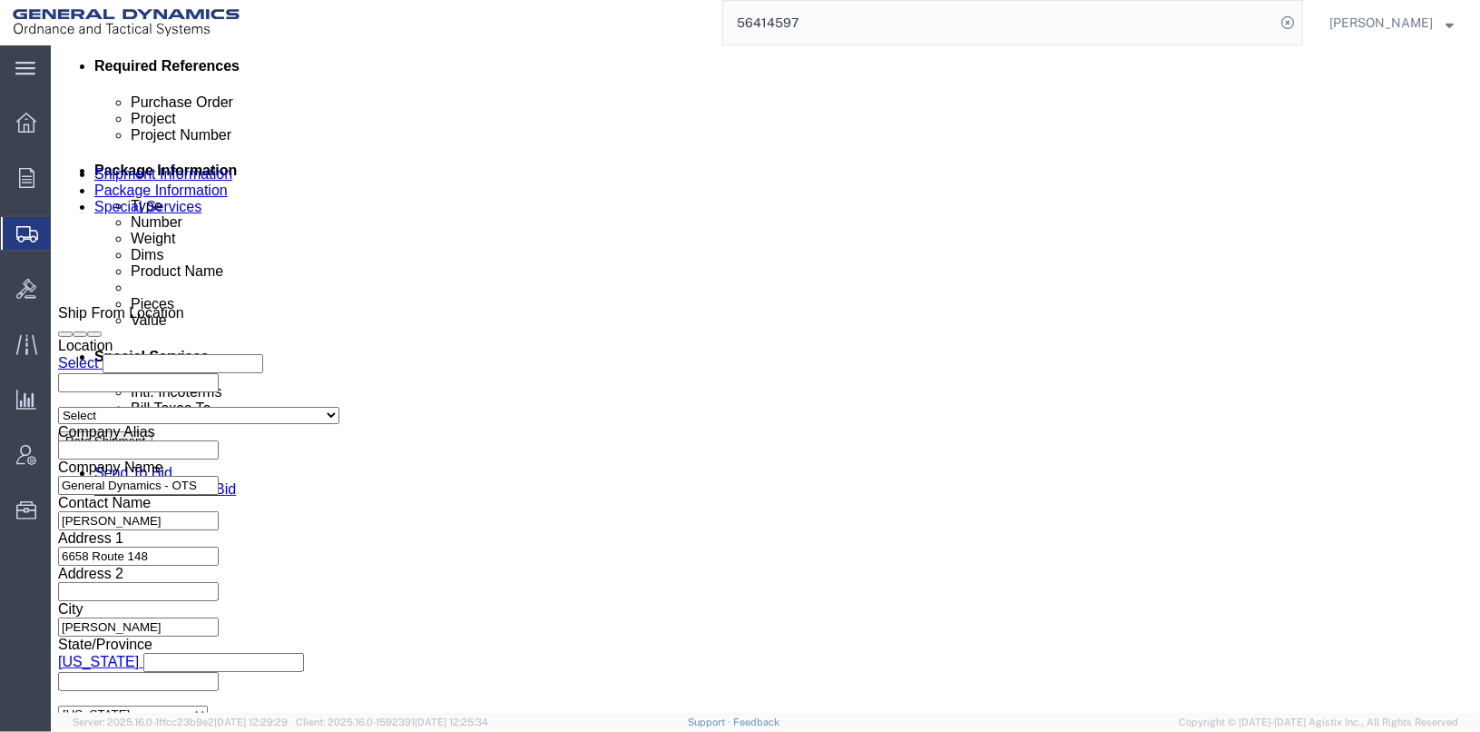
scroll to position [937, 0]
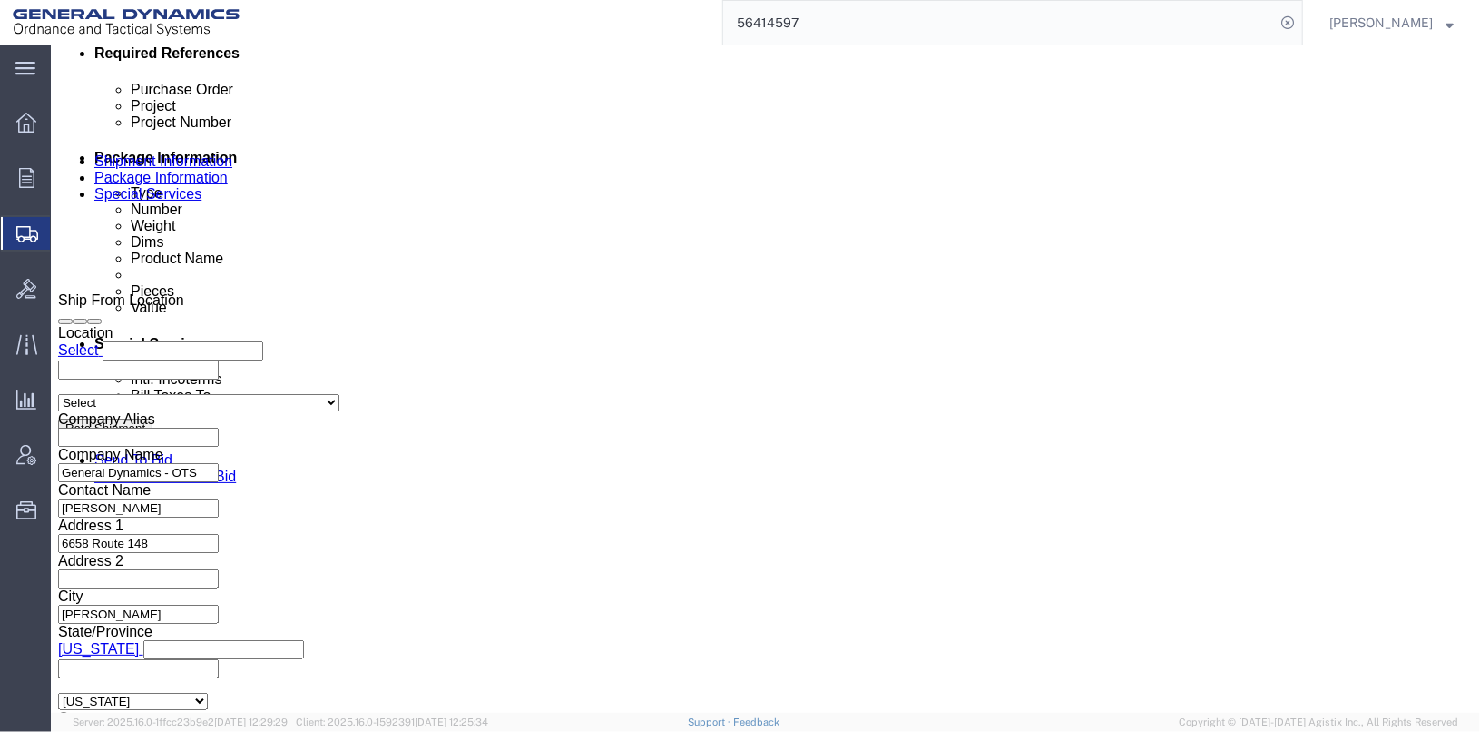
click button "Continue"
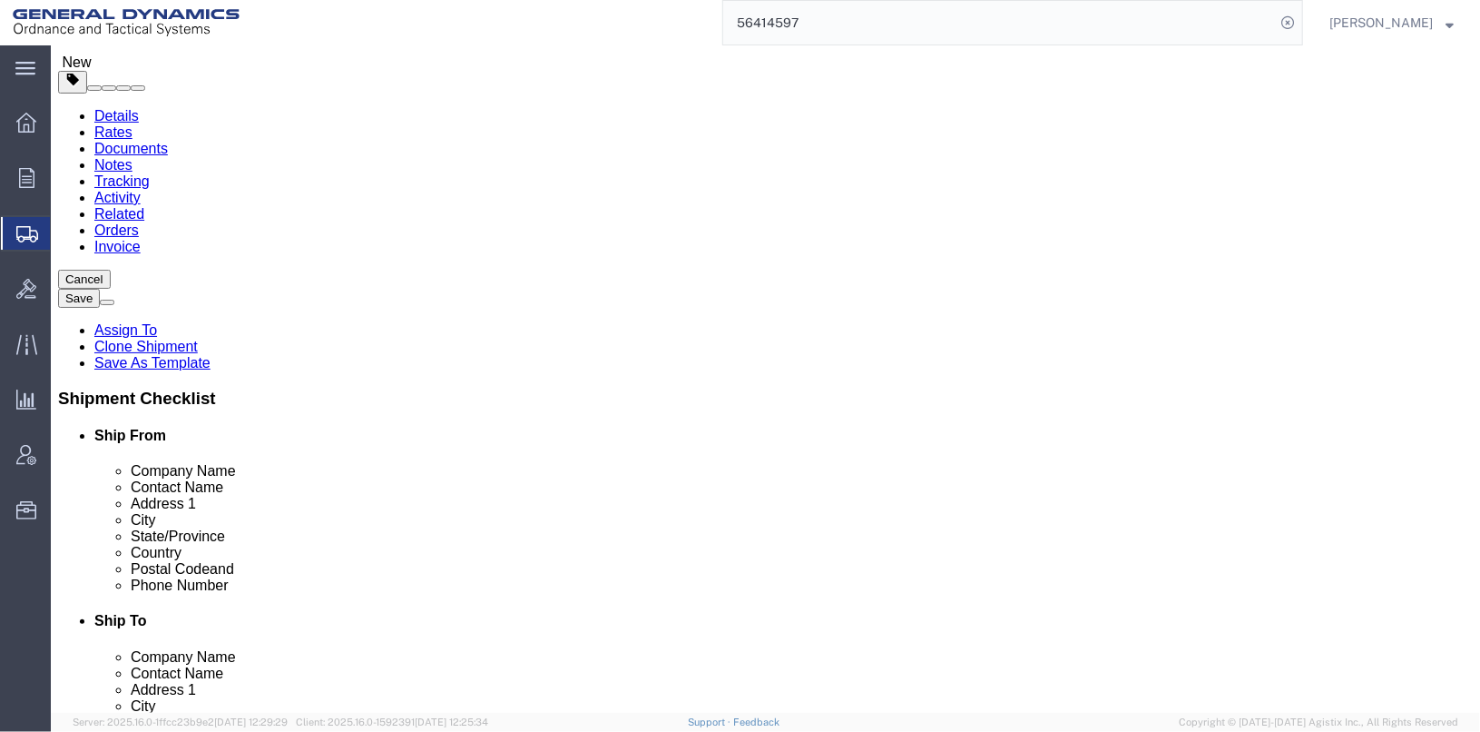
scroll to position [90, 0]
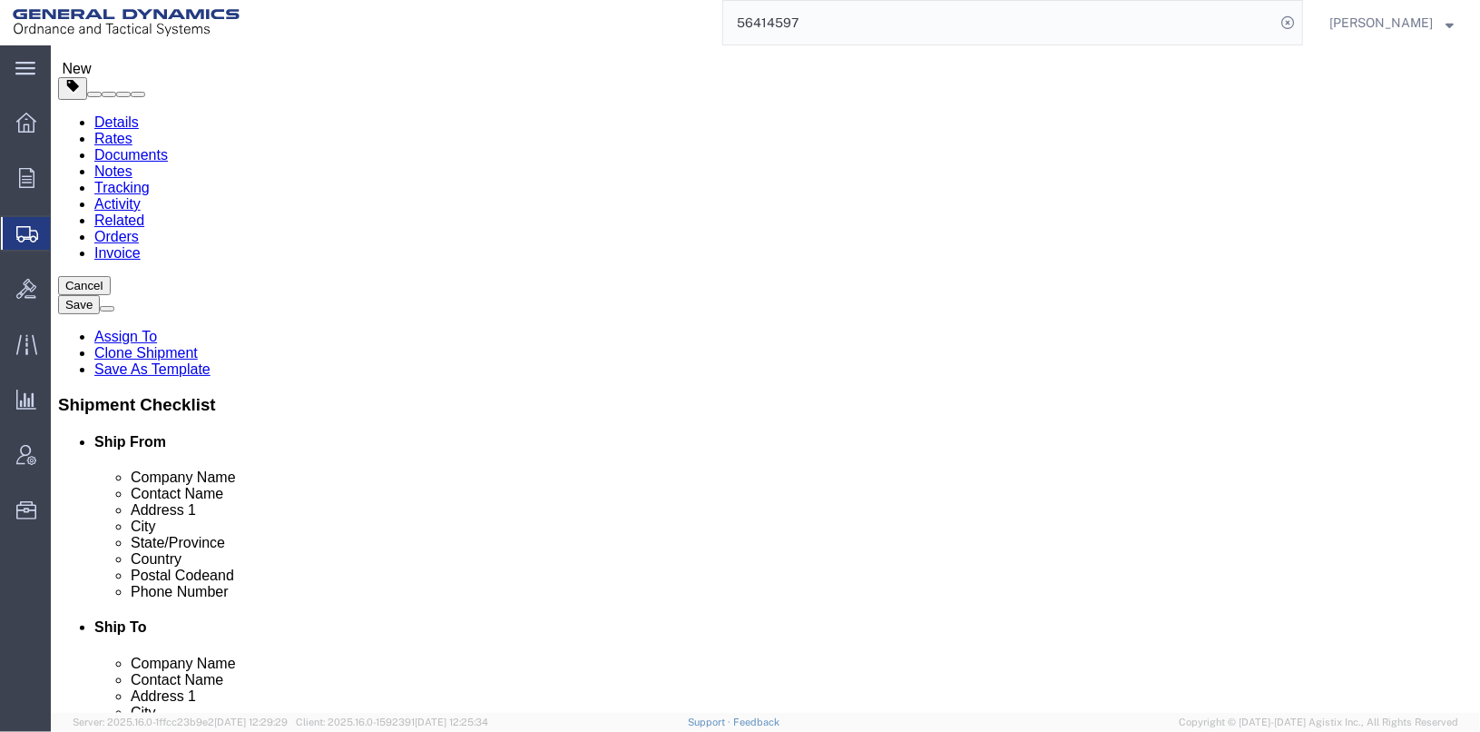
click div "Pieces: 0.00 Each Total value: 120.00 USD HAZMAT"
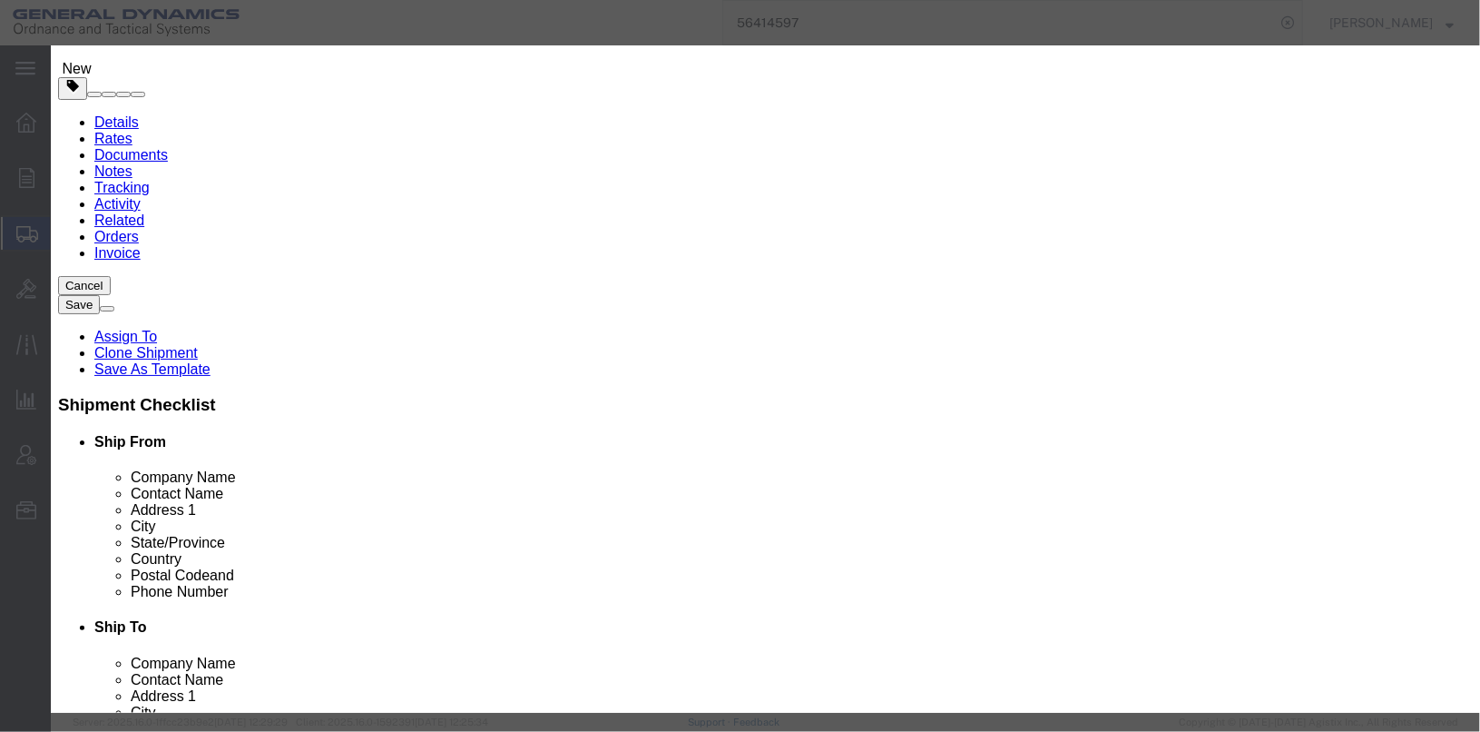
drag, startPoint x: 446, startPoint y: 175, endPoint x: 369, endPoint y: 164, distance: 77.0
click div "Pieces 0.00 Select Bag Barrels 100Board Feet Bottle Box Blister Pack Carats Can…"
type input "200"
click label "Pieces"
drag, startPoint x: 451, startPoint y: 208, endPoint x: 359, endPoint y: 201, distance: 91.9
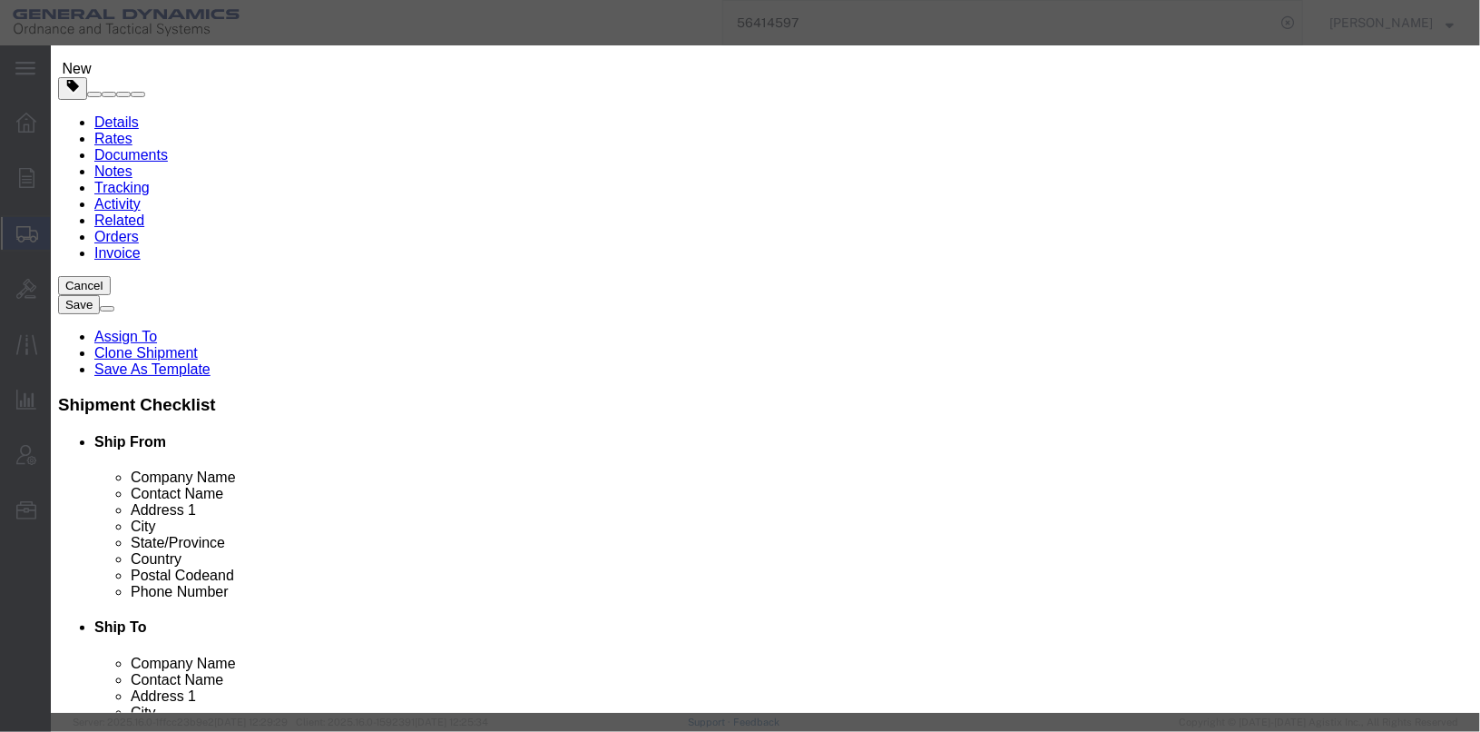
click div "Total Value 24000 Select ADP AED AFN ALL AMD AOA ARS ATS AUD AWG AZN BAM BBD BD…"
type input "1000"
click div "Commodity library Product Name M220 81MM PROP CHARGES Pieces 200 Select Bag Bar…"
click textarea "M220 81MM PROP CHARGES LOT#OLM NSN 1315-01-329-2575 1 BOX @"
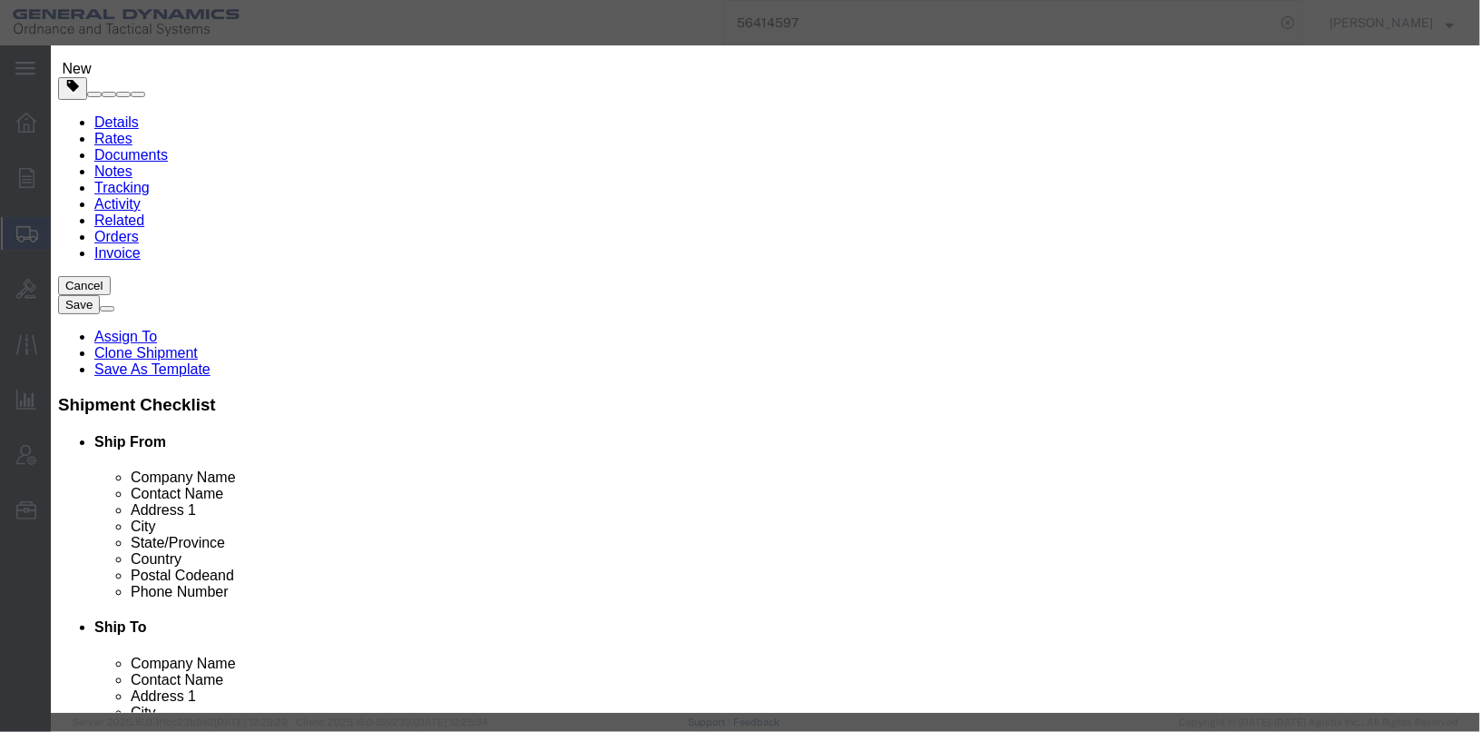
click textarea "M220 81MM PROP CHARGES LOT#OLM NSN 1315-01-329-2575 1 BOX @"
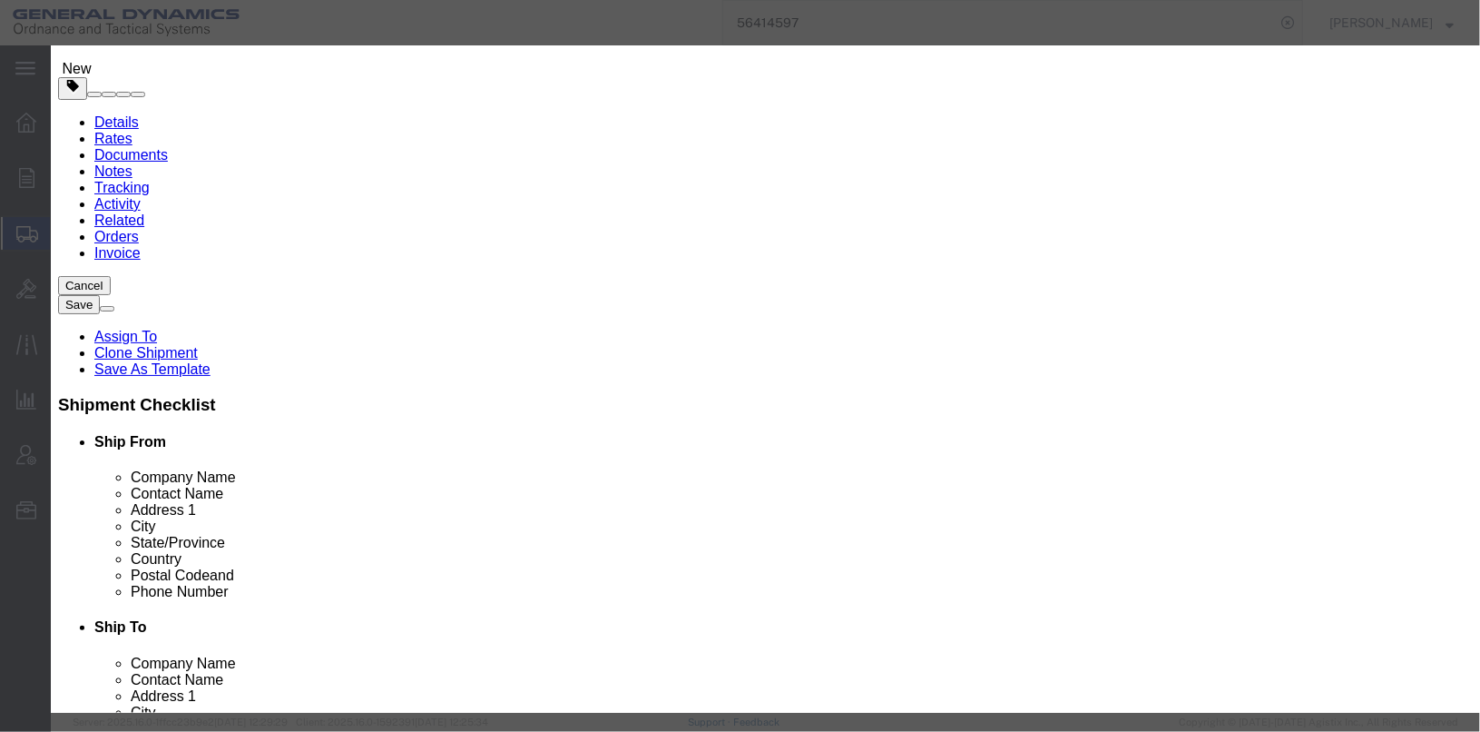
type textarea "M220 81MM PROP CHARGES LOT# OLM25f703-001 NSN 1315-01-329-2575 1 BOX @ 200"
click input "text"
type input "1"
click input "text"
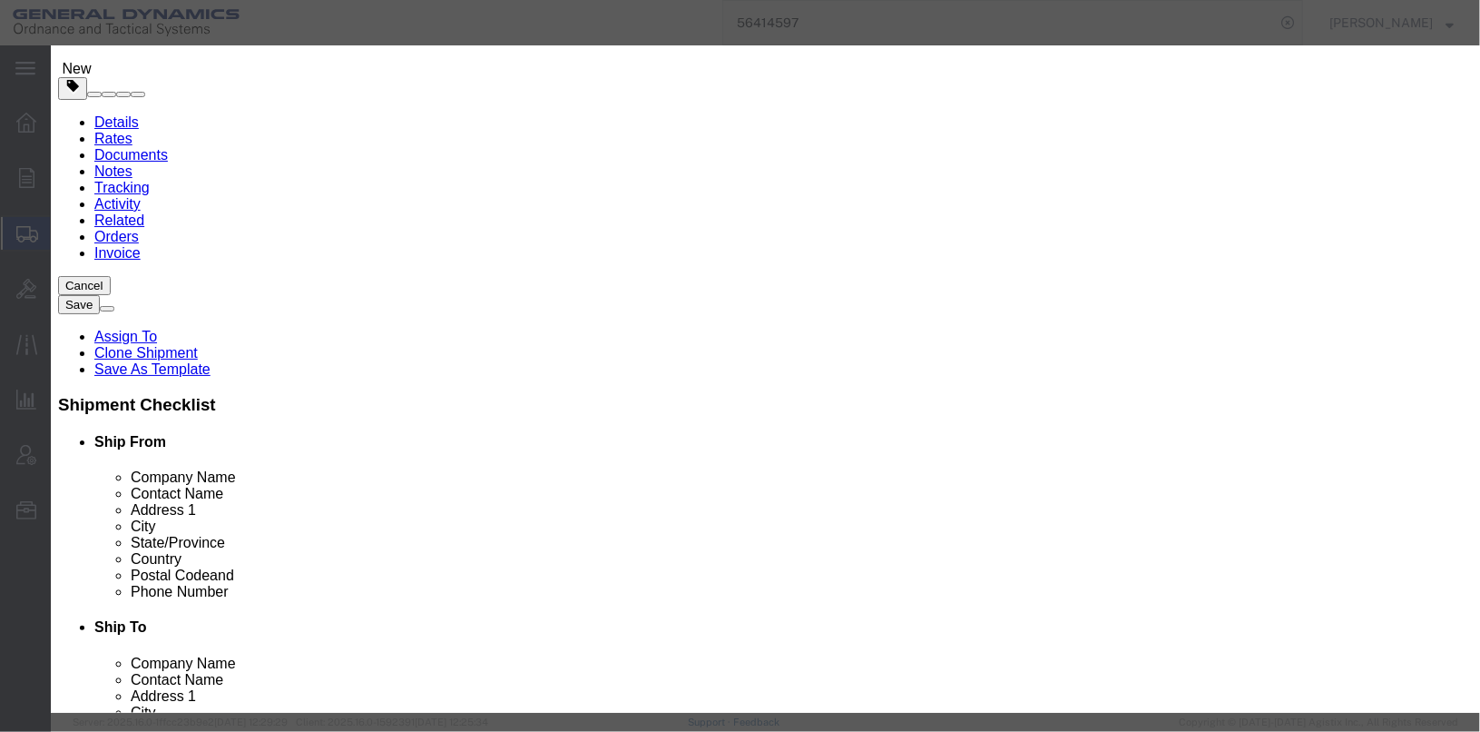
type input "17.342"
drag, startPoint x: 702, startPoint y: 350, endPoint x: 712, endPoint y: 347, distance: 10.6
click div
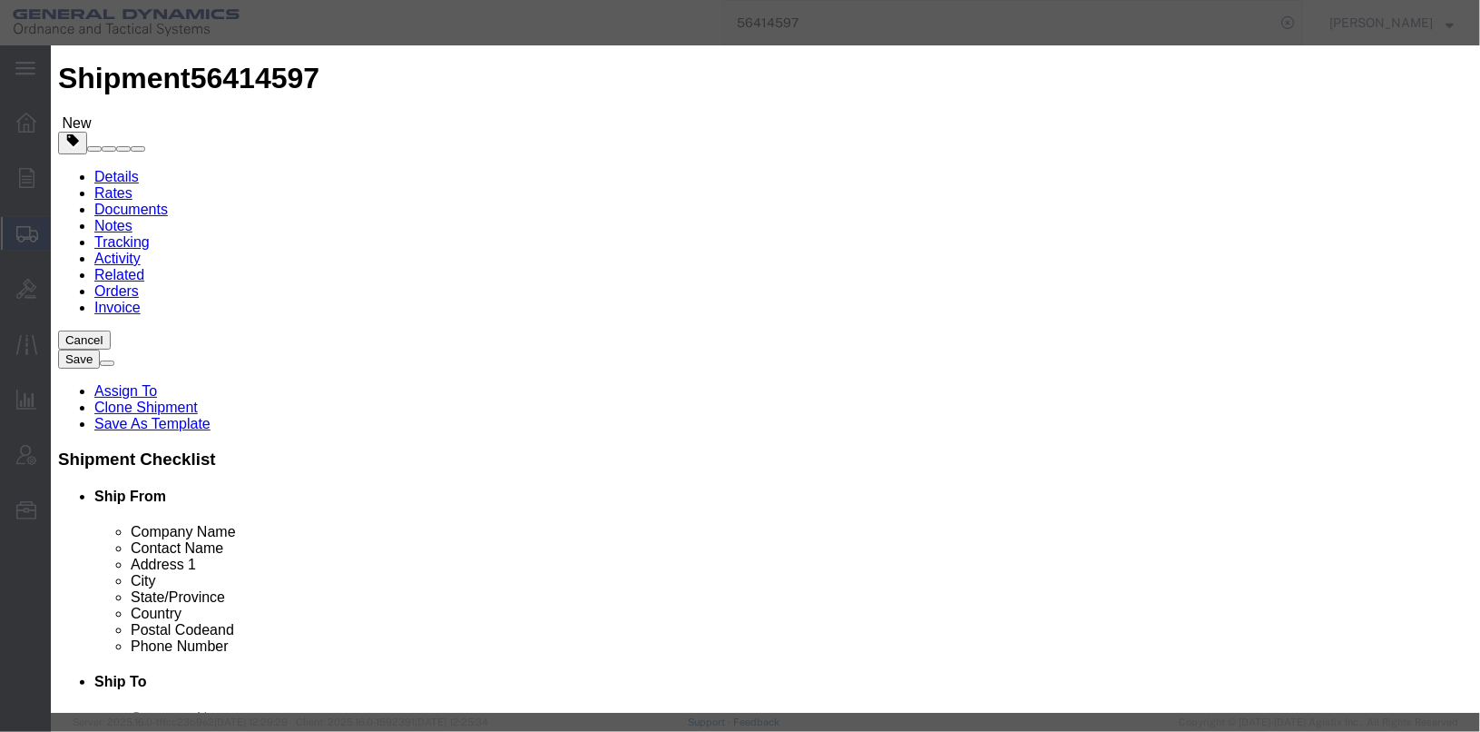
scroll to position [0, 0]
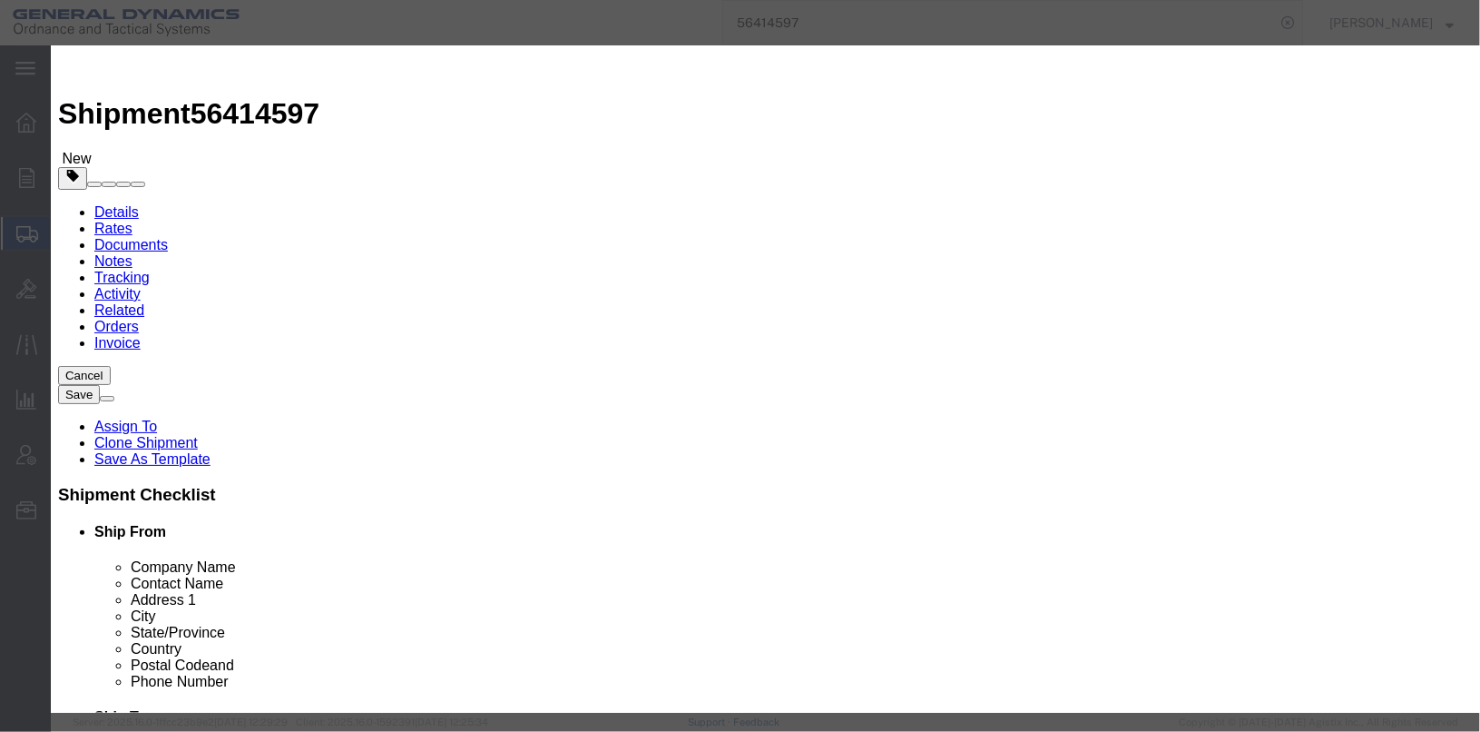
click button "Save & Close"
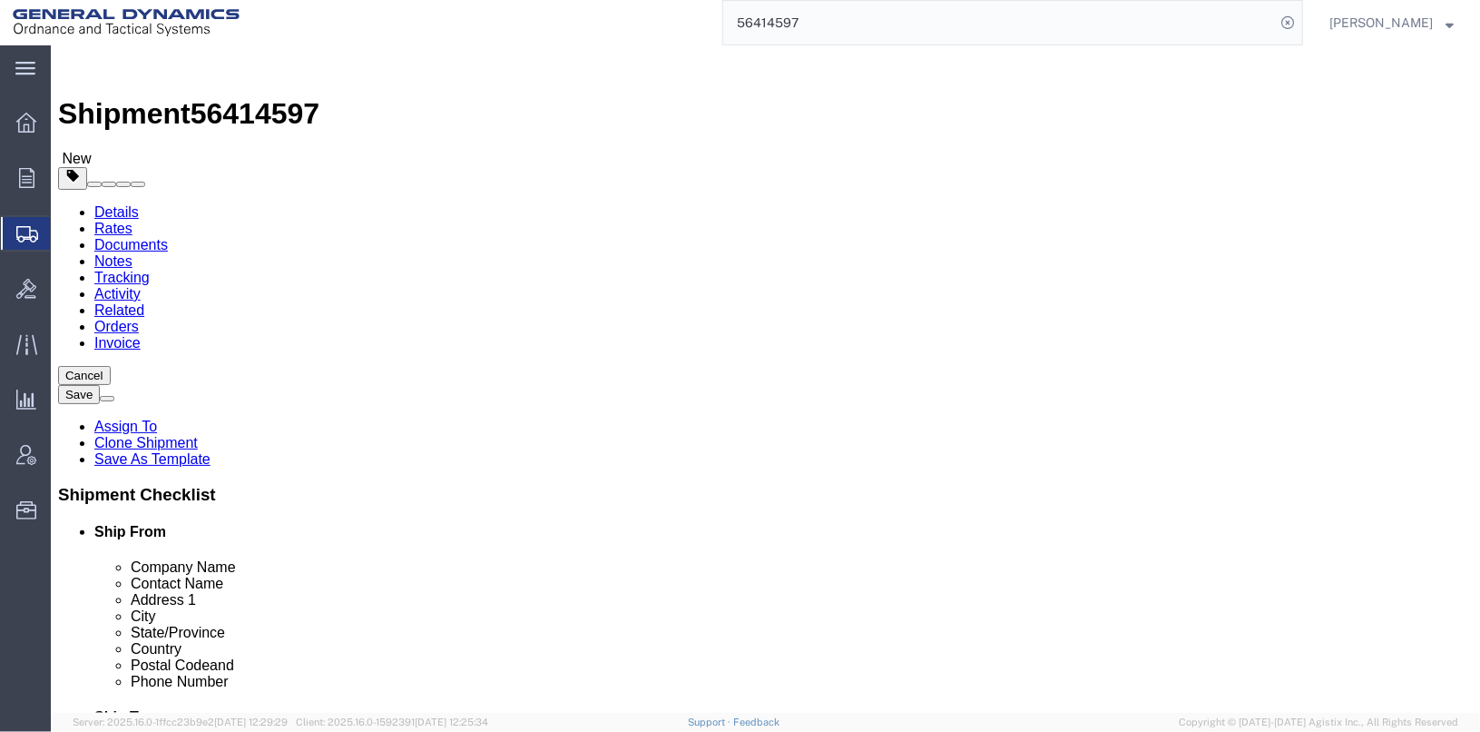
drag, startPoint x: 231, startPoint y: 483, endPoint x: 174, endPoint y: 487, distance: 57.4
click div "Weight 0.00 Select kgs lbs Ship. t°"
type input "60"
click div "1 x Skid(s) Package Type Select Bale(s) Basket(s) Bolt(s) Bottle(s) Buckets Bul…"
drag, startPoint x: 245, startPoint y: 273, endPoint x: 552, endPoint y: 342, distance: 314.4
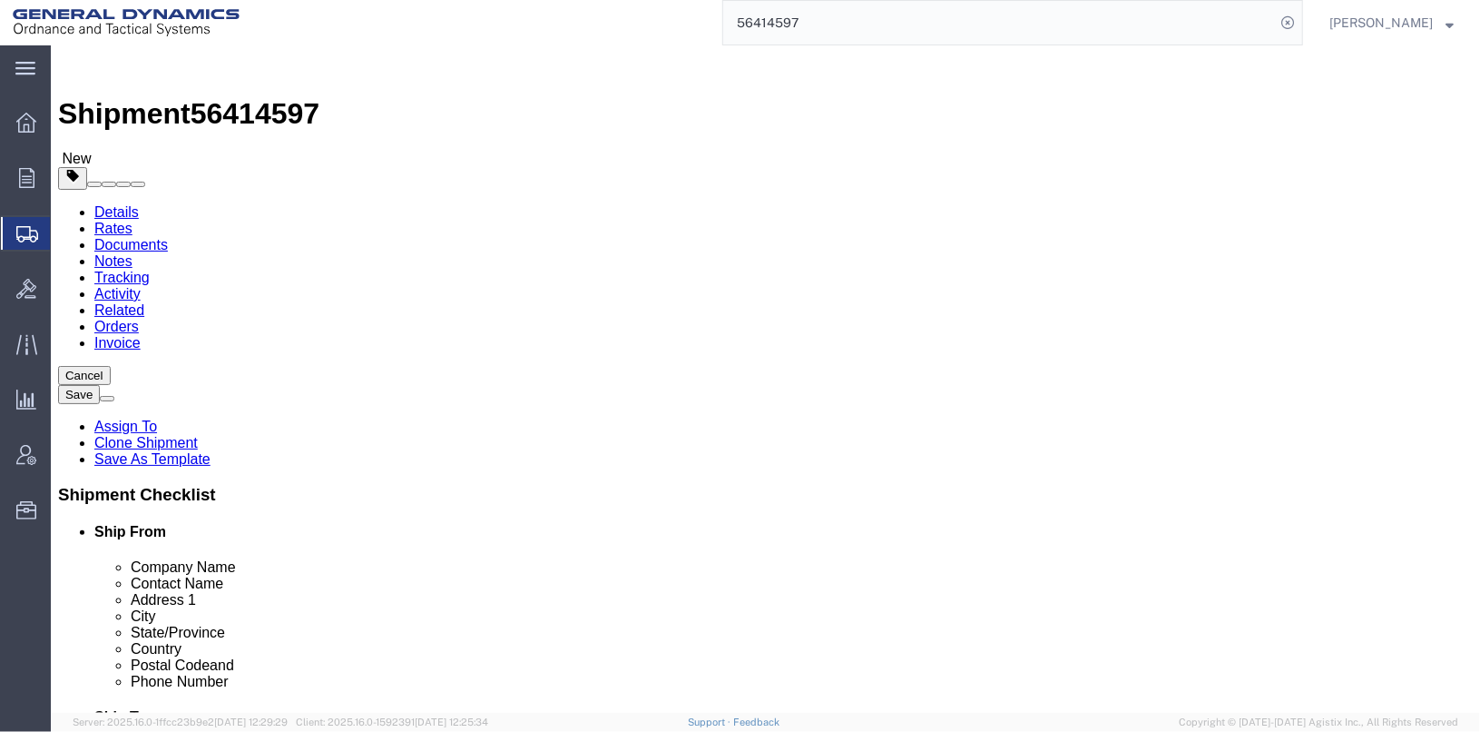
click div "1 x Skid(s) Package Type Select Bale(s) Basket(s) Bolt(s) Bottle(s) Buckets Bul…"
click p "Total shipment is made up of 3 packages containing 250 pieces weighing 3,392.00…"
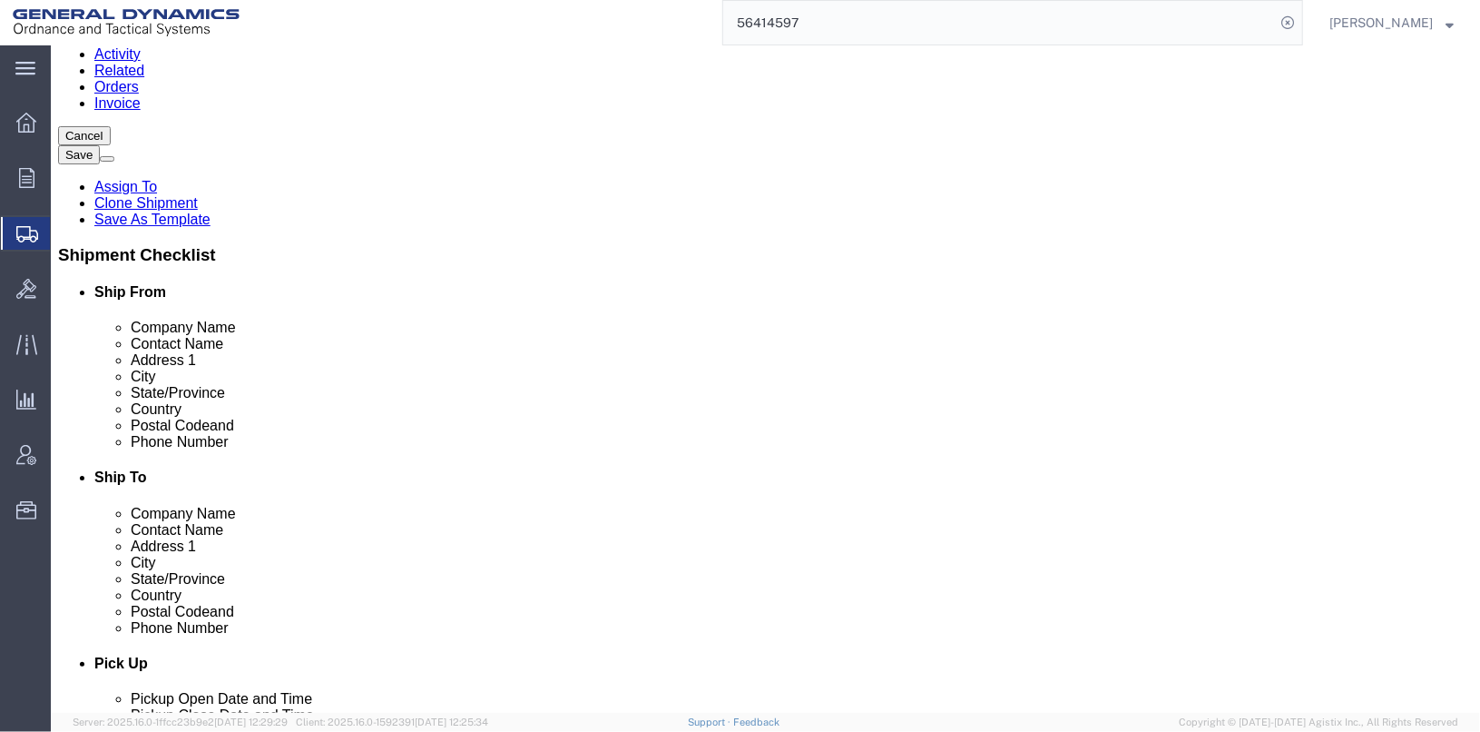
scroll to position [272, 0]
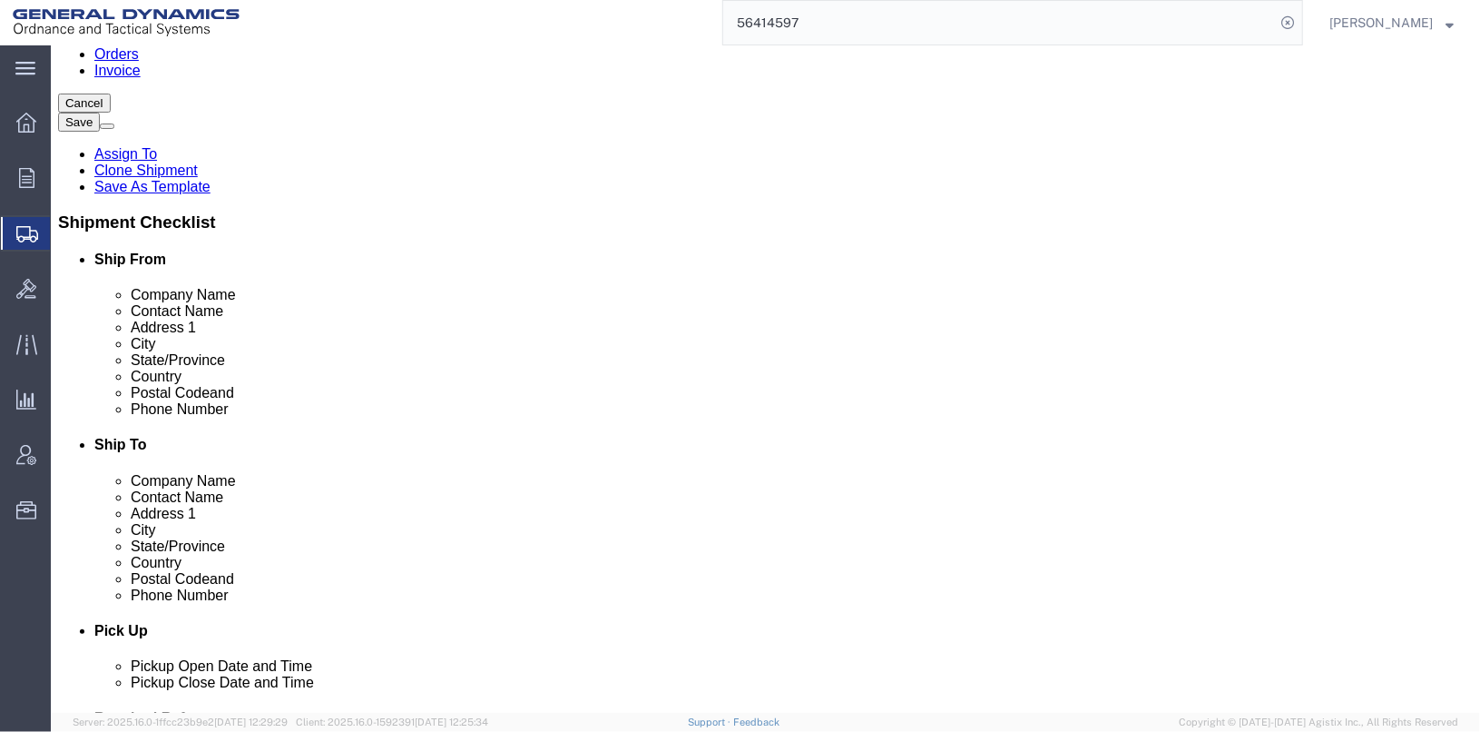
click div "Previous Continue"
click button "Continue"
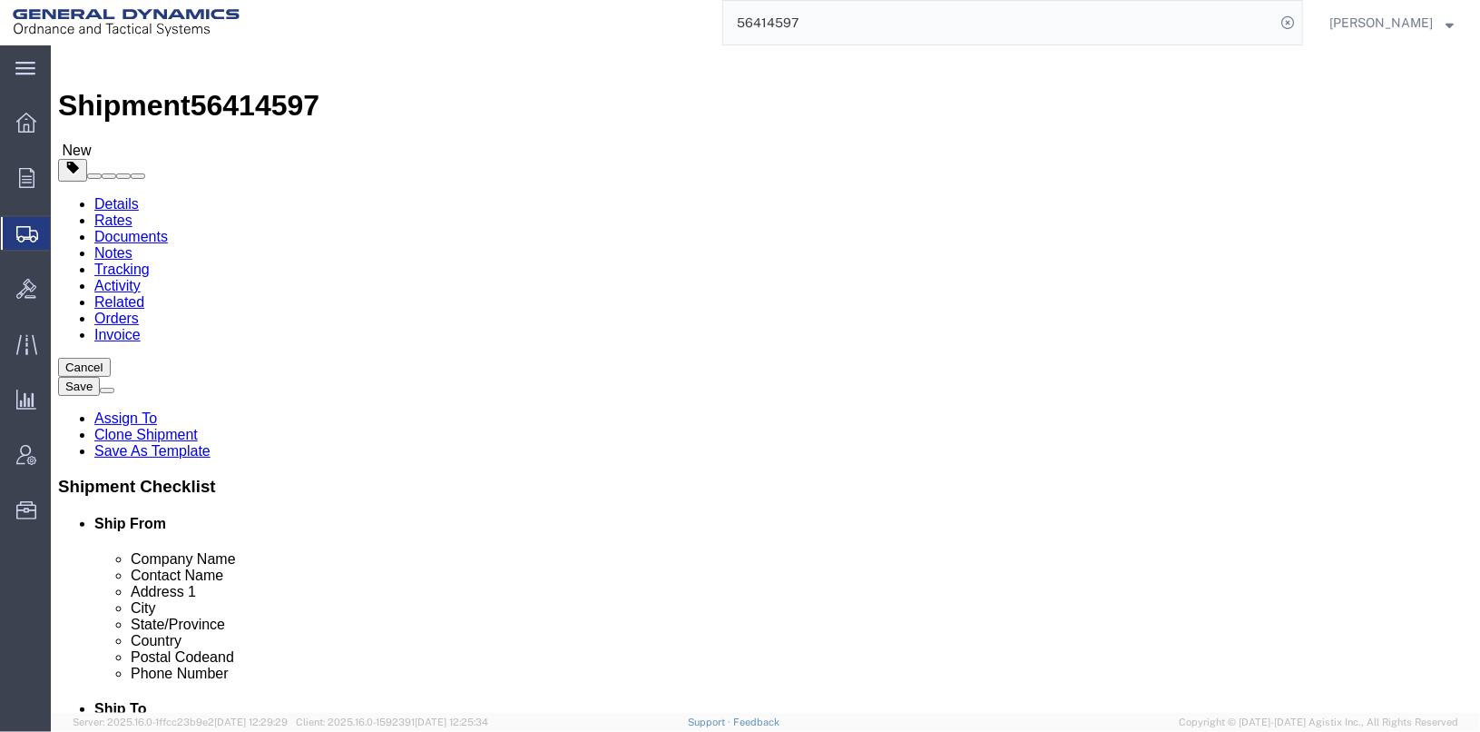
scroll to position [0, 0]
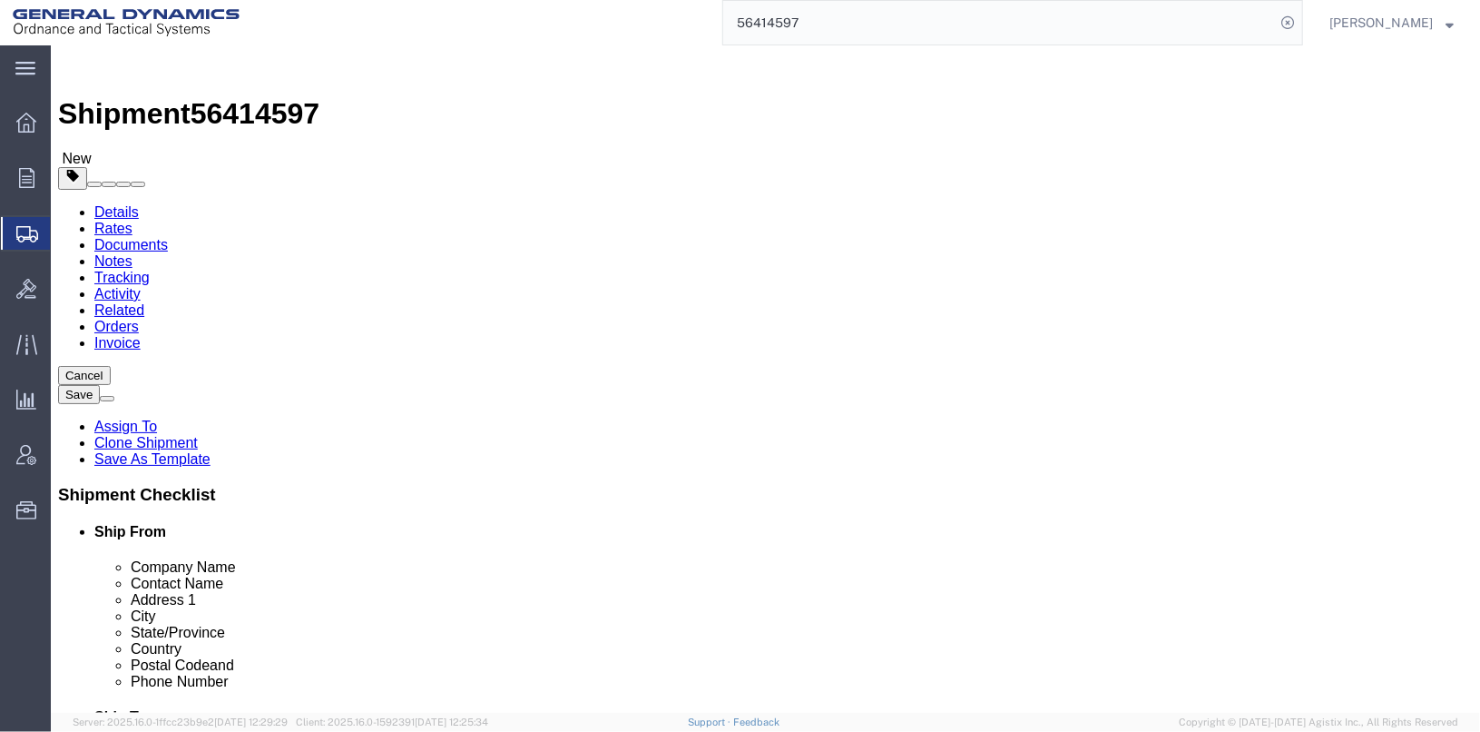
click button "Save"
click h2 "Special services"
click span "Dual Driver Protective Service (DDP), Satellite Motor Surveillance Service (SNS…"
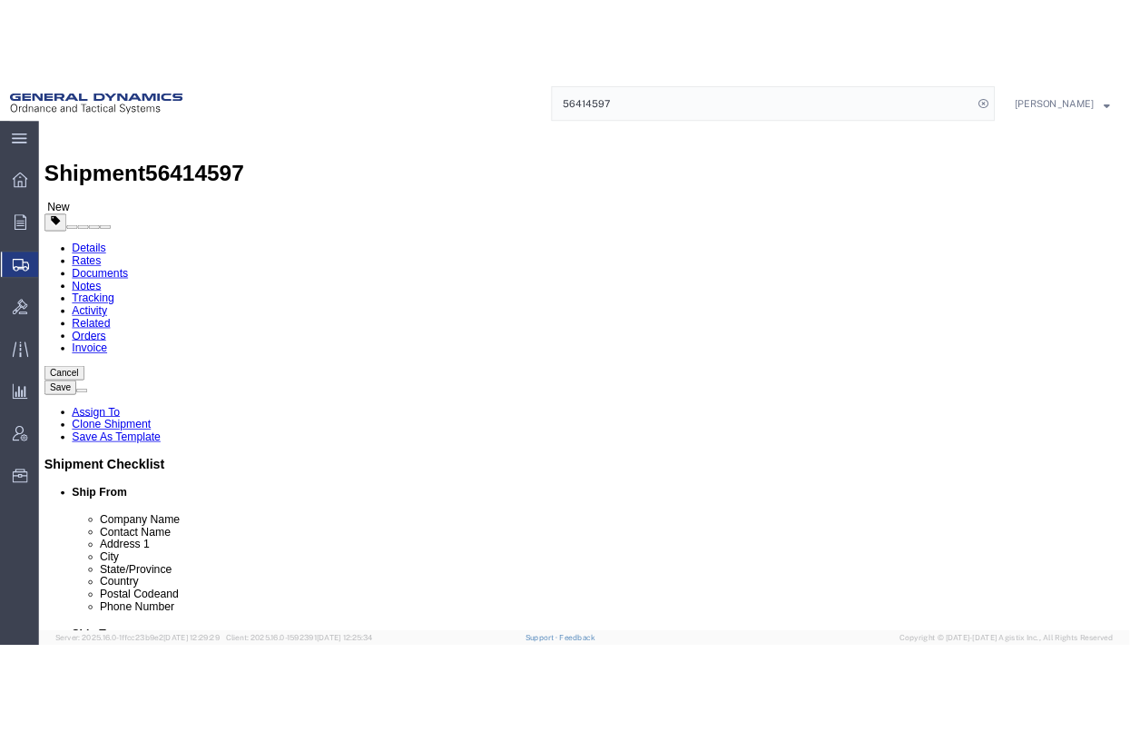
scroll to position [510, 0]
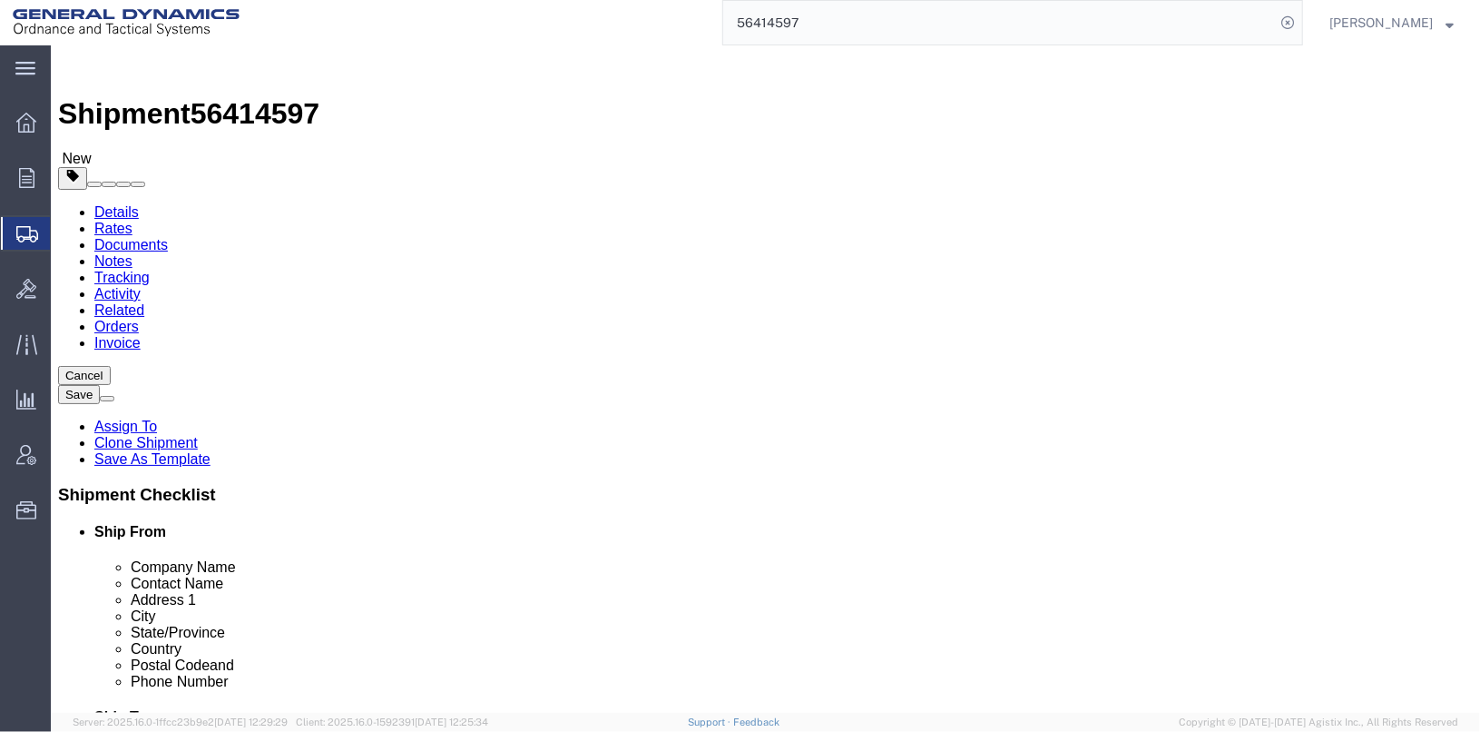
click div "Please fix the following errors Ship From Location Location Select Select My Pr…"
click button "Save"
click div
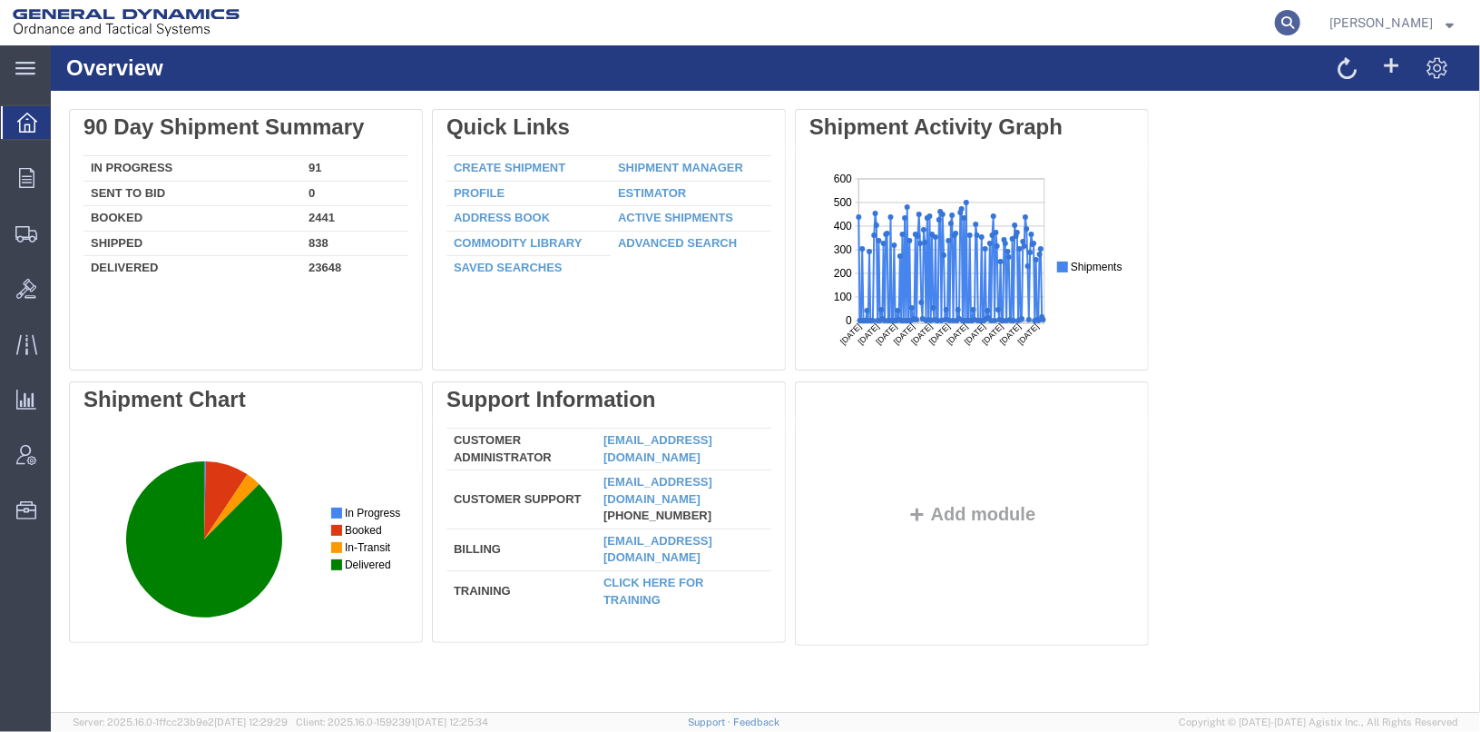
click at [1301, 25] on icon at bounding box center [1287, 22] width 25 height 25
type input "56414597"
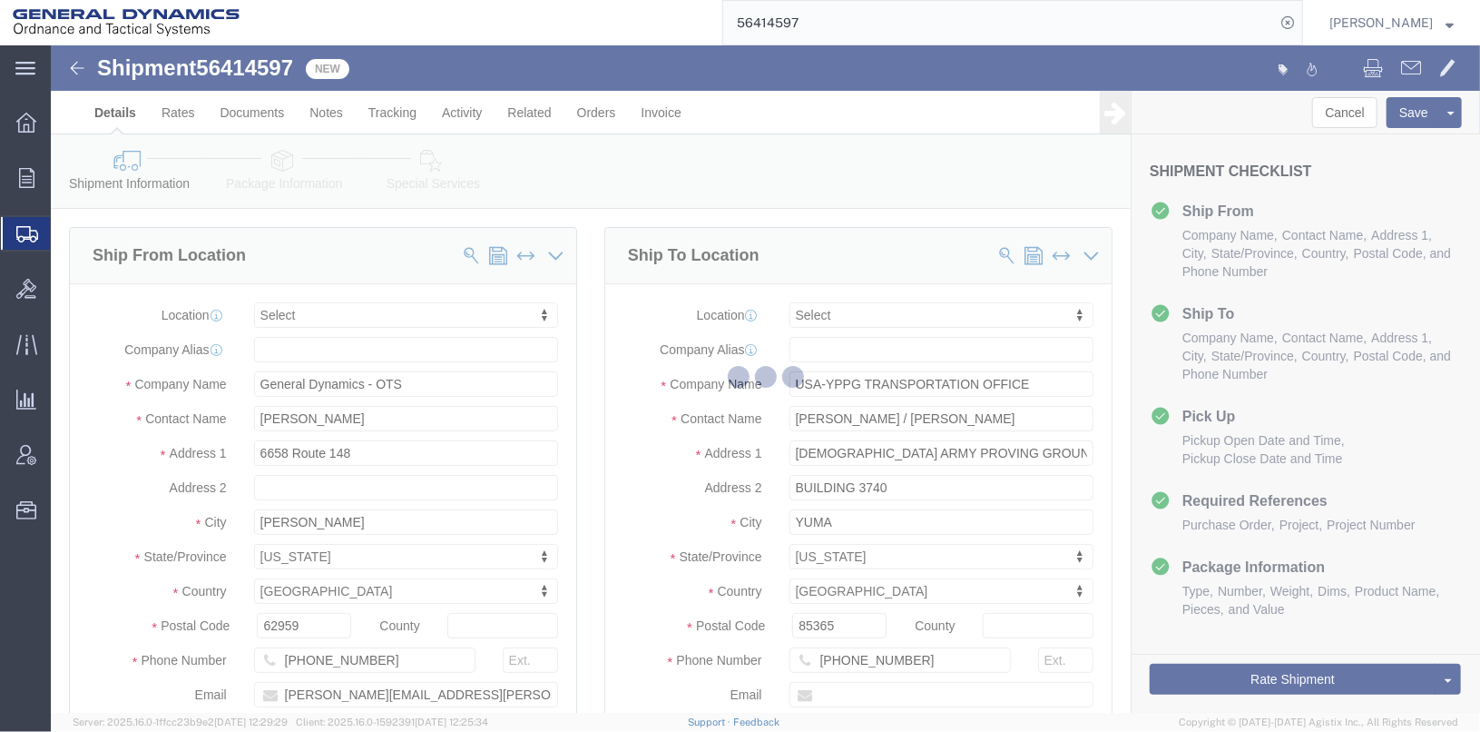
select select
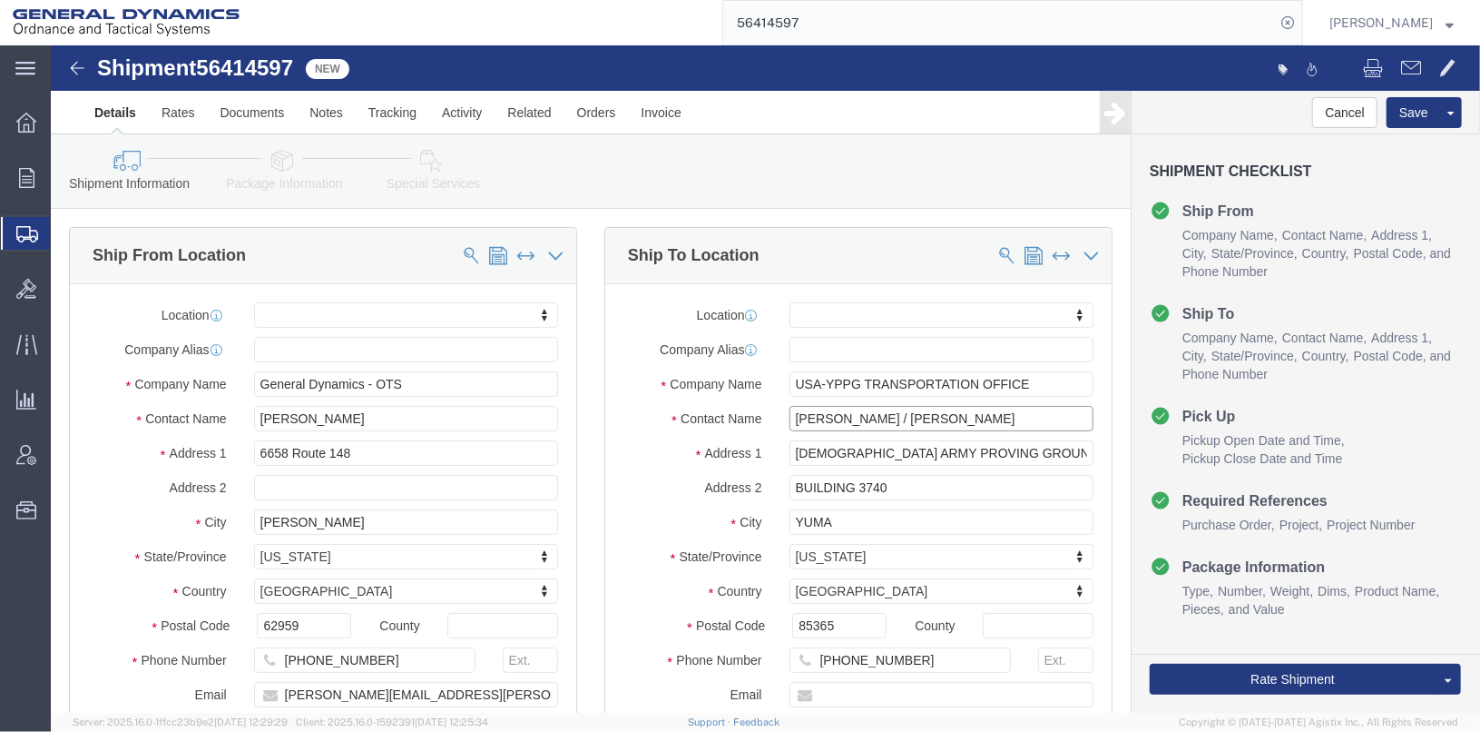
drag, startPoint x: 936, startPoint y: 371, endPoint x: 810, endPoint y: 368, distance: 126.2
click input "[PERSON_NAME] / [PERSON_NAME]"
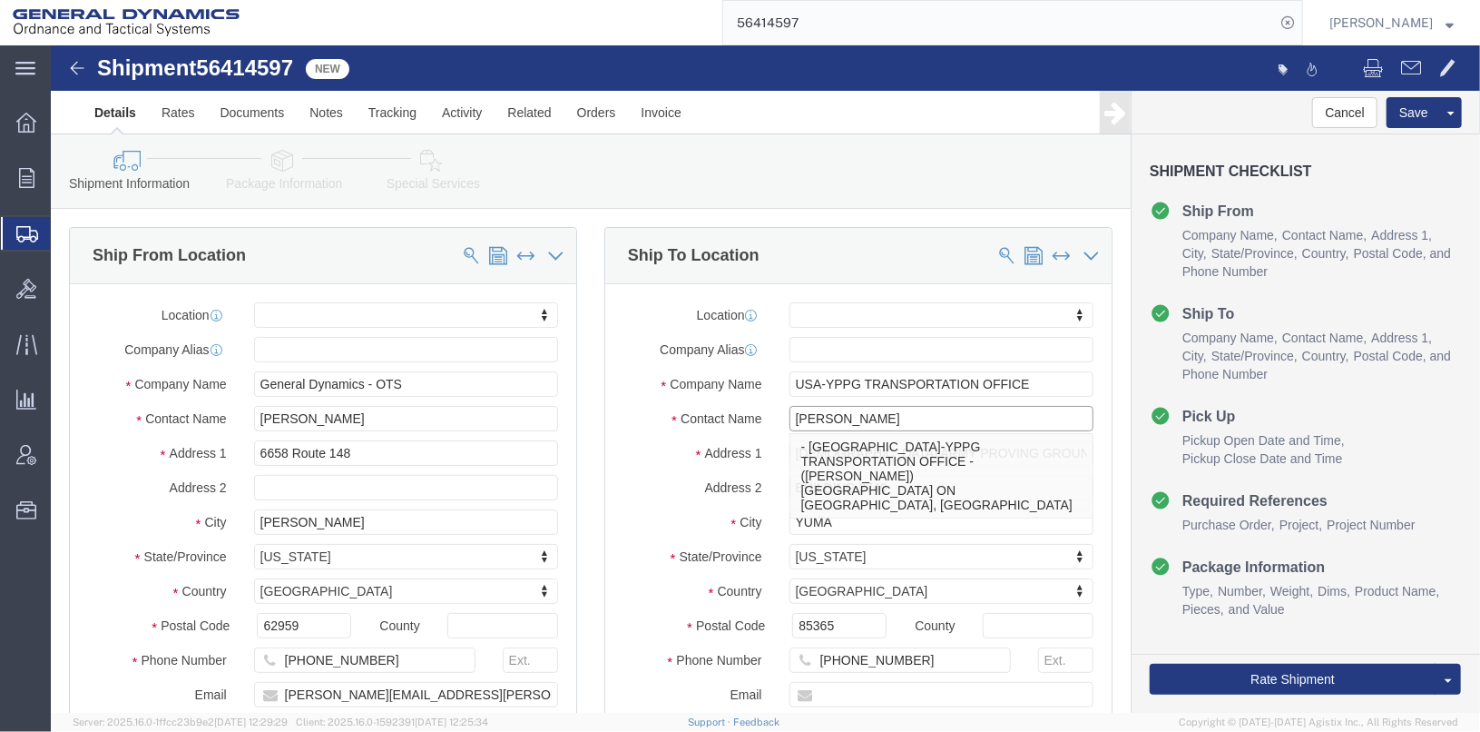
click input "Jorge Amaya"
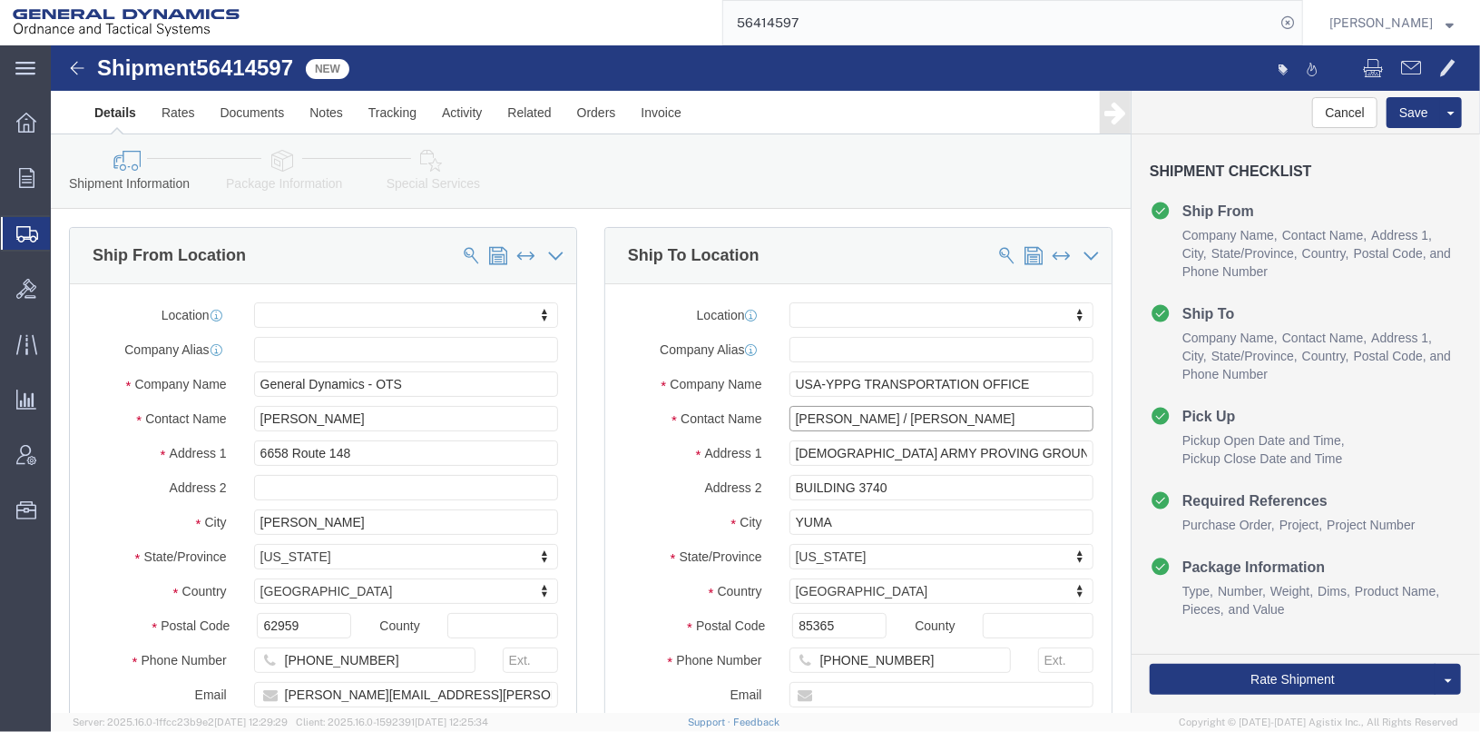
type input "Derek Ochoa / Jorge Amaya"
click input "BUILDING 3740"
click input "BUILDING 3740 POC jacob moore"
click input "BUILDING 3740 POC Jacob moore"
type input "BUILDING 3740 POC Jacob Moore"
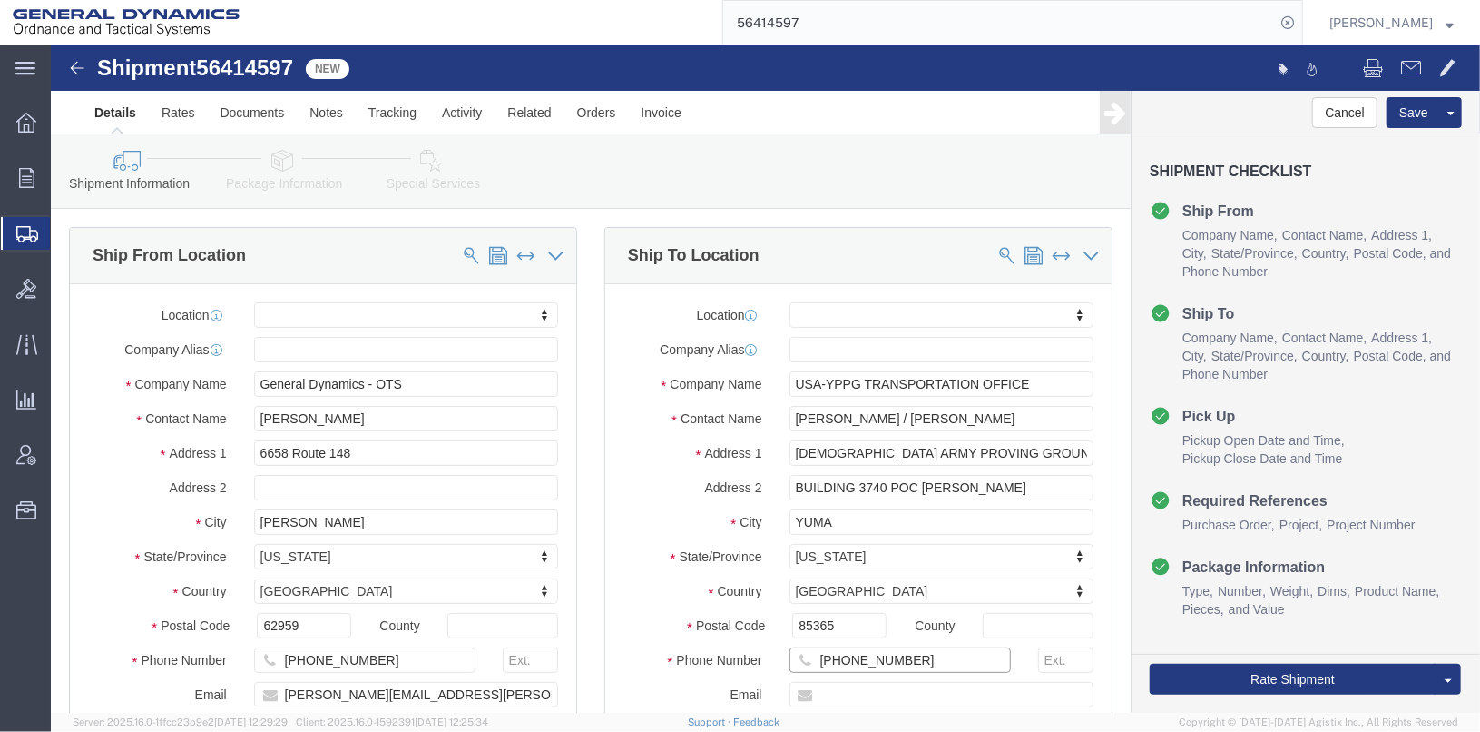
drag, startPoint x: 892, startPoint y: 610, endPoint x: 722, endPoint y: 612, distance: 170.6
click div "[PHONE_NUMBER]"
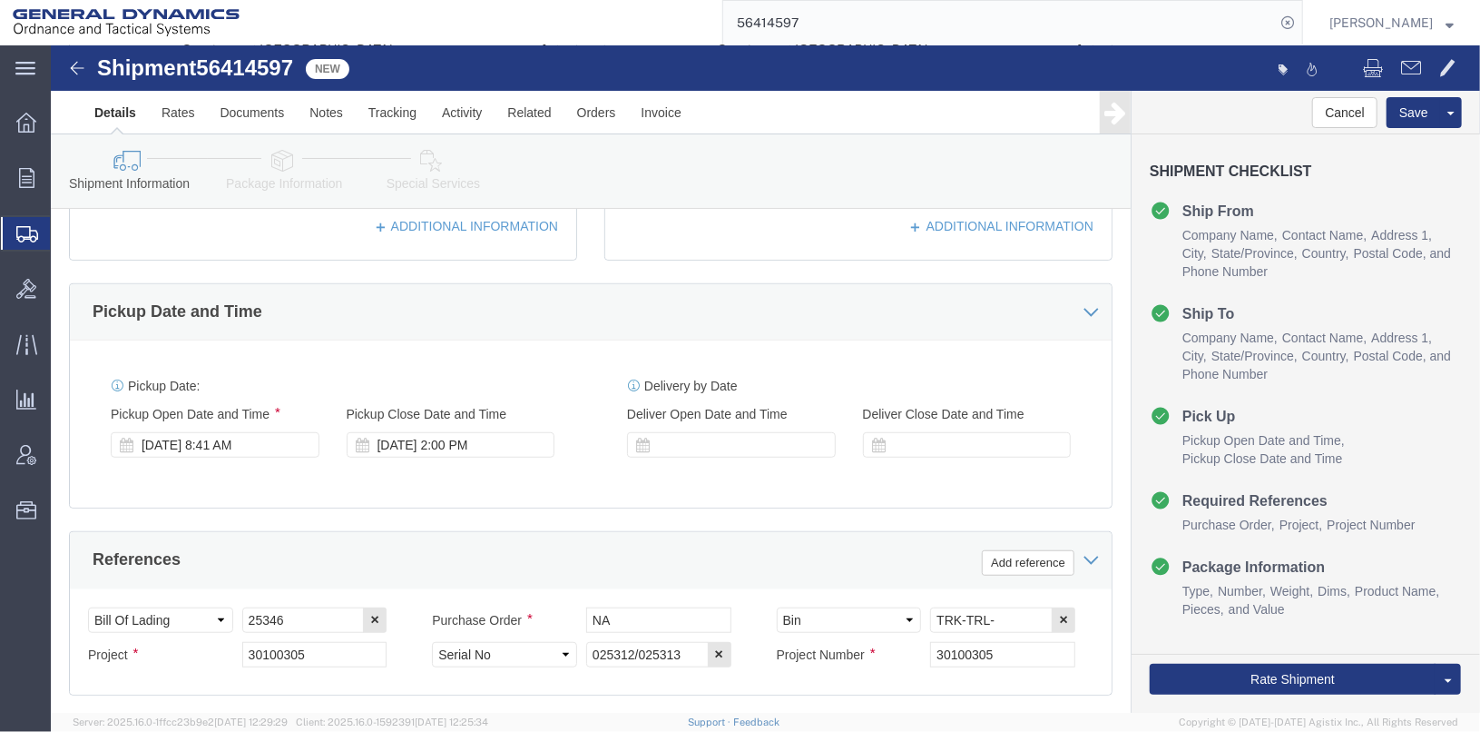
scroll to position [545, 0]
type input "928-328-7900"
click div "[DATE] 2:00 PM"
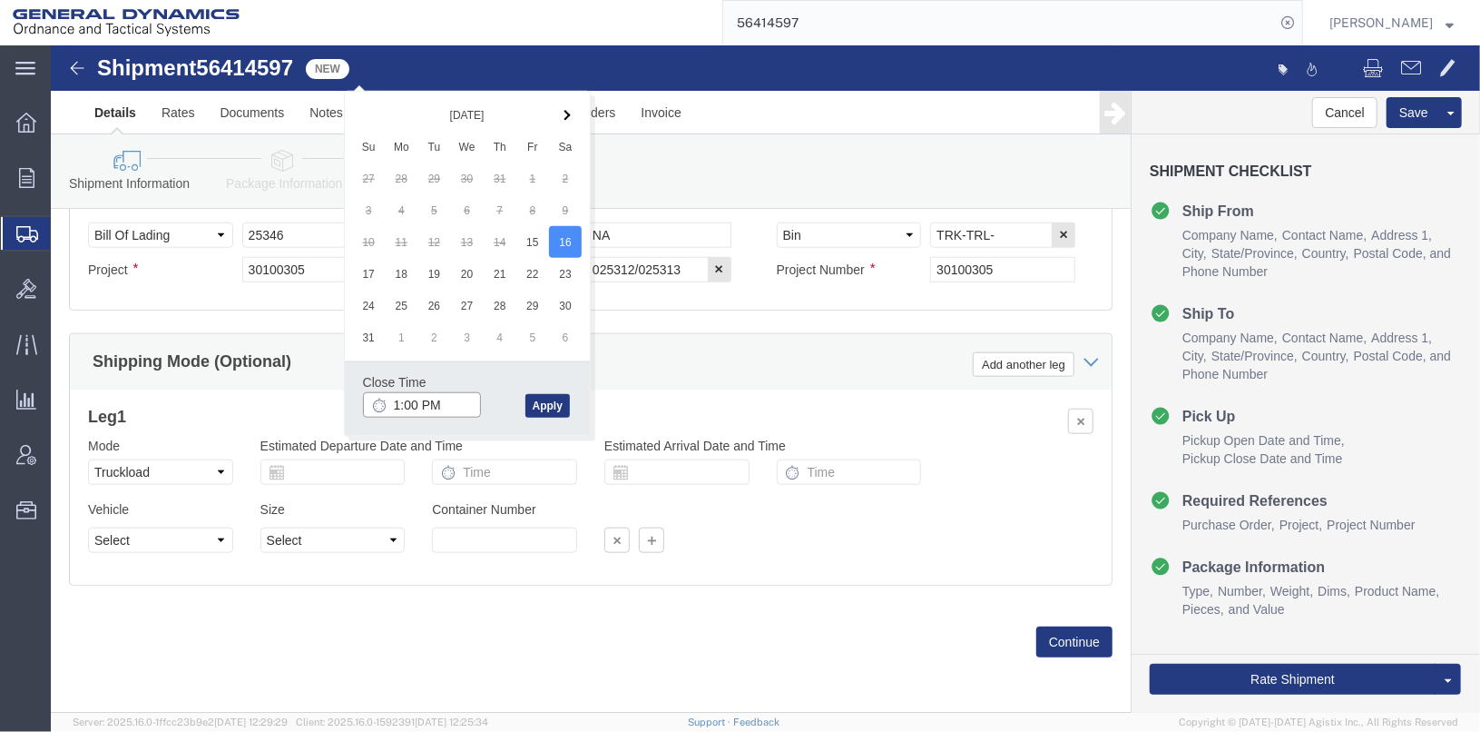
click input "1:00 PM"
type input "1:30 PM"
click button "Apply"
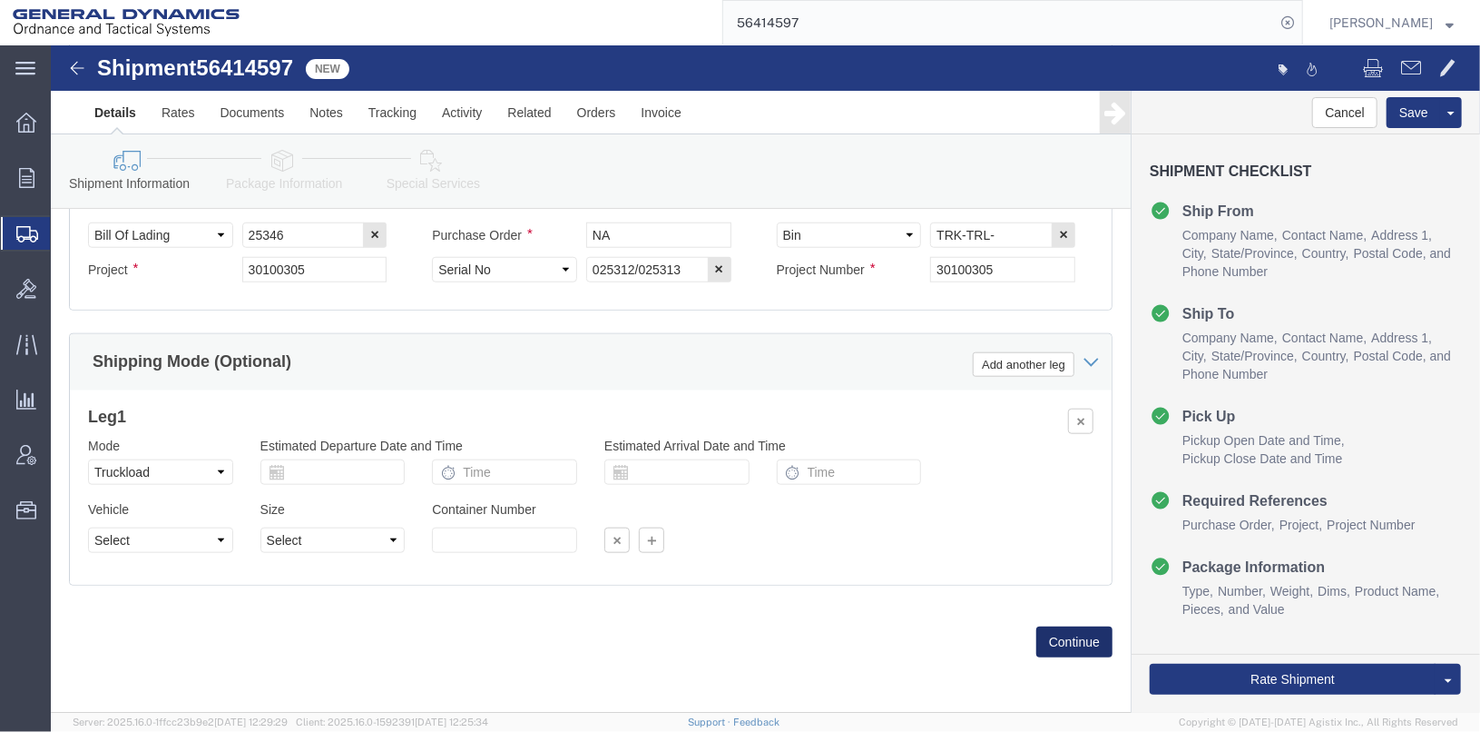
click button "Continue"
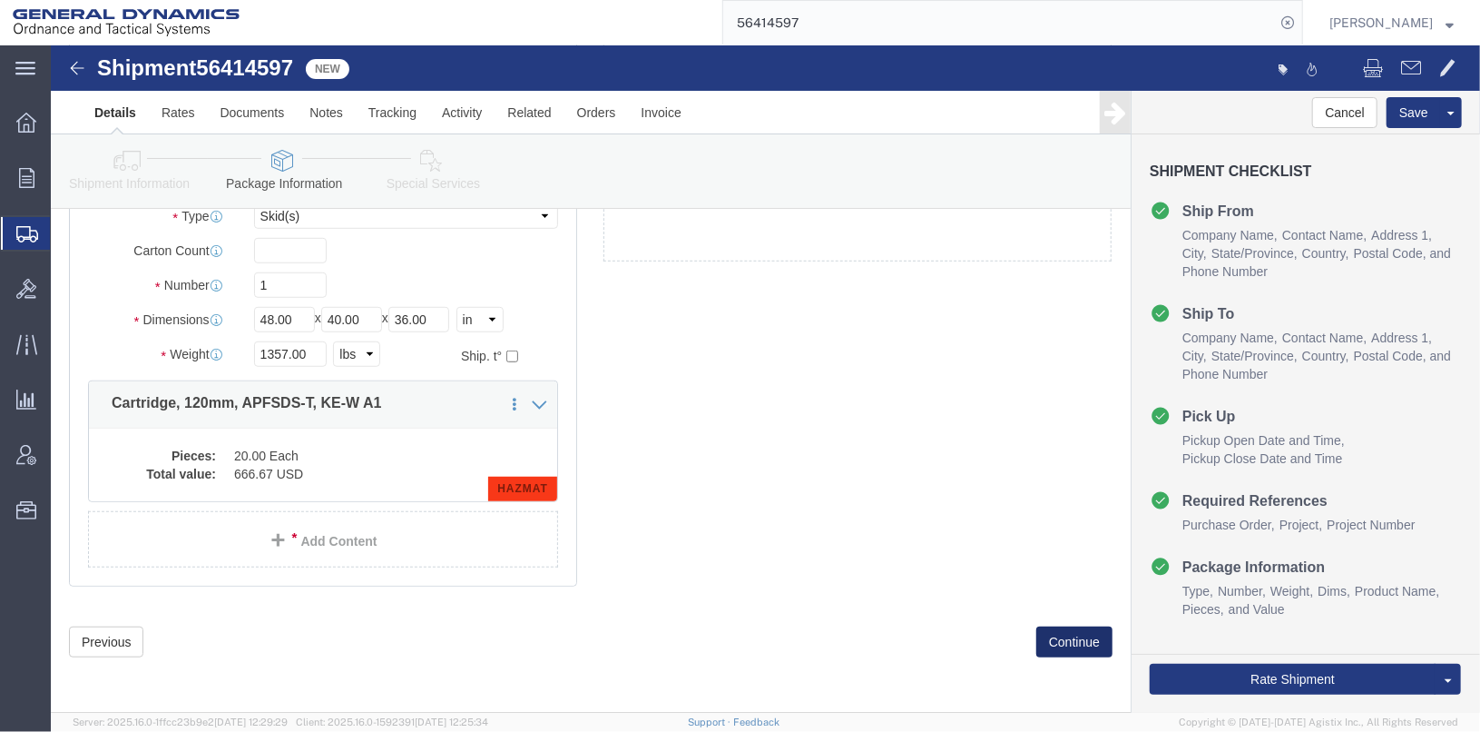
scroll to position [70, 0]
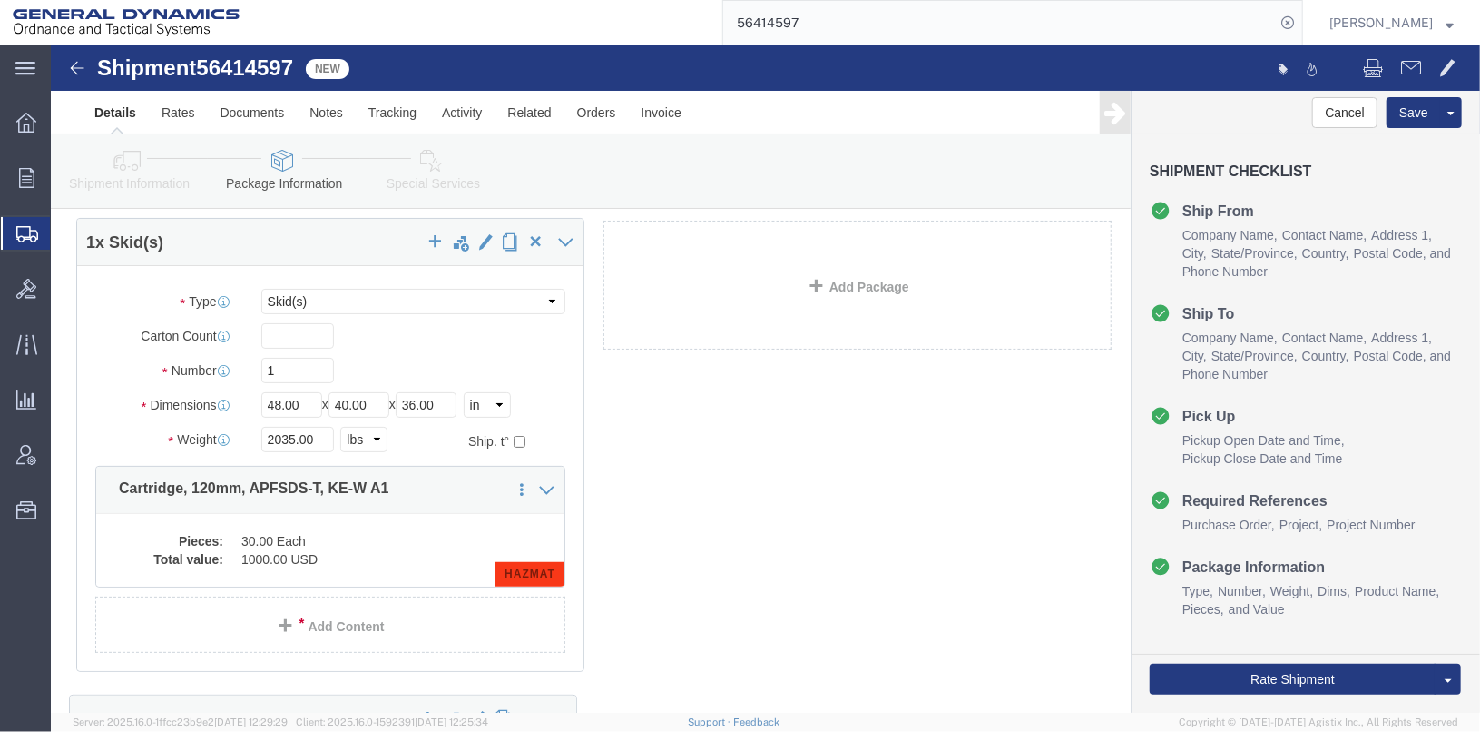
drag, startPoint x: 820, startPoint y: 201, endPoint x: 296, endPoint y: 201, distance: 524.6
click div "1 x Skid(s) Package Type Select Bale(s) Basket(s) Bolt(s) Bottle(s) Buckets Bul…"
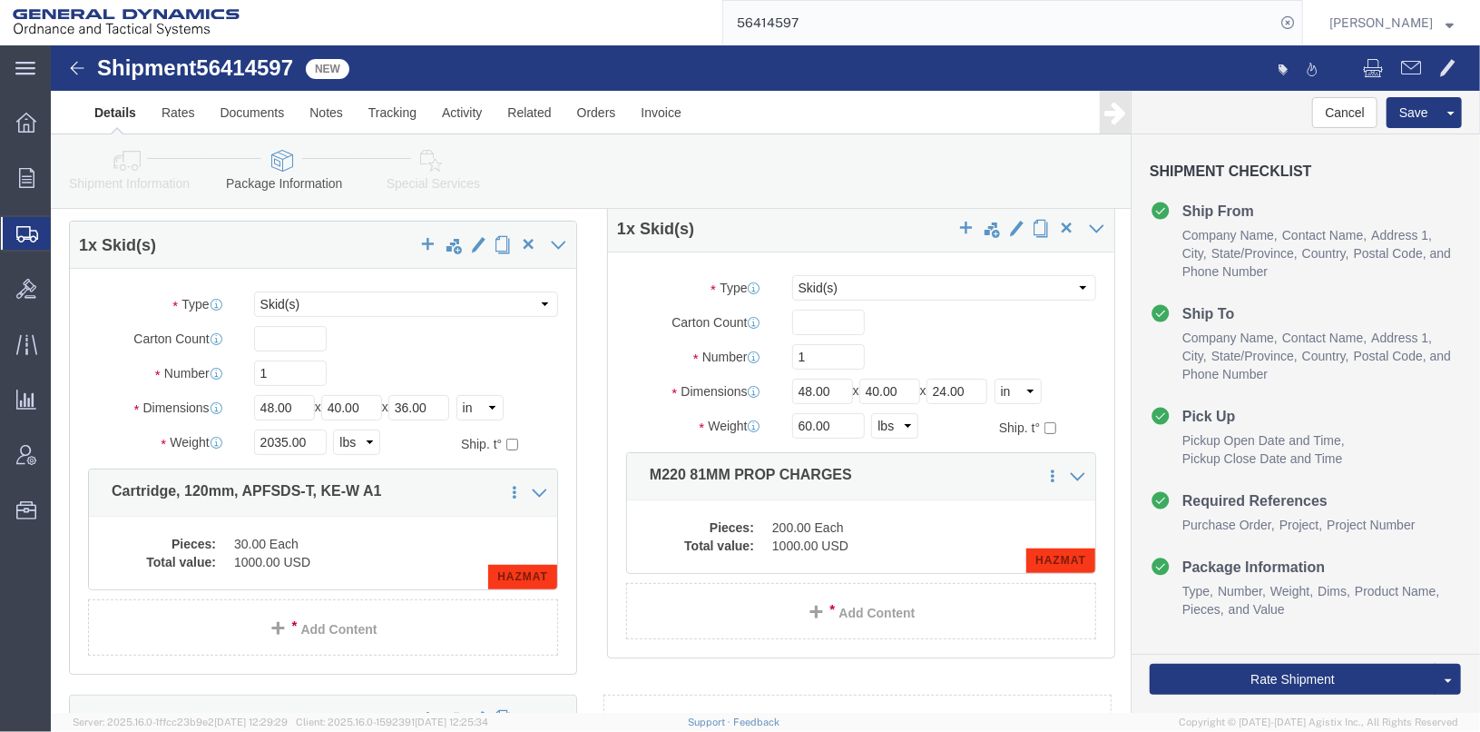
drag, startPoint x: 806, startPoint y: 362, endPoint x: 813, endPoint y: 199, distance: 163.5
click div "1 x Skid(s) Package Type Select Bale(s) Basket(s) Bolt(s) Bottle(s) Buckets Bul…"
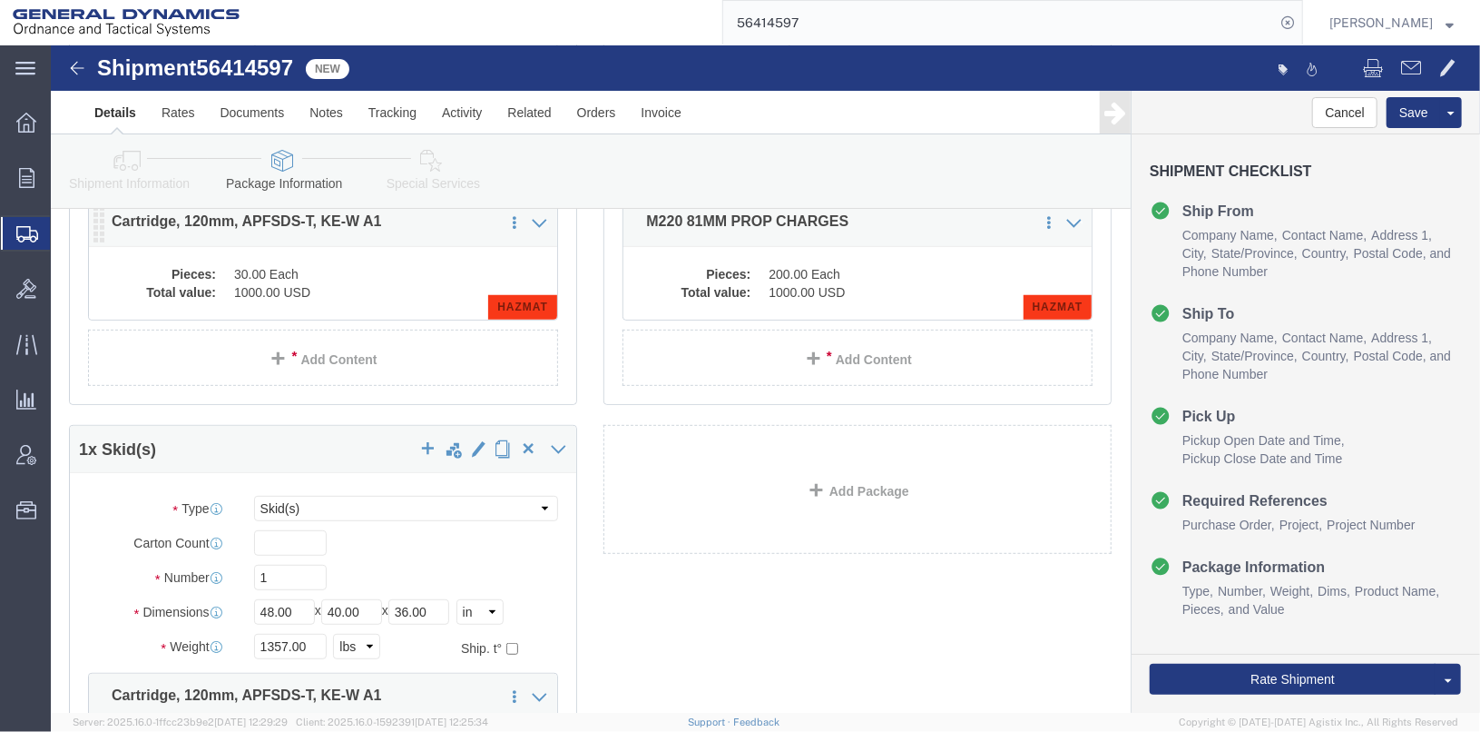
scroll to position [341, 0]
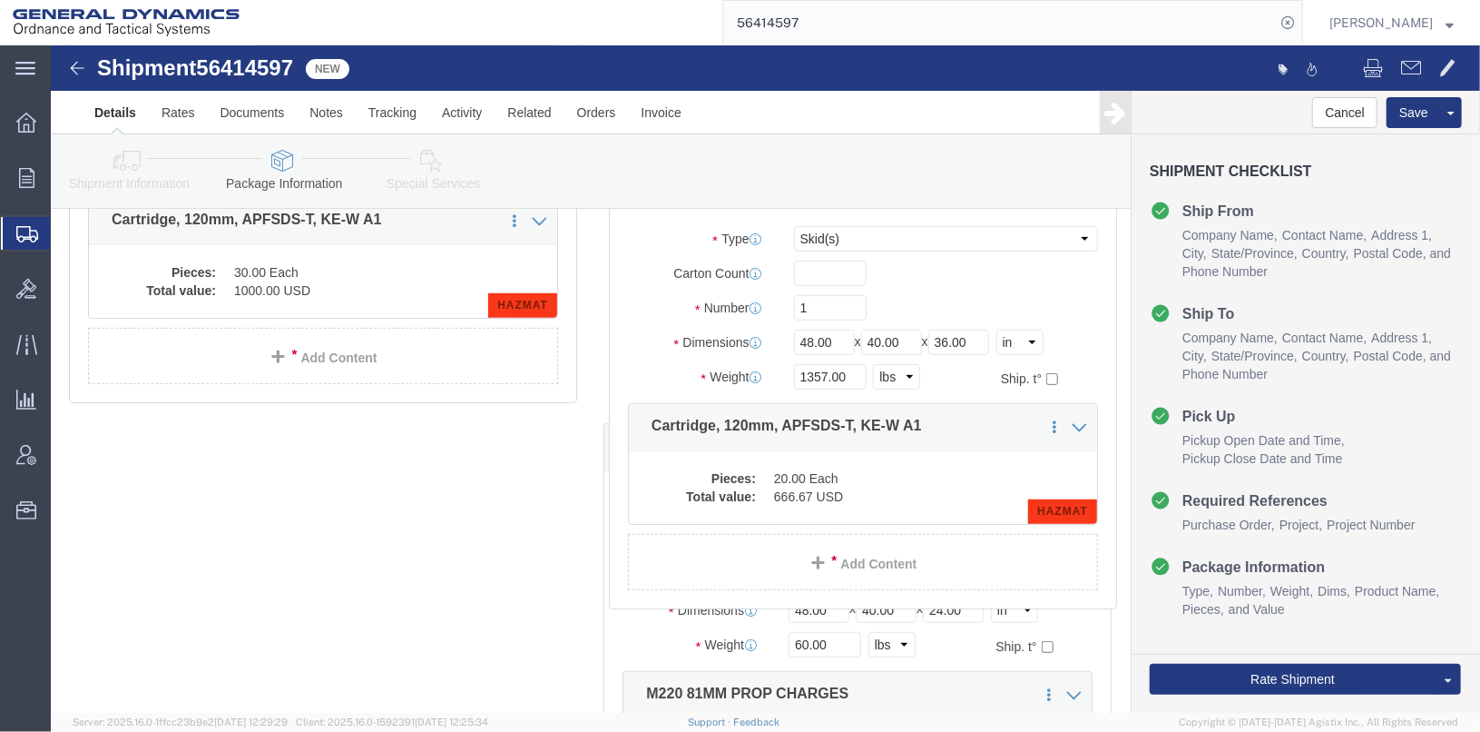
drag, startPoint x: 254, startPoint y: 416, endPoint x: 794, endPoint y: 148, distance: 602.7
click div "Shipment Information Package Information Special Services Please fix the follow…"
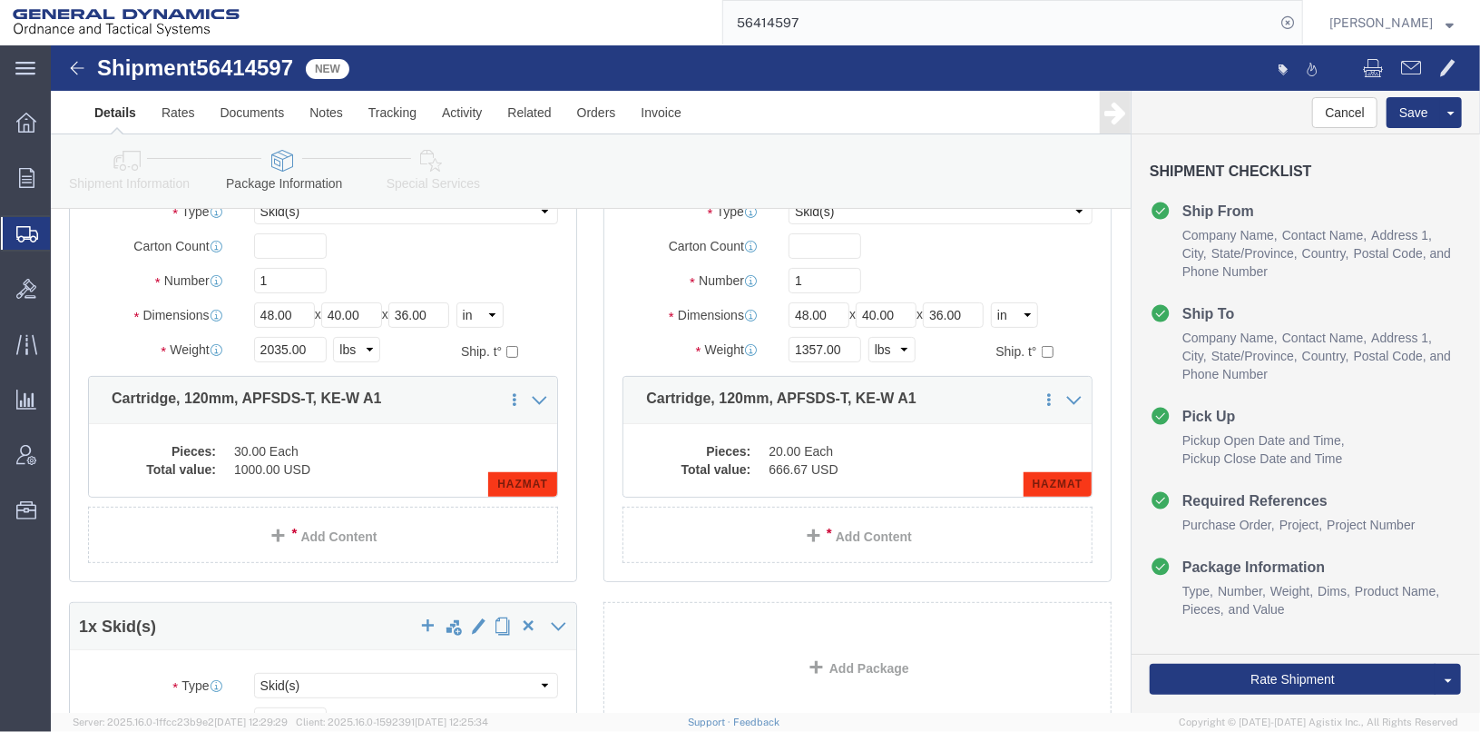
scroll to position [70, 0]
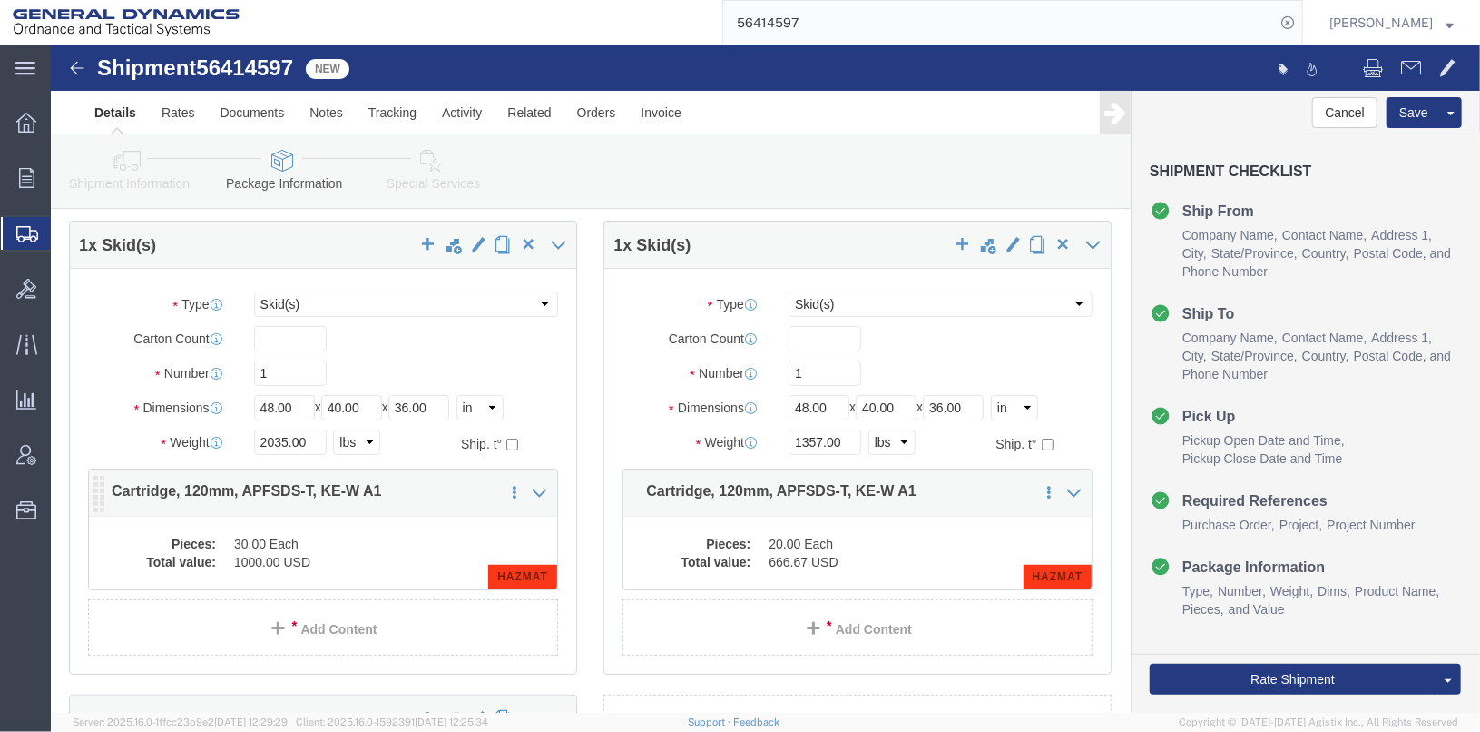
click dd "30.00 Each"
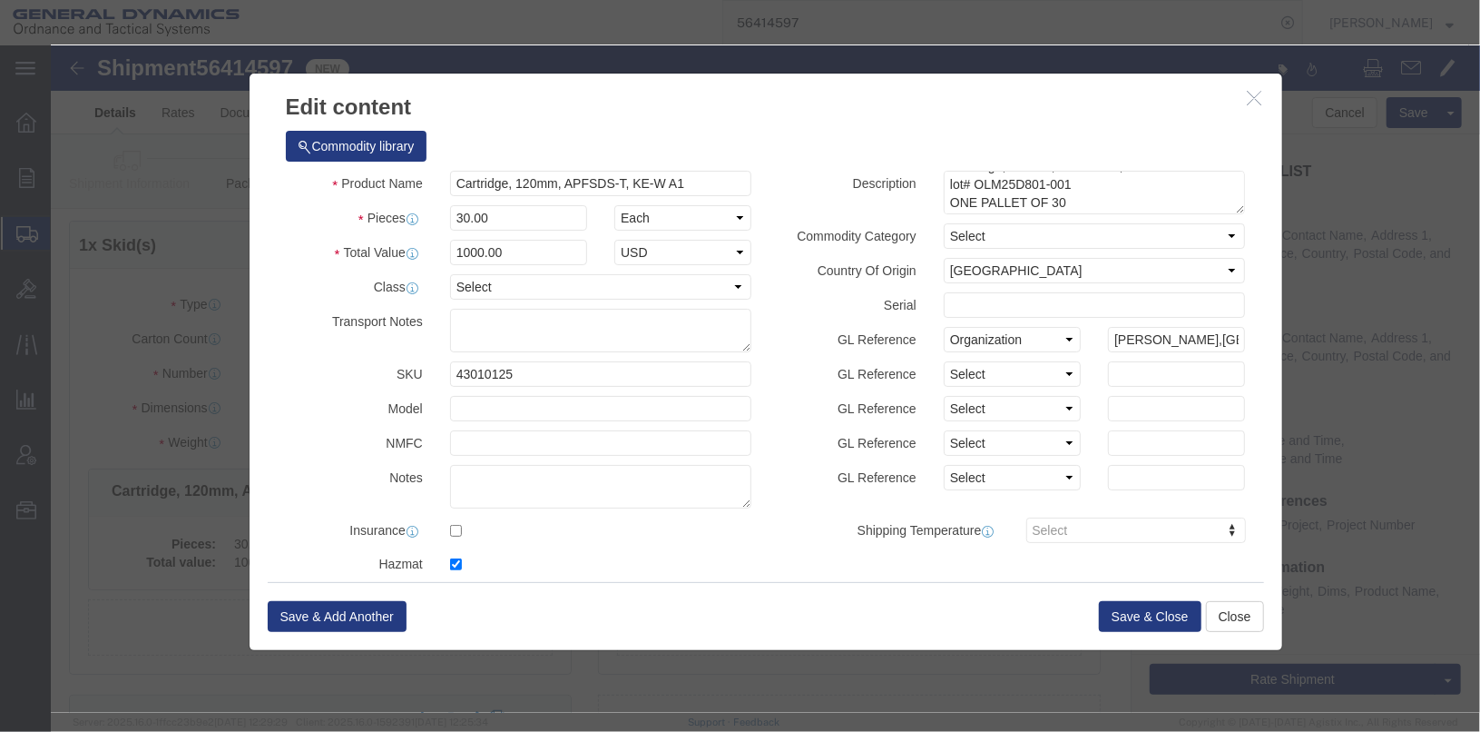
scroll to position [0, 0]
click button "Save & Close"
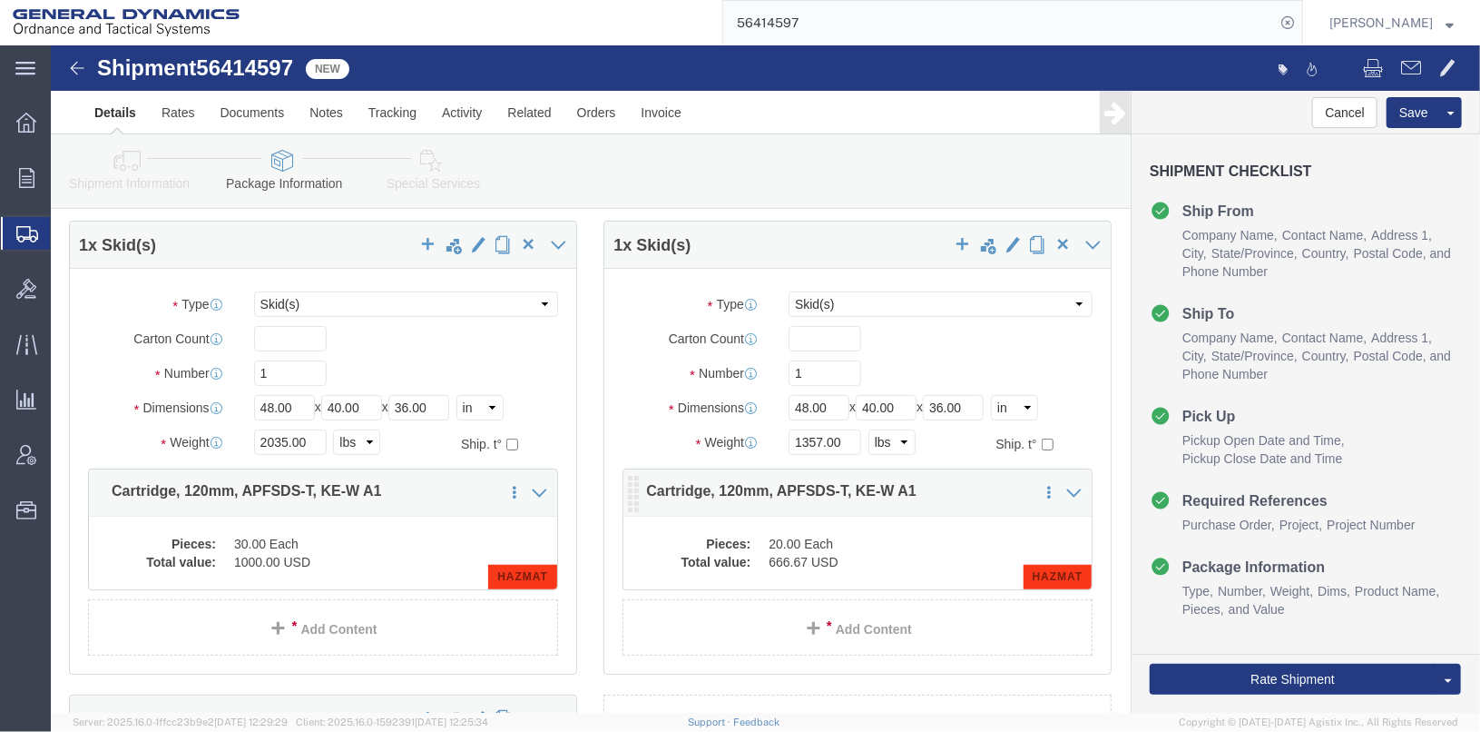
click div "Pieces: 20.00 Each Total value: 666.67 USD HAZMAT"
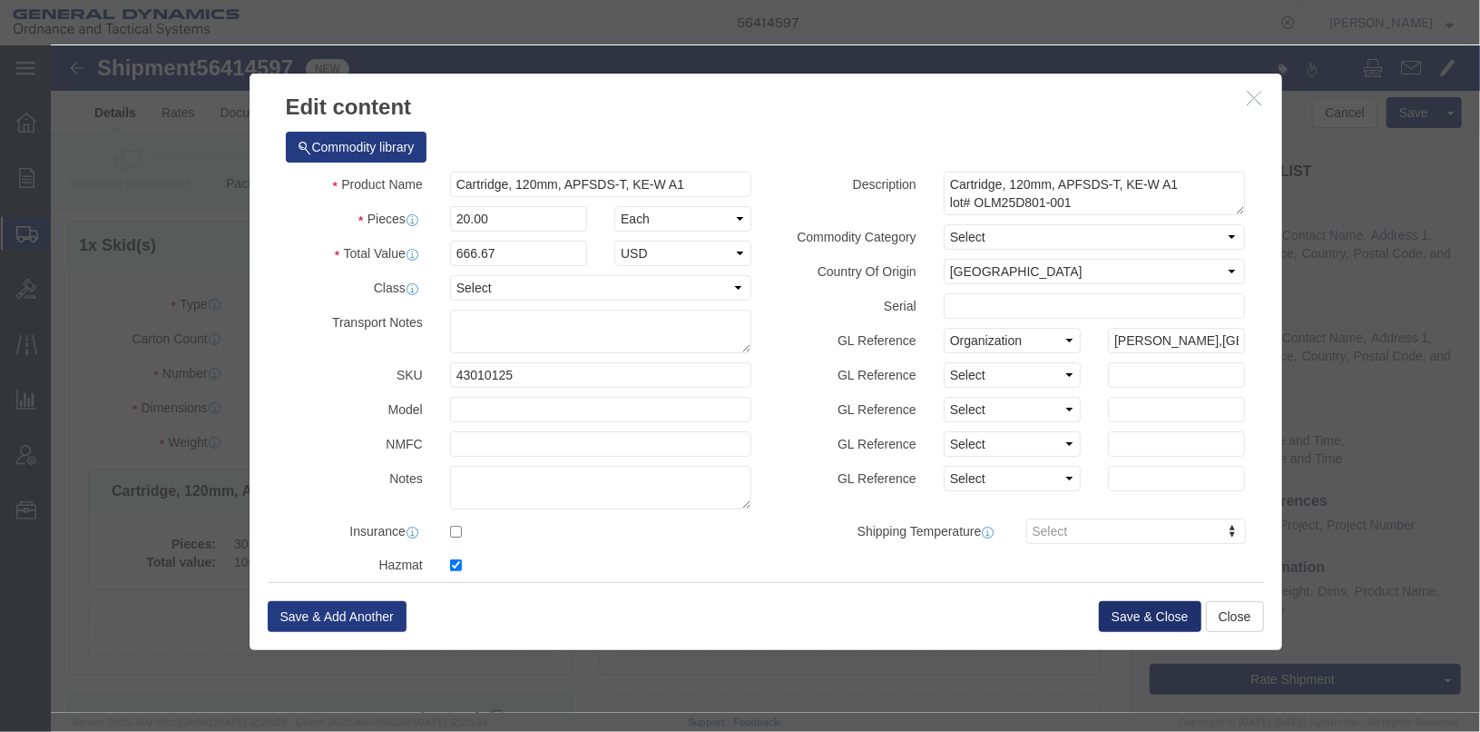
click button "Save & Close"
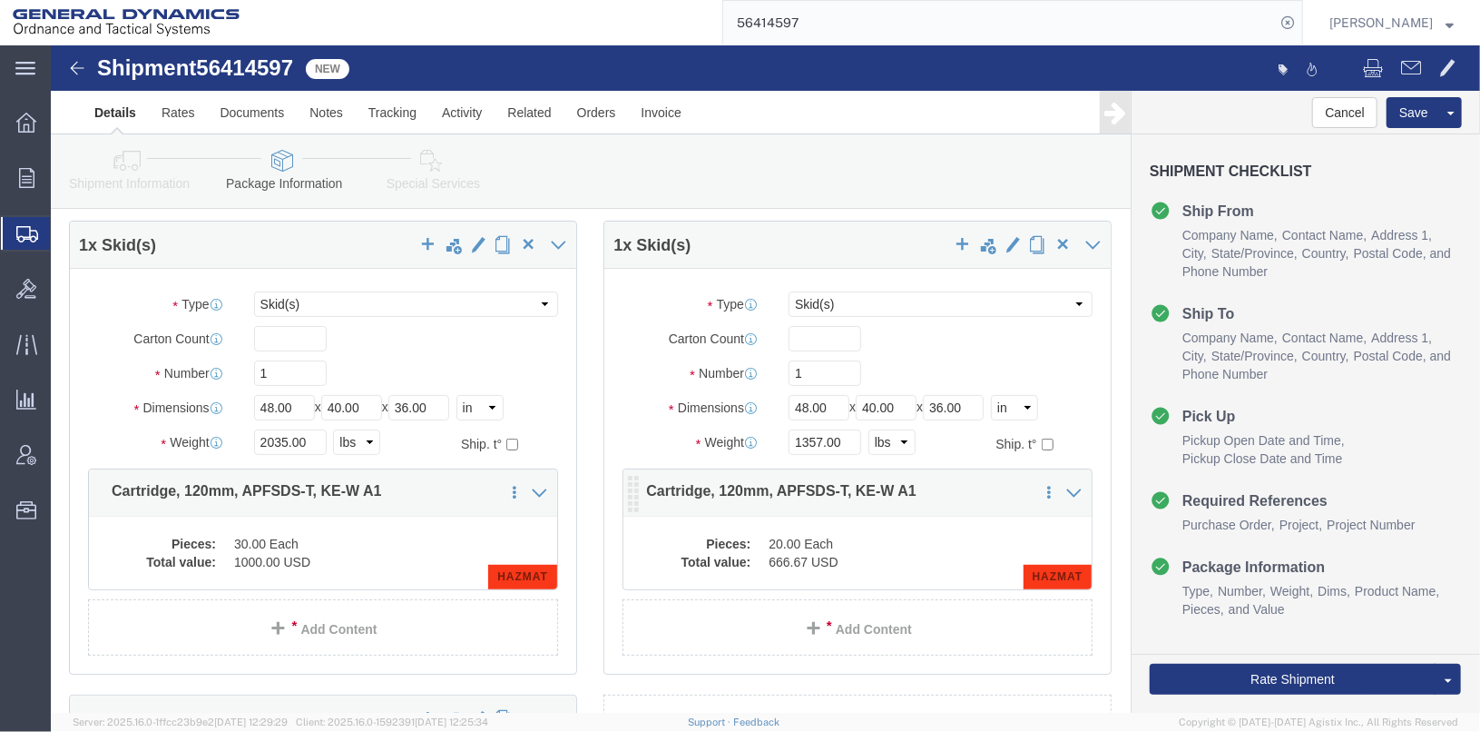
click dd "666.67 USD"
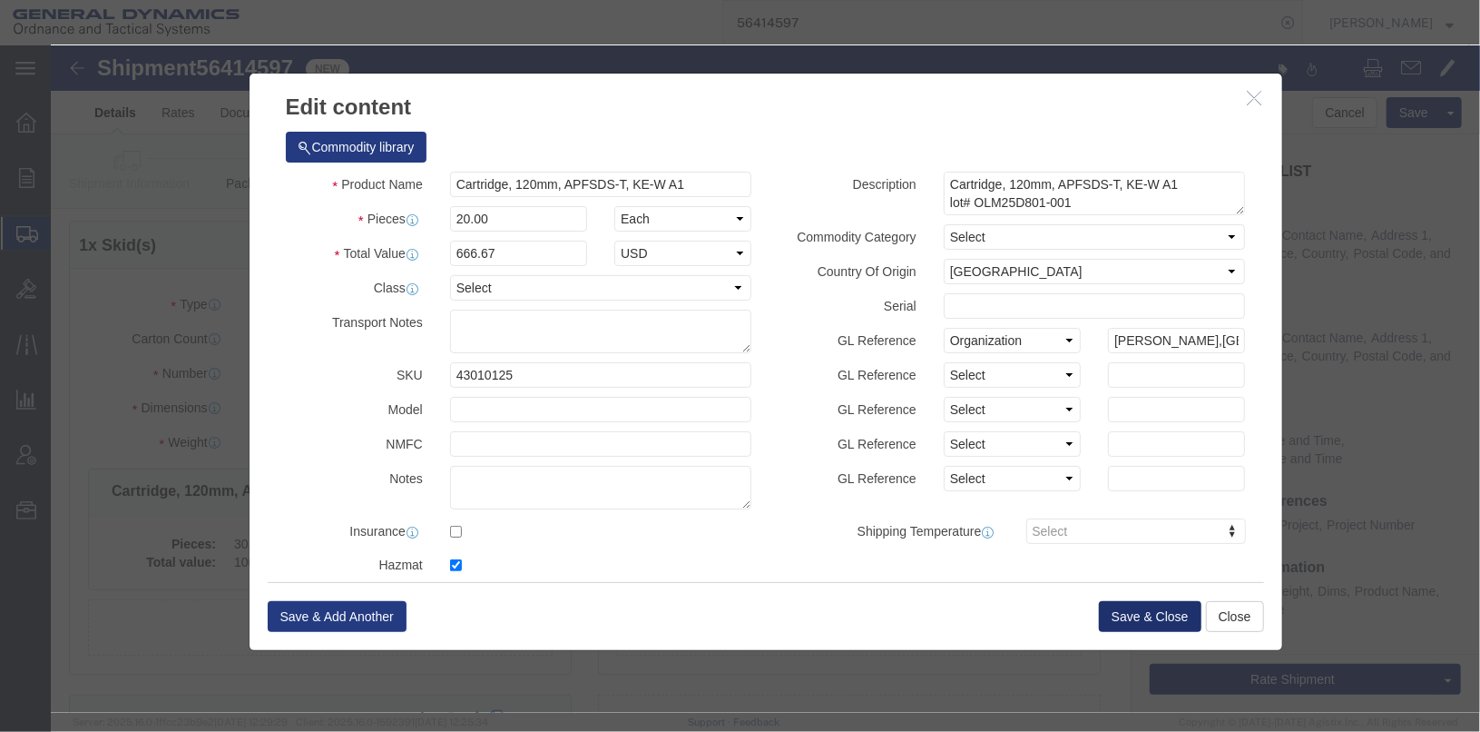
click button "Save & Close"
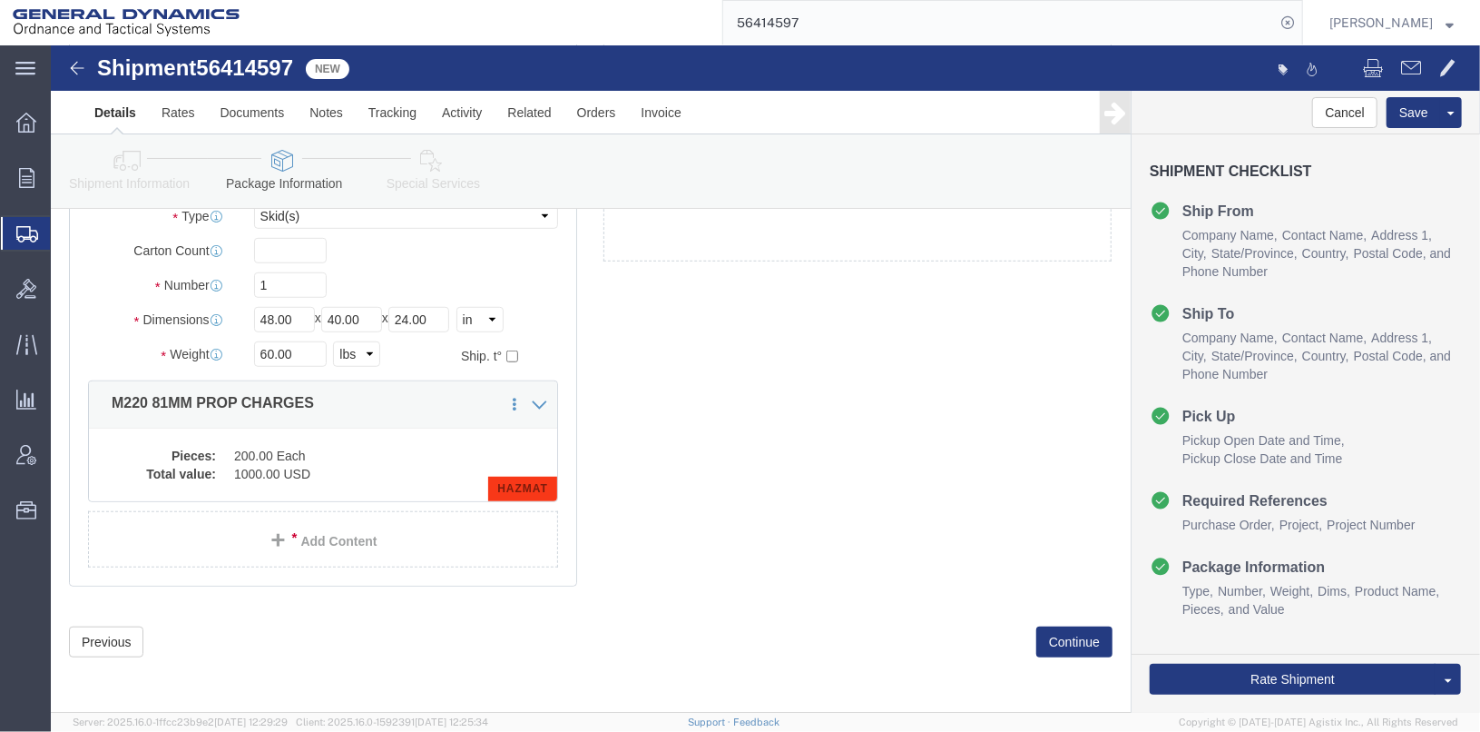
scroll to position [649, 0]
click button "Continue"
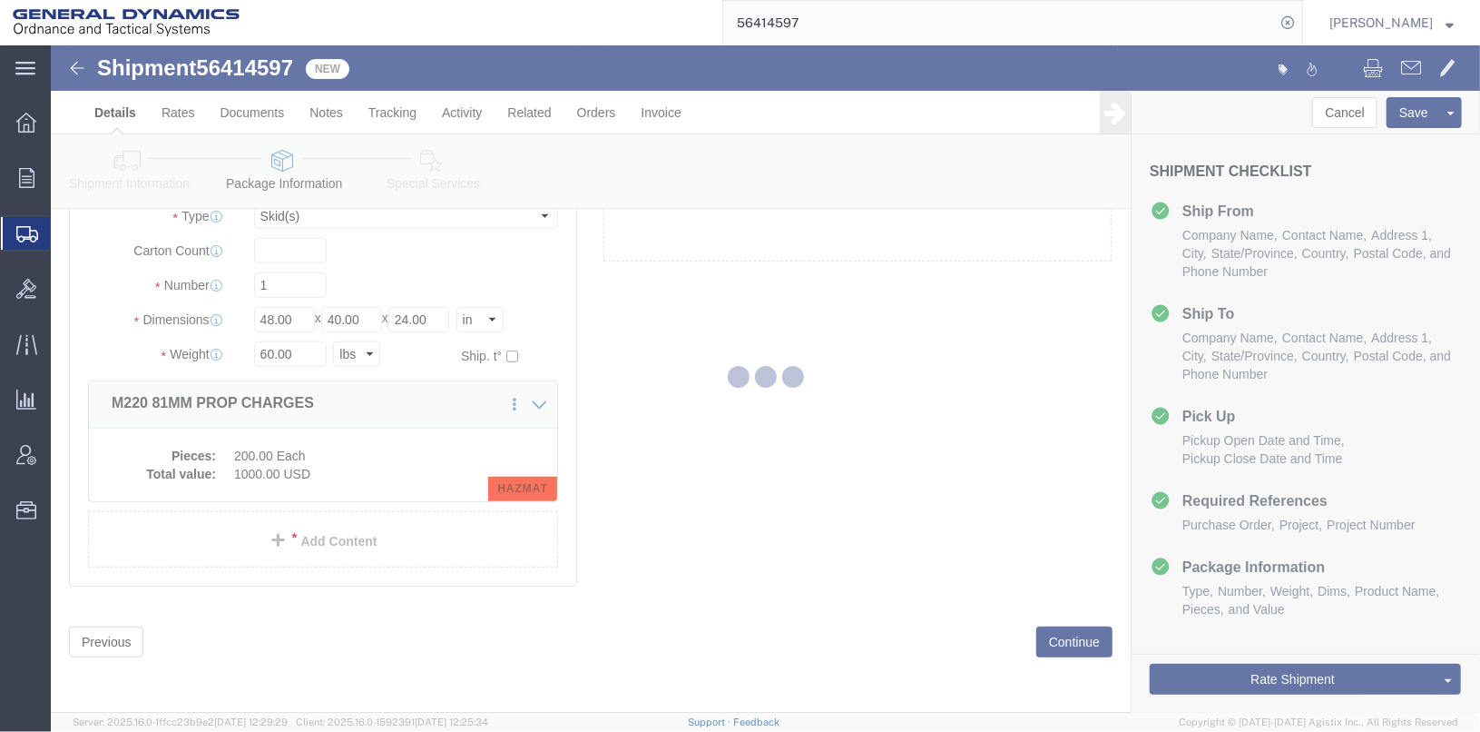
select select
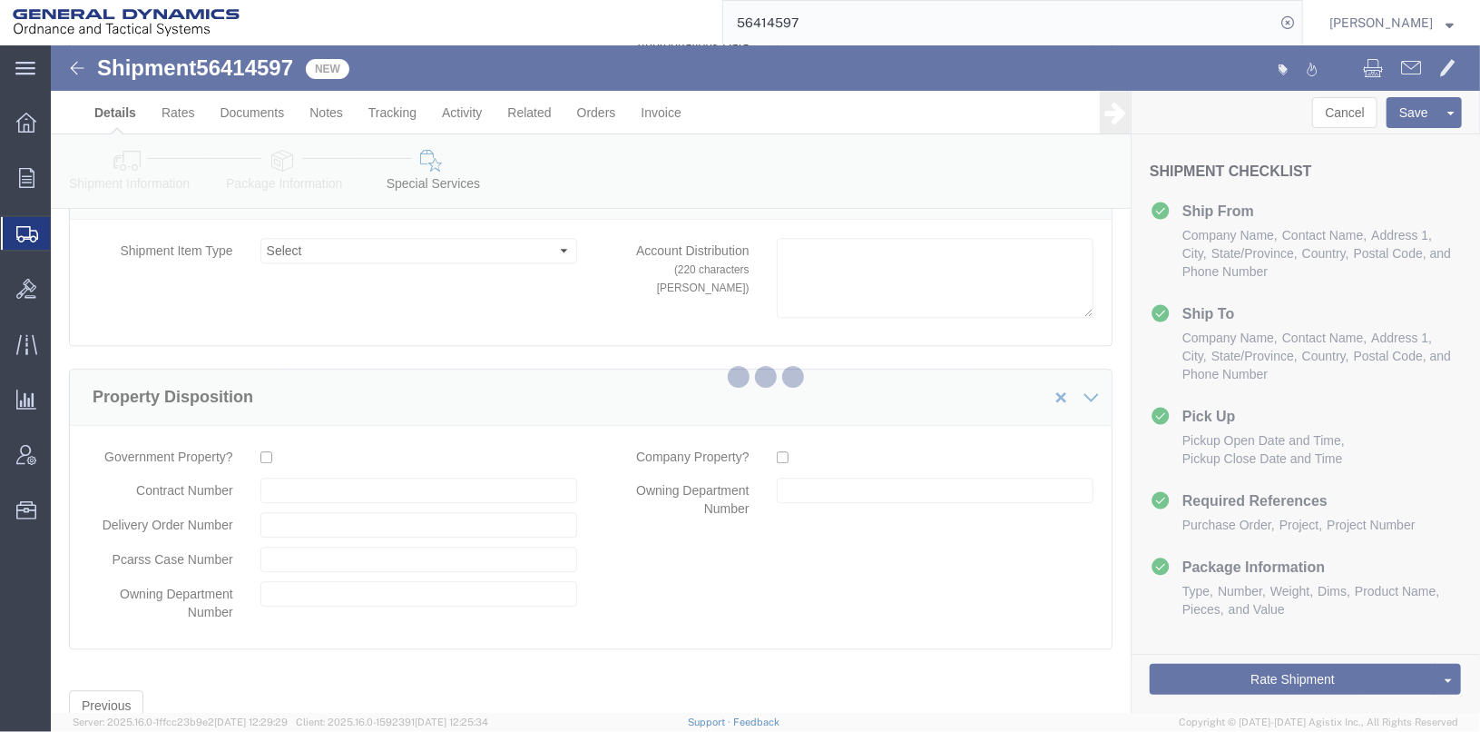
scroll to position [86, 0]
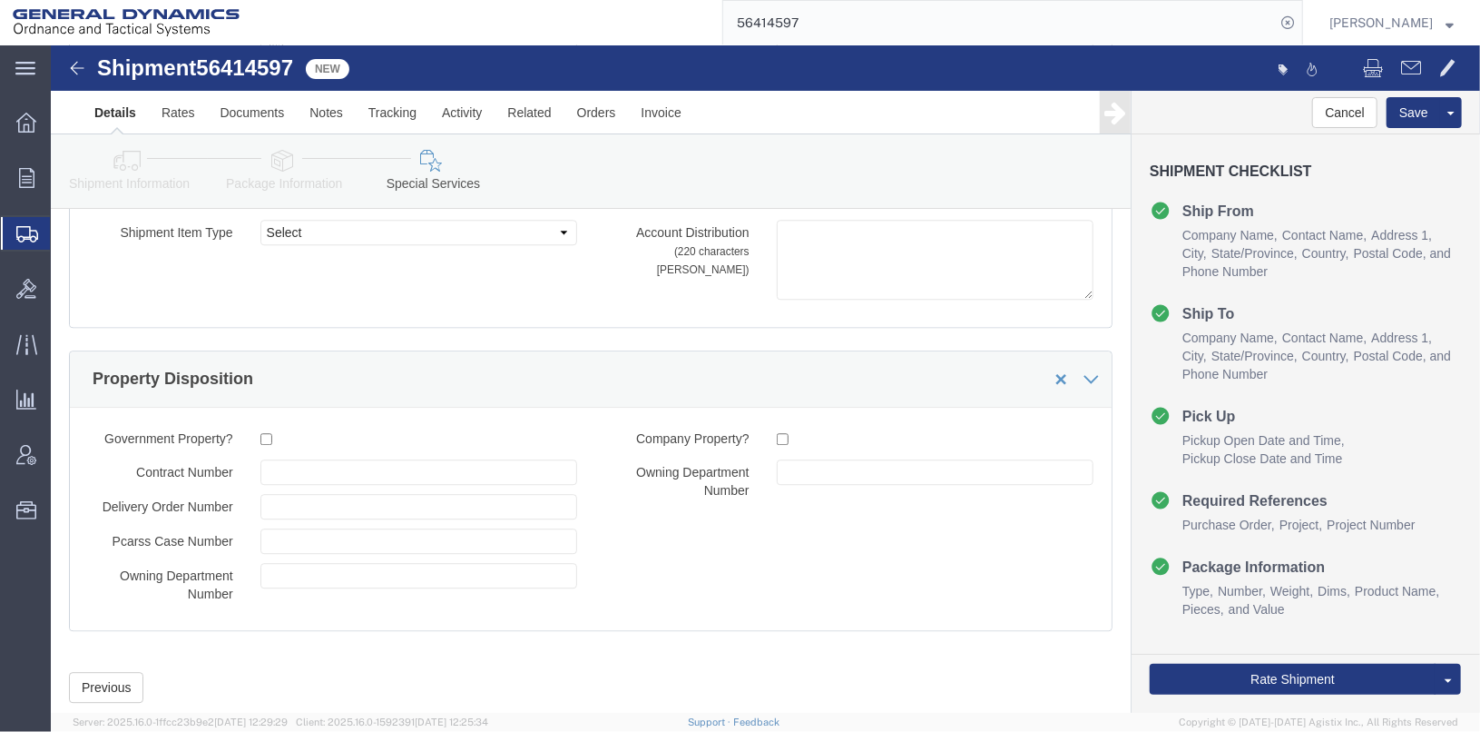
select select "DEPARTMENT"
select select "1763983"
select select "1763983_214681"
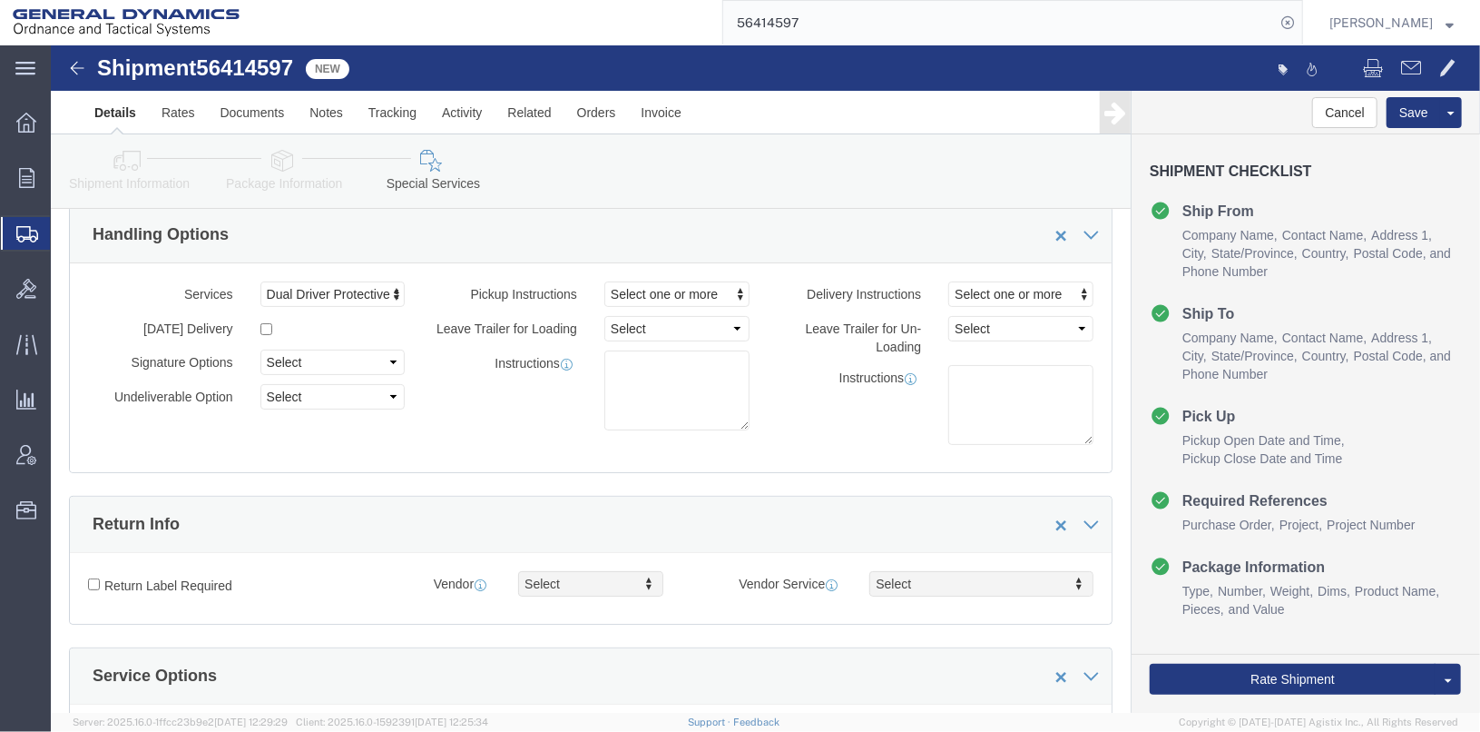
scroll to position [0, 0]
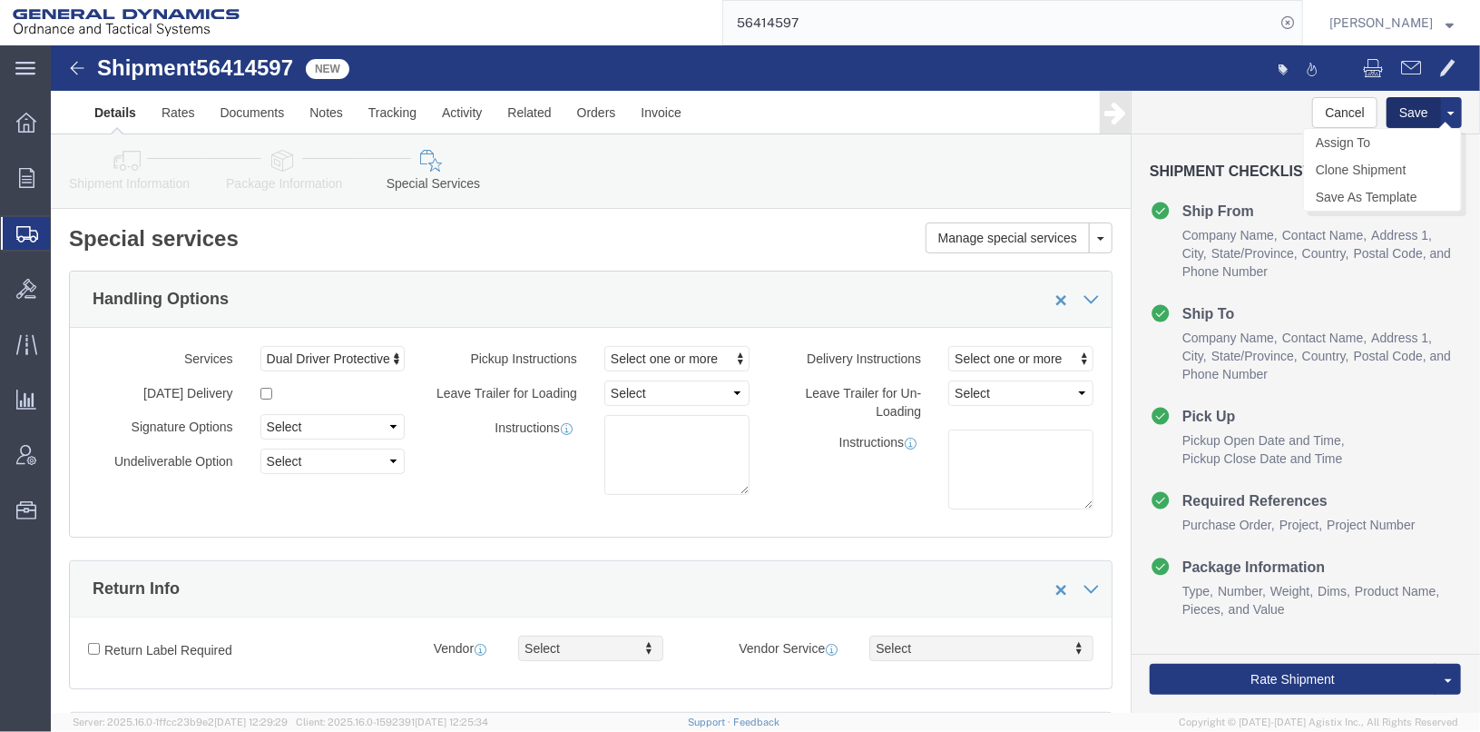
click button "Save"
